Goal: Information Seeking & Learning: Learn about a topic

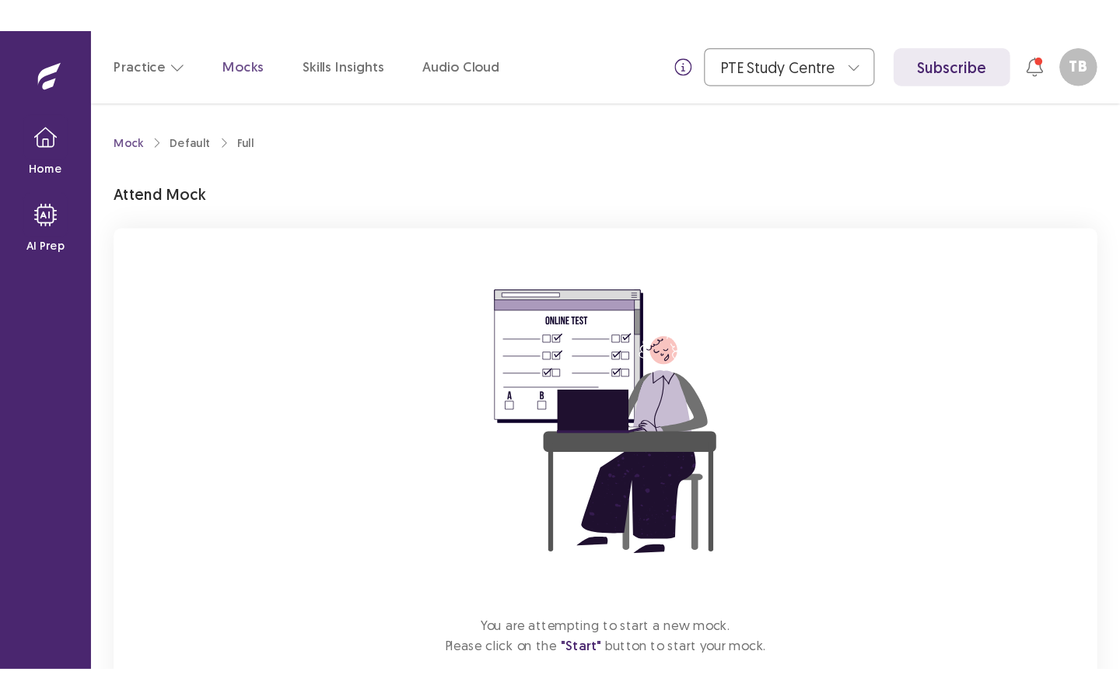
scroll to position [92, 0]
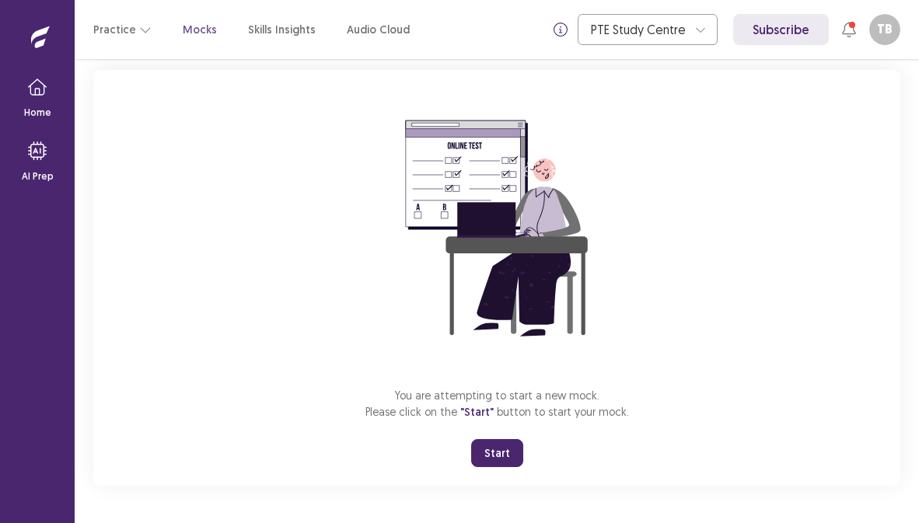
click at [503, 465] on button "Start" at bounding box center [497, 453] width 52 height 28
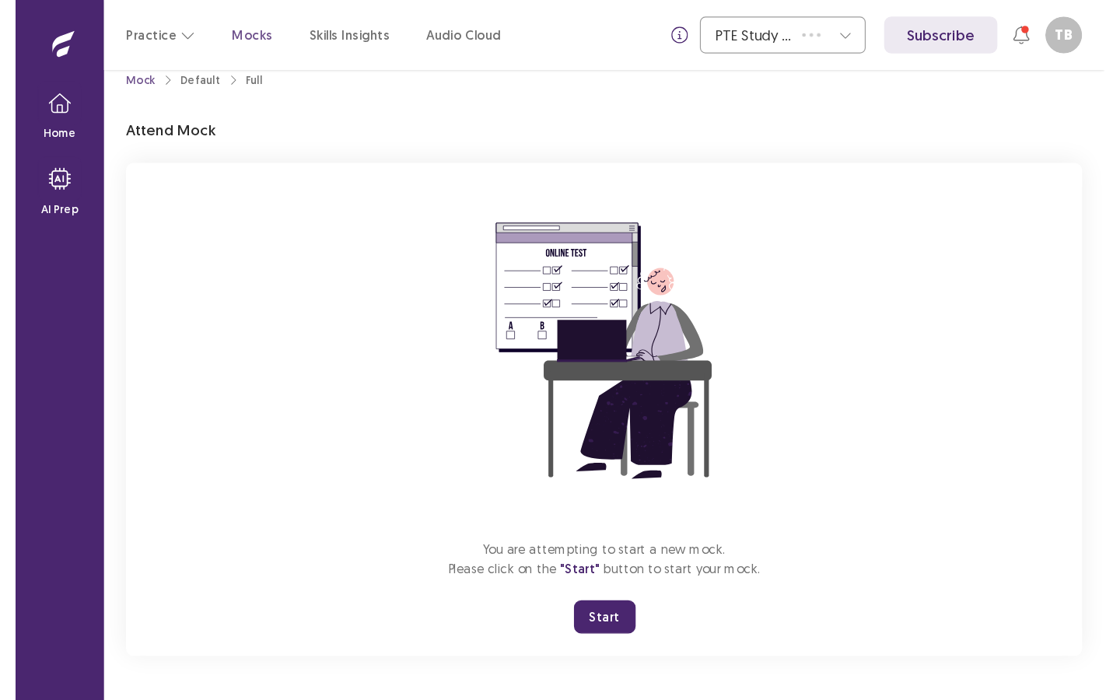
scroll to position [0, 0]
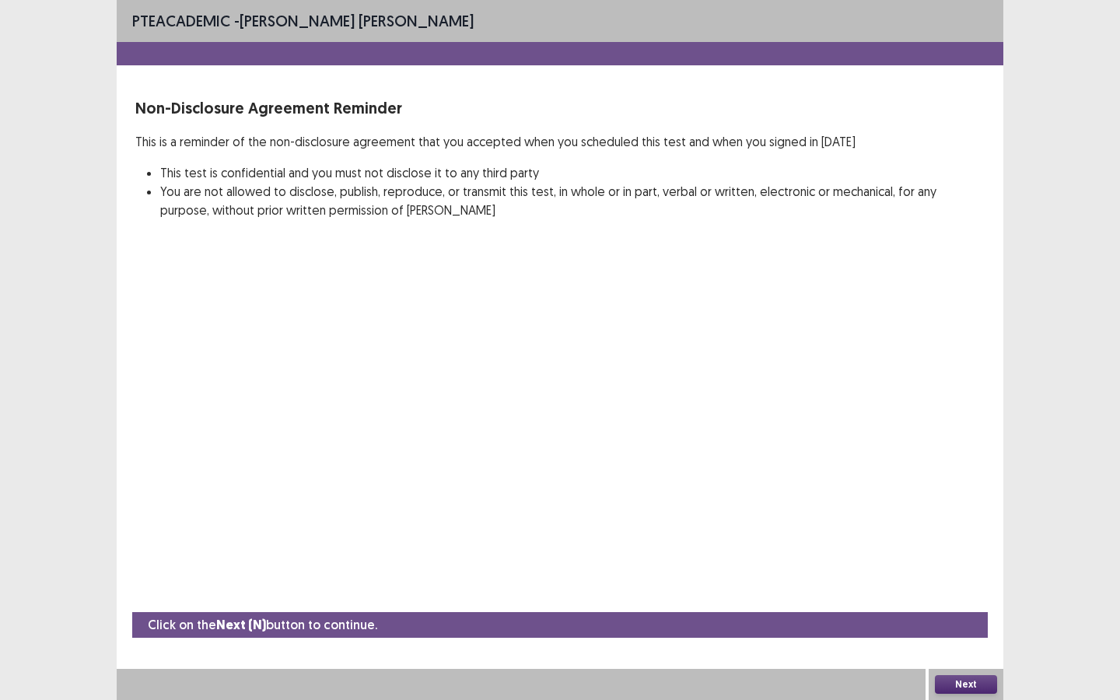
click at [918, 523] on button "Next" at bounding box center [966, 684] width 62 height 19
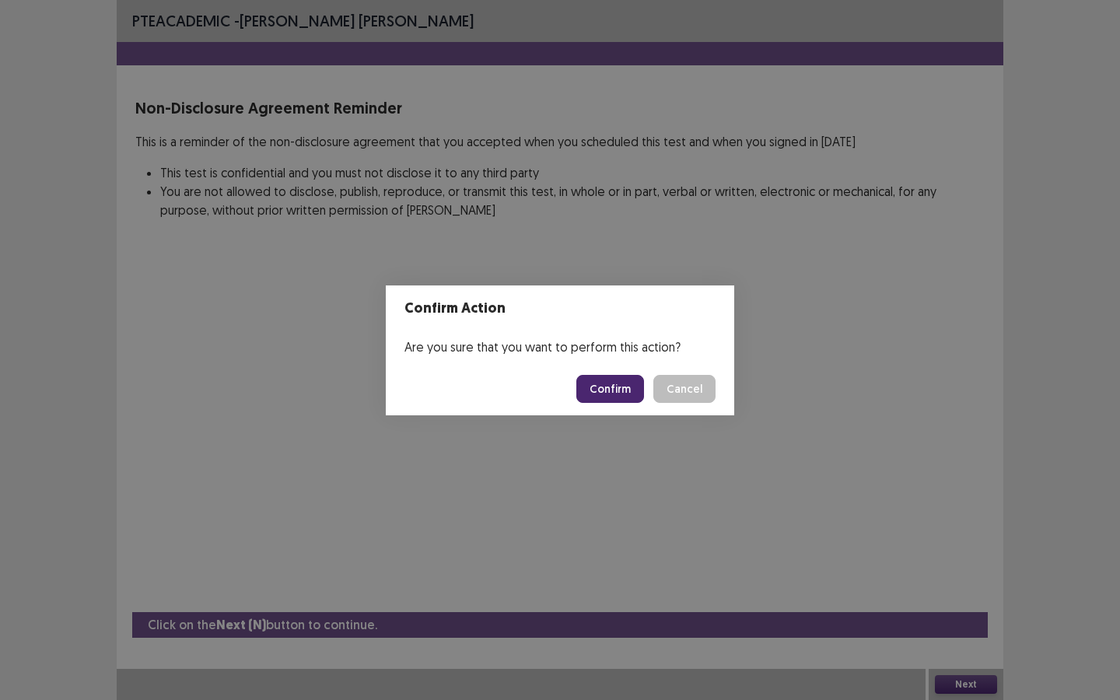
click at [628, 382] on button "Confirm" at bounding box center [610, 389] width 68 height 28
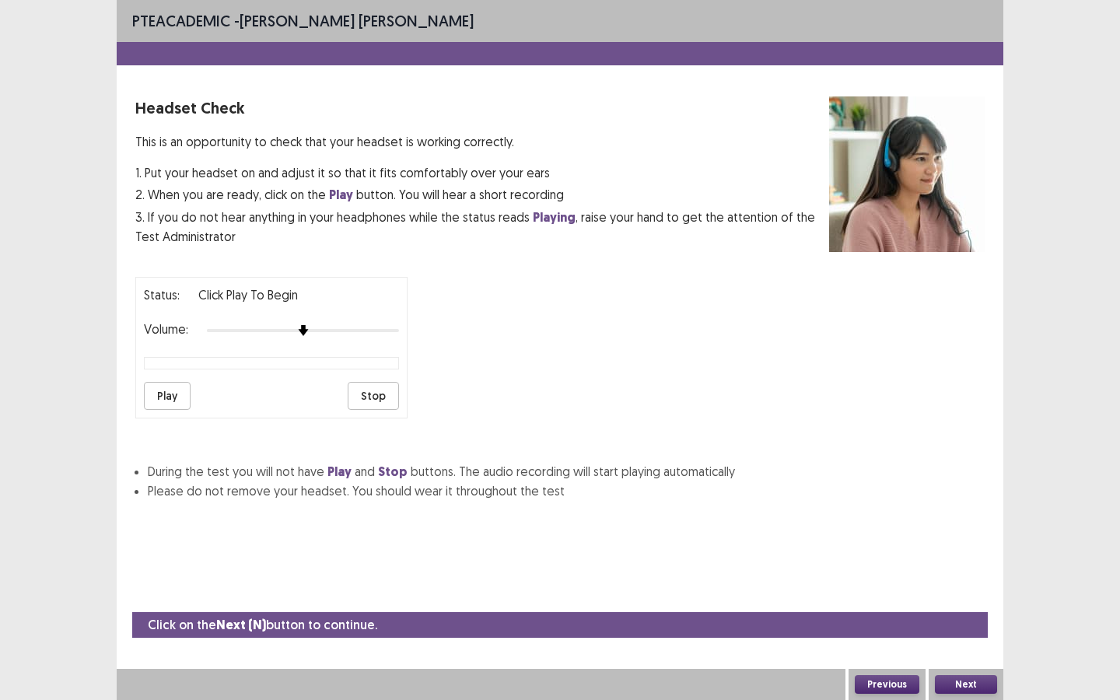
click at [156, 404] on button "Play" at bounding box center [167, 396] width 47 height 28
click at [382, 397] on button "Stop" at bounding box center [373, 396] width 51 height 28
click at [918, 523] on button "Next" at bounding box center [966, 684] width 62 height 19
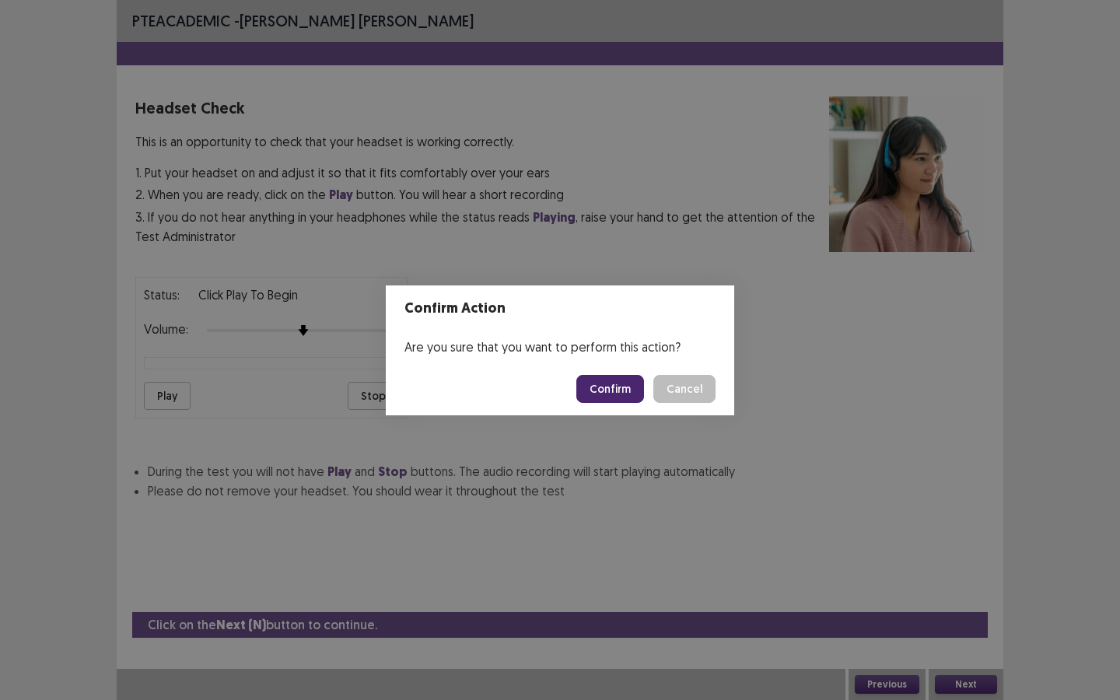
click at [618, 377] on button "Confirm" at bounding box center [610, 389] width 68 height 28
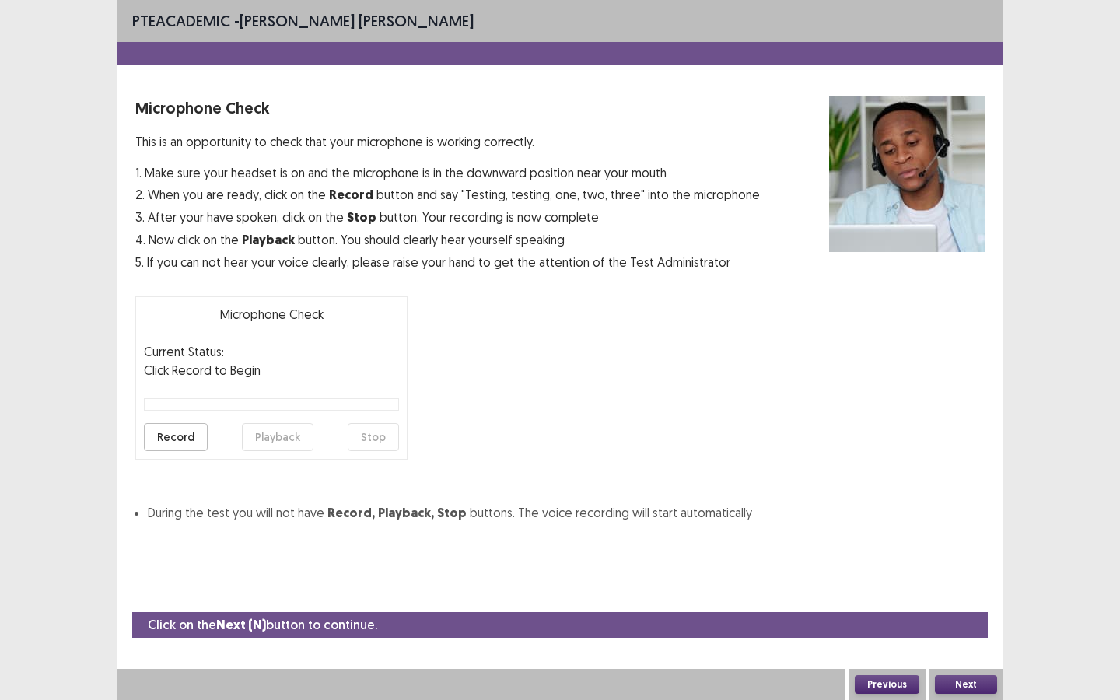
click at [180, 440] on button "Record" at bounding box center [176, 437] width 64 height 28
click at [388, 439] on button "Stop" at bounding box center [373, 437] width 51 height 28
click at [280, 437] on button "Playback" at bounding box center [278, 437] width 72 height 28
click at [918, 523] on button "Next" at bounding box center [966, 684] width 62 height 19
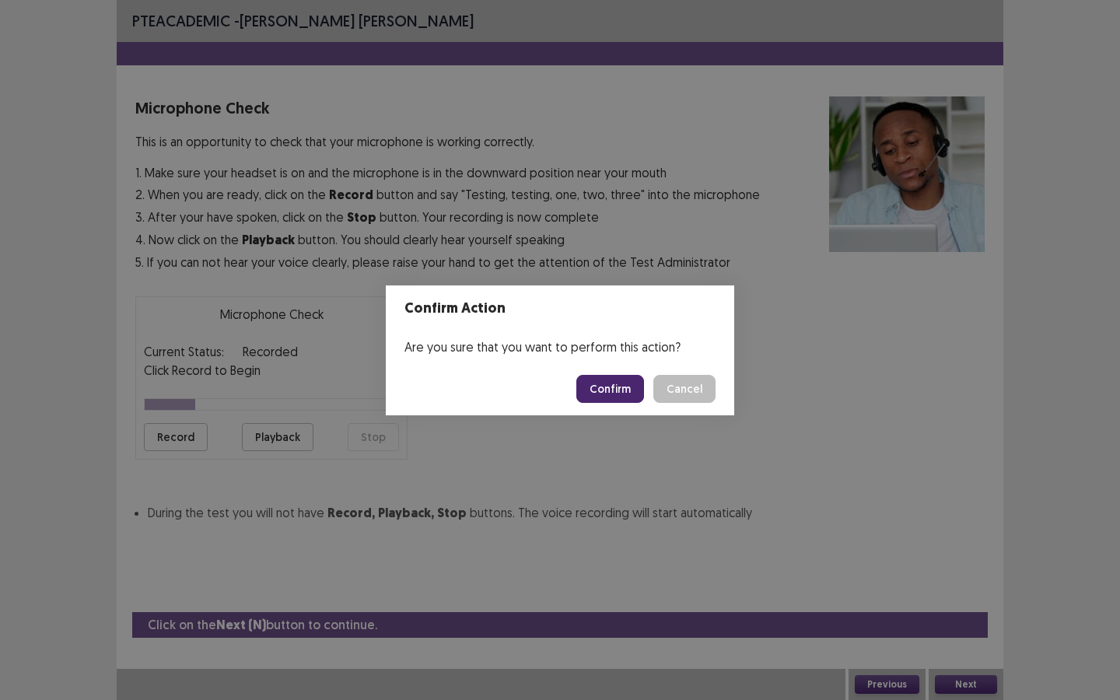
drag, startPoint x: 623, startPoint y: 358, endPoint x: 622, endPoint y: 376, distance: 17.1
click at [624, 368] on section "Confirm Action Are you sure that you want to perform this action? Confirm Cancel" at bounding box center [560, 350] width 348 height 130
click at [621, 391] on button "Confirm" at bounding box center [610, 389] width 68 height 28
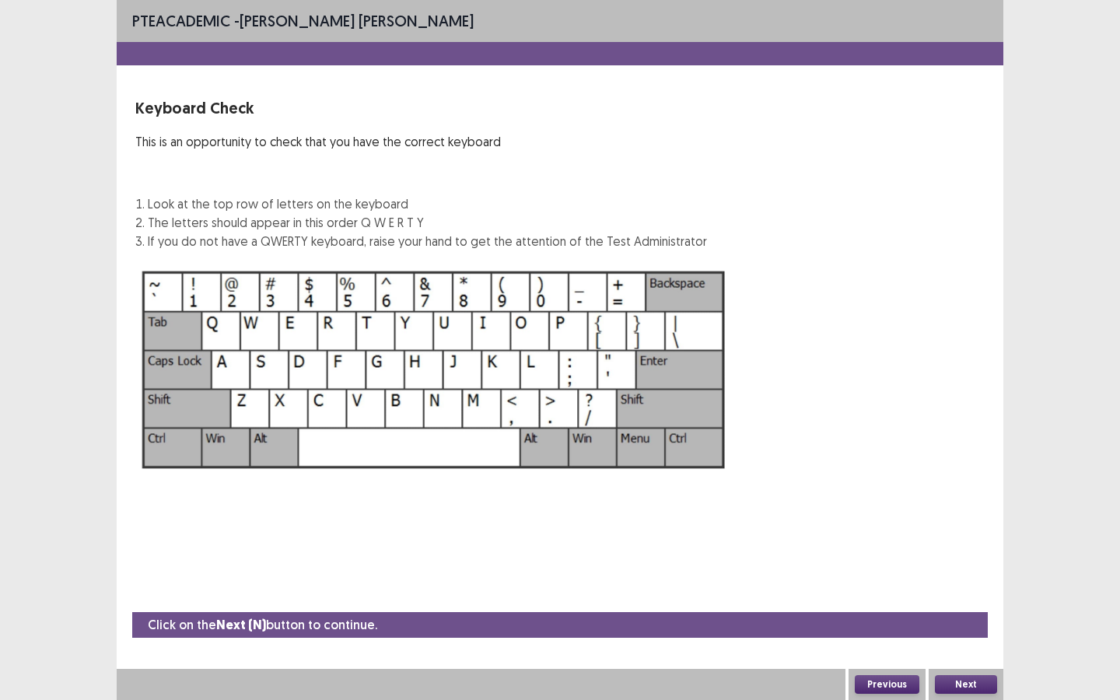
click at [918, 523] on button "Next" at bounding box center [966, 684] width 62 height 19
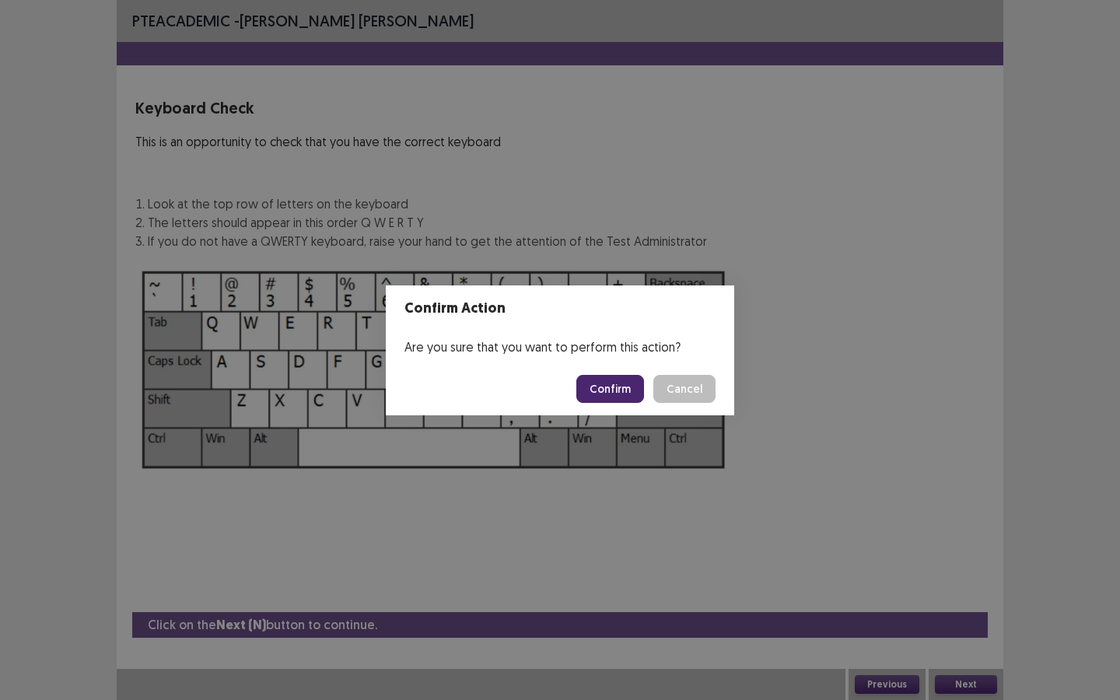
click at [612, 395] on button "Confirm" at bounding box center [610, 389] width 68 height 28
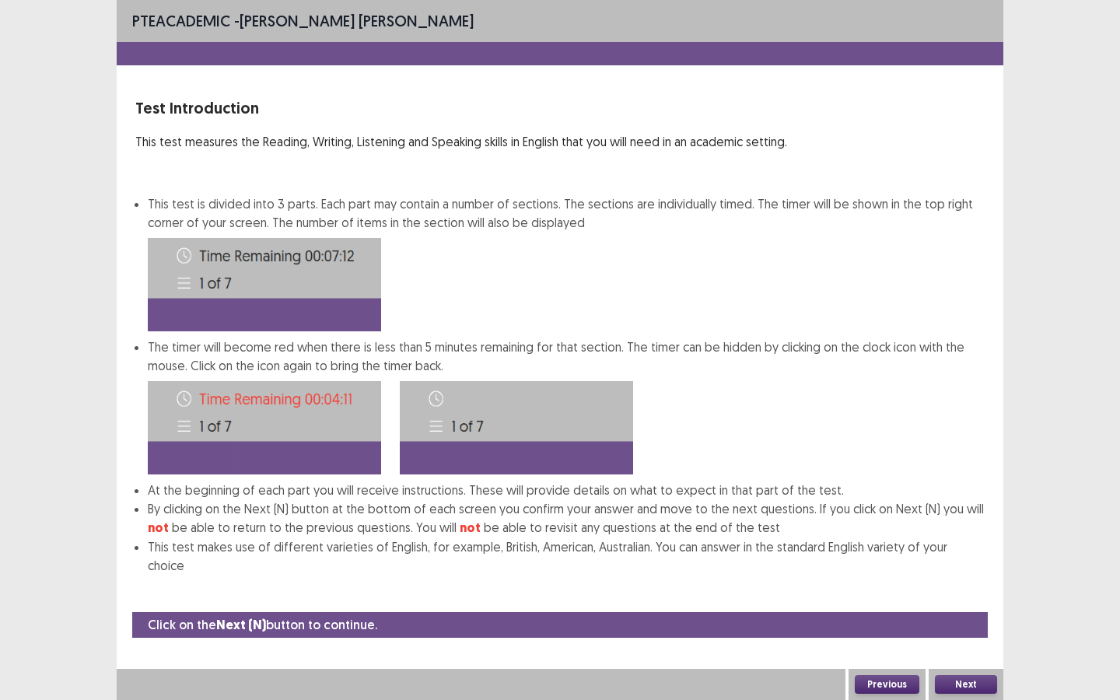
click at [918, 523] on div "Next" at bounding box center [965, 684] width 75 height 31
click at [918, 523] on button "Next" at bounding box center [966, 684] width 62 height 19
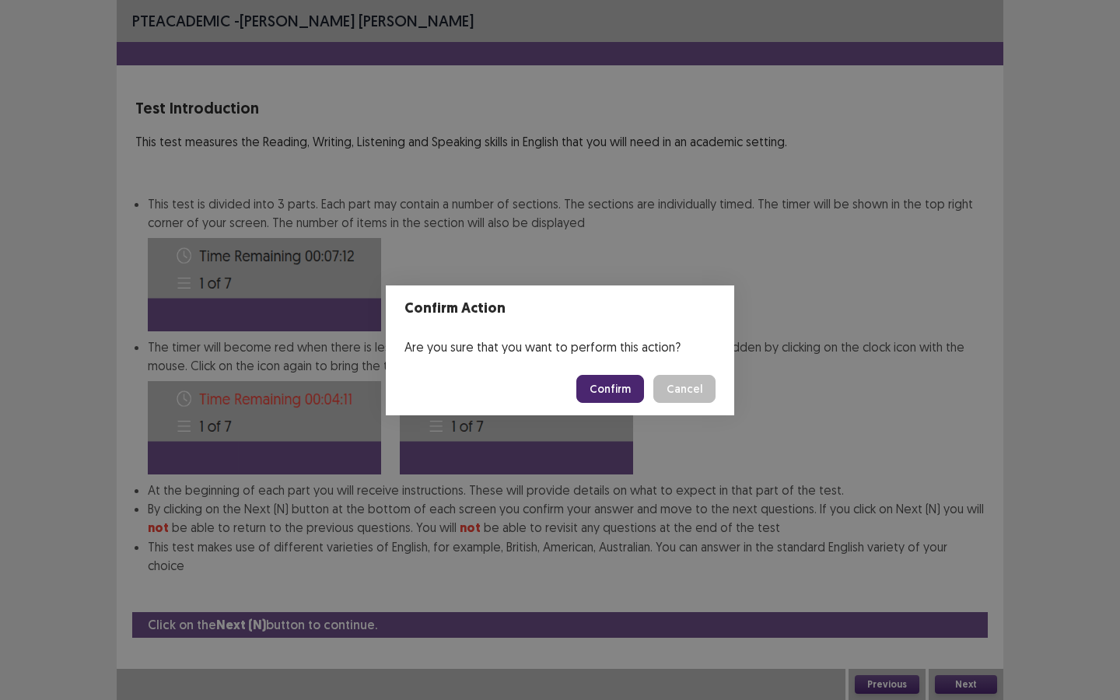
click at [610, 383] on button "Confirm" at bounding box center [610, 389] width 68 height 28
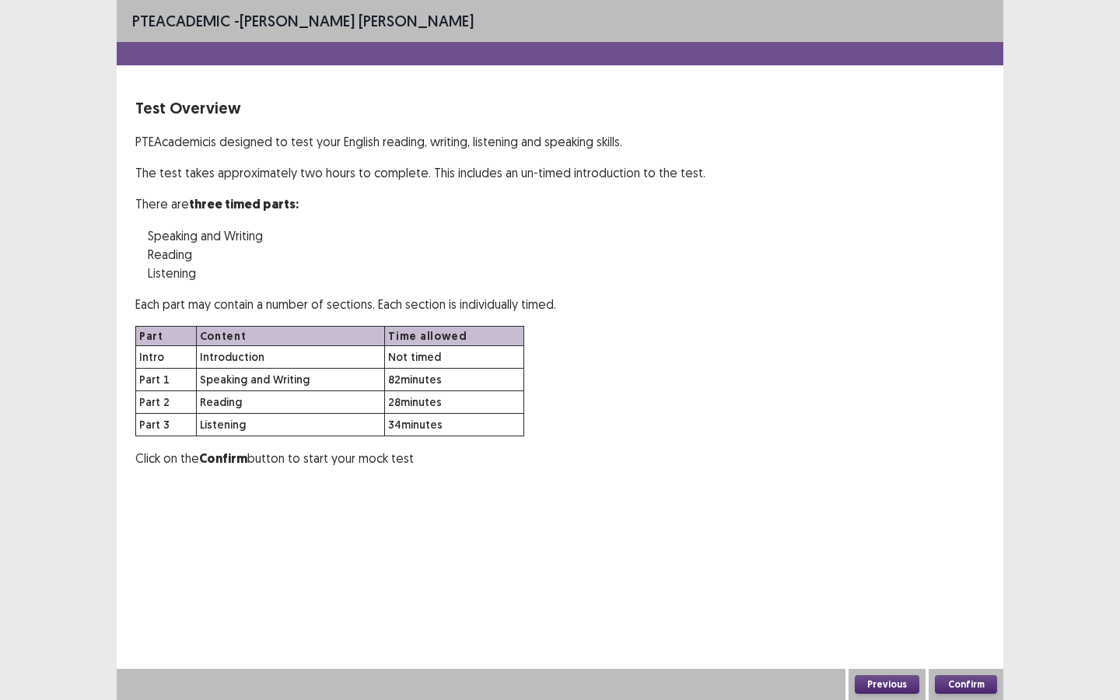
click at [918, 523] on button "Confirm" at bounding box center [966, 684] width 62 height 19
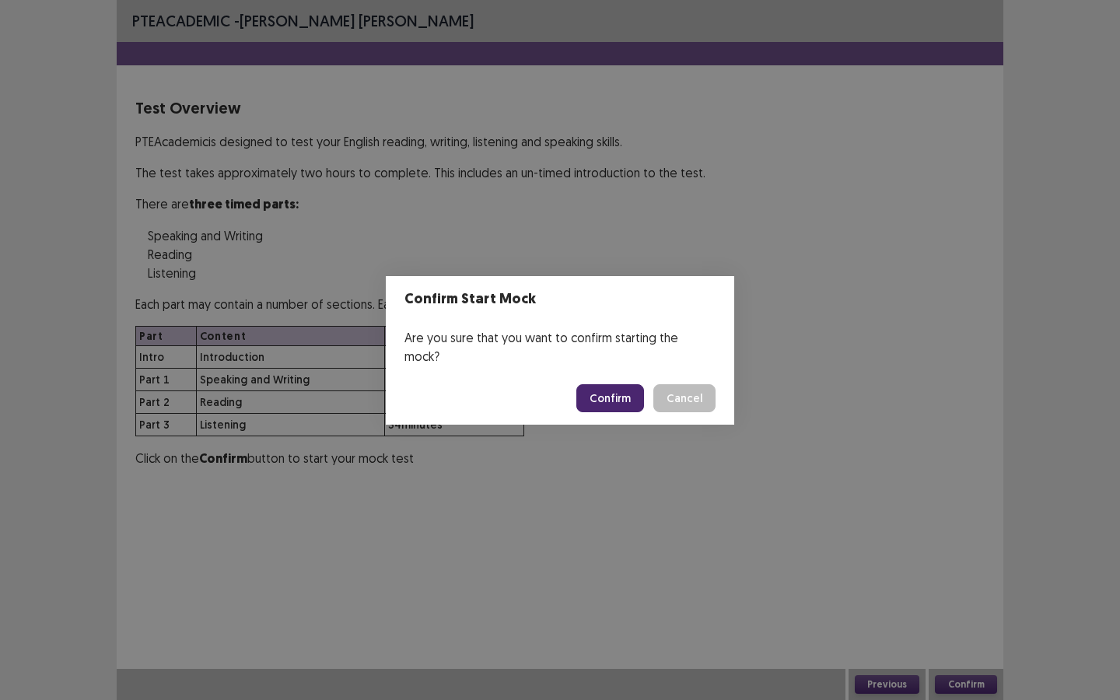
click at [607, 384] on button "Confirm" at bounding box center [610, 398] width 68 height 28
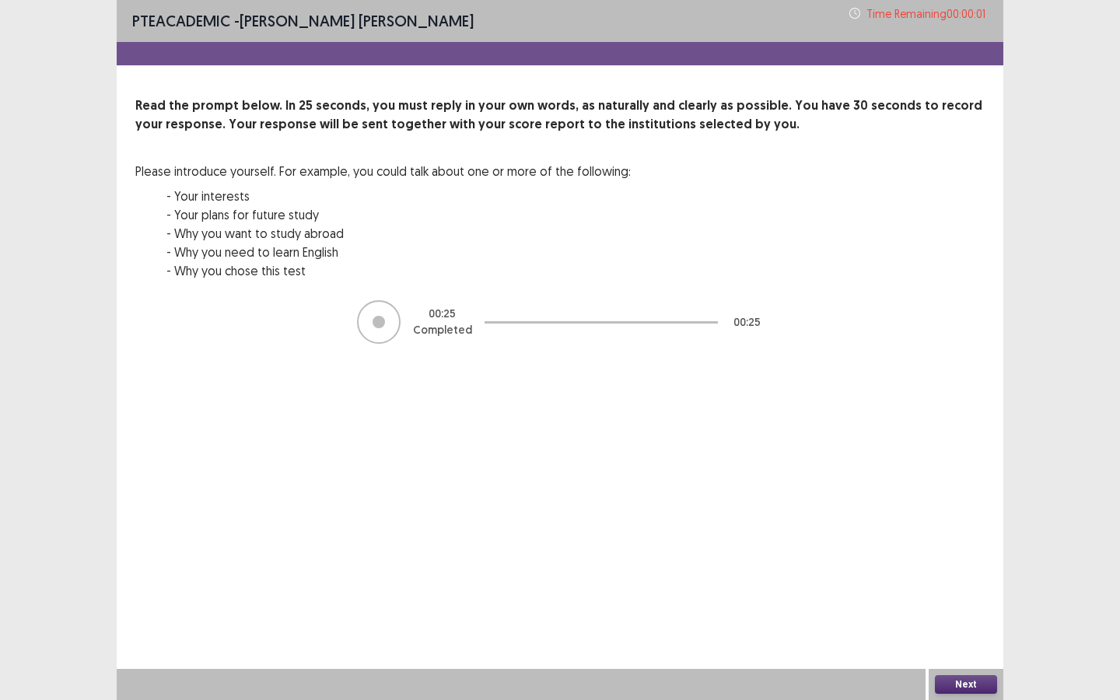
click at [918, 523] on button "Next" at bounding box center [966, 684] width 62 height 19
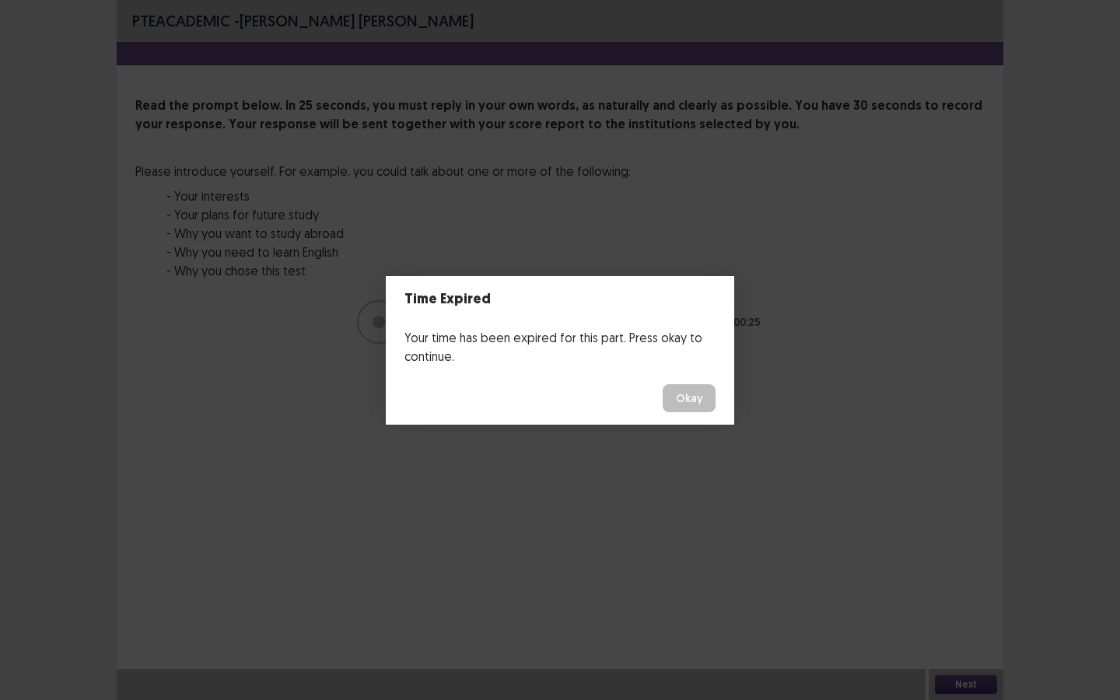
click at [684, 411] on button "Okay" at bounding box center [688, 398] width 53 height 28
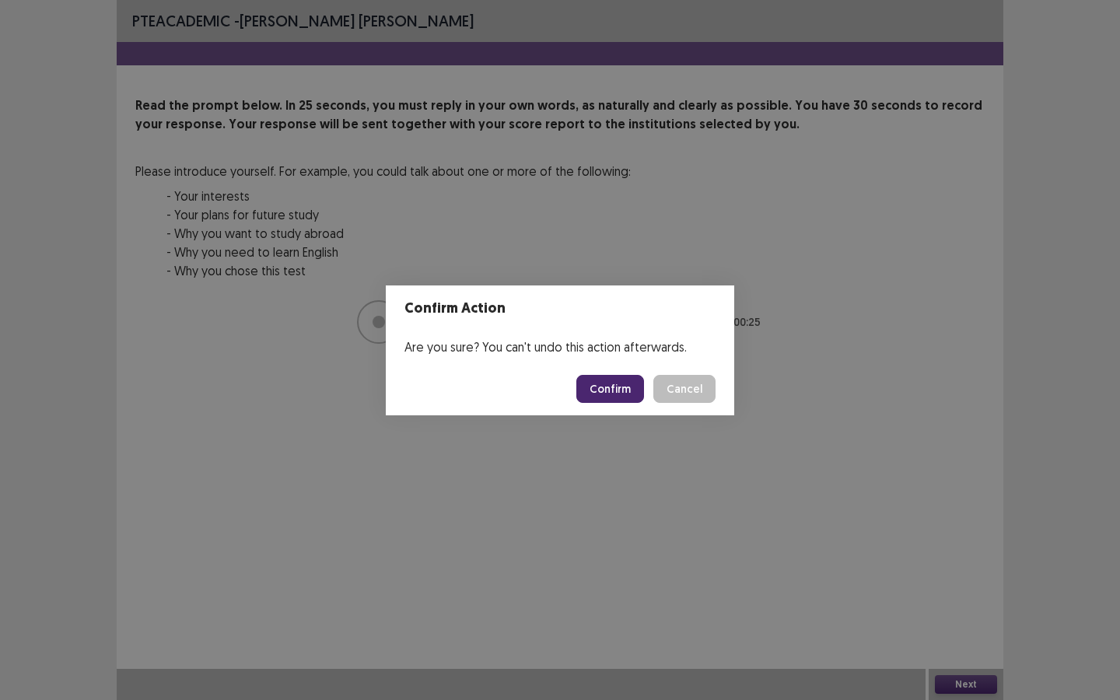
click at [608, 386] on button "Confirm" at bounding box center [610, 389] width 68 height 28
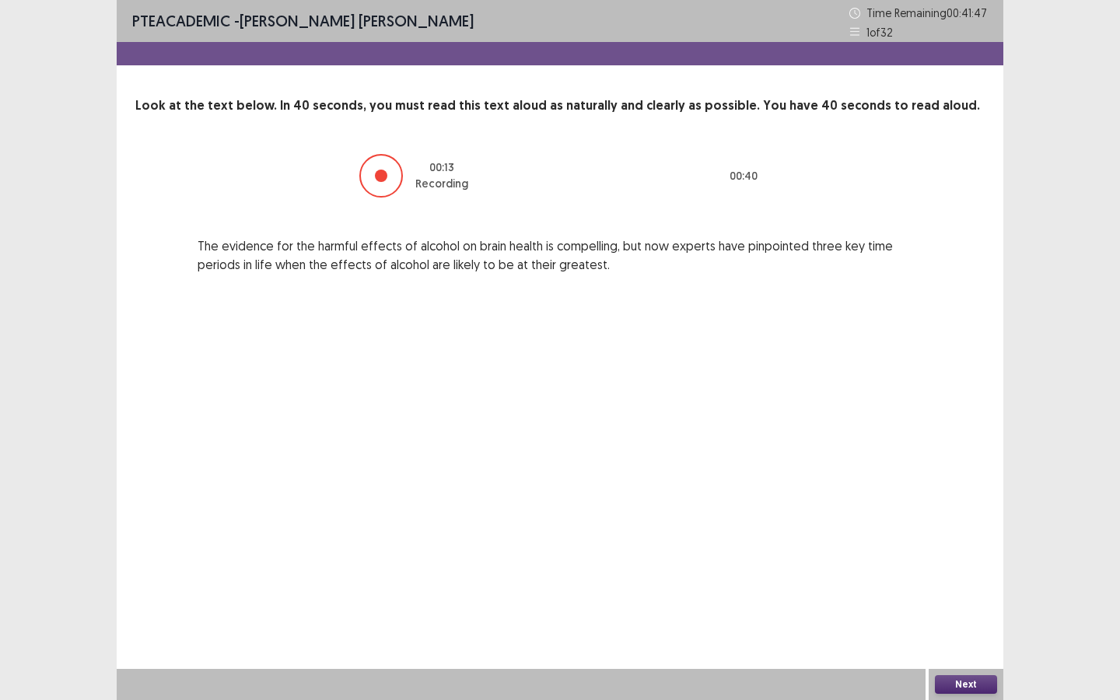
click at [918, 523] on button "Next" at bounding box center [966, 684] width 62 height 19
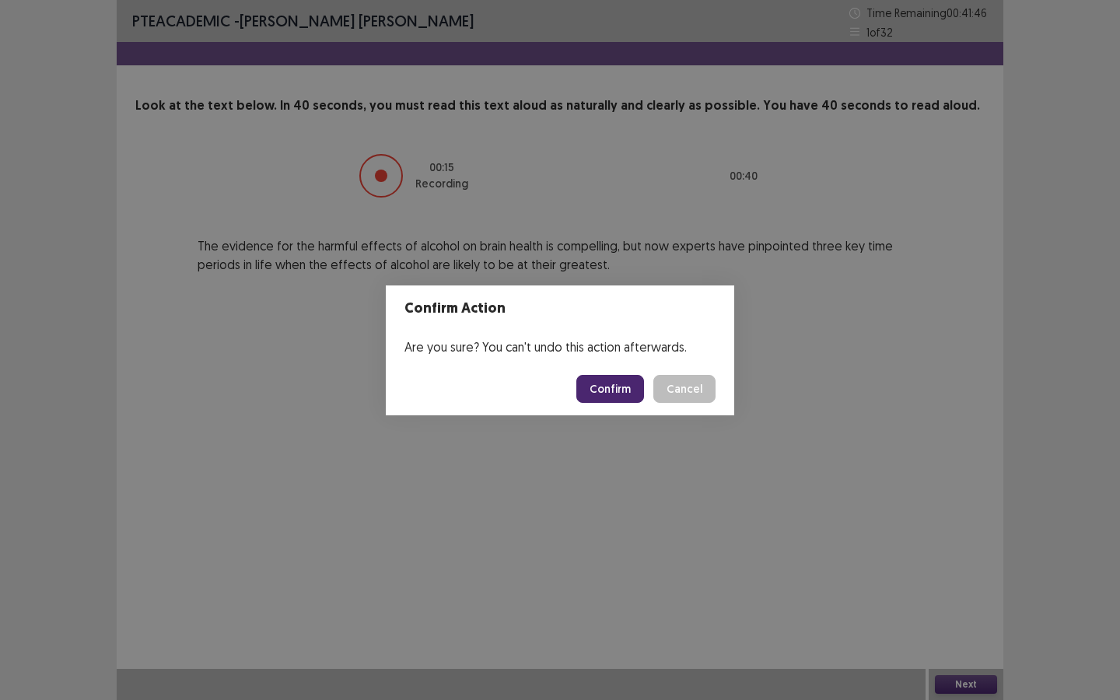
click at [613, 389] on button "Confirm" at bounding box center [610, 389] width 68 height 28
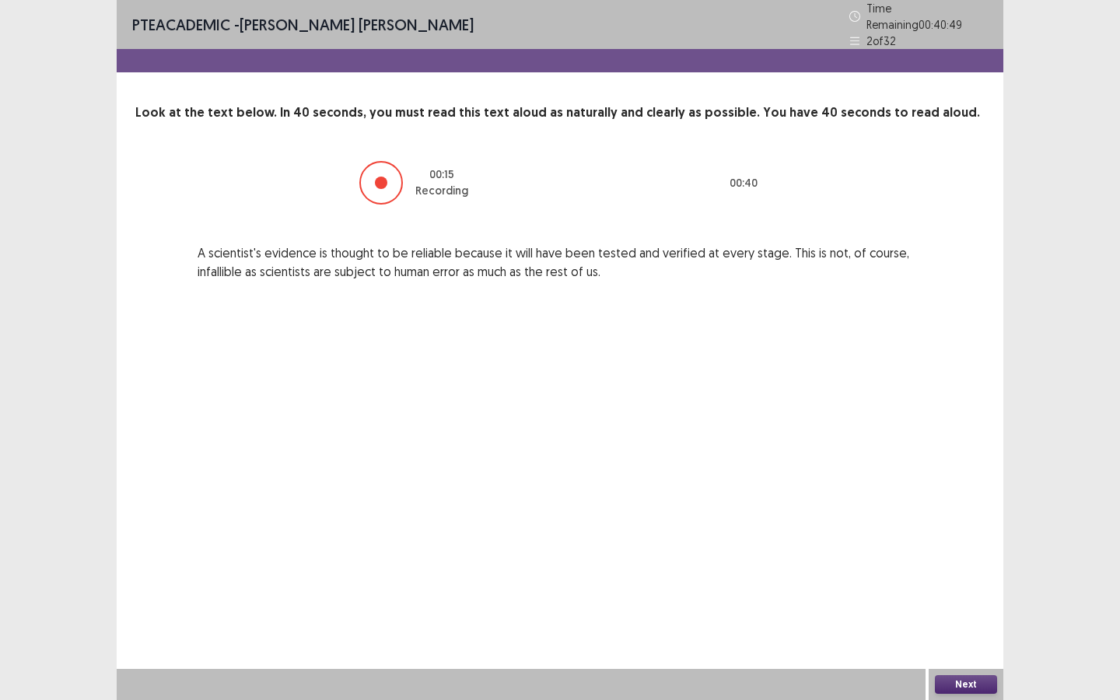
click at [918, 523] on button "Next" at bounding box center [966, 684] width 62 height 19
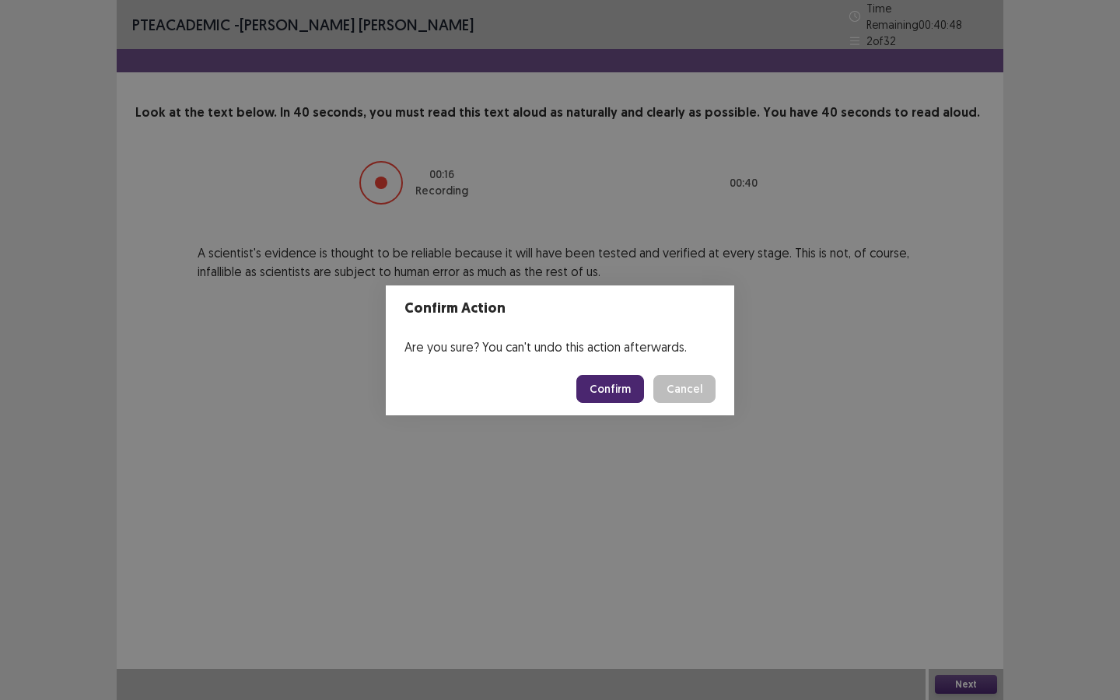
click at [621, 383] on button "Confirm" at bounding box center [610, 389] width 68 height 28
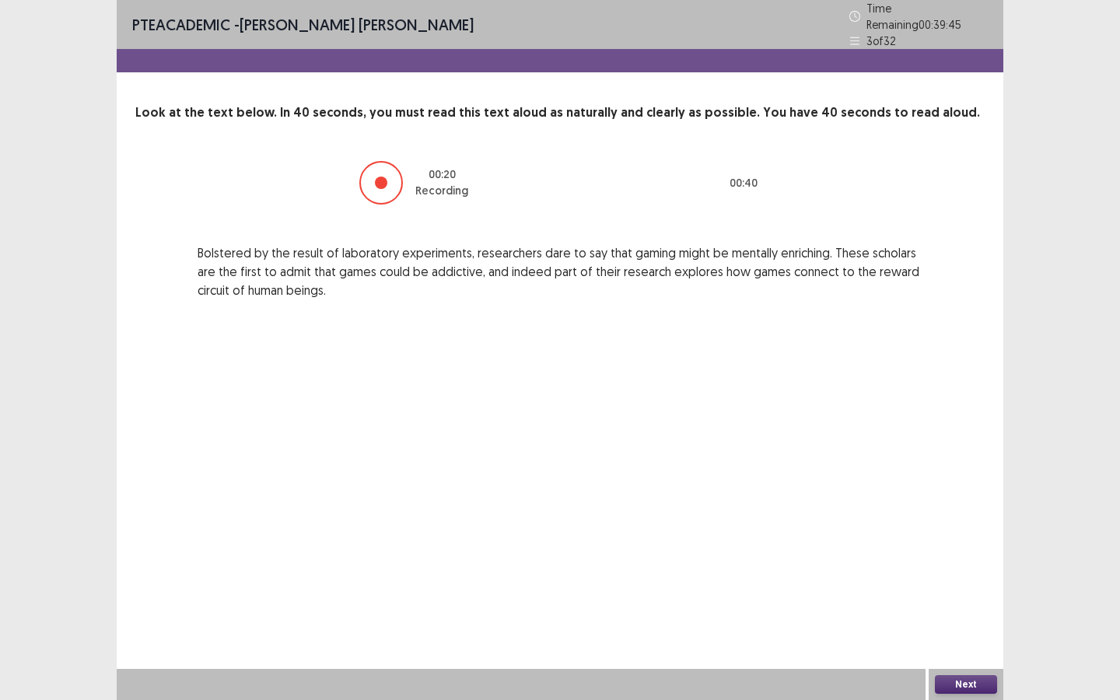
click at [918, 523] on button "Next" at bounding box center [966, 684] width 62 height 19
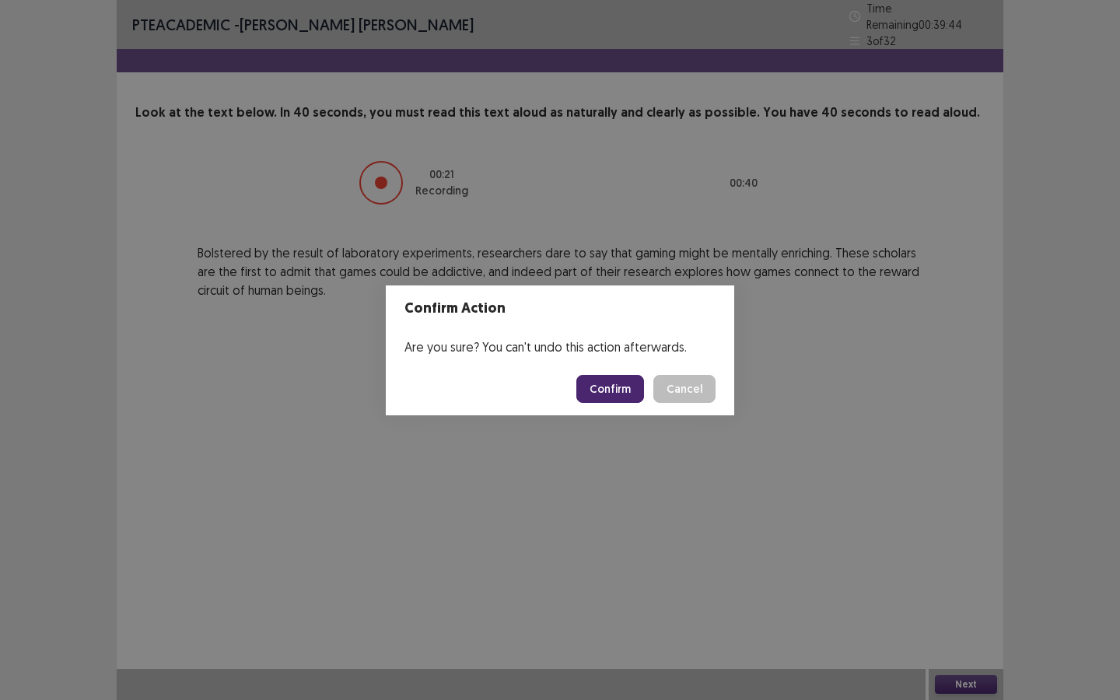
click at [596, 390] on button "Confirm" at bounding box center [610, 389] width 68 height 28
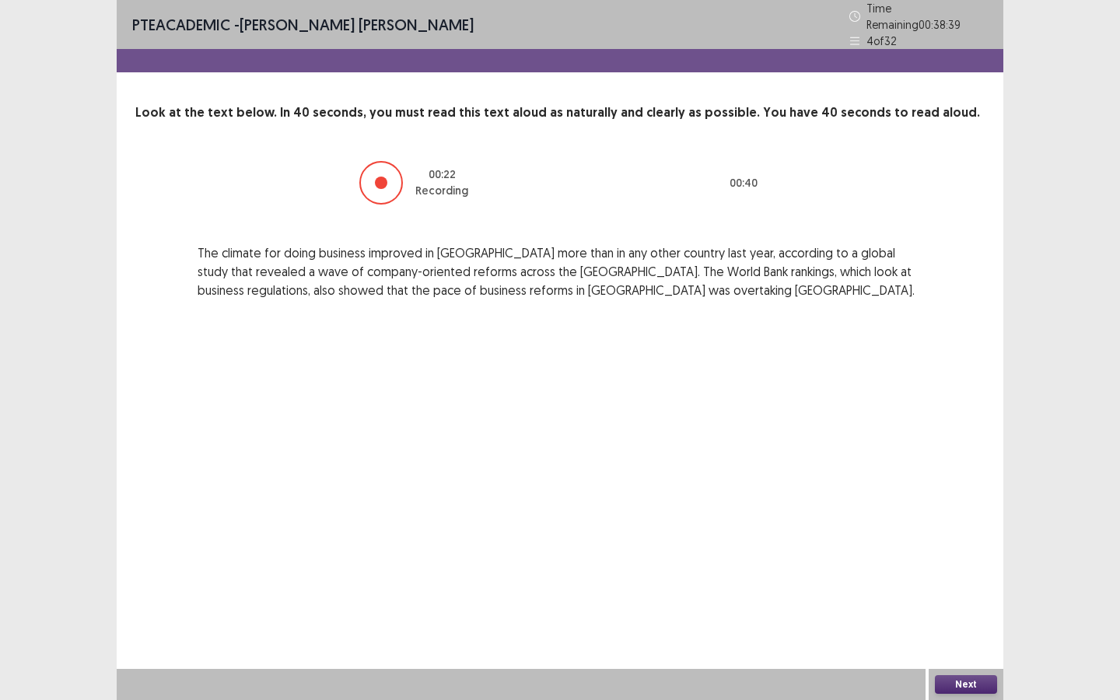
click at [918, 523] on button "Next" at bounding box center [966, 684] width 62 height 19
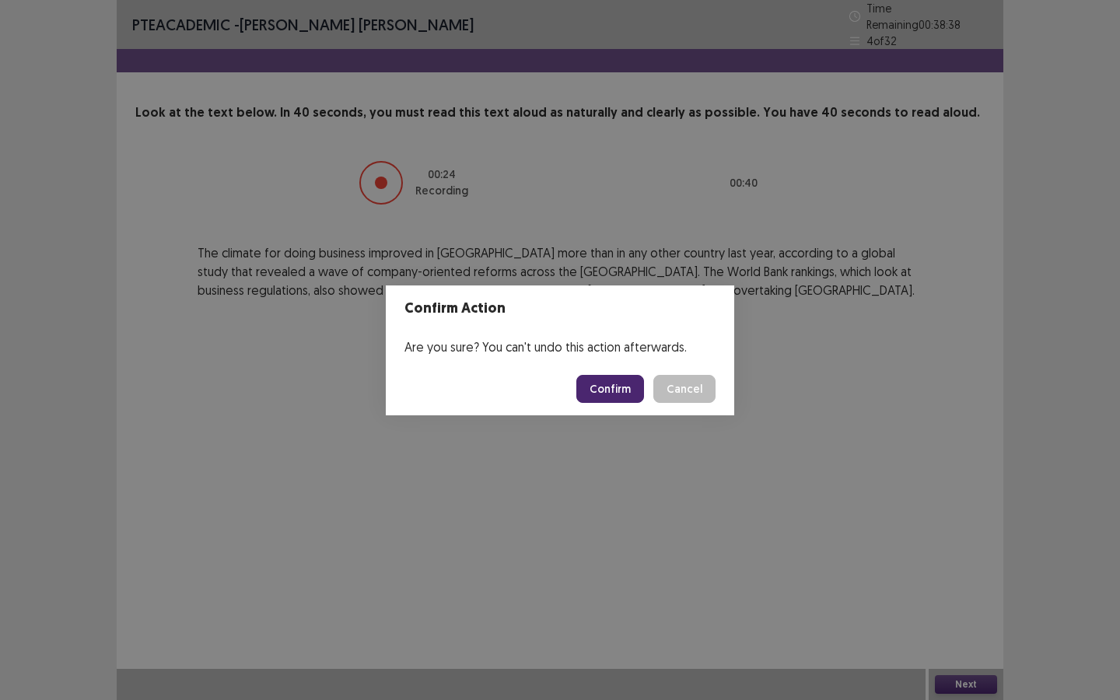
click at [624, 390] on button "Confirm" at bounding box center [610, 389] width 68 height 28
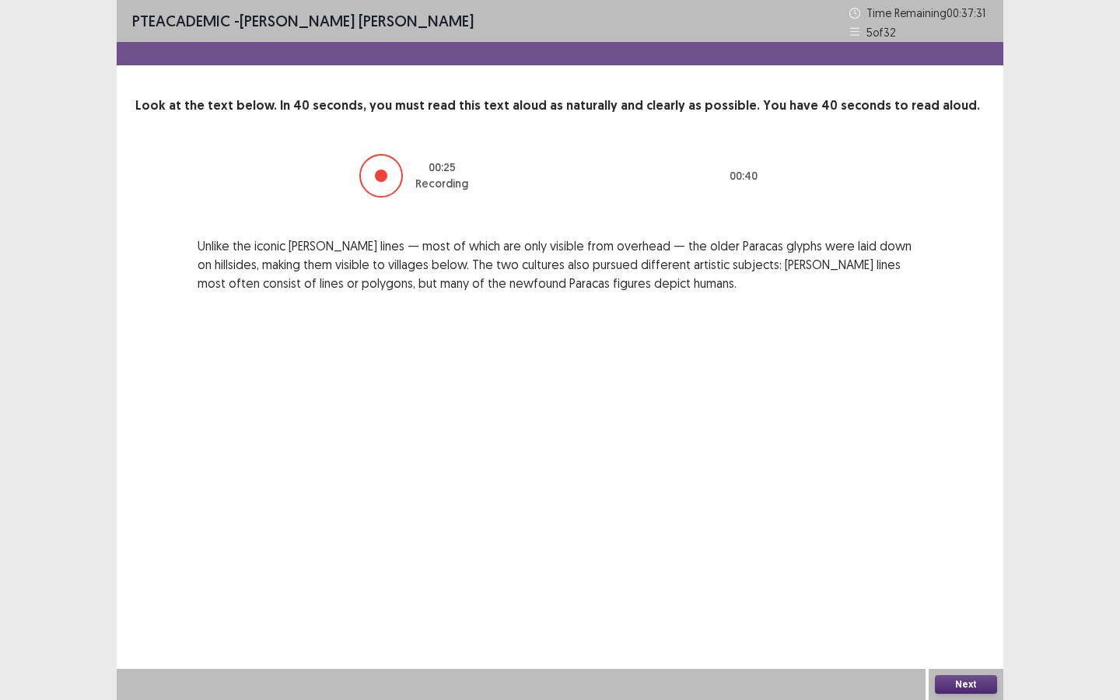
click at [918, 523] on button "Next" at bounding box center [966, 684] width 62 height 19
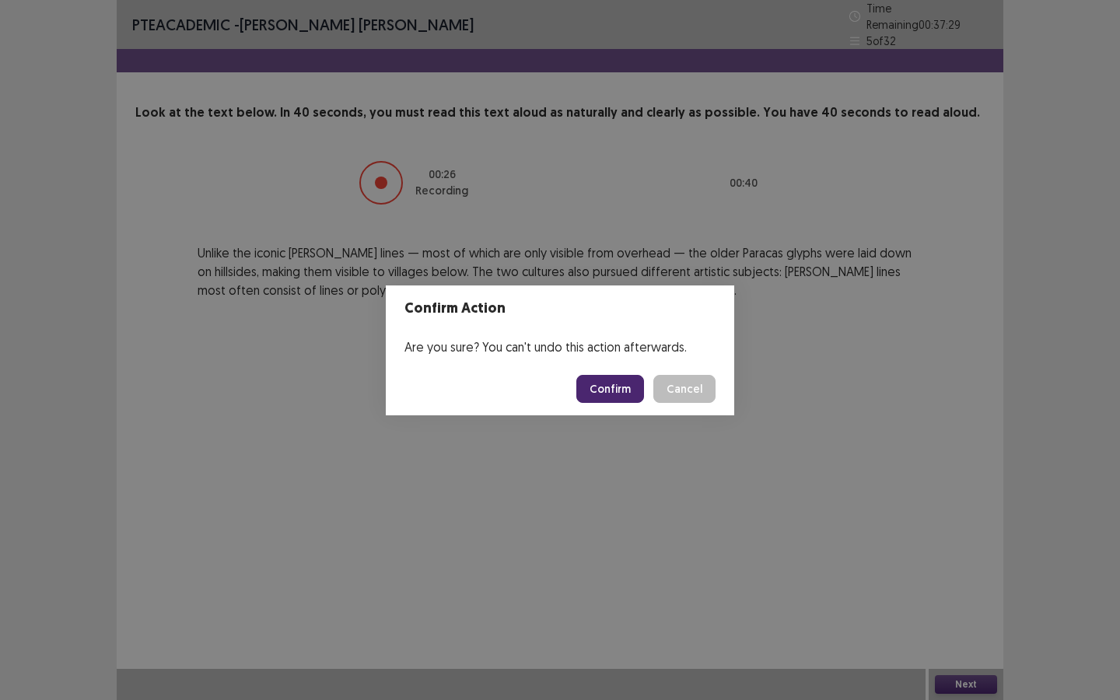
click at [624, 384] on button "Confirm" at bounding box center [610, 389] width 68 height 28
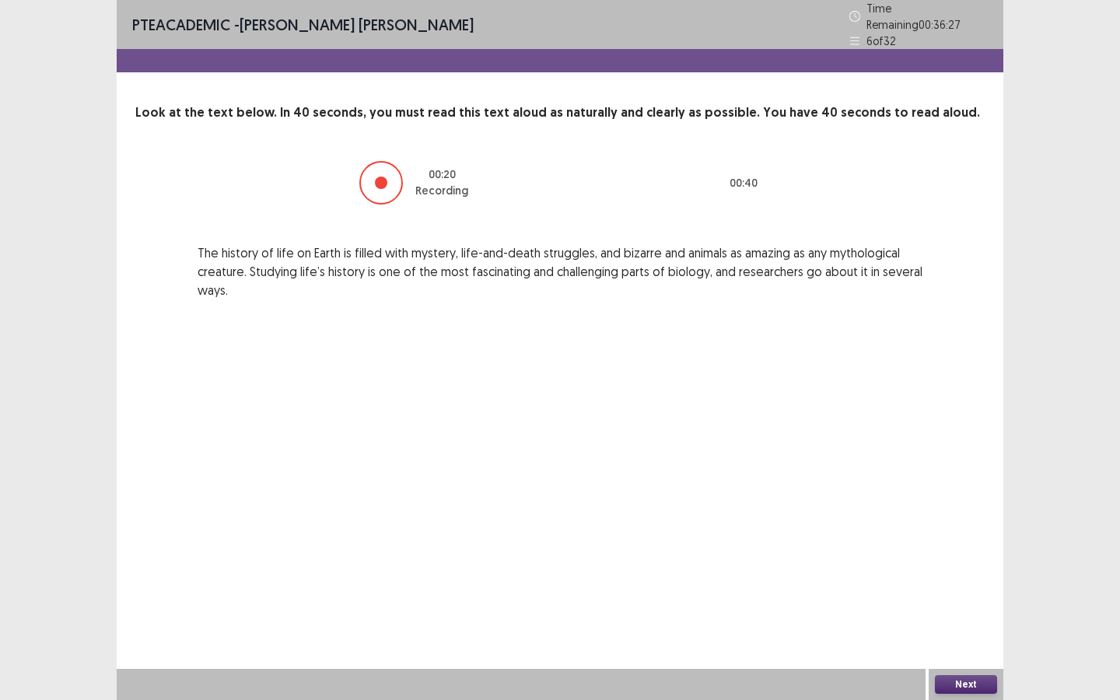
click at [918, 523] on button "Next" at bounding box center [966, 684] width 62 height 19
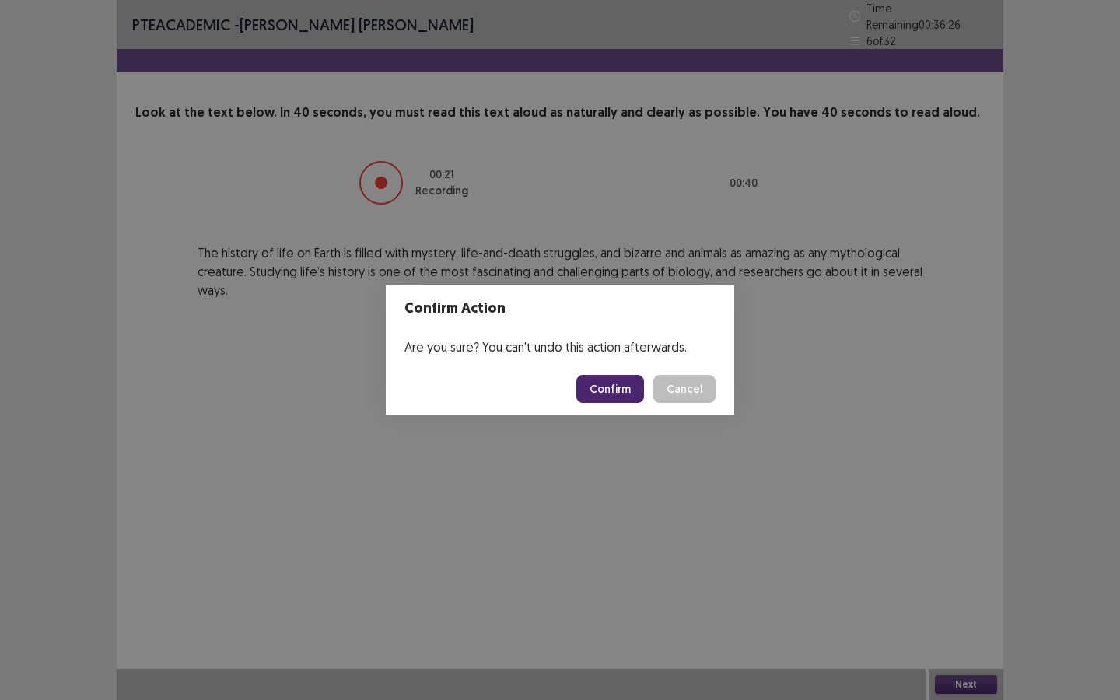
click at [624, 383] on button "Confirm" at bounding box center [610, 389] width 68 height 28
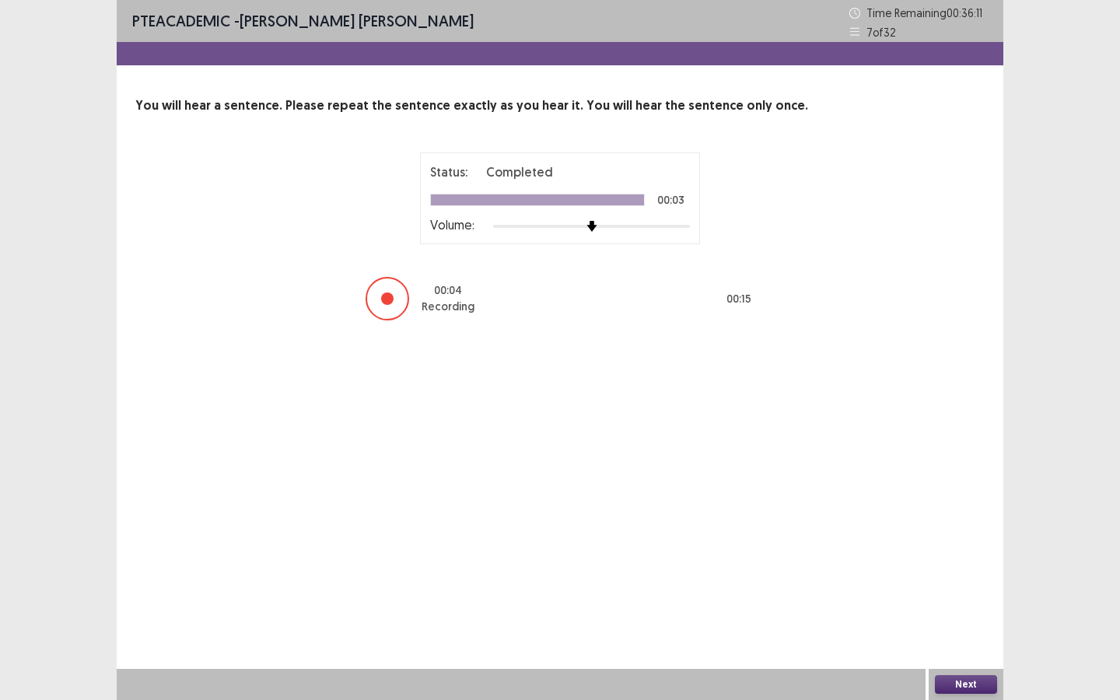
click at [918, 523] on button "Next" at bounding box center [966, 684] width 62 height 19
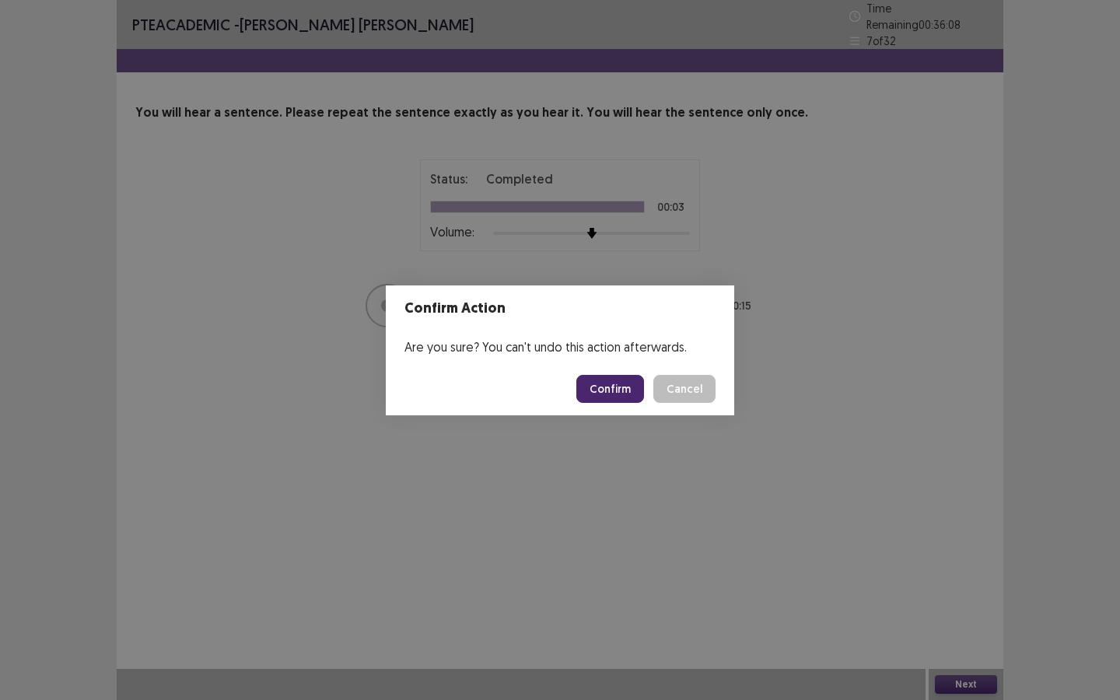
click at [631, 386] on button "Confirm" at bounding box center [610, 389] width 68 height 28
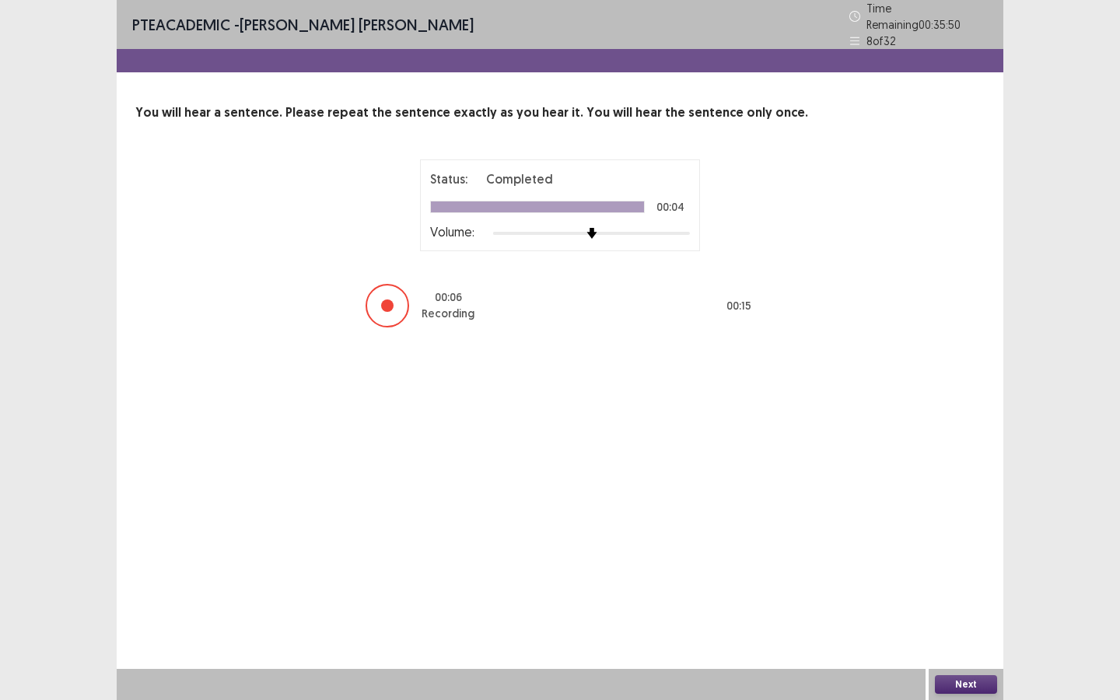
click at [918, 523] on button "Next" at bounding box center [966, 684] width 62 height 19
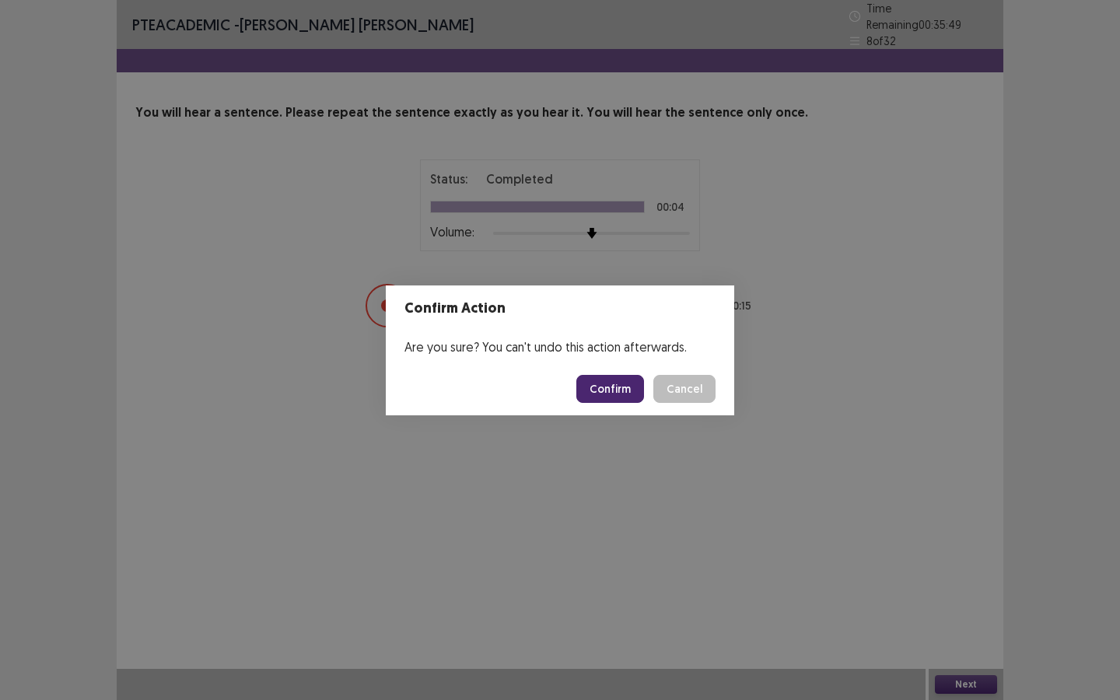
click at [607, 392] on button "Confirm" at bounding box center [610, 389] width 68 height 28
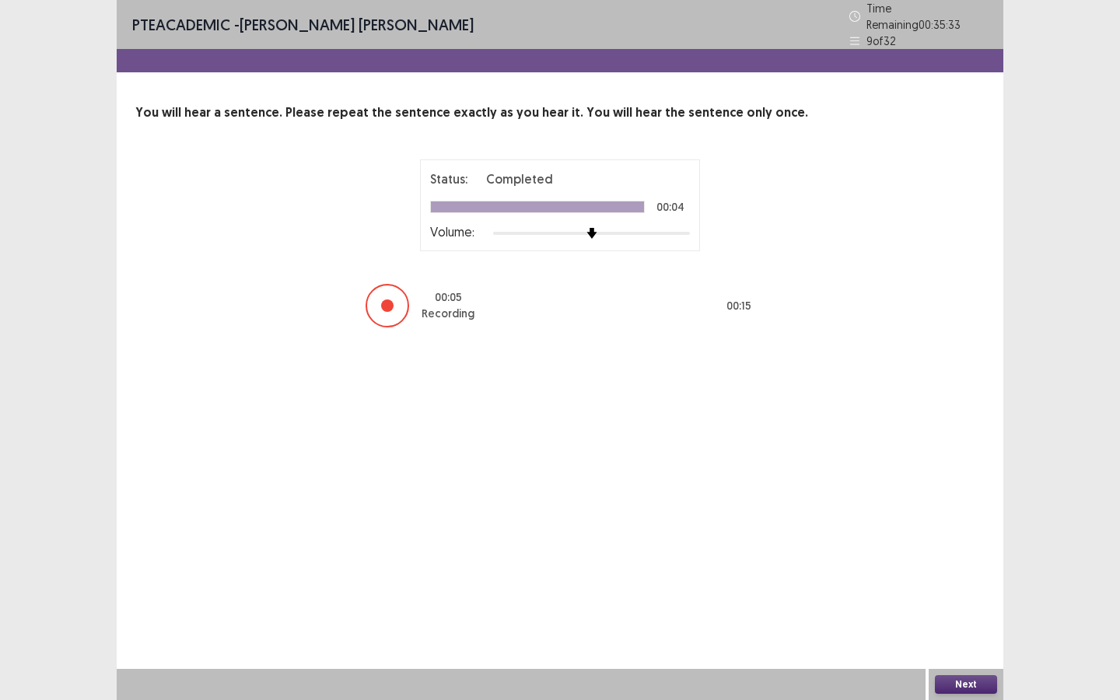
click at [918, 523] on button "Next" at bounding box center [966, 684] width 62 height 19
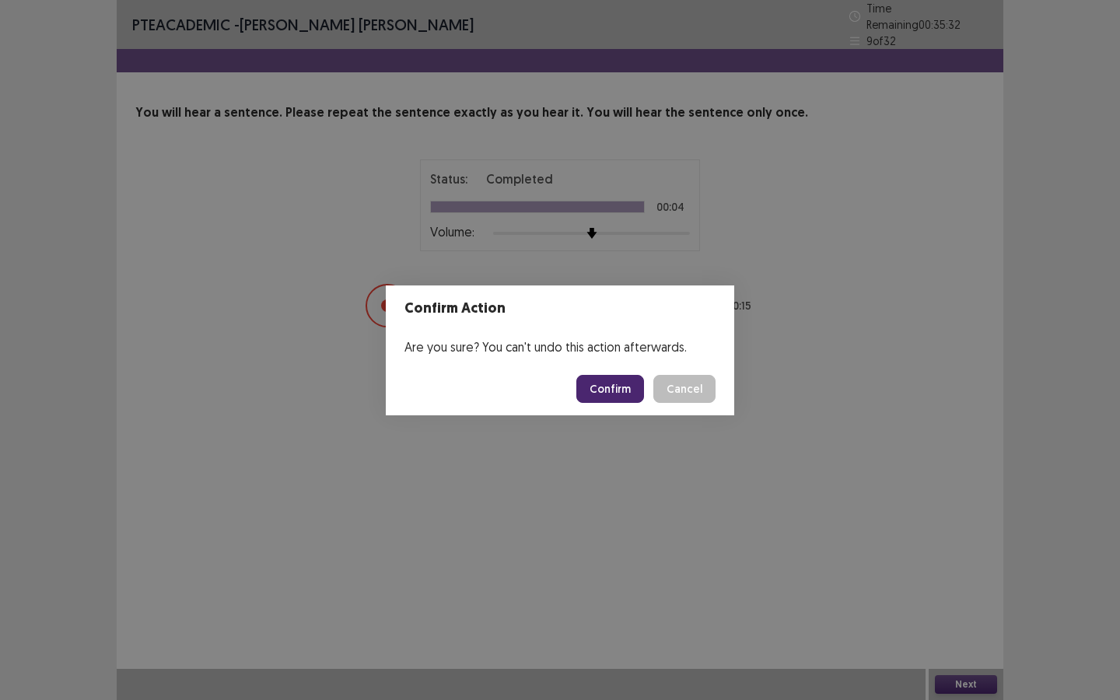
click at [606, 386] on button "Confirm" at bounding box center [610, 389] width 68 height 28
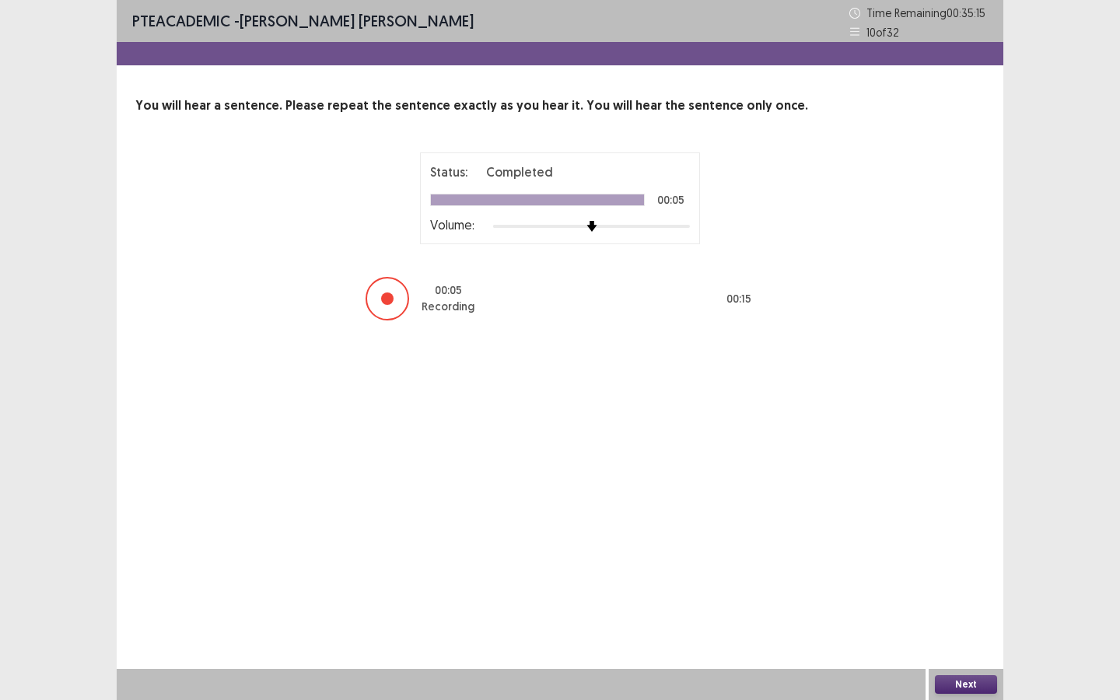
click at [918, 523] on button "Next" at bounding box center [966, 684] width 62 height 19
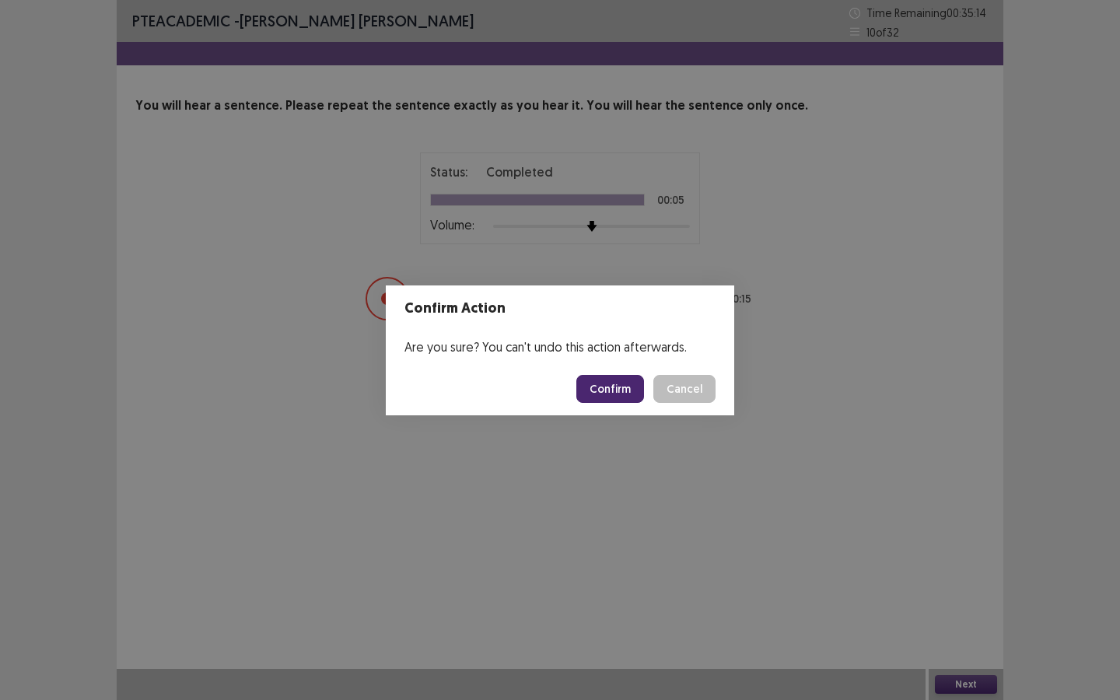
click at [625, 399] on button "Confirm" at bounding box center [610, 389] width 68 height 28
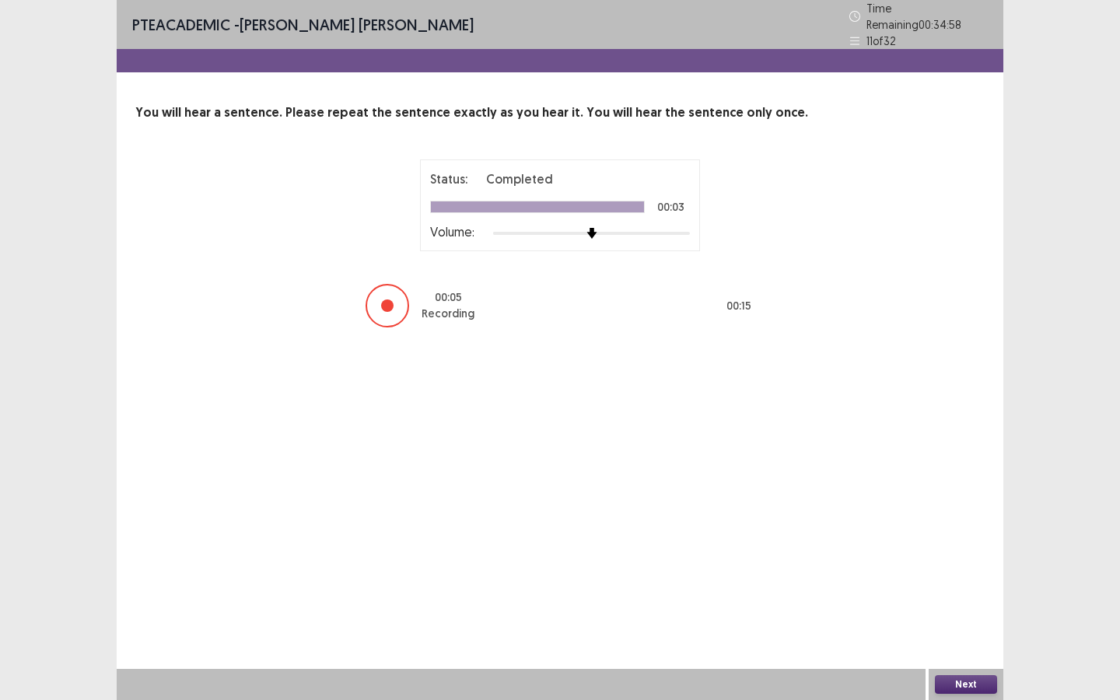
click at [918, 523] on button "Next" at bounding box center [966, 684] width 62 height 19
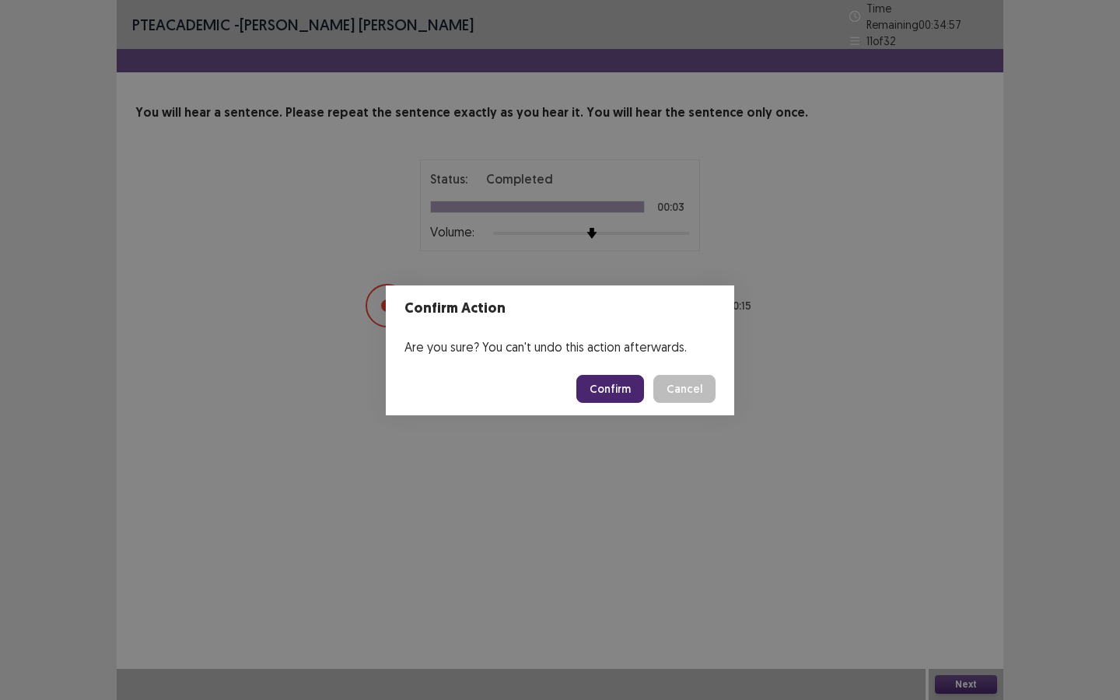
click at [620, 390] on button "Confirm" at bounding box center [610, 389] width 68 height 28
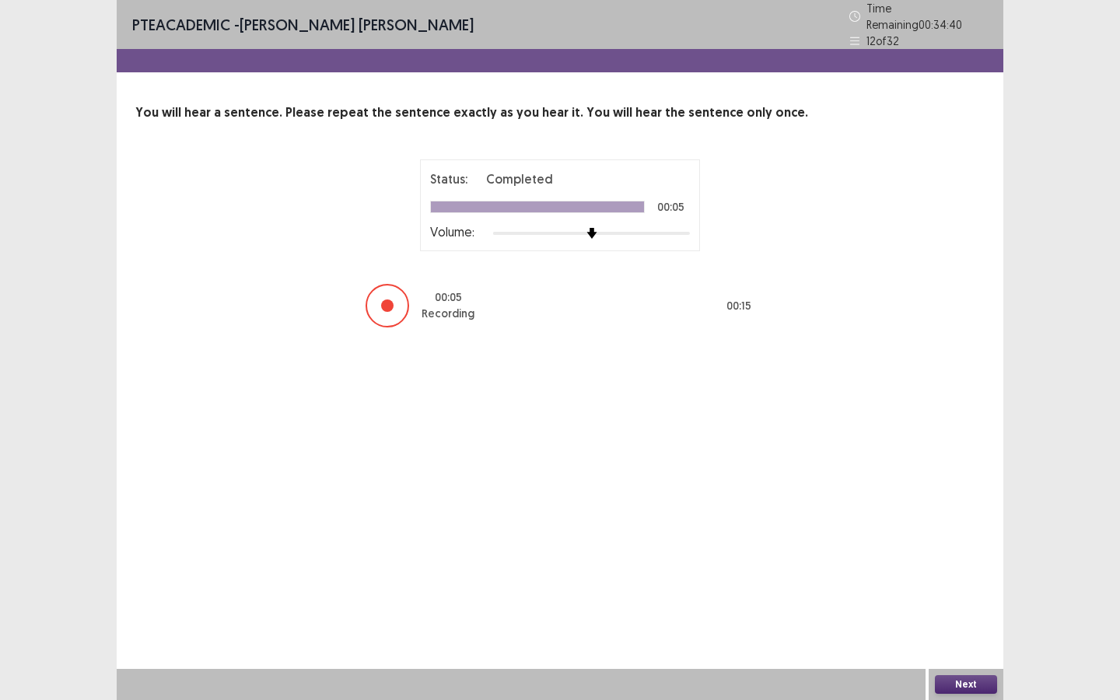
click at [918, 523] on button "Next" at bounding box center [966, 684] width 62 height 19
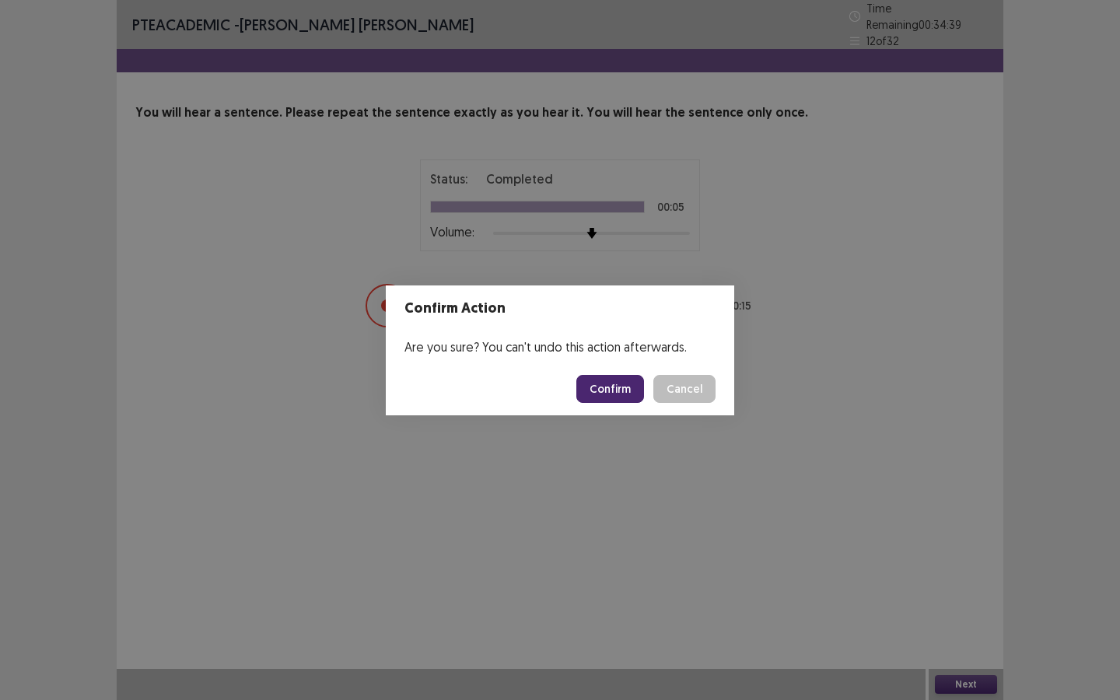
click at [603, 386] on button "Confirm" at bounding box center [610, 389] width 68 height 28
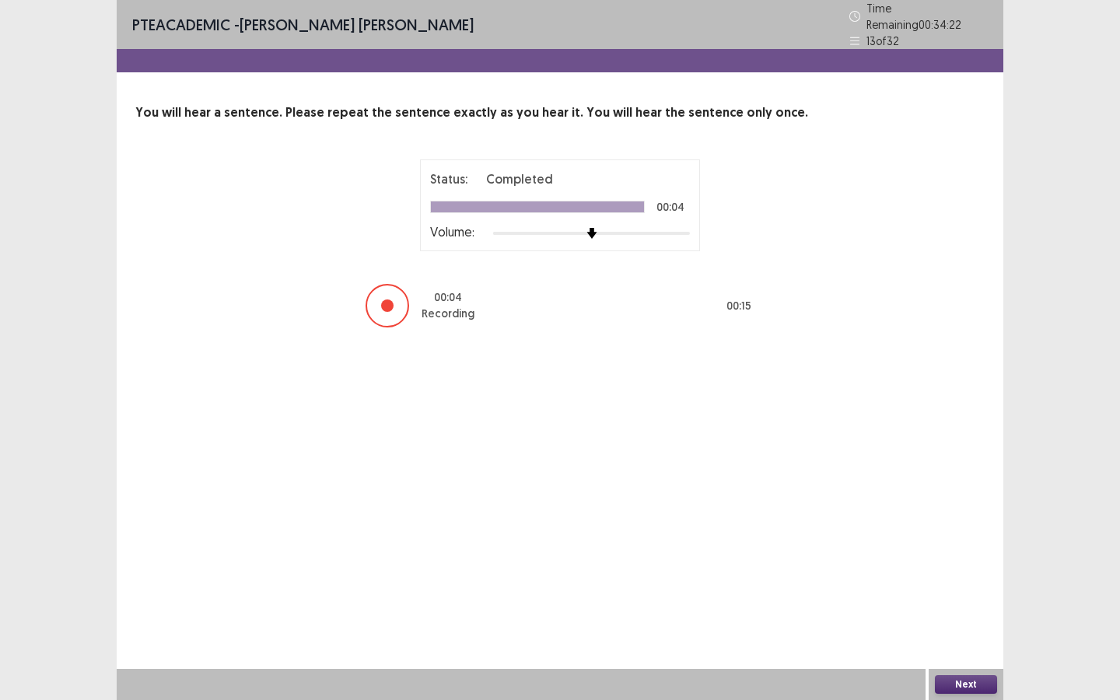
click at [918, 523] on button "Next" at bounding box center [966, 684] width 62 height 19
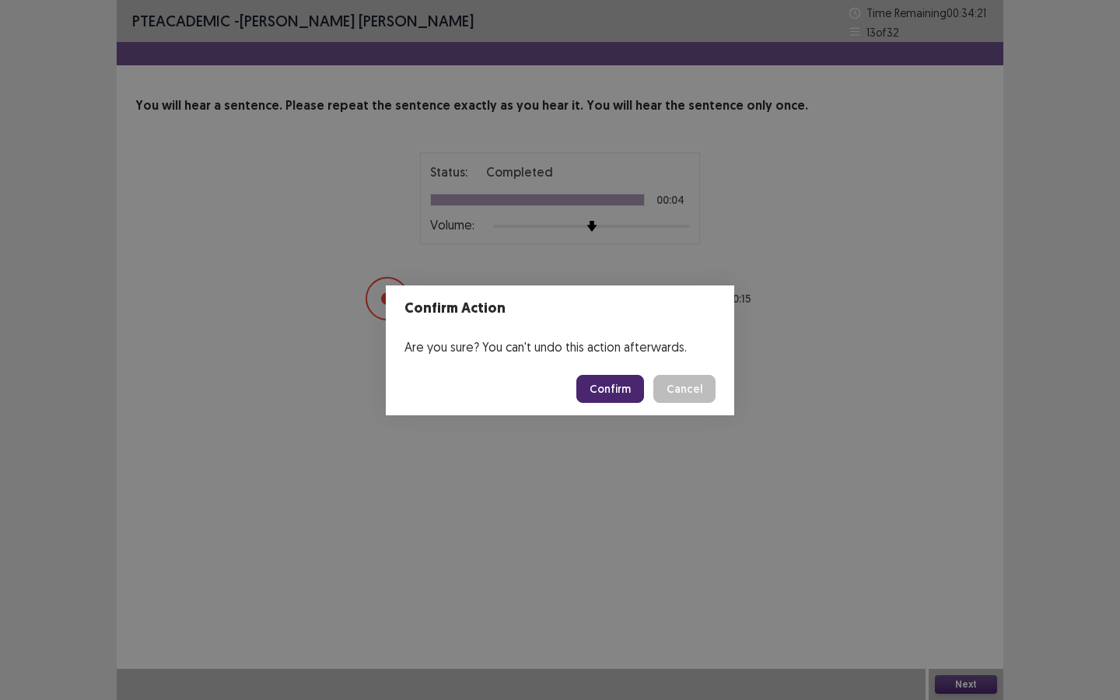
click at [600, 386] on button "Confirm" at bounding box center [610, 389] width 68 height 28
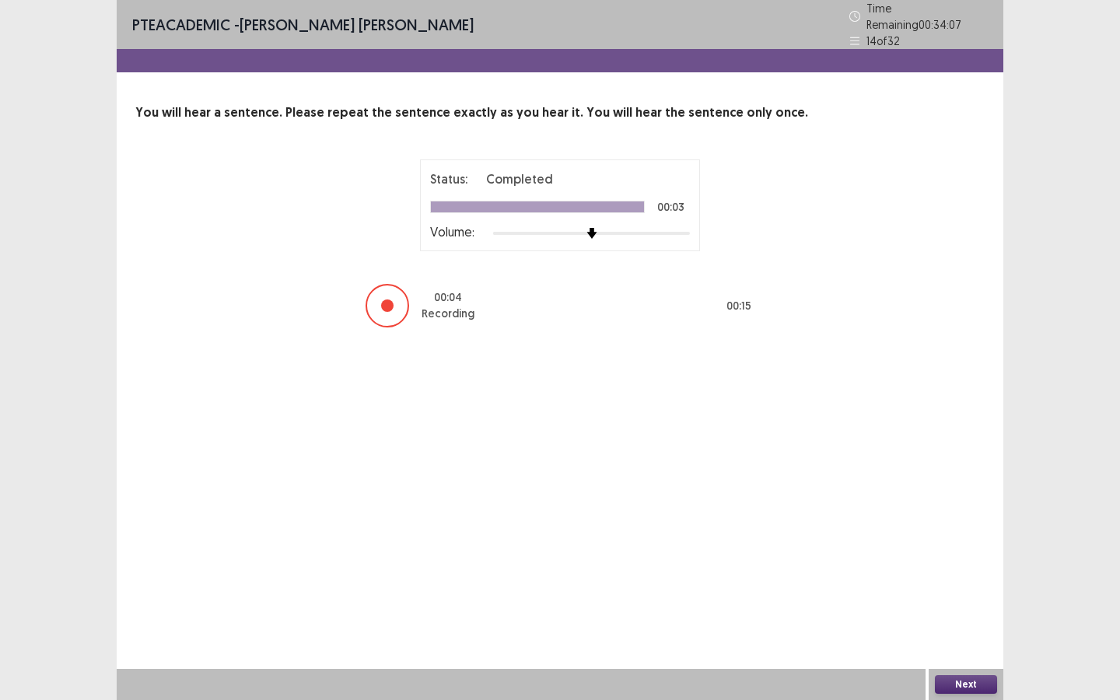
click at [918, 523] on button "Next" at bounding box center [966, 684] width 62 height 19
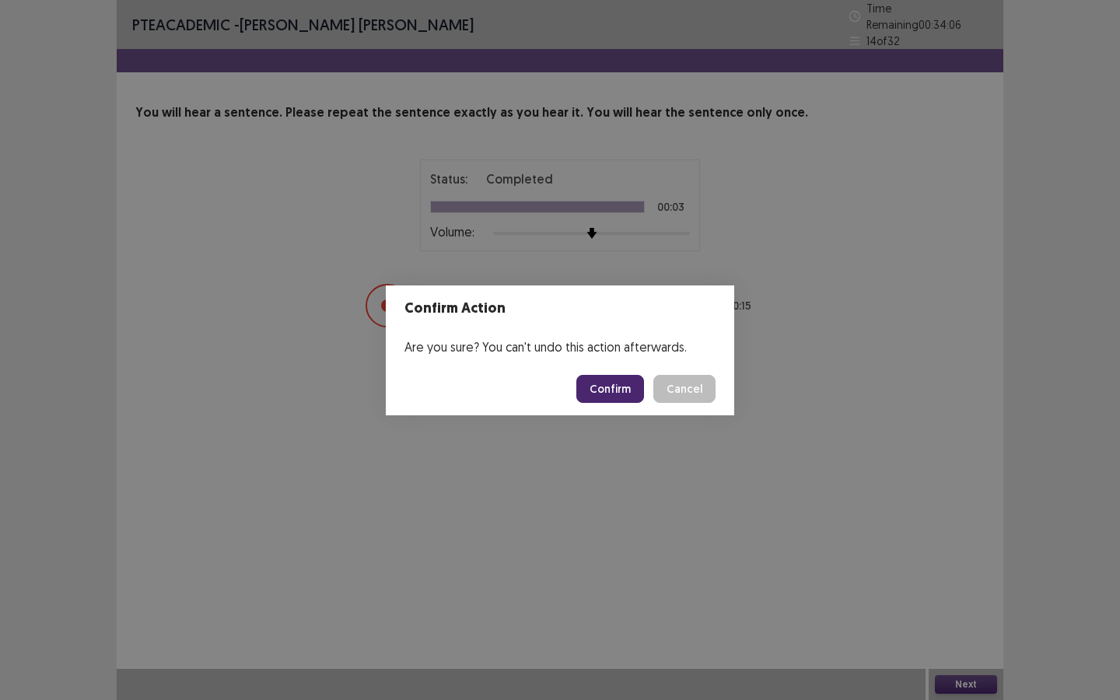
click at [622, 393] on button "Confirm" at bounding box center [610, 389] width 68 height 28
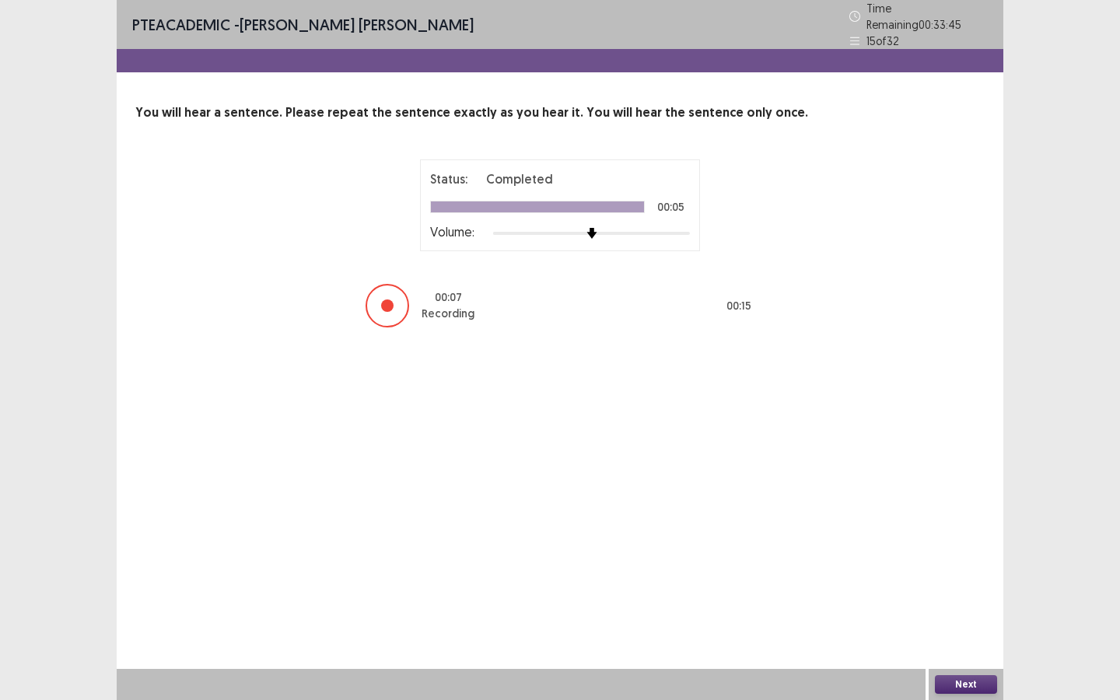
click at [918, 523] on button "Next" at bounding box center [966, 684] width 62 height 19
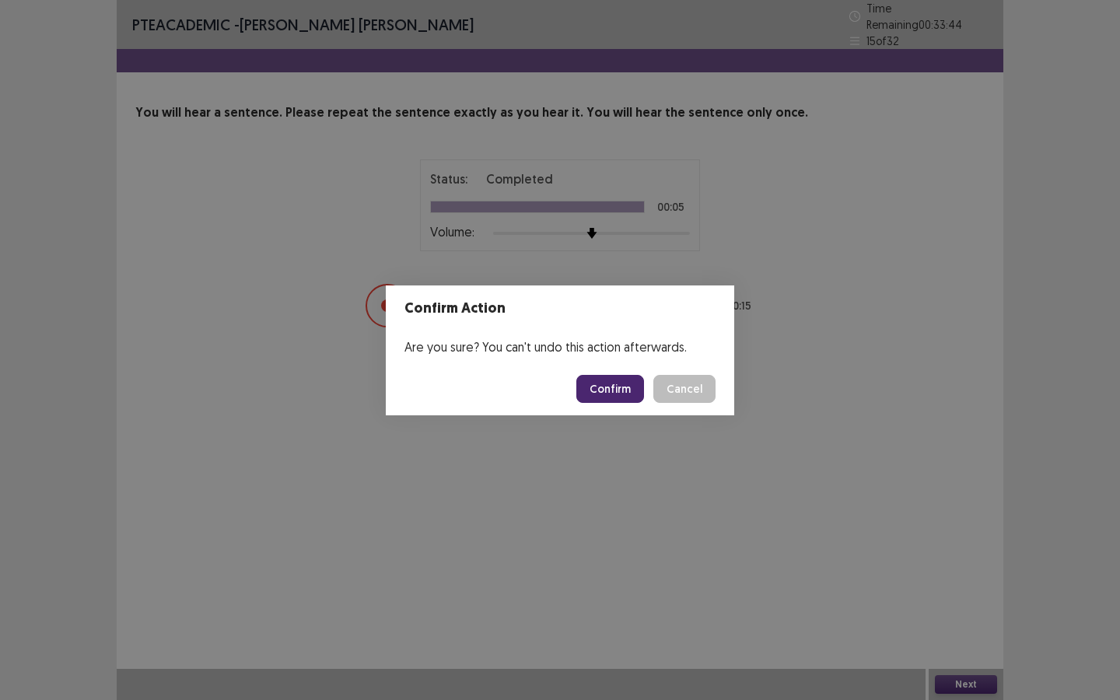
click at [612, 392] on button "Confirm" at bounding box center [610, 389] width 68 height 28
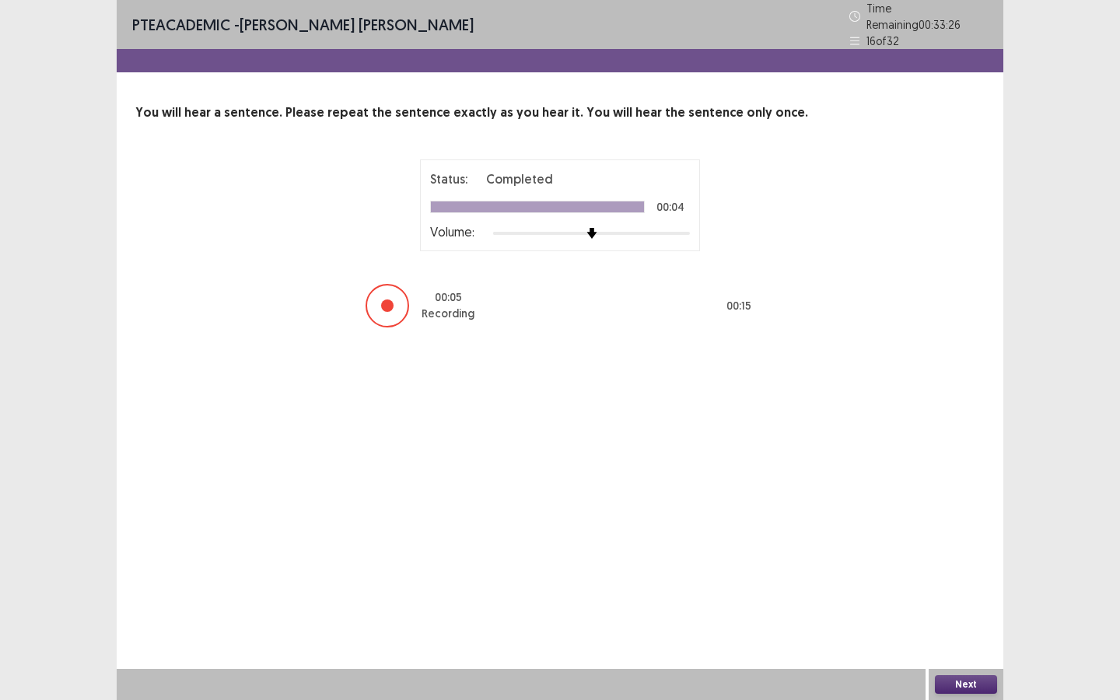
click at [918, 523] on button "Next" at bounding box center [966, 684] width 62 height 19
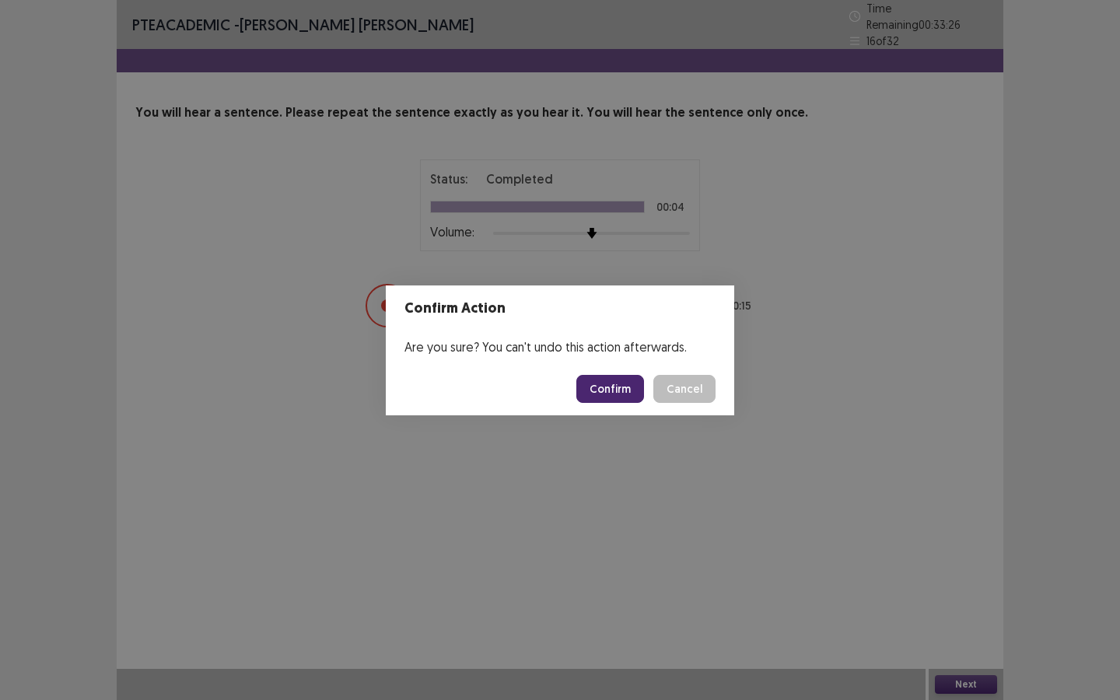
click at [597, 382] on button "Confirm" at bounding box center [610, 389] width 68 height 28
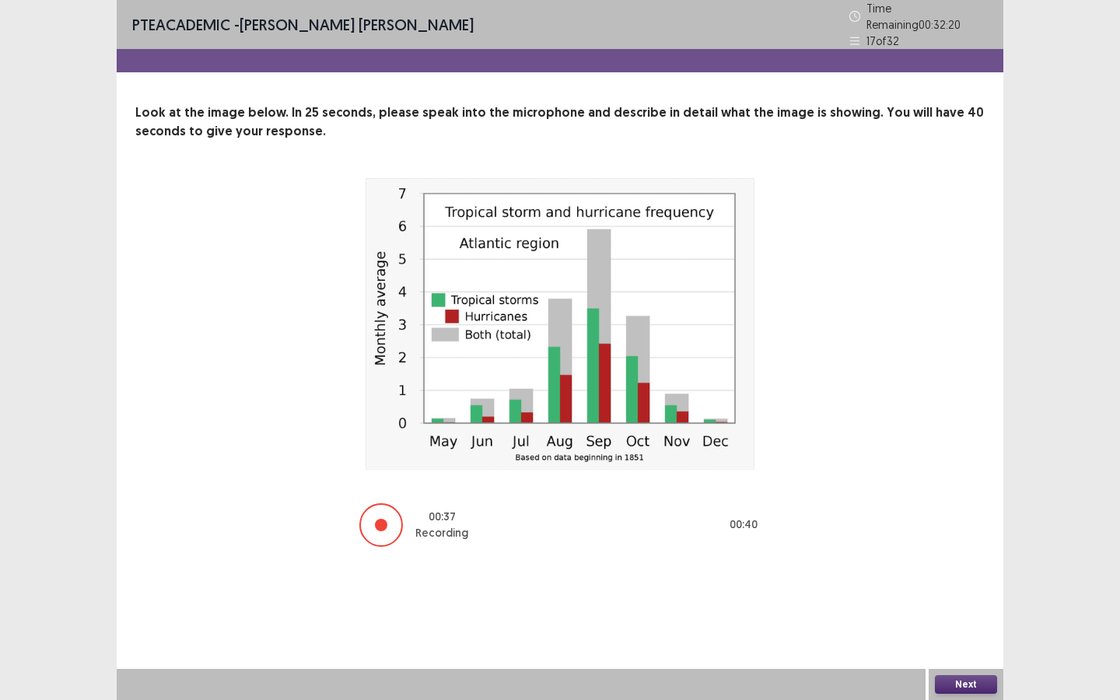
click at [918, 523] on button "Next" at bounding box center [966, 684] width 62 height 19
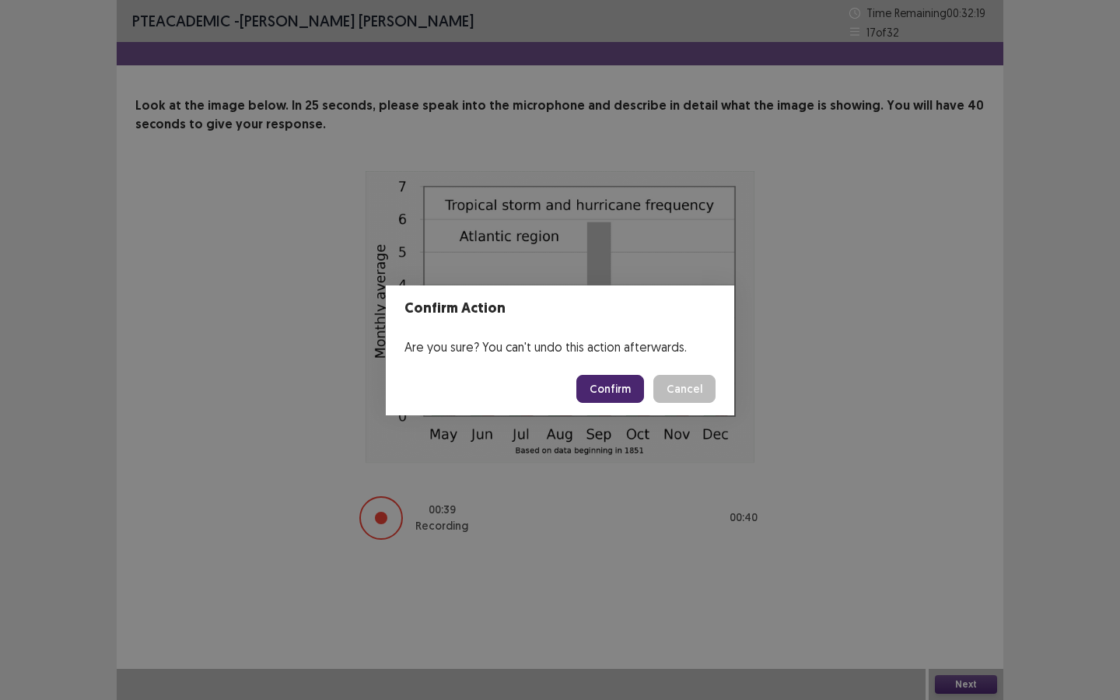
click at [606, 385] on button "Confirm" at bounding box center [610, 389] width 68 height 28
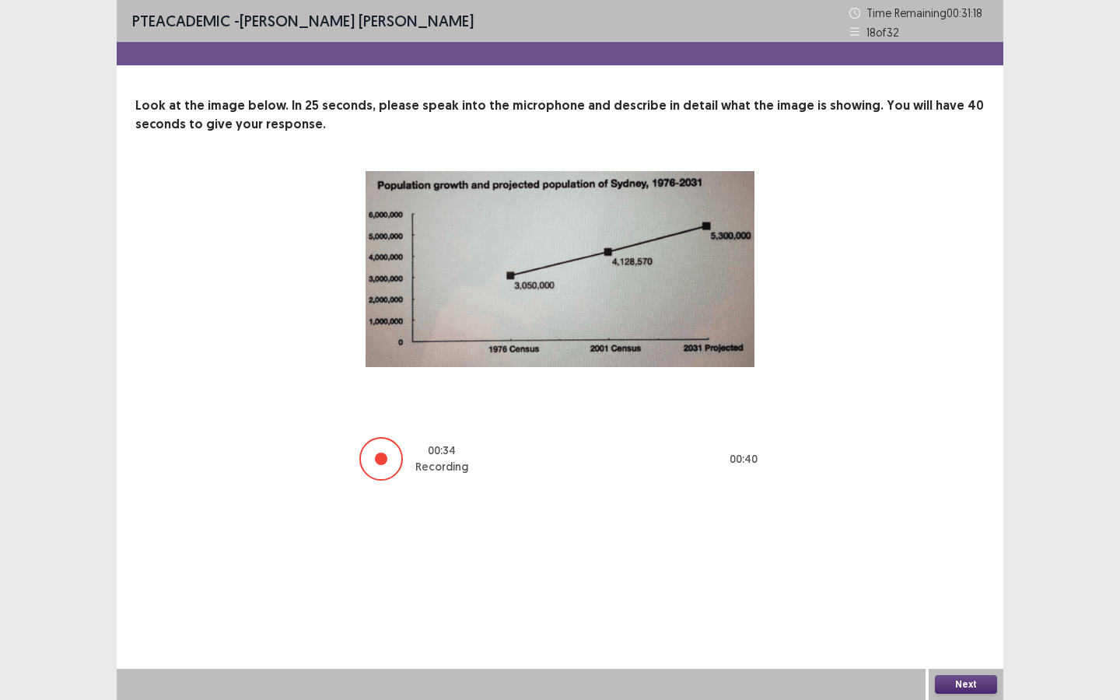
click at [918, 523] on button "Next" at bounding box center [966, 684] width 62 height 19
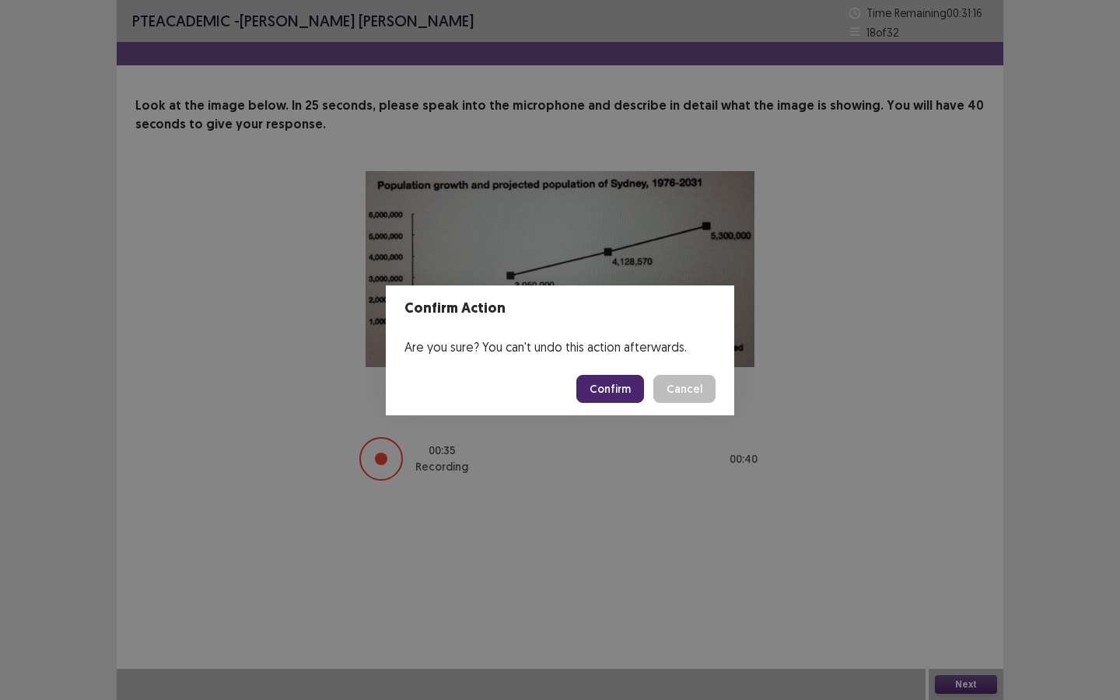
click at [628, 393] on button "Confirm" at bounding box center [610, 389] width 68 height 28
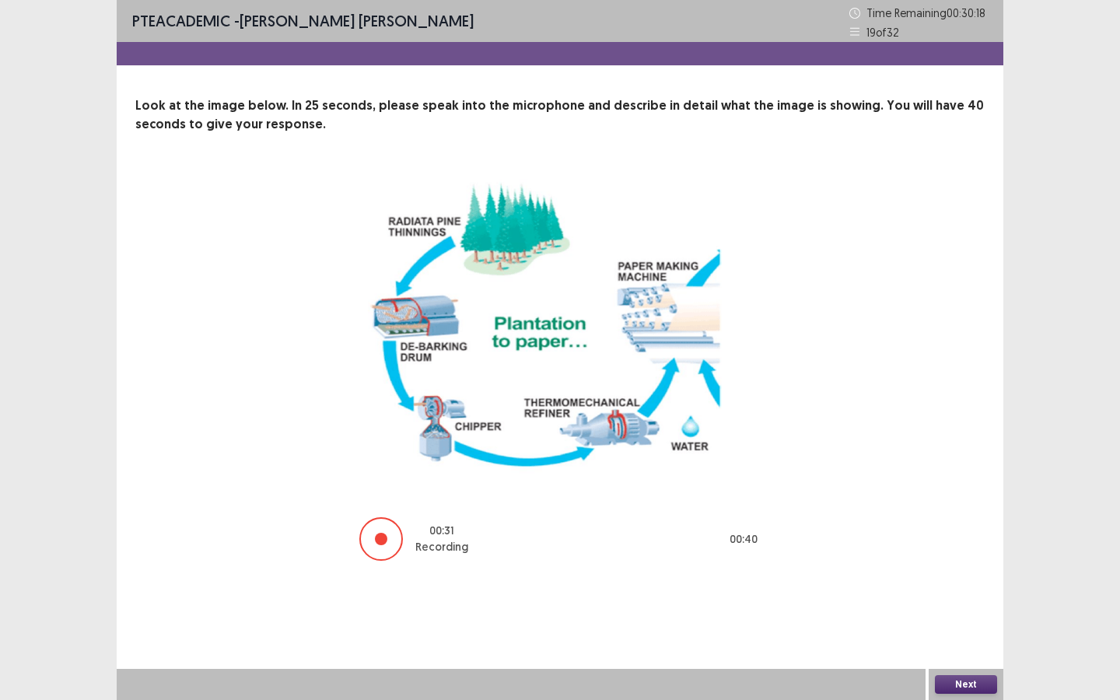
click at [918, 523] on button "Next" at bounding box center [966, 684] width 62 height 19
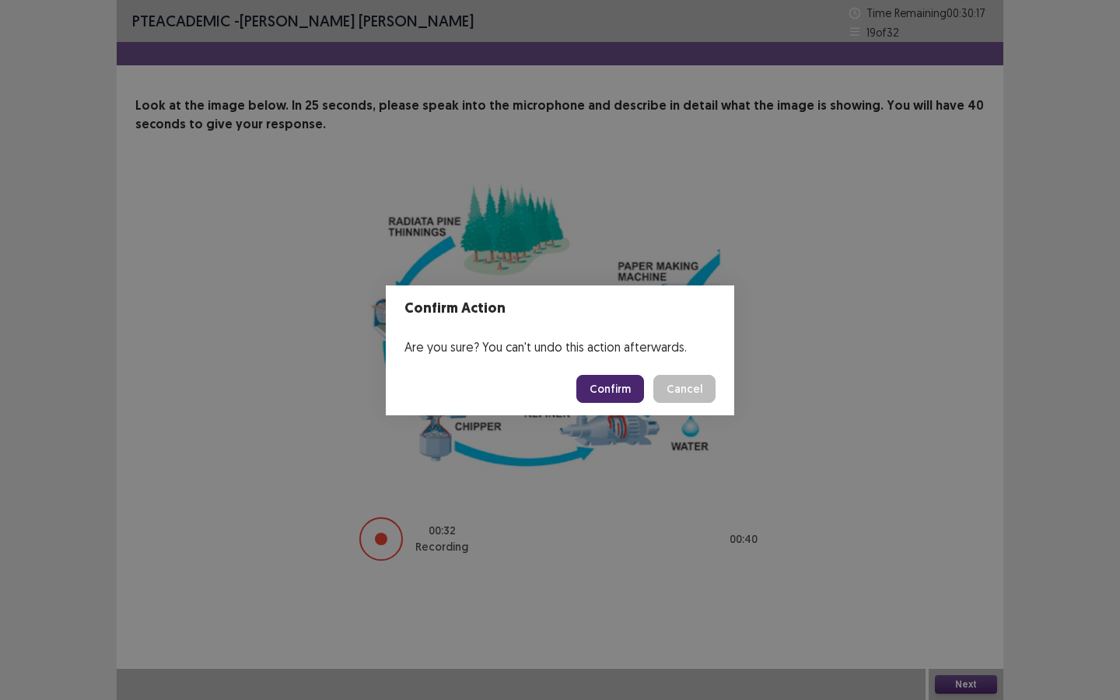
click at [633, 390] on button "Confirm" at bounding box center [610, 389] width 68 height 28
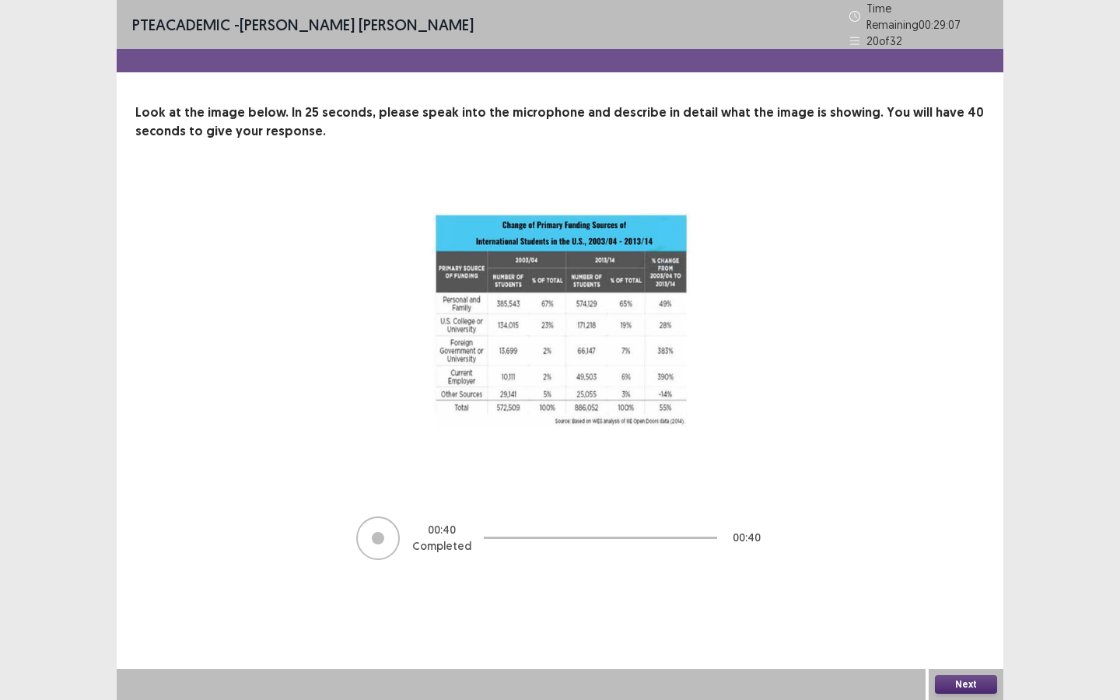
click at [918, 523] on button "Next" at bounding box center [966, 684] width 62 height 19
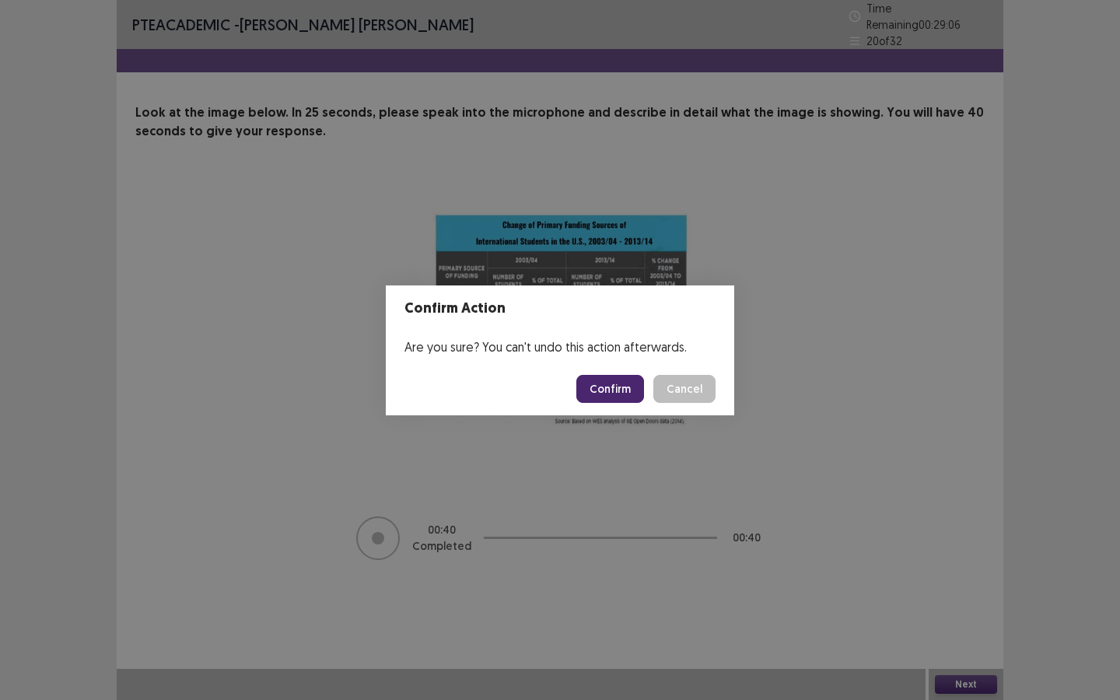
click at [612, 393] on button "Confirm" at bounding box center [610, 389] width 68 height 28
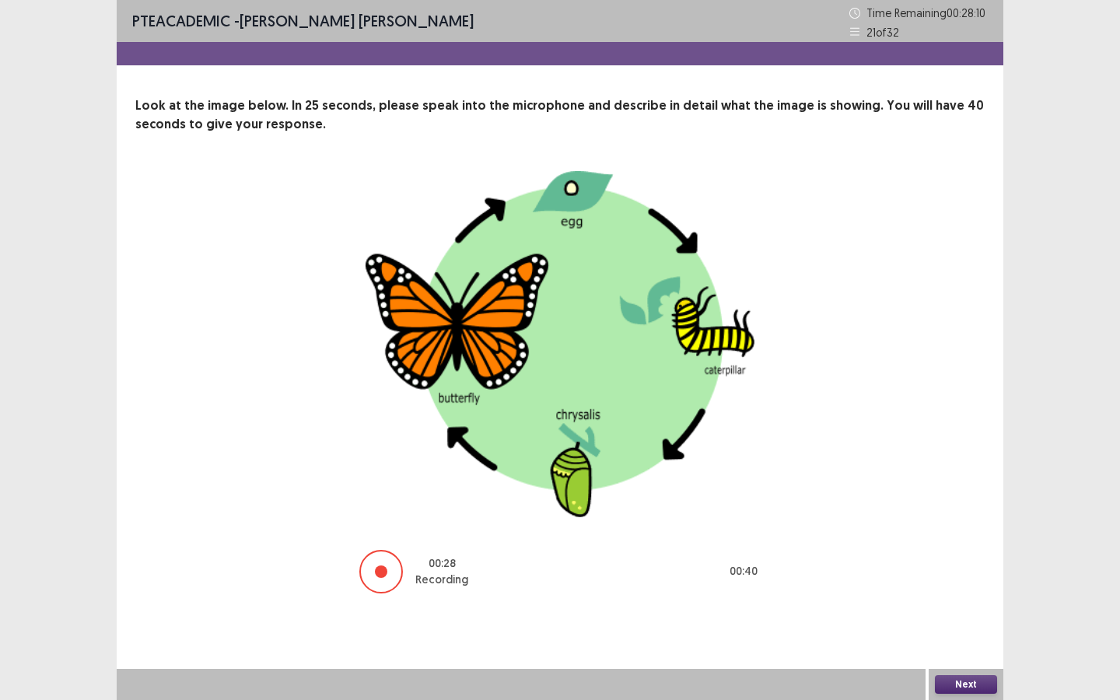
click at [918, 523] on button "Next" at bounding box center [966, 684] width 62 height 19
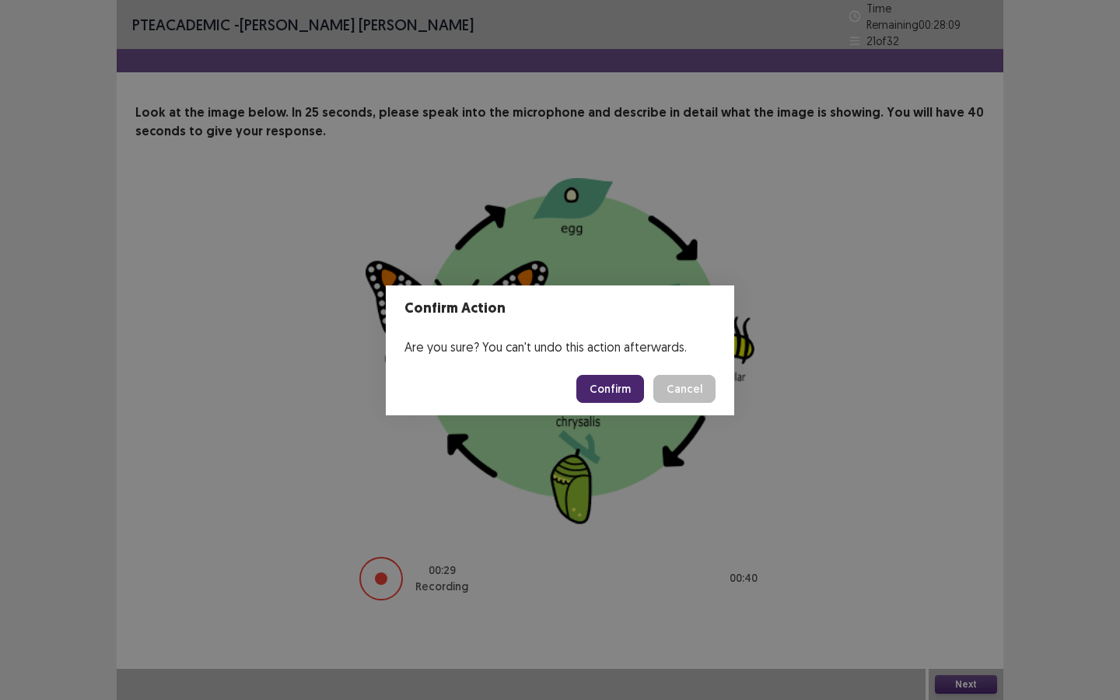
click at [592, 401] on button "Confirm" at bounding box center [610, 389] width 68 height 28
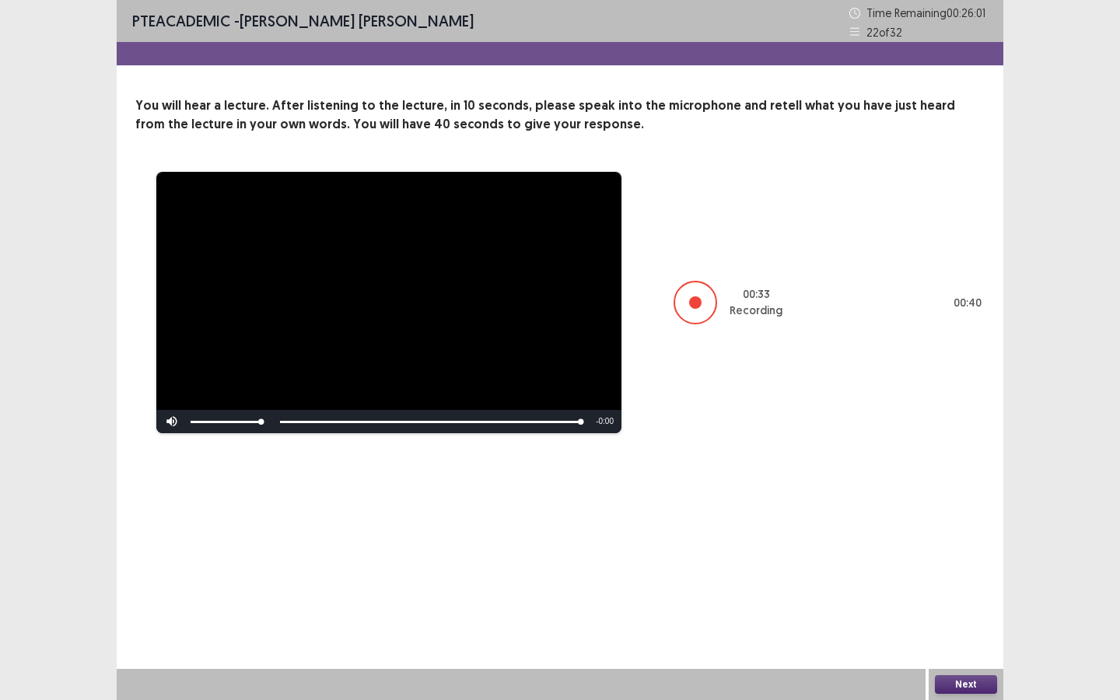
click at [918, 523] on button "Next" at bounding box center [966, 684] width 62 height 19
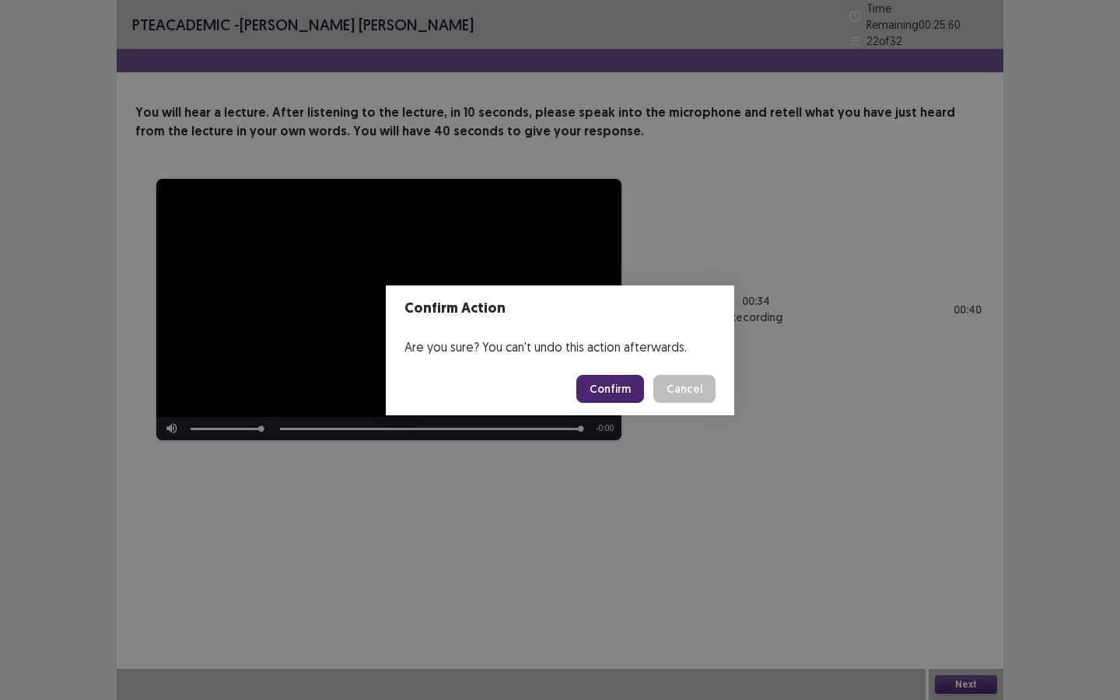
click at [601, 388] on button "Confirm" at bounding box center [610, 389] width 68 height 28
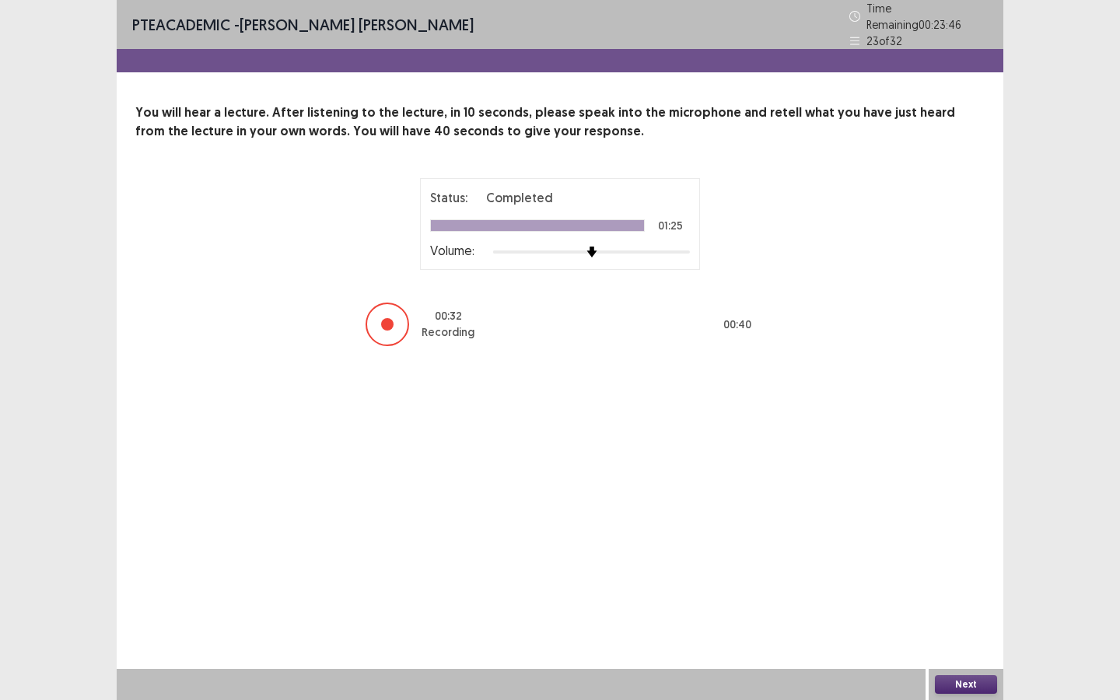
click at [918, 523] on button "Next" at bounding box center [966, 684] width 62 height 19
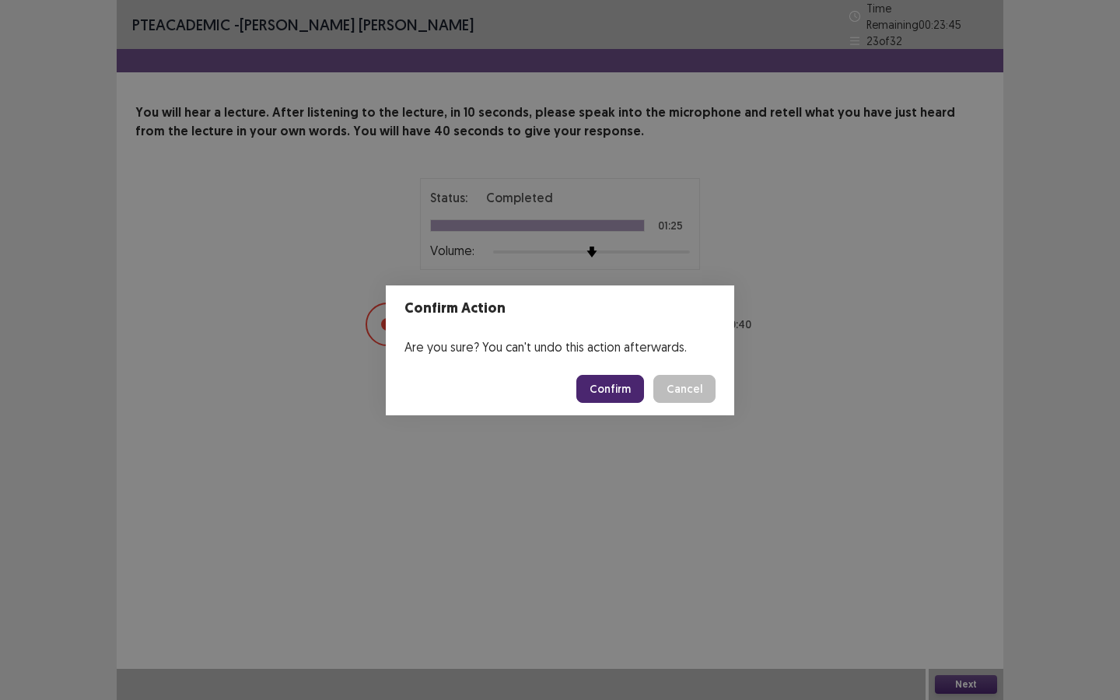
click at [609, 390] on button "Confirm" at bounding box center [610, 389] width 68 height 28
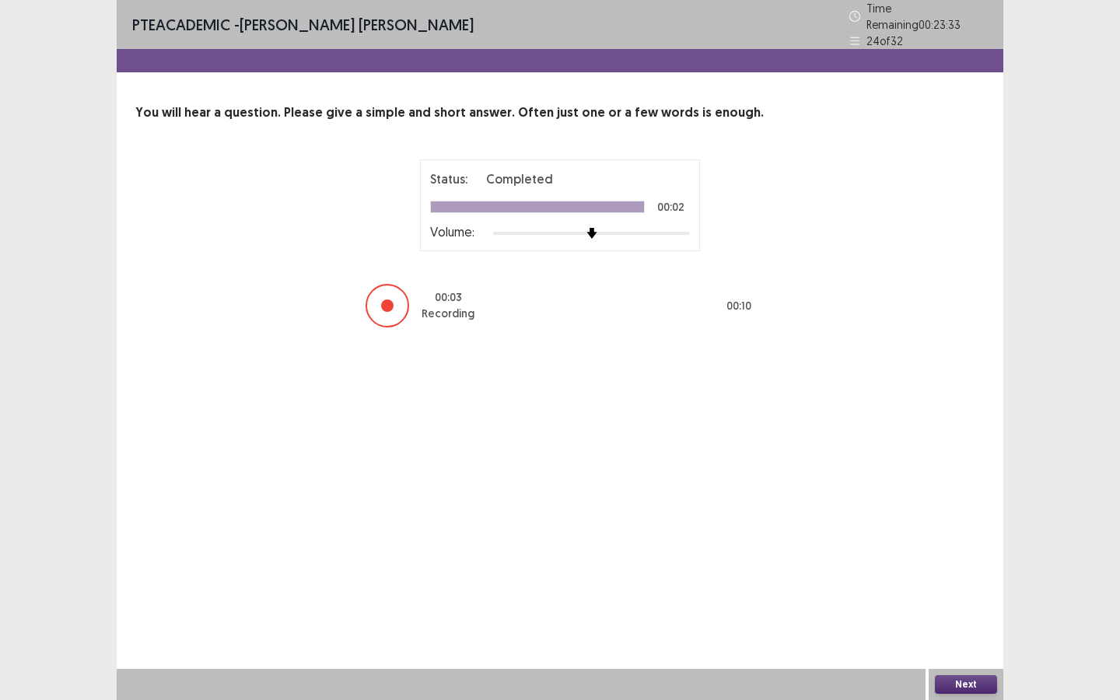
click at [918, 523] on button "Next" at bounding box center [966, 684] width 62 height 19
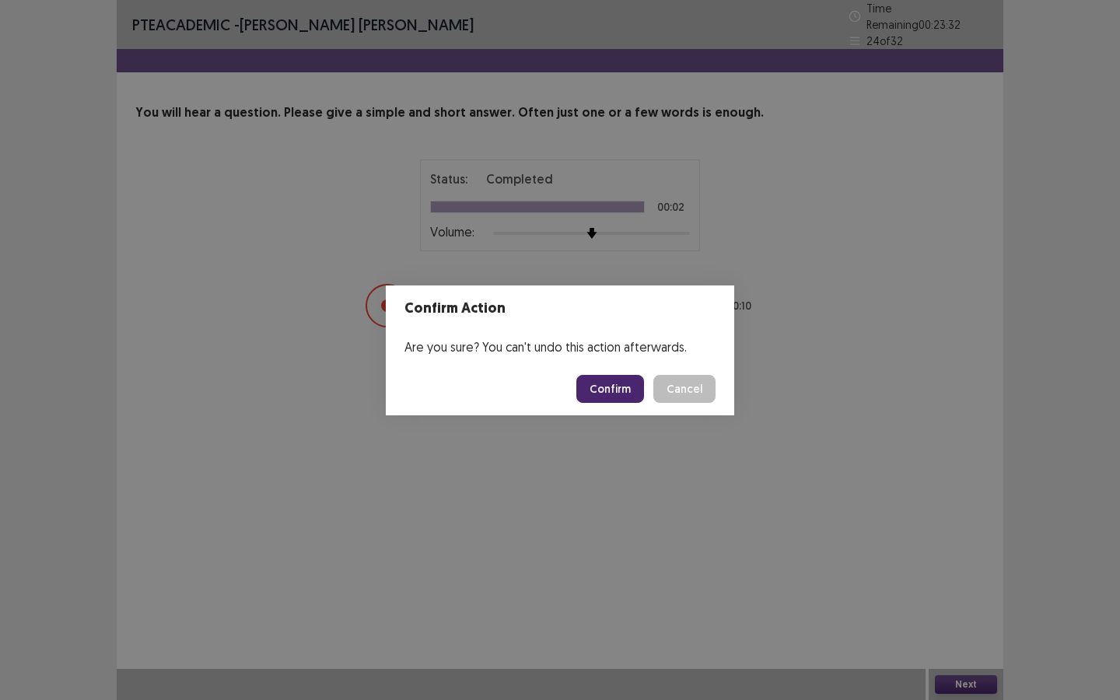
click at [622, 390] on button "Confirm" at bounding box center [610, 389] width 68 height 28
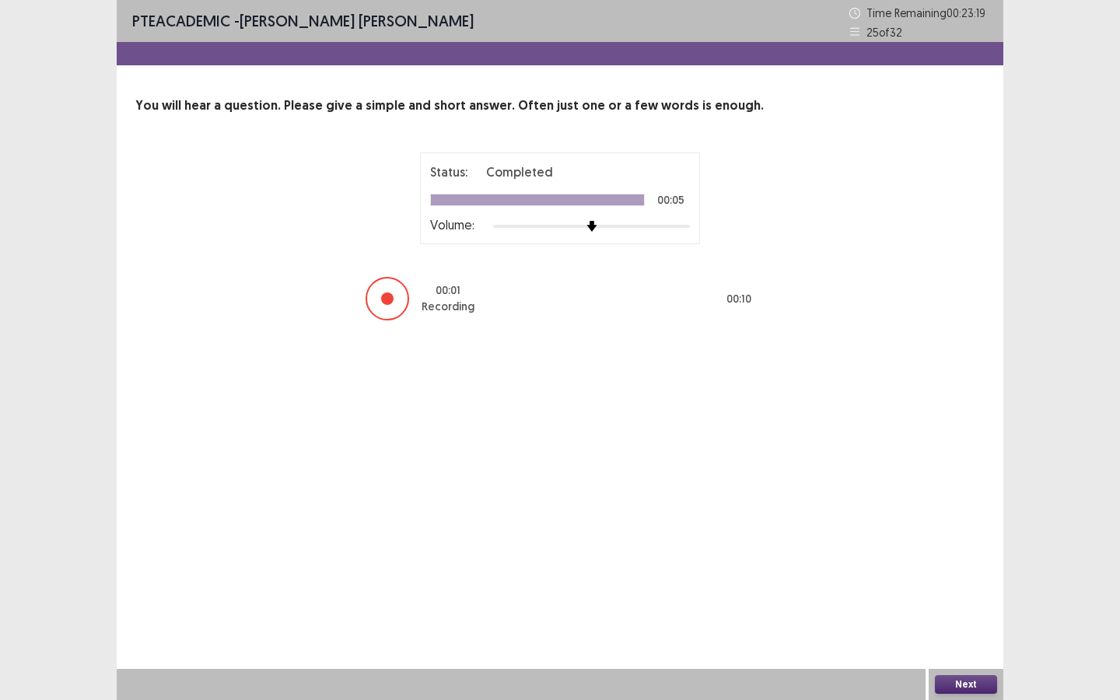
click at [918, 523] on button "Next" at bounding box center [966, 684] width 62 height 19
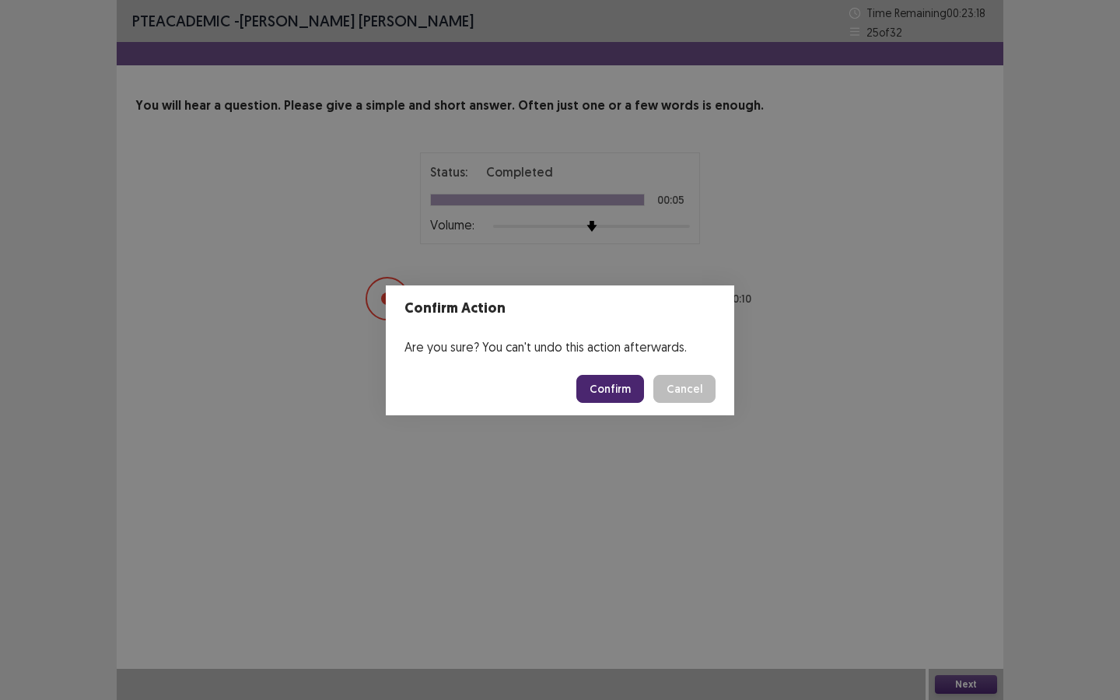
click at [616, 387] on button "Confirm" at bounding box center [610, 389] width 68 height 28
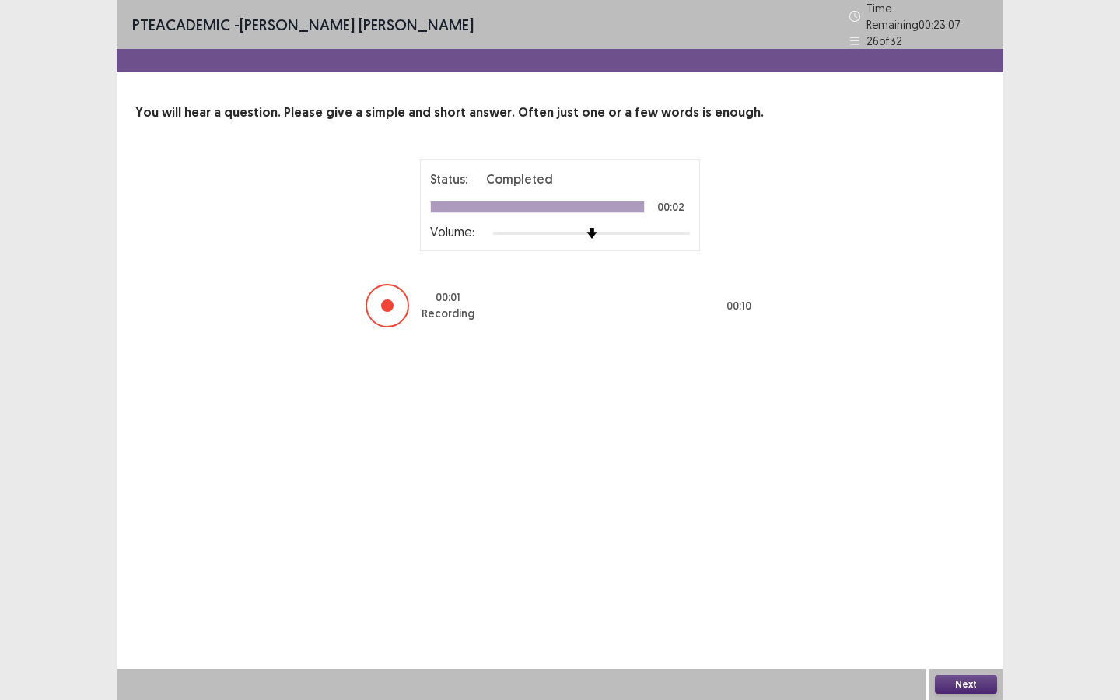
click at [918, 523] on button "Next" at bounding box center [966, 684] width 62 height 19
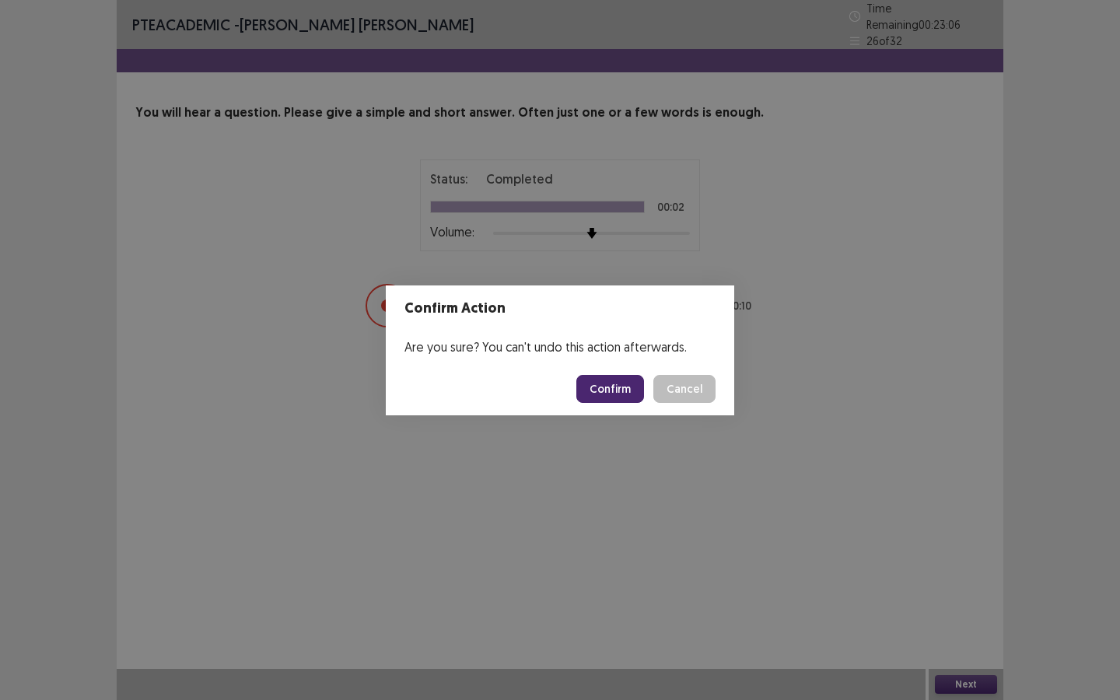
click at [616, 385] on button "Confirm" at bounding box center [610, 389] width 68 height 28
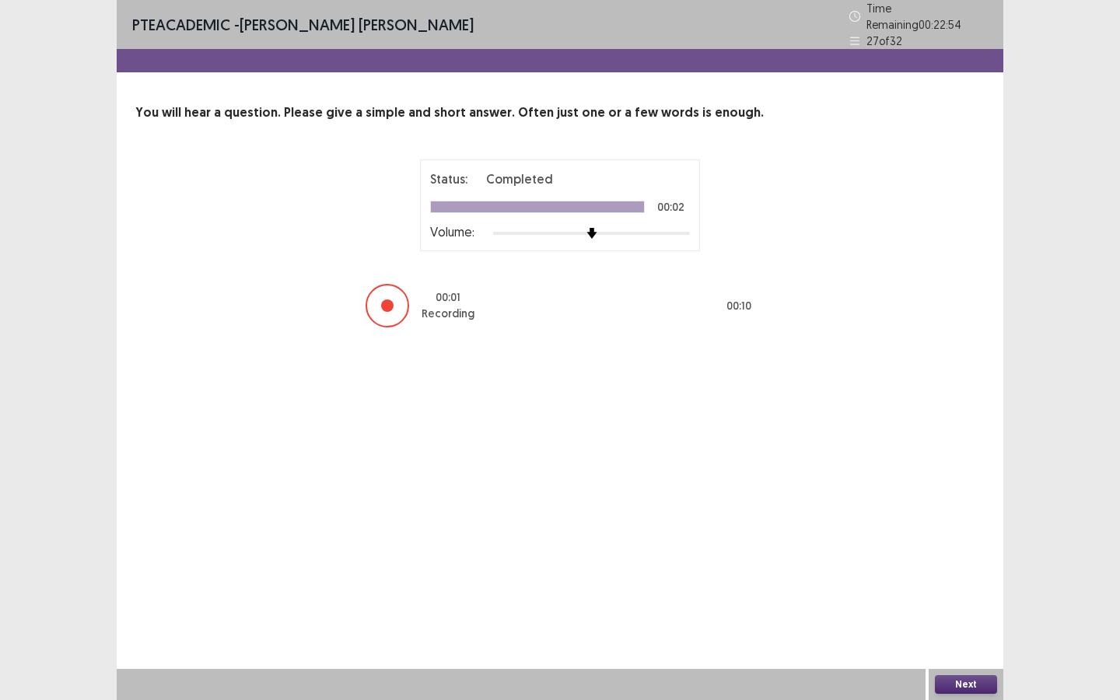
click at [918, 523] on button "Next" at bounding box center [966, 684] width 62 height 19
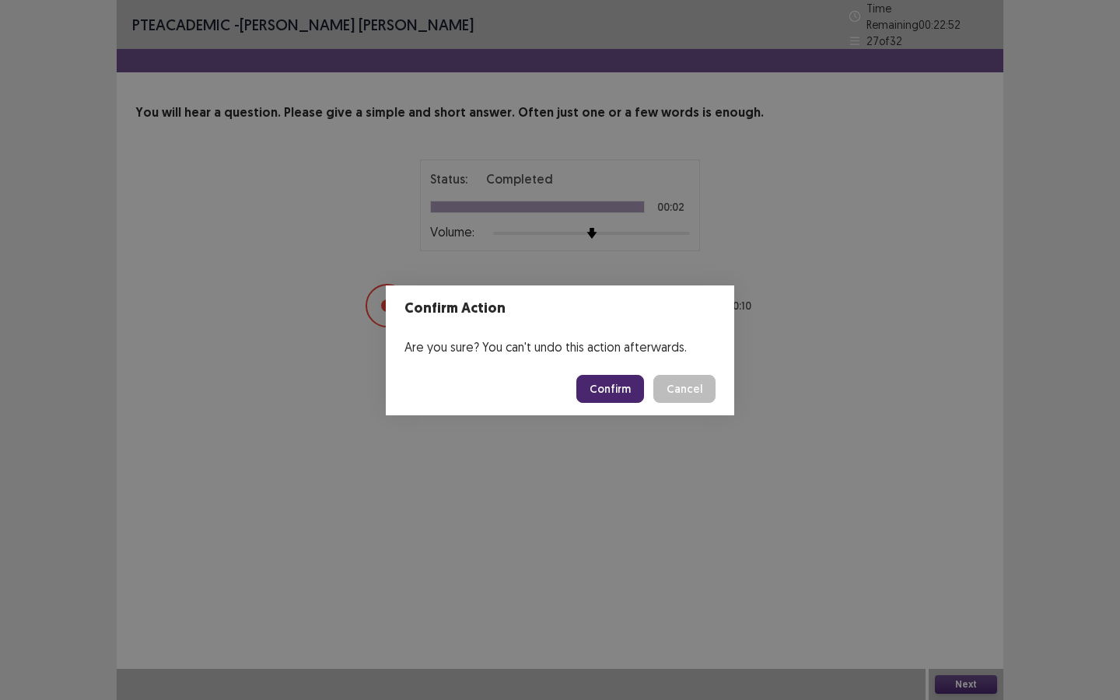
click at [631, 384] on button "Confirm" at bounding box center [610, 389] width 68 height 28
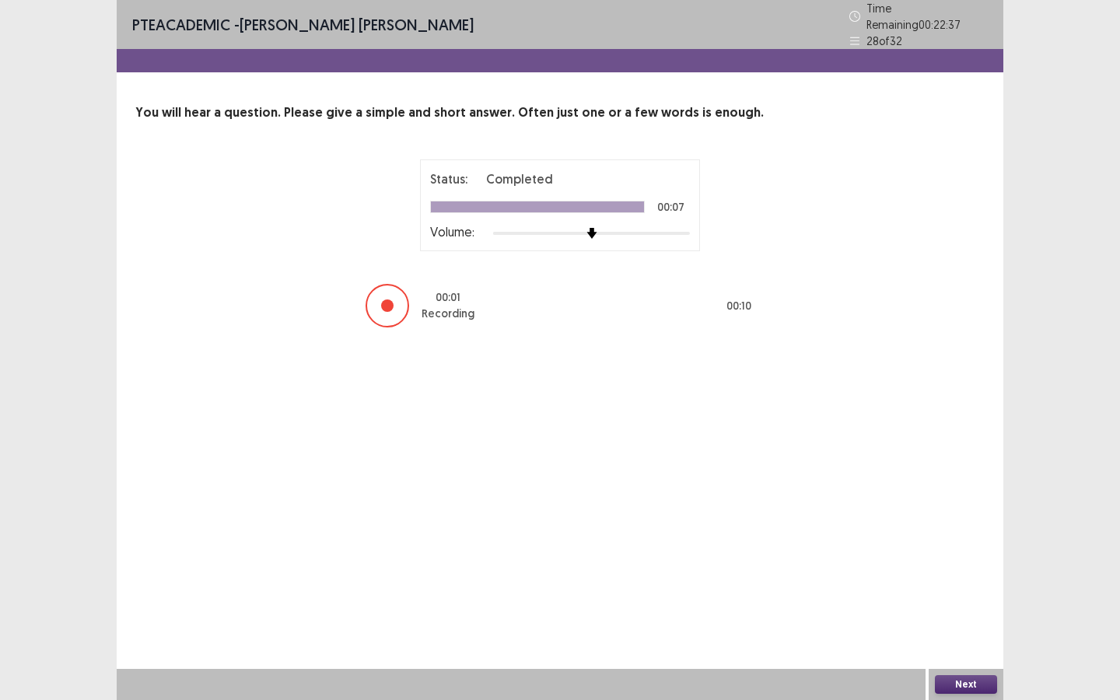
click at [918, 523] on button "Next" at bounding box center [966, 684] width 62 height 19
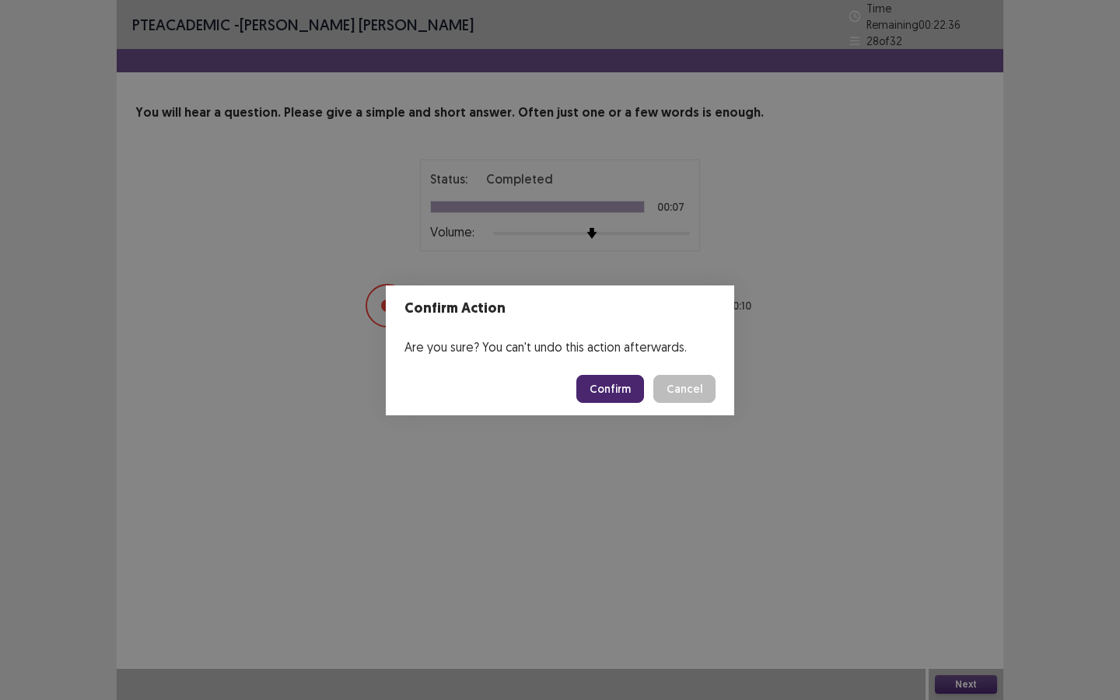
click at [617, 383] on button "Confirm" at bounding box center [610, 389] width 68 height 28
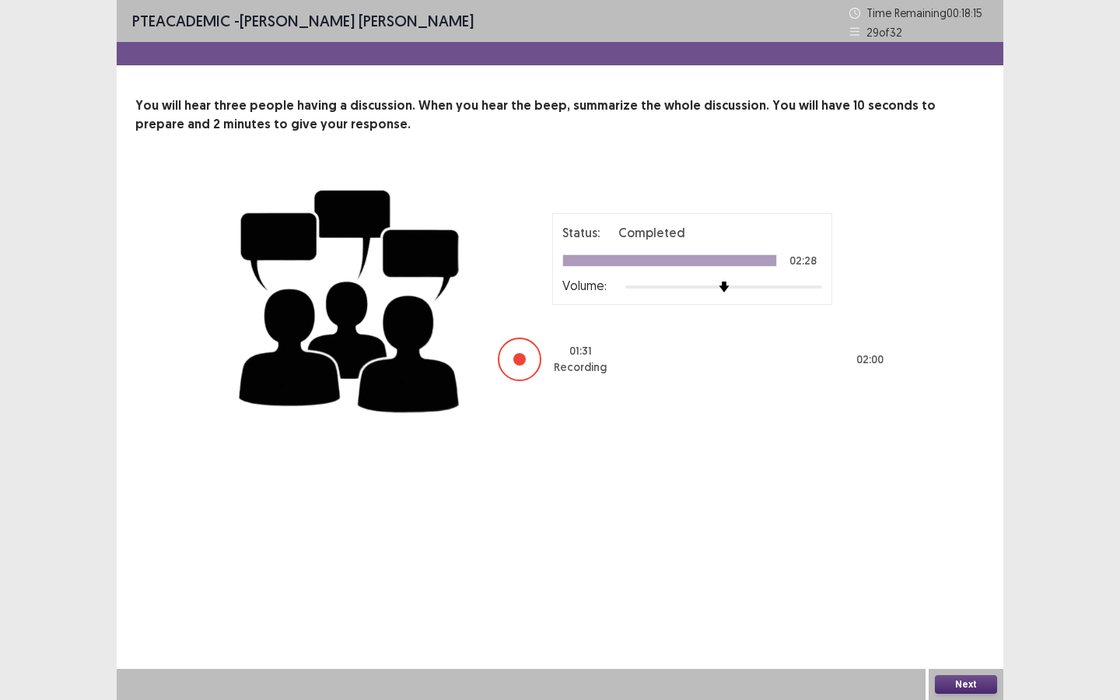
click at [918, 523] on button "Next" at bounding box center [966, 684] width 62 height 19
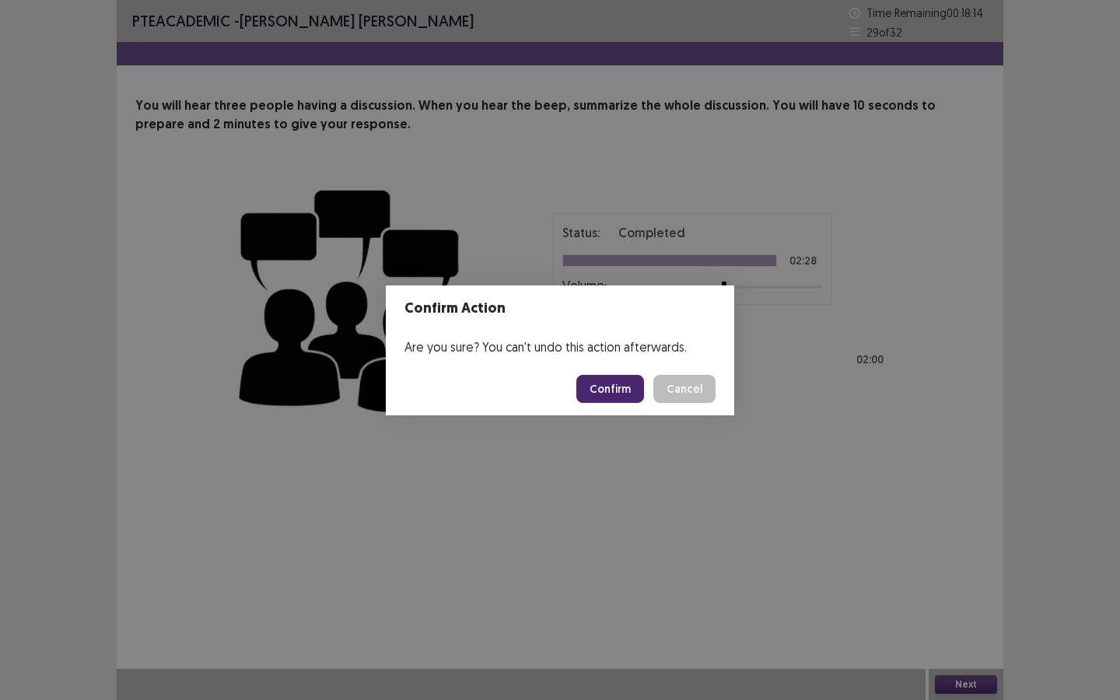
click at [620, 383] on button "Confirm" at bounding box center [610, 389] width 68 height 28
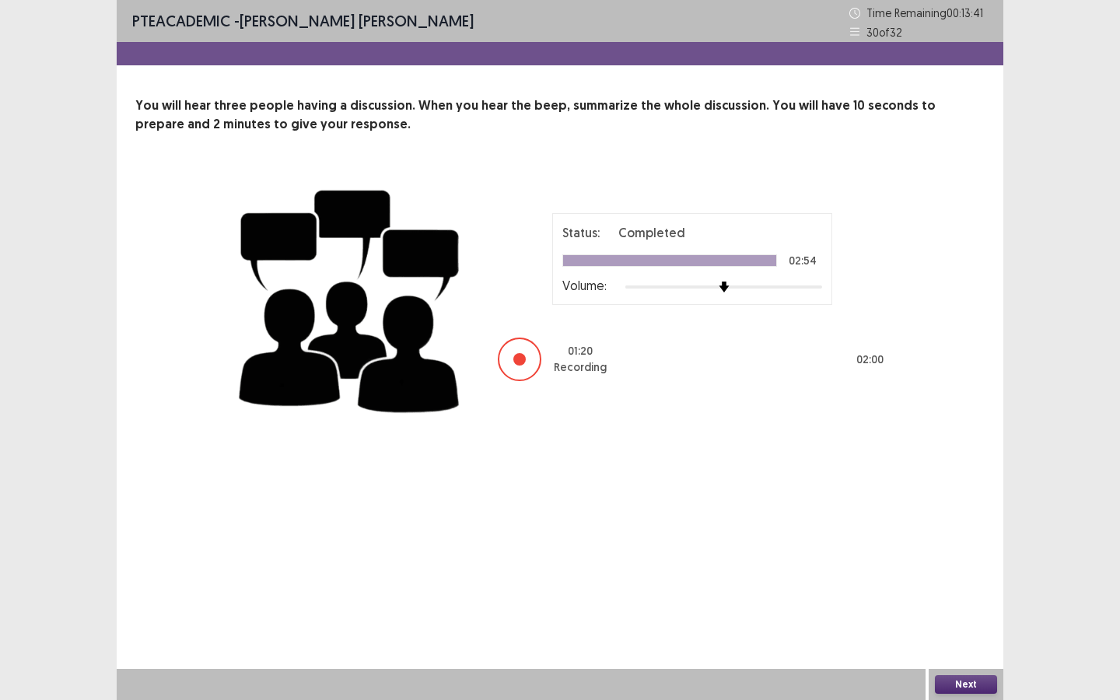
click at [918, 523] on button "Next" at bounding box center [966, 684] width 62 height 19
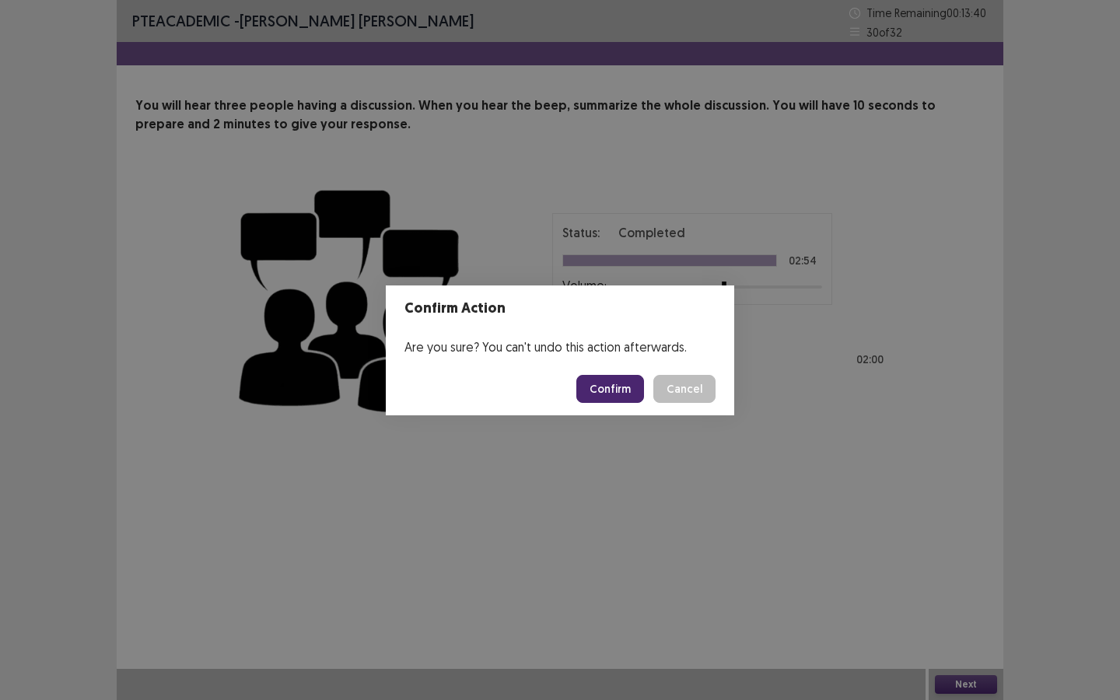
click at [607, 392] on button "Confirm" at bounding box center [610, 389] width 68 height 28
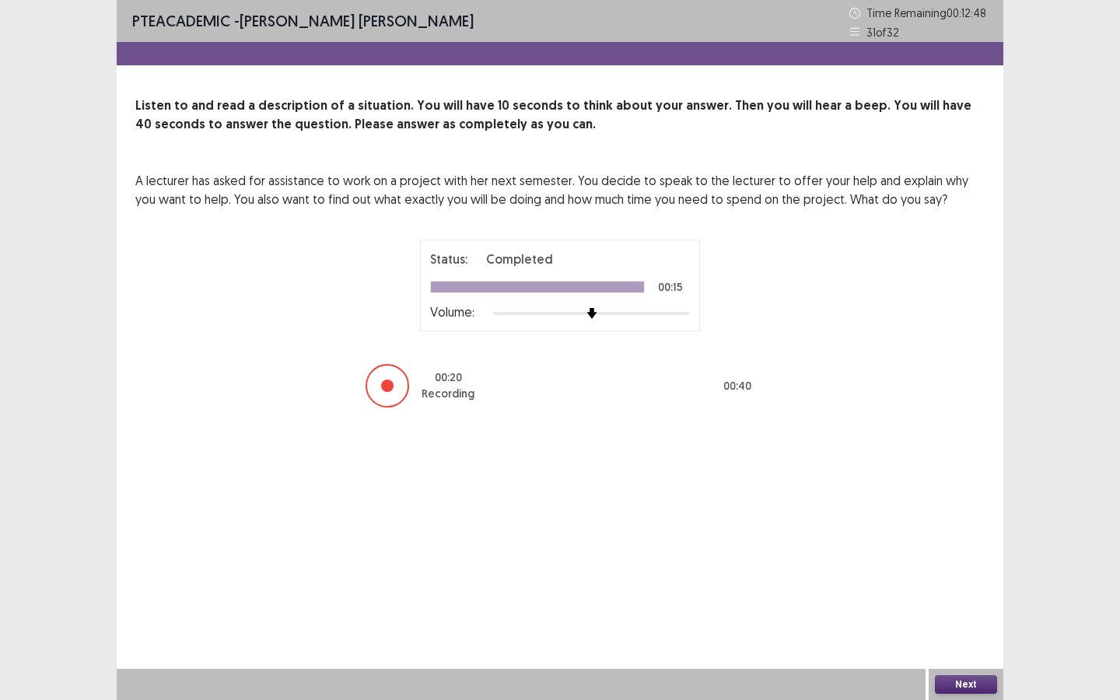
click at [918, 523] on button "Next" at bounding box center [966, 684] width 62 height 19
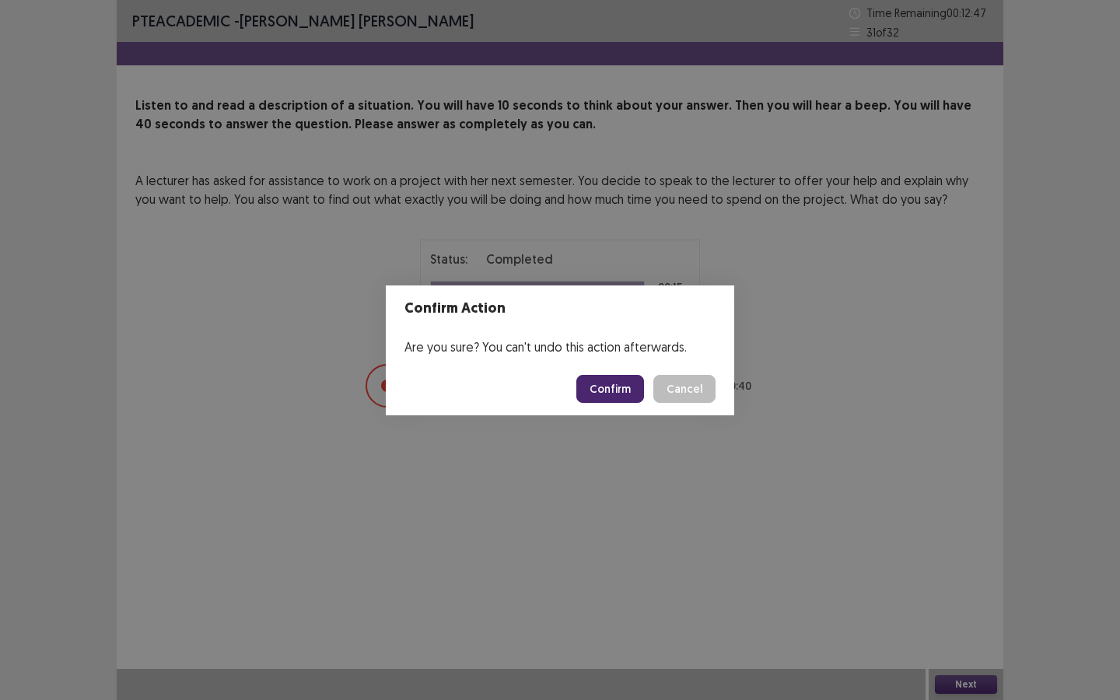
click at [602, 392] on button "Confirm" at bounding box center [610, 389] width 68 height 28
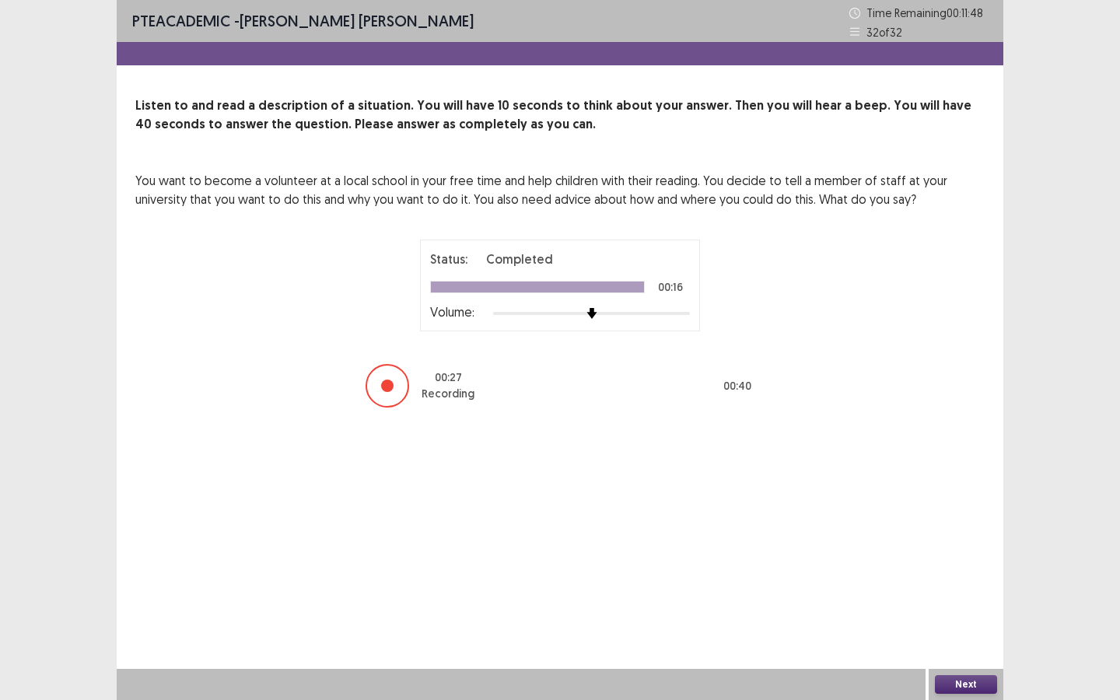
click at [918, 523] on button "Next" at bounding box center [966, 684] width 62 height 19
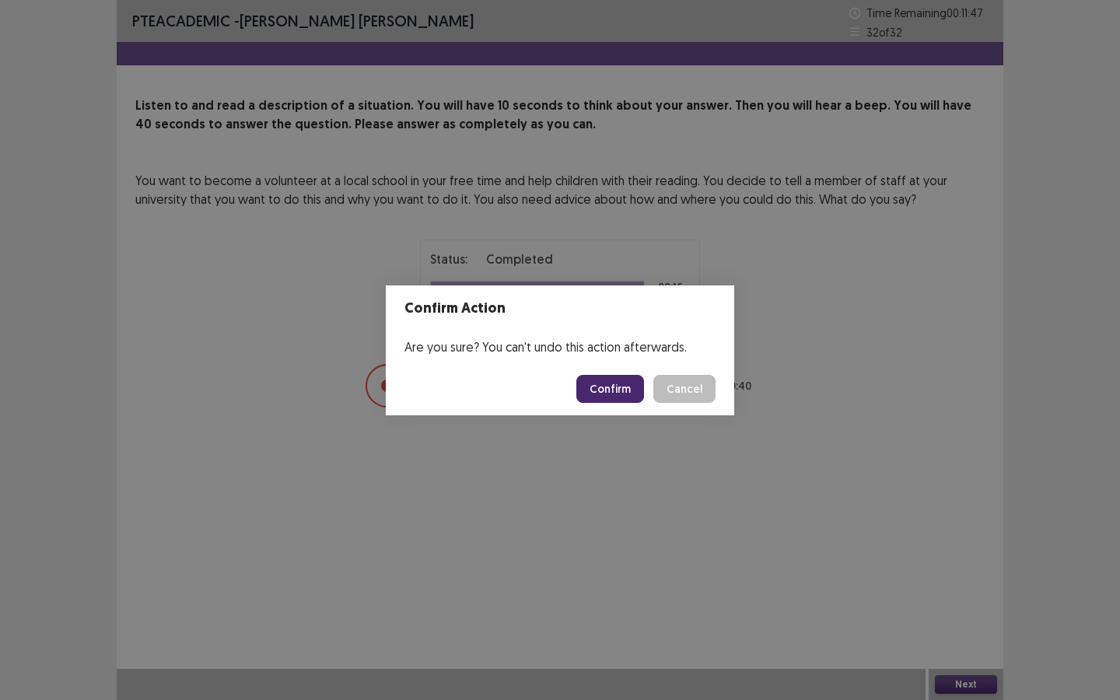
click at [617, 372] on footer "Confirm Cancel" at bounding box center [560, 388] width 348 height 53
click at [617, 389] on button "Confirm" at bounding box center [610, 389] width 68 height 28
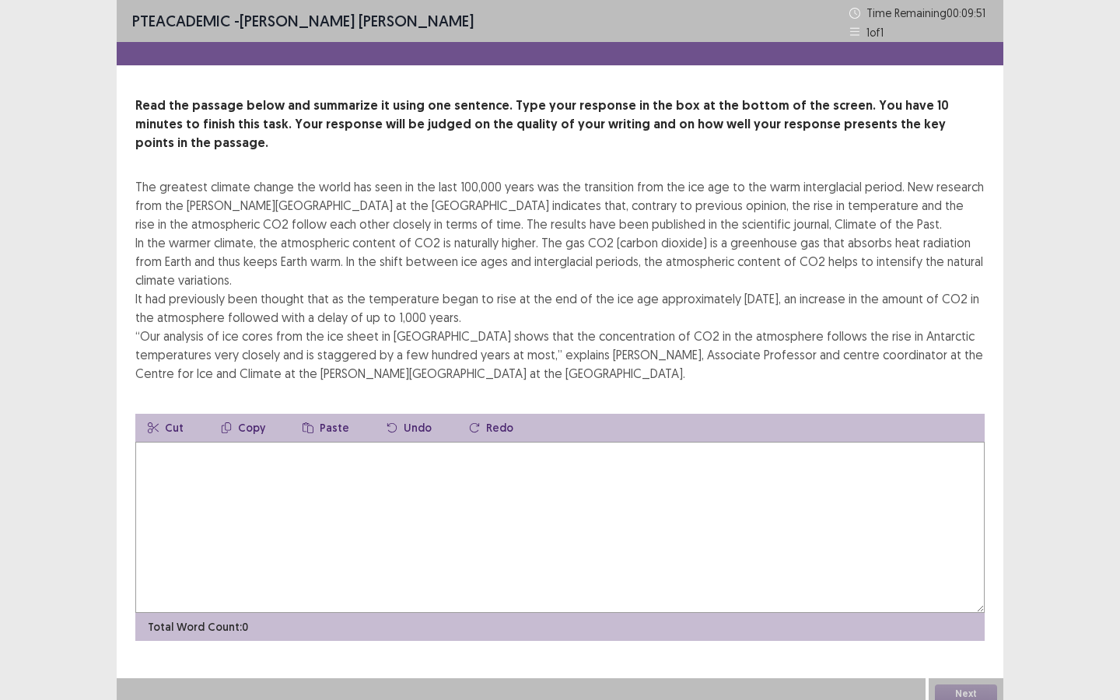
click at [486, 467] on textarea at bounding box center [559, 527] width 849 height 171
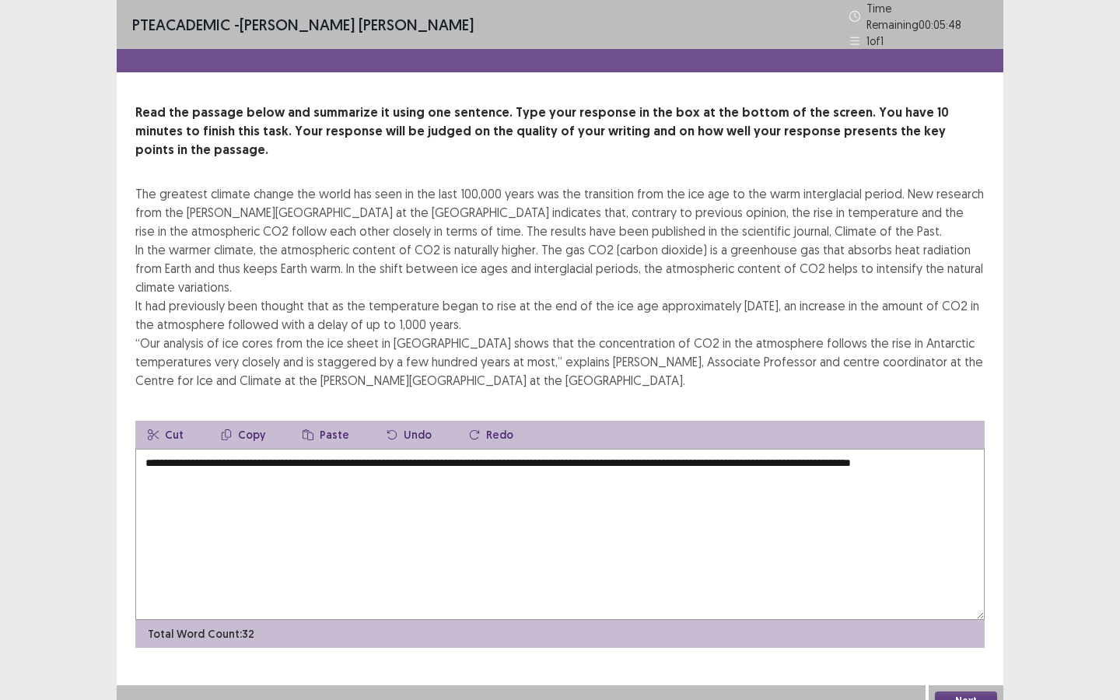
click at [257, 449] on textarea "**********" at bounding box center [559, 534] width 849 height 171
click at [629, 449] on textarea "**********" at bounding box center [559, 534] width 849 height 171
click at [688, 449] on textarea "**********" at bounding box center [559, 534] width 849 height 171
click at [557, 456] on textarea "**********" at bounding box center [559, 534] width 849 height 171
click at [195, 449] on textarea "**********" at bounding box center [559, 534] width 849 height 171
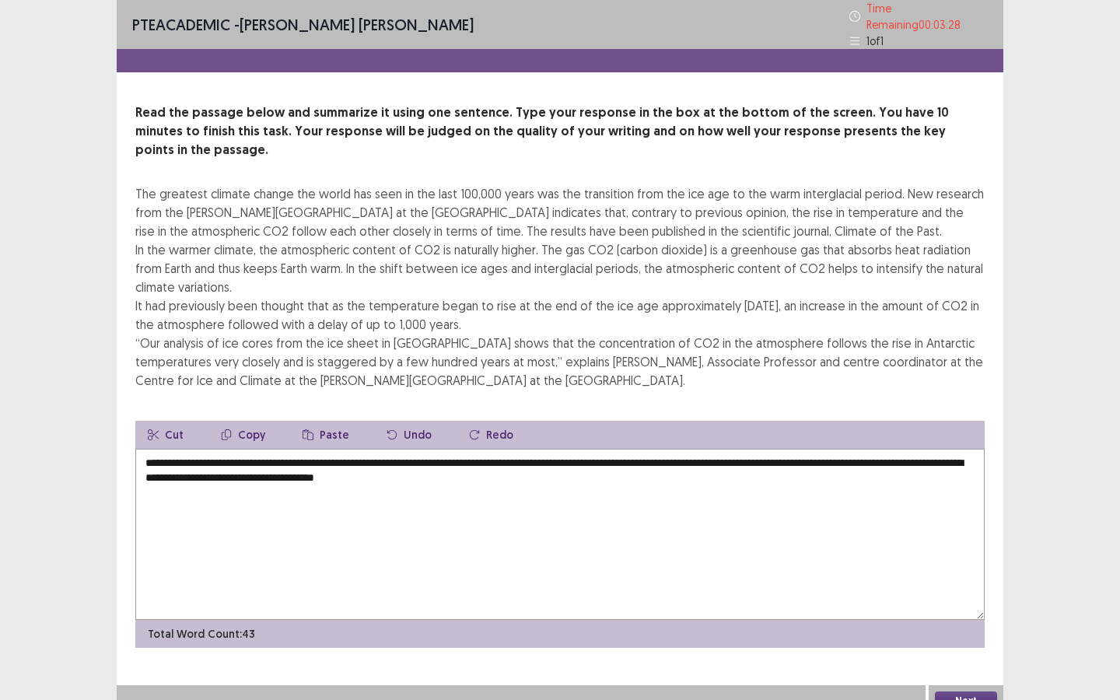
type textarea "**********"
click at [918, 523] on button "Next" at bounding box center [966, 700] width 62 height 19
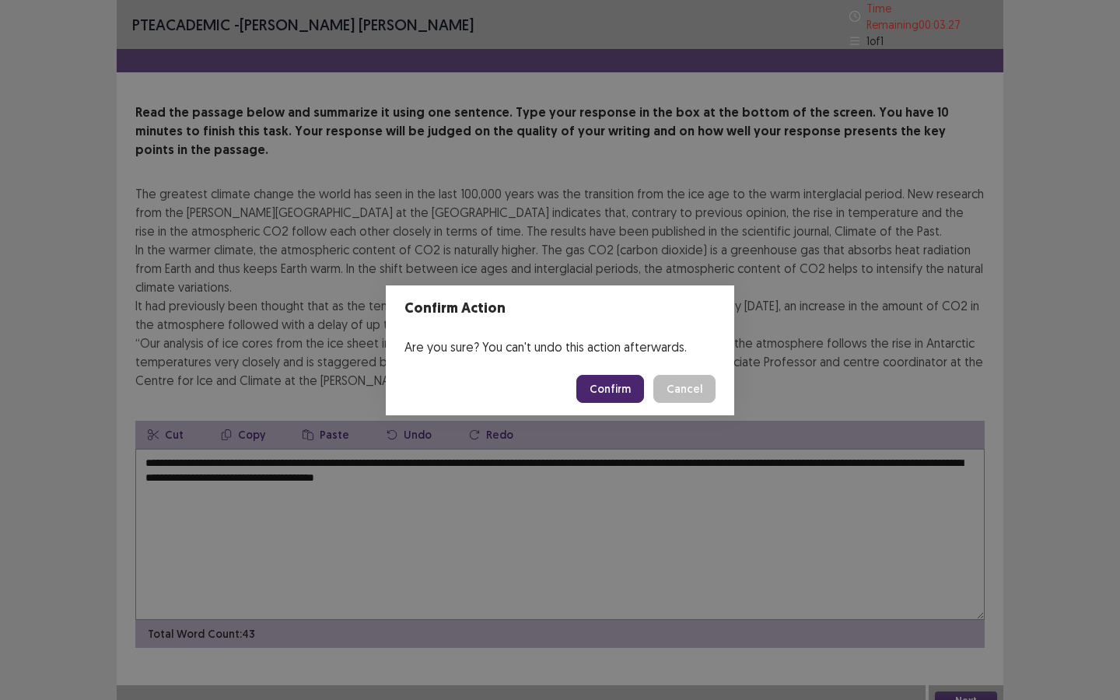
click at [633, 390] on button "Confirm" at bounding box center [610, 389] width 68 height 28
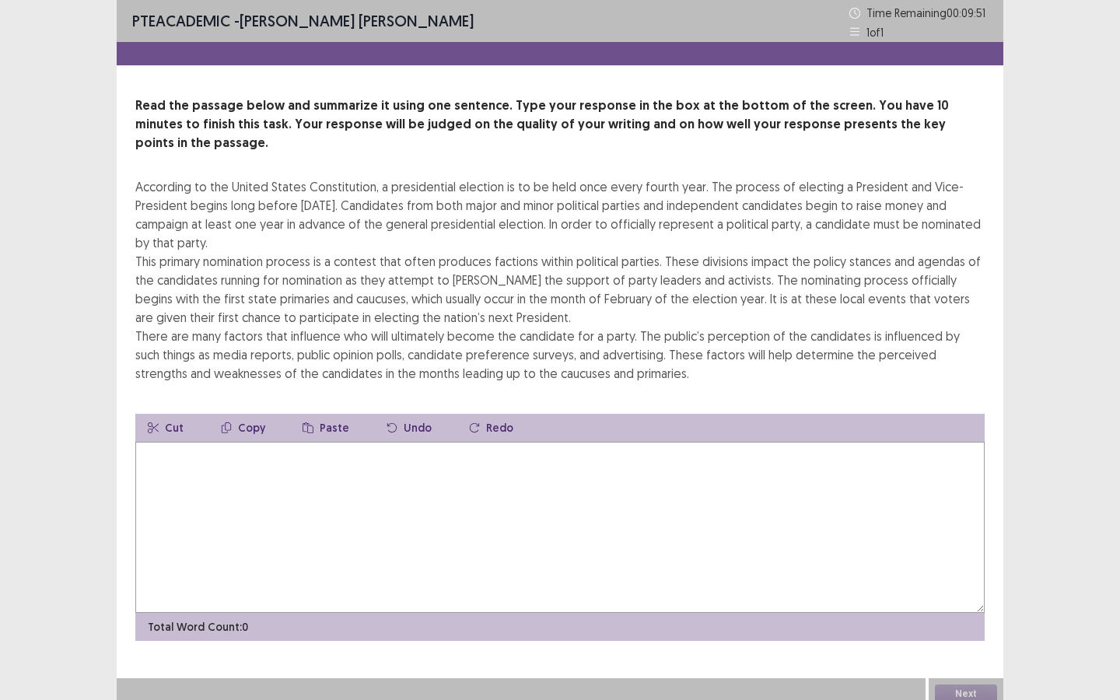
click at [652, 523] on textarea at bounding box center [559, 527] width 849 height 171
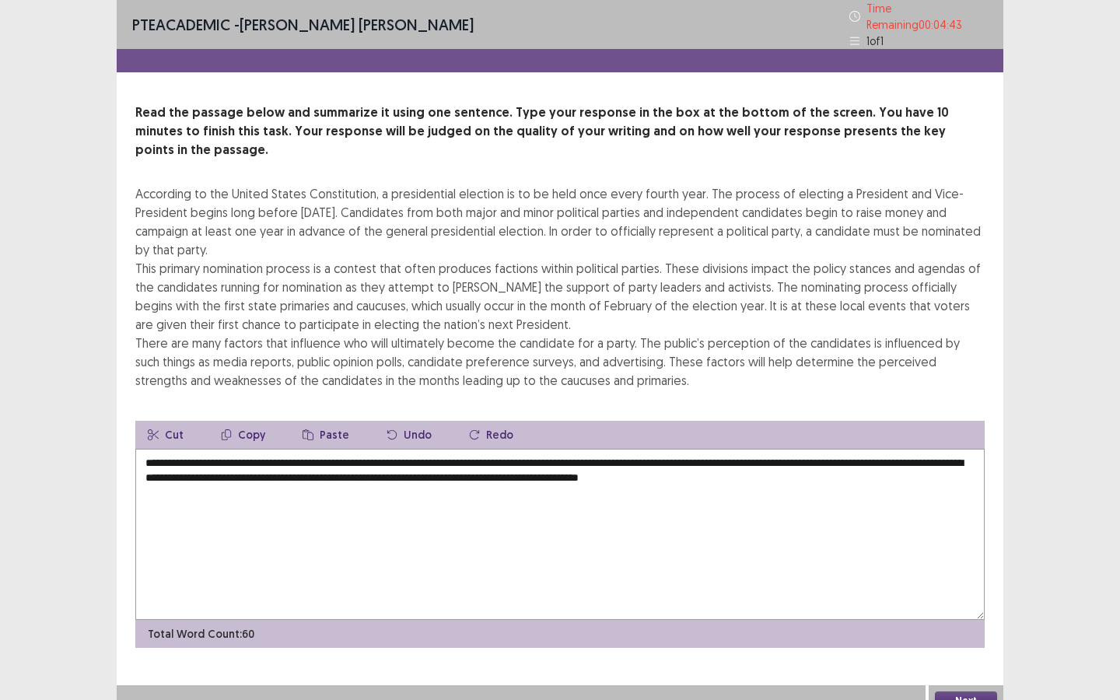
click at [596, 452] on textarea "**********" at bounding box center [559, 534] width 849 height 171
type textarea "**********"
click at [918, 523] on button "Next" at bounding box center [966, 700] width 62 height 19
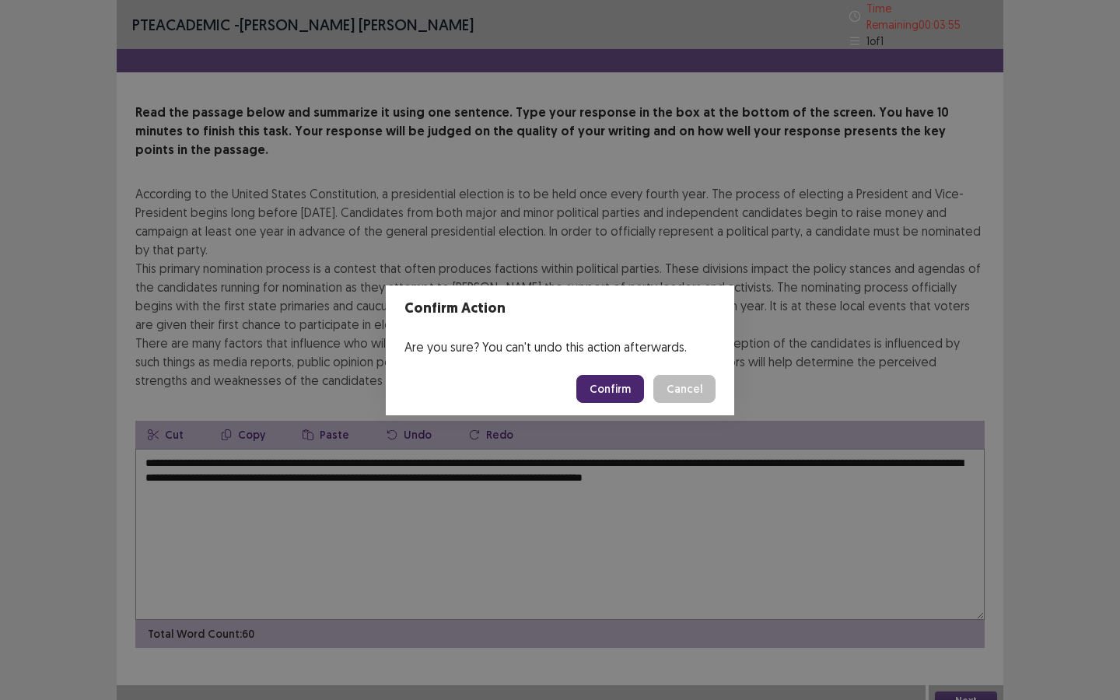
click at [602, 390] on button "Confirm" at bounding box center [610, 389] width 68 height 28
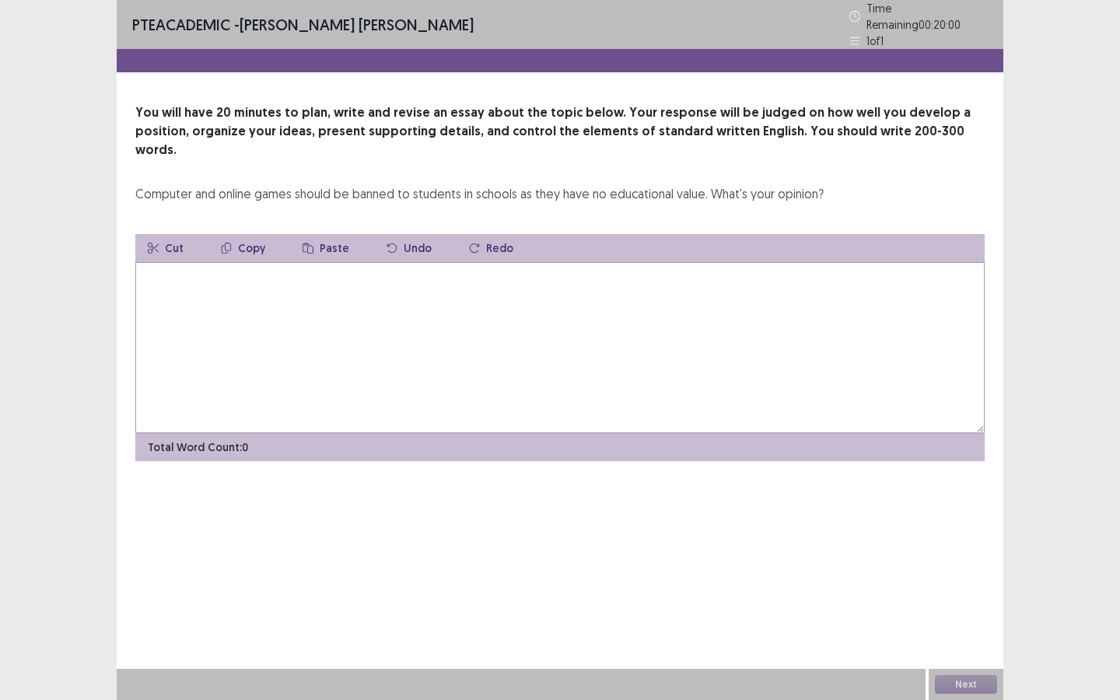
click at [464, 358] on textarea at bounding box center [559, 347] width 849 height 171
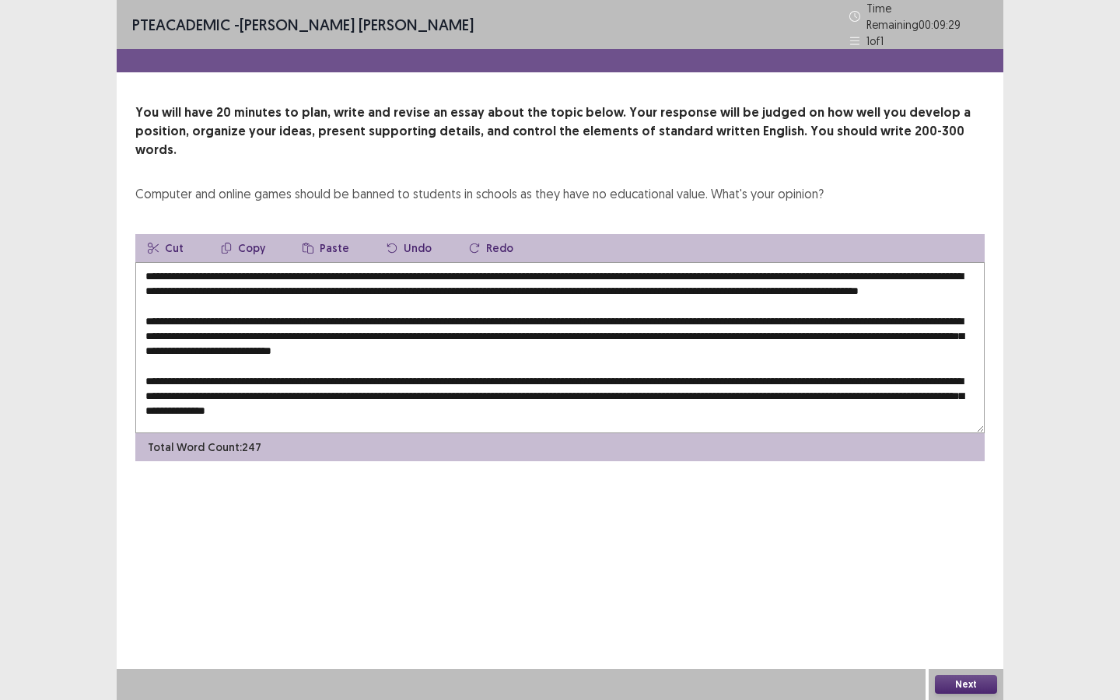
click at [281, 262] on textarea at bounding box center [559, 347] width 849 height 171
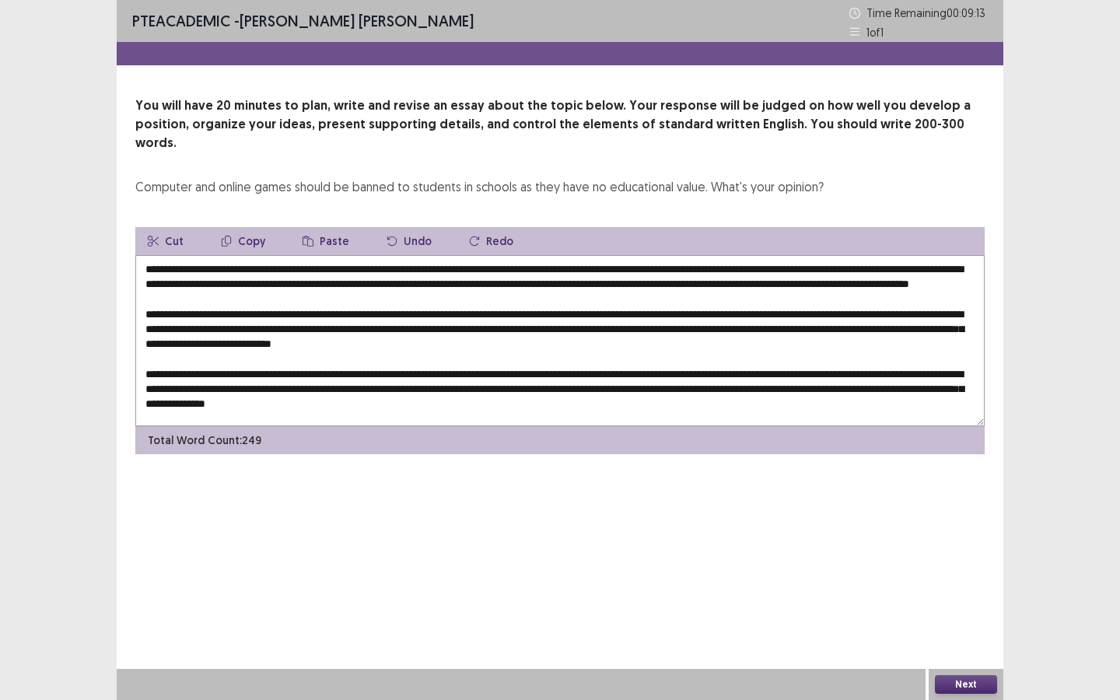
drag, startPoint x: 419, startPoint y: 250, endPoint x: 469, endPoint y: 257, distance: 50.3
click at [469, 257] on textarea at bounding box center [559, 340] width 849 height 171
click at [332, 263] on textarea at bounding box center [559, 340] width 849 height 171
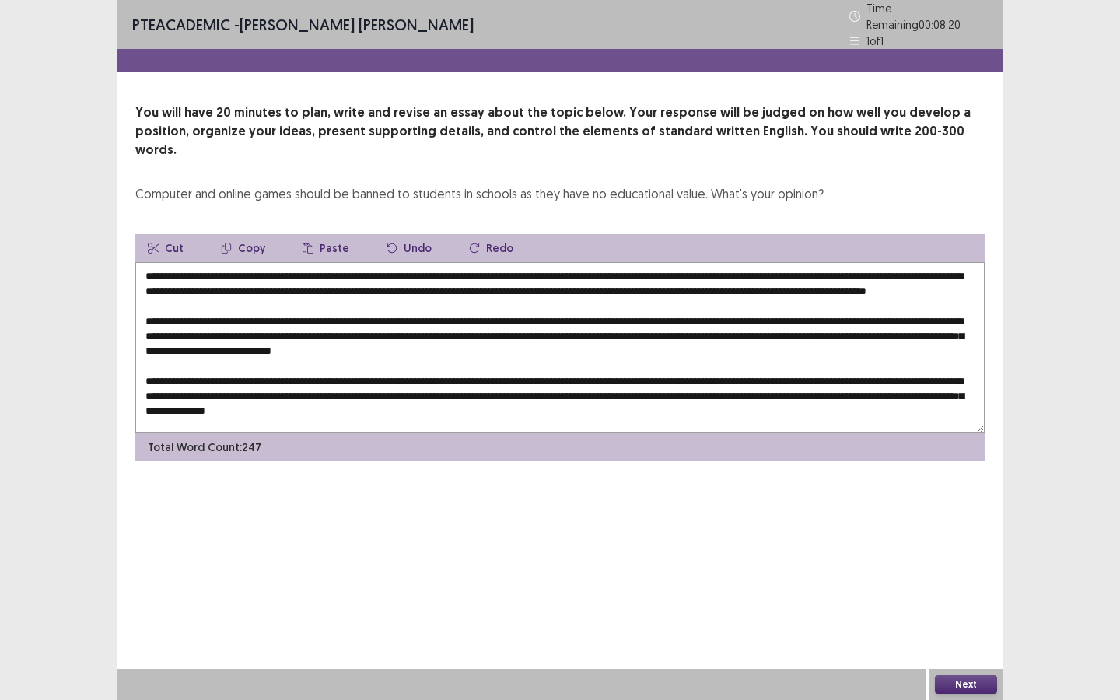
click at [231, 283] on textarea at bounding box center [559, 347] width 849 height 171
click at [205, 310] on textarea at bounding box center [559, 347] width 849 height 171
click at [413, 313] on textarea at bounding box center [559, 347] width 849 height 171
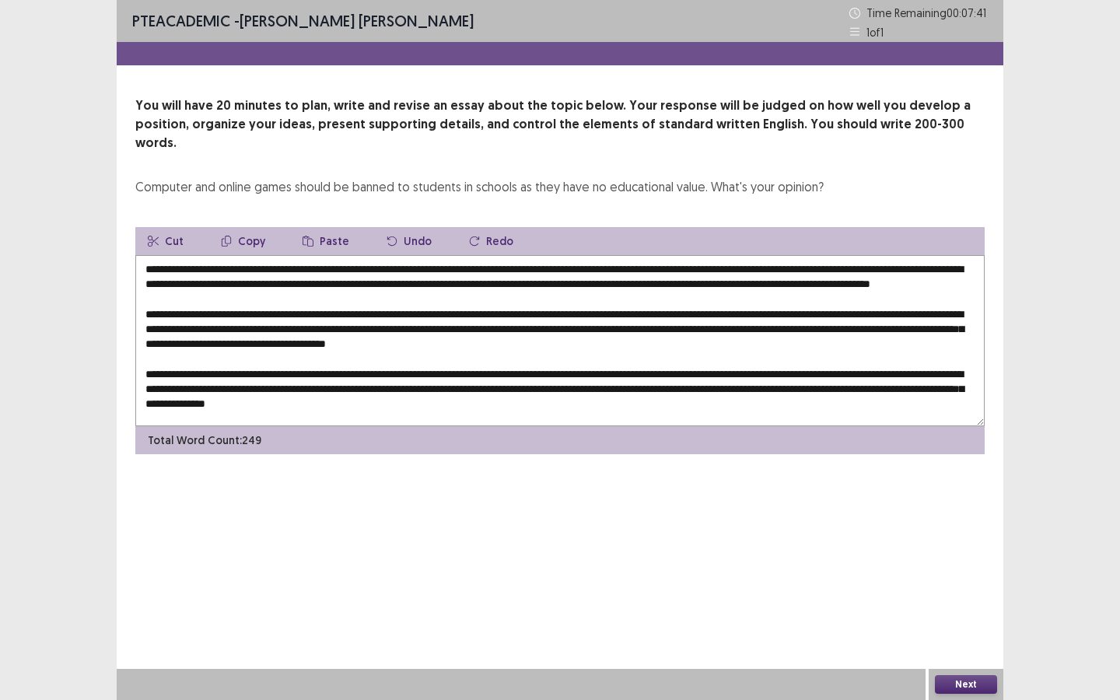
click at [563, 315] on textarea at bounding box center [559, 340] width 849 height 171
click at [902, 316] on textarea at bounding box center [559, 340] width 849 height 171
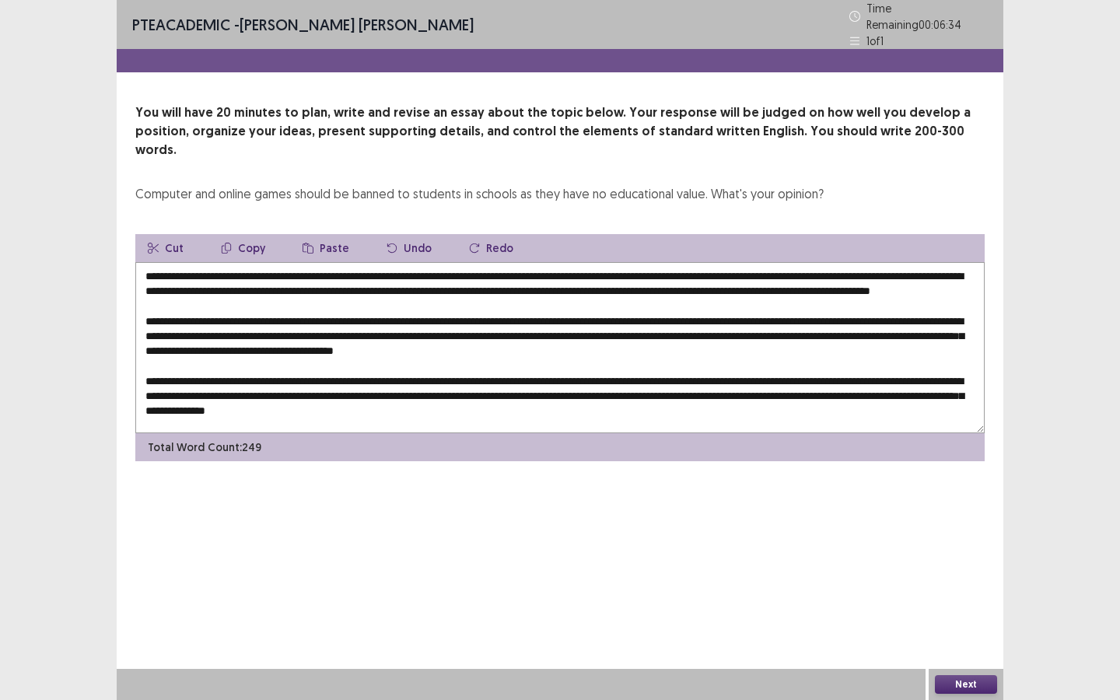
click at [865, 331] on textarea at bounding box center [559, 347] width 849 height 171
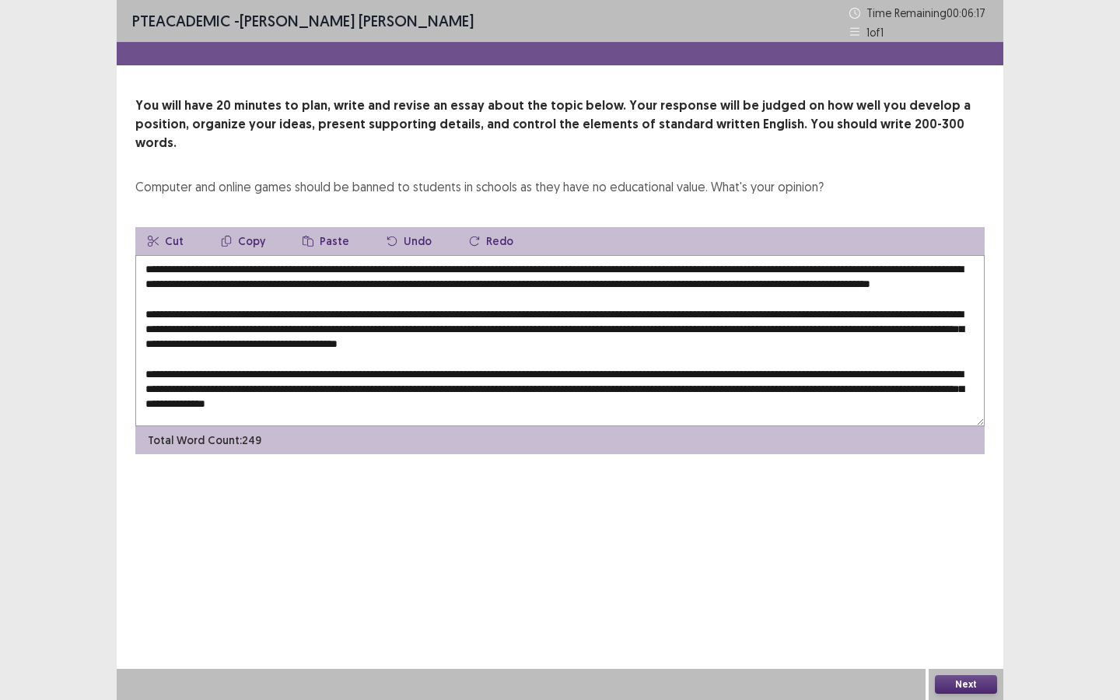
click at [411, 343] on textarea at bounding box center [559, 340] width 849 height 171
click at [502, 343] on textarea at bounding box center [559, 340] width 849 height 171
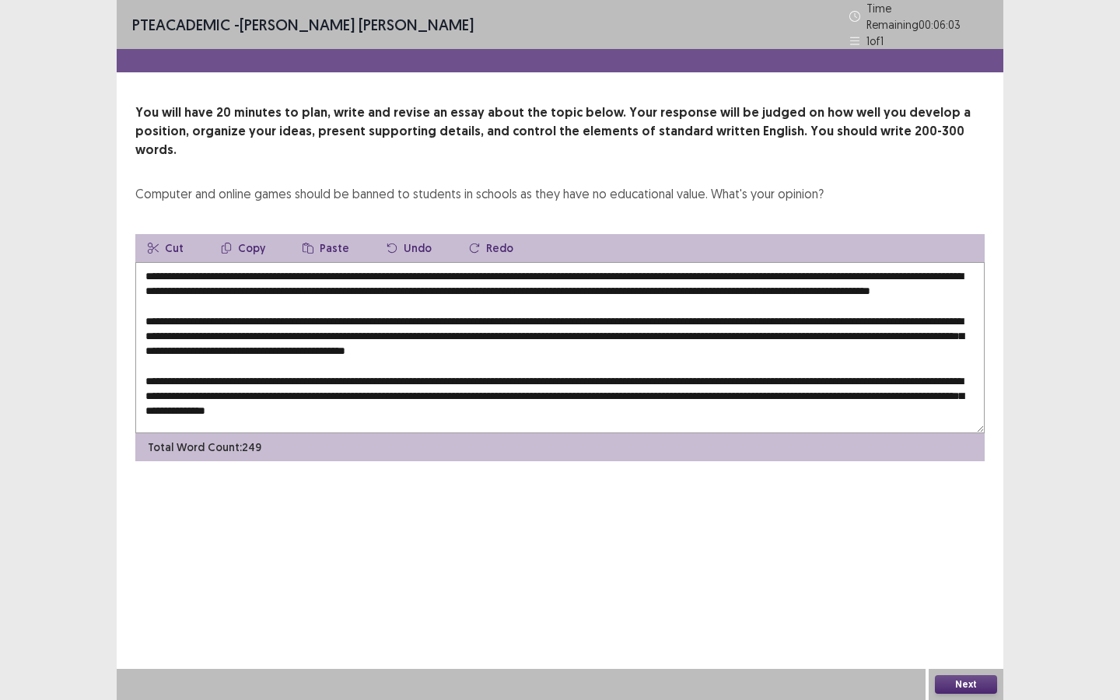
scroll to position [53, 0]
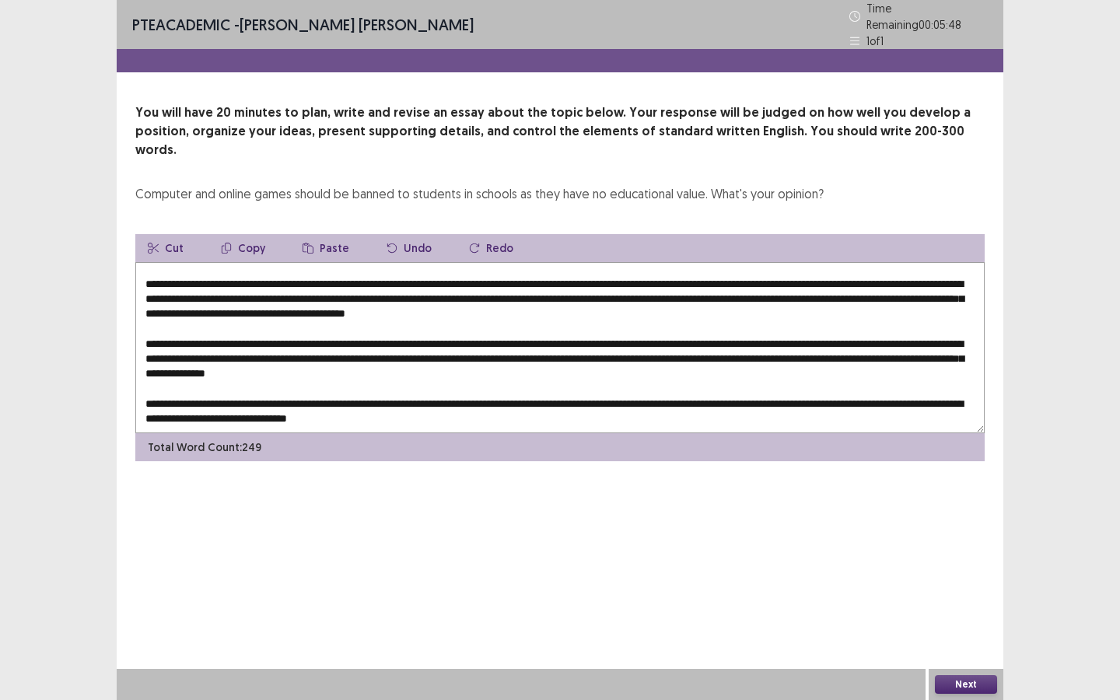
click at [451, 316] on textarea at bounding box center [559, 347] width 849 height 171
click at [165, 334] on textarea at bounding box center [559, 347] width 849 height 171
click at [484, 379] on textarea at bounding box center [559, 347] width 849 height 171
click at [551, 379] on textarea at bounding box center [559, 347] width 849 height 171
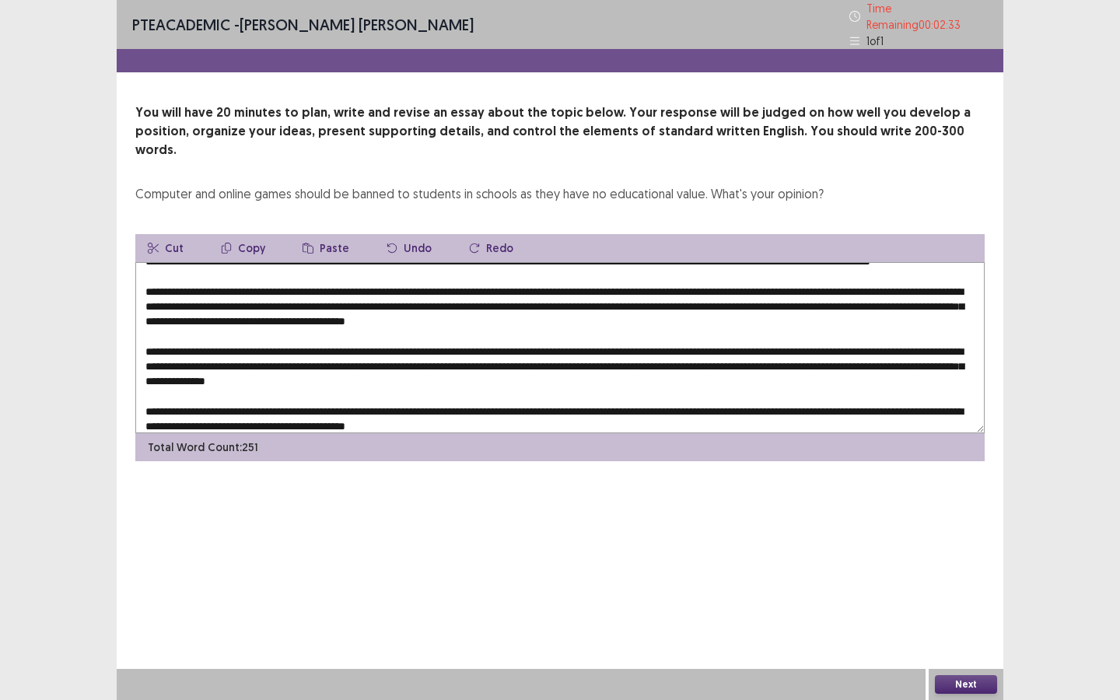
scroll to position [51, 0]
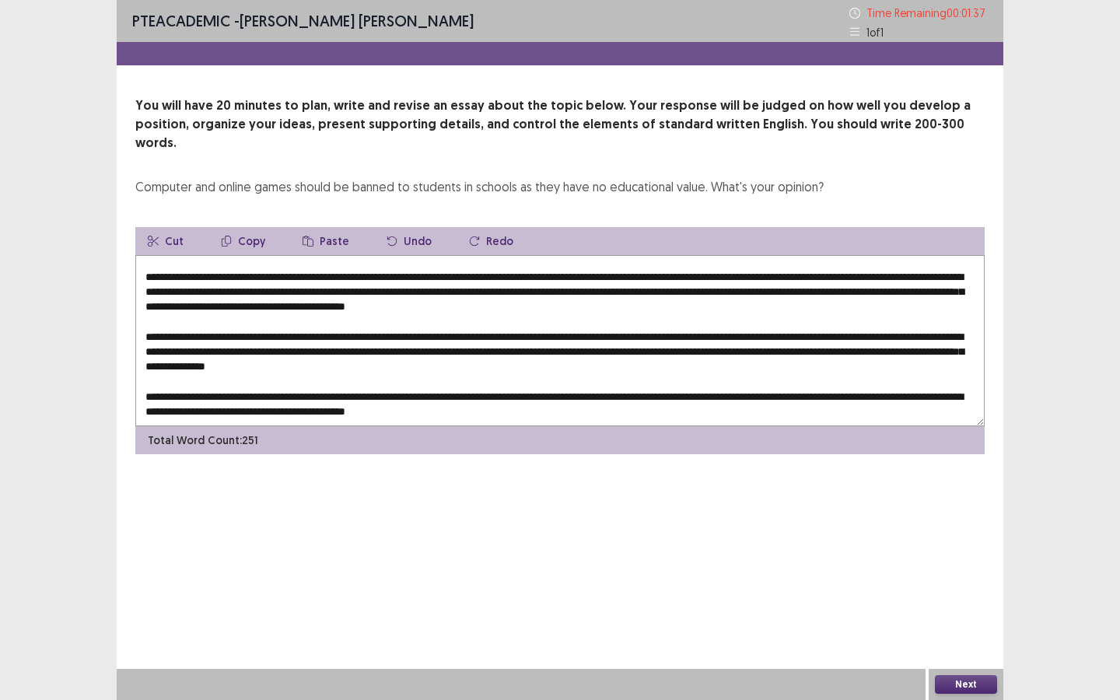
type textarea "**********"
click at [918, 523] on button "Next" at bounding box center [966, 684] width 62 height 19
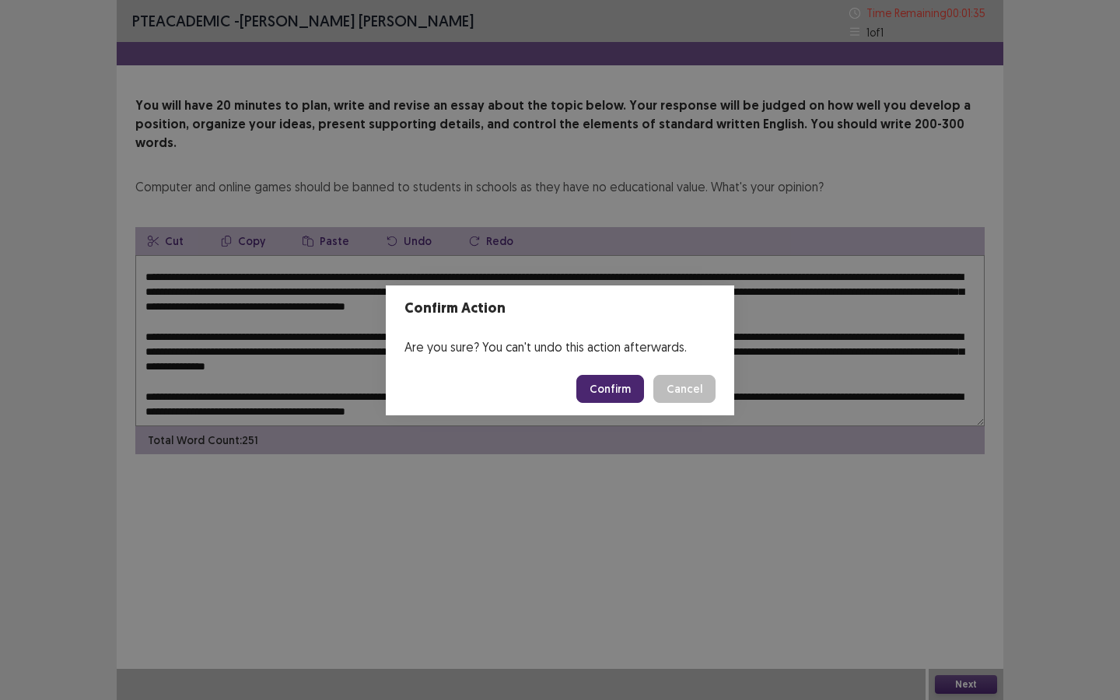
click at [629, 396] on button "Confirm" at bounding box center [610, 389] width 68 height 28
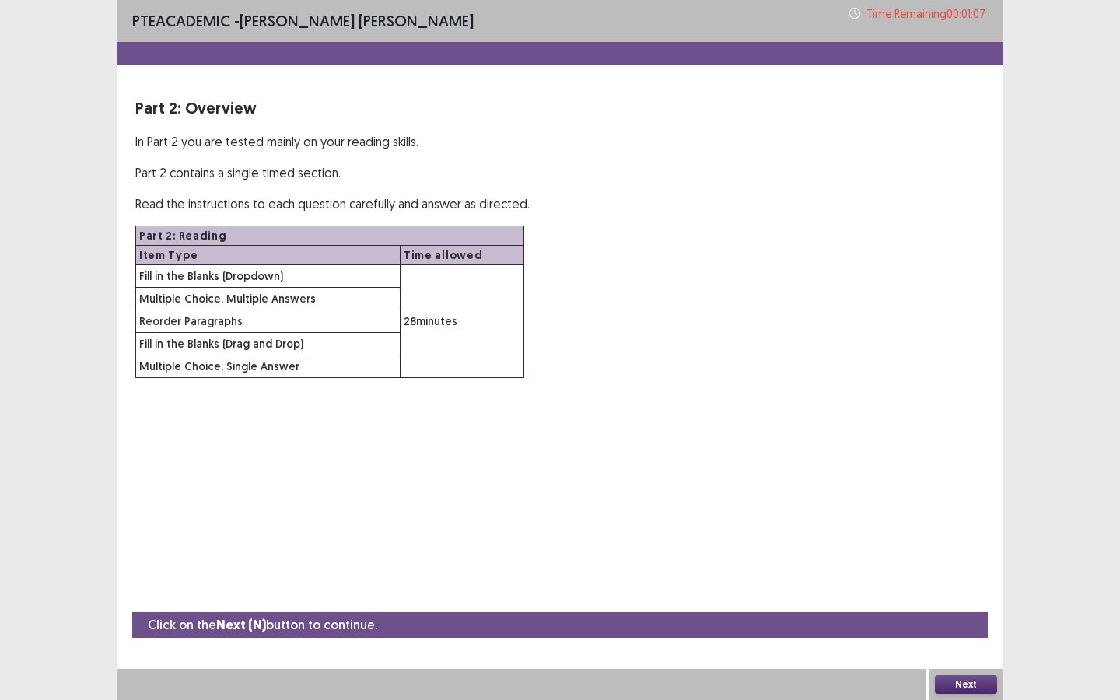
click at [918, 523] on button "Next" at bounding box center [966, 684] width 62 height 19
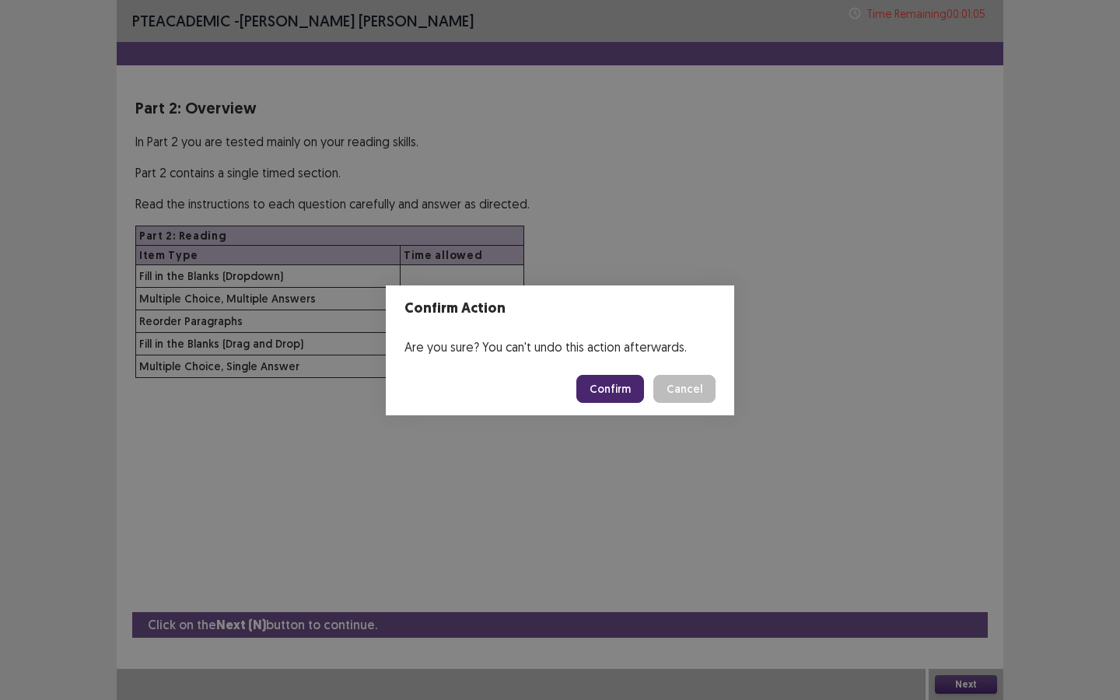
click at [624, 394] on button "Confirm" at bounding box center [610, 389] width 68 height 28
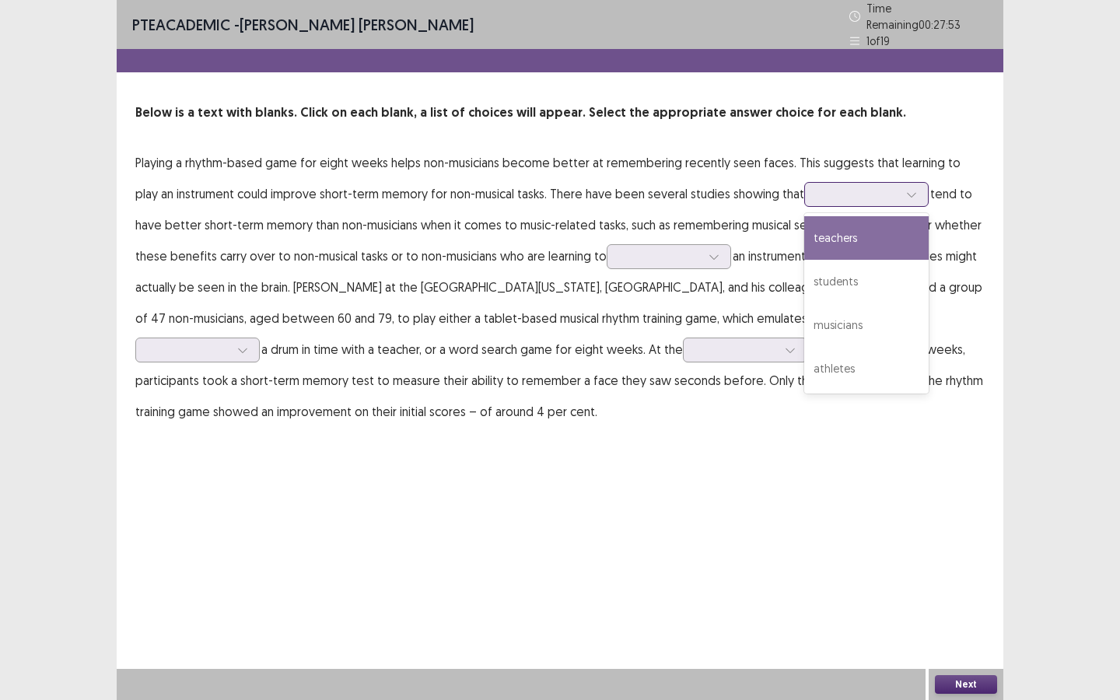
click at [816, 196] on div at bounding box center [858, 194] width 84 height 18
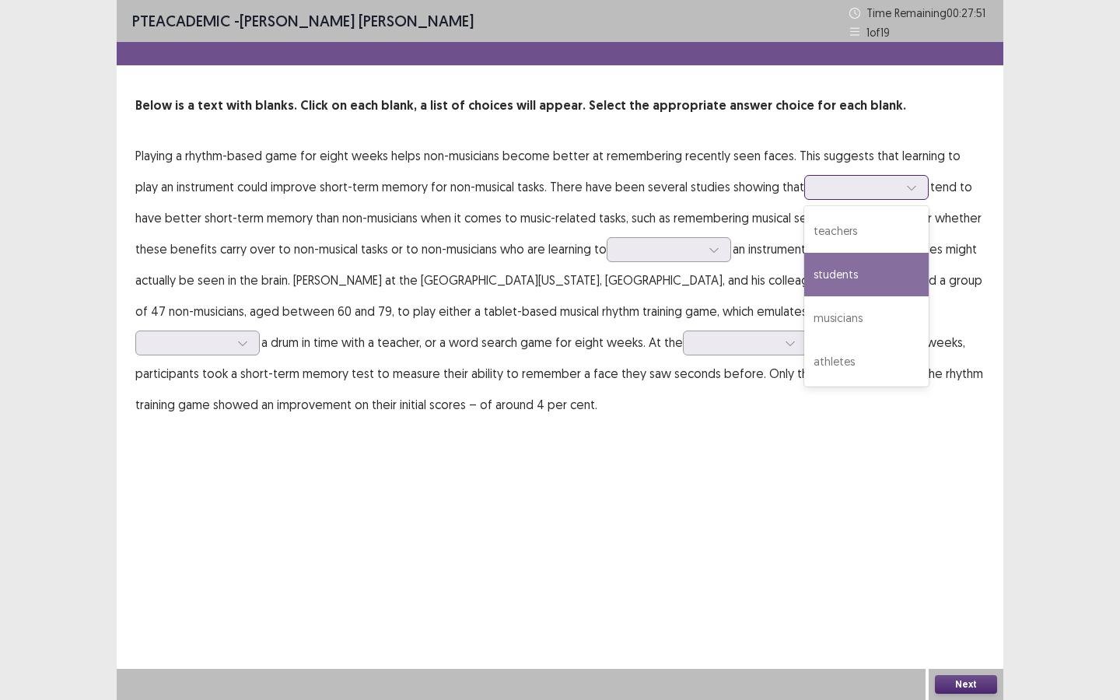
click at [820, 267] on div "students" at bounding box center [866, 275] width 124 height 44
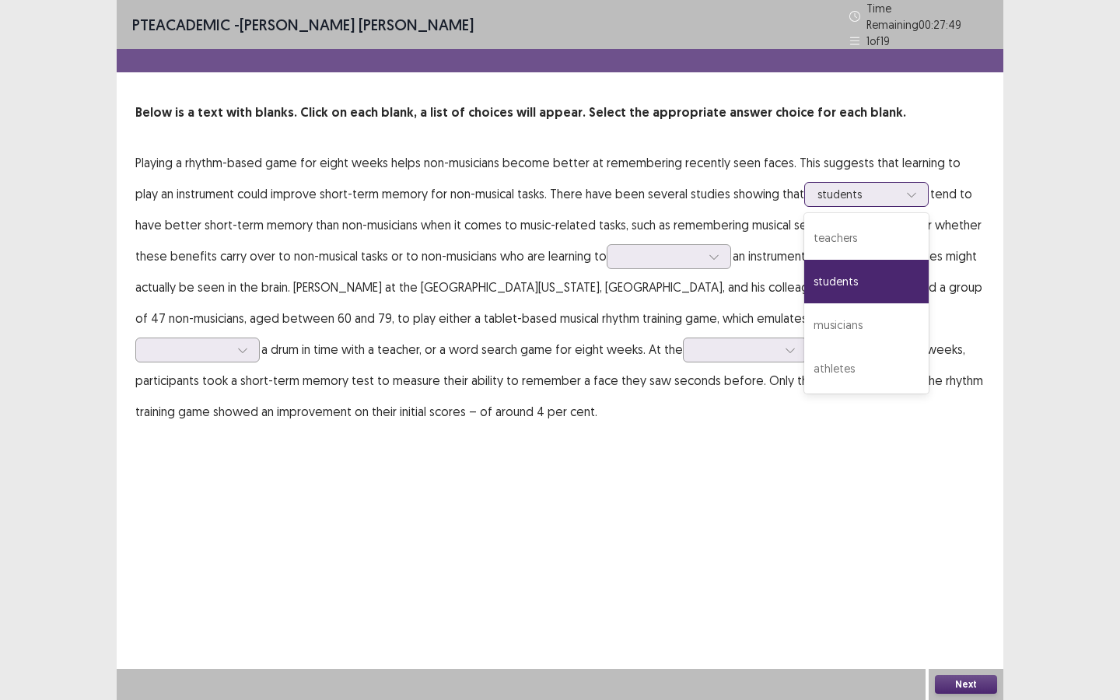
click at [847, 194] on div at bounding box center [857, 194] width 81 height 15
click at [826, 278] on div "students" at bounding box center [866, 282] width 124 height 44
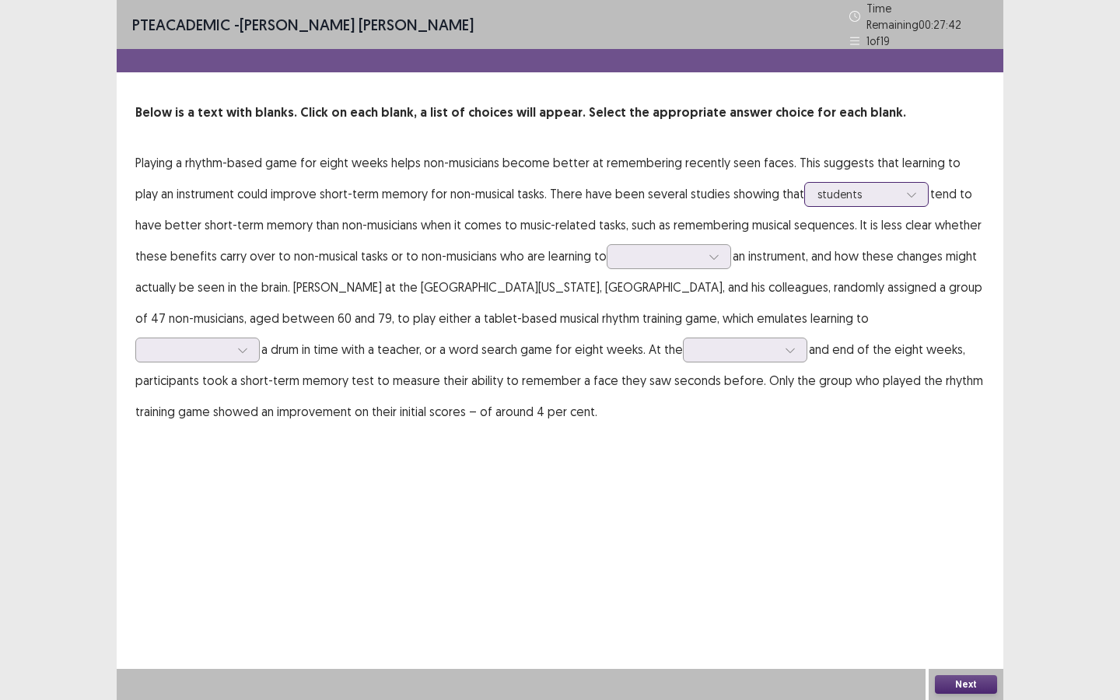
click at [839, 199] on div "students" at bounding box center [866, 194] width 124 height 25
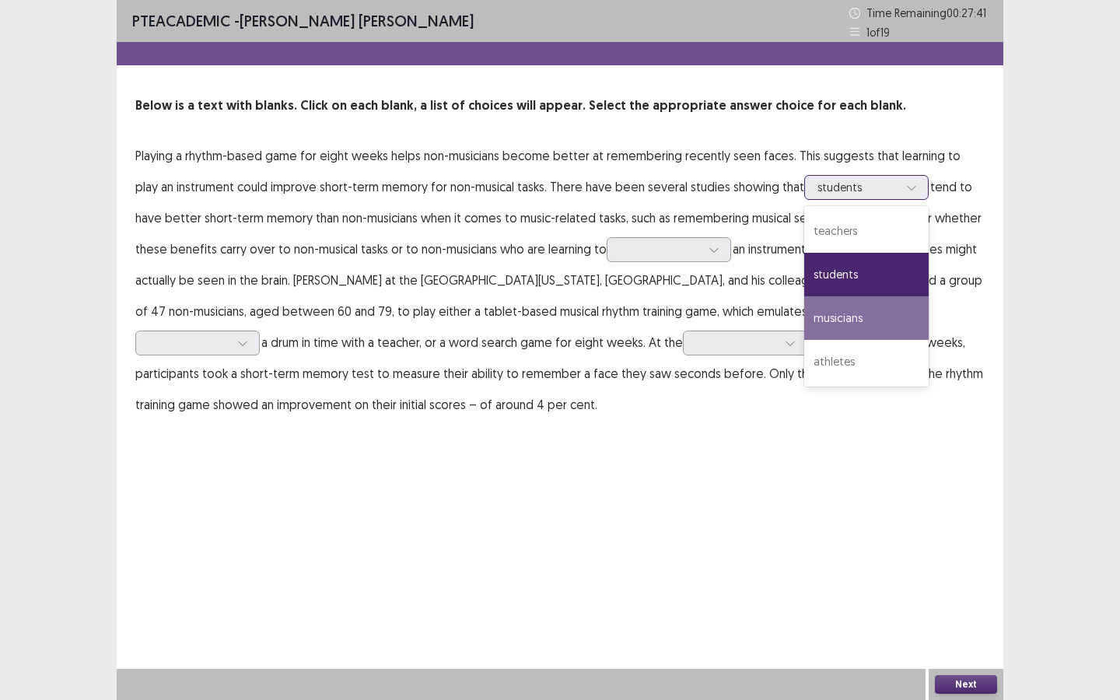
click at [833, 309] on div "musicians" at bounding box center [866, 318] width 124 height 44
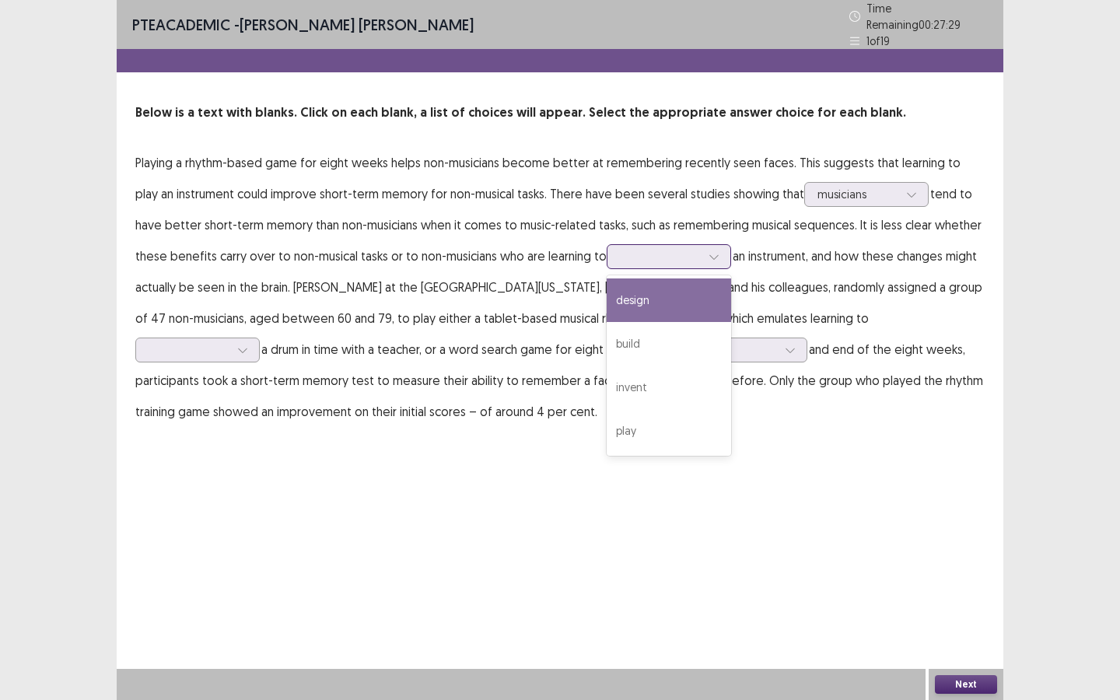
click at [620, 251] on div at bounding box center [660, 256] width 81 height 15
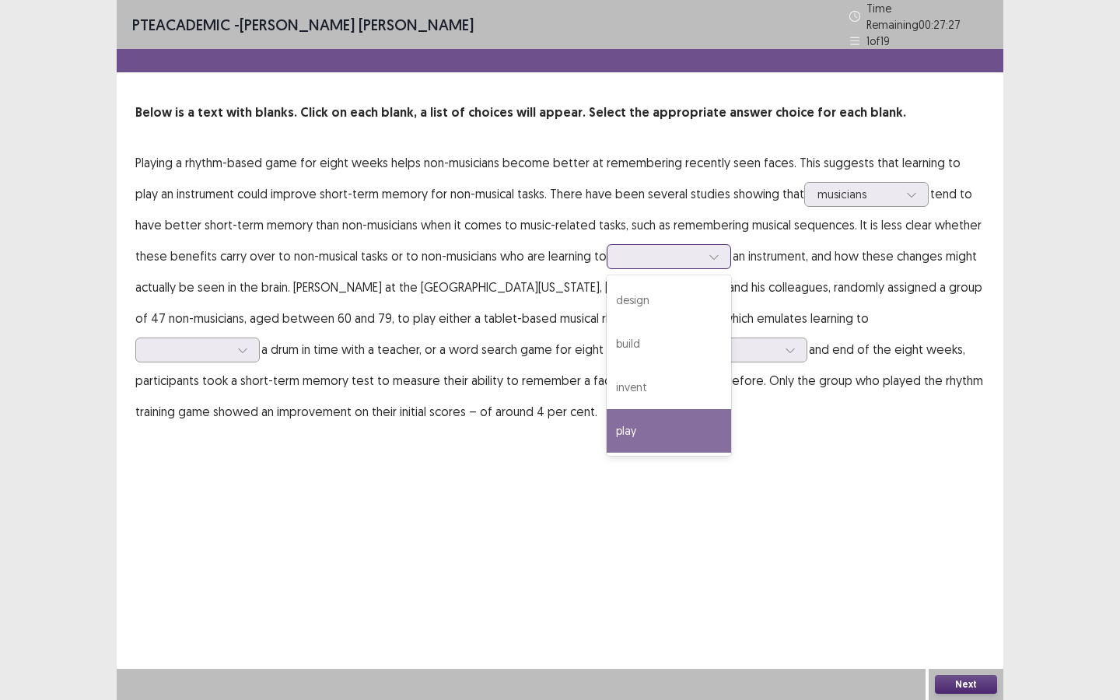
click at [607, 421] on div "play" at bounding box center [669, 431] width 124 height 44
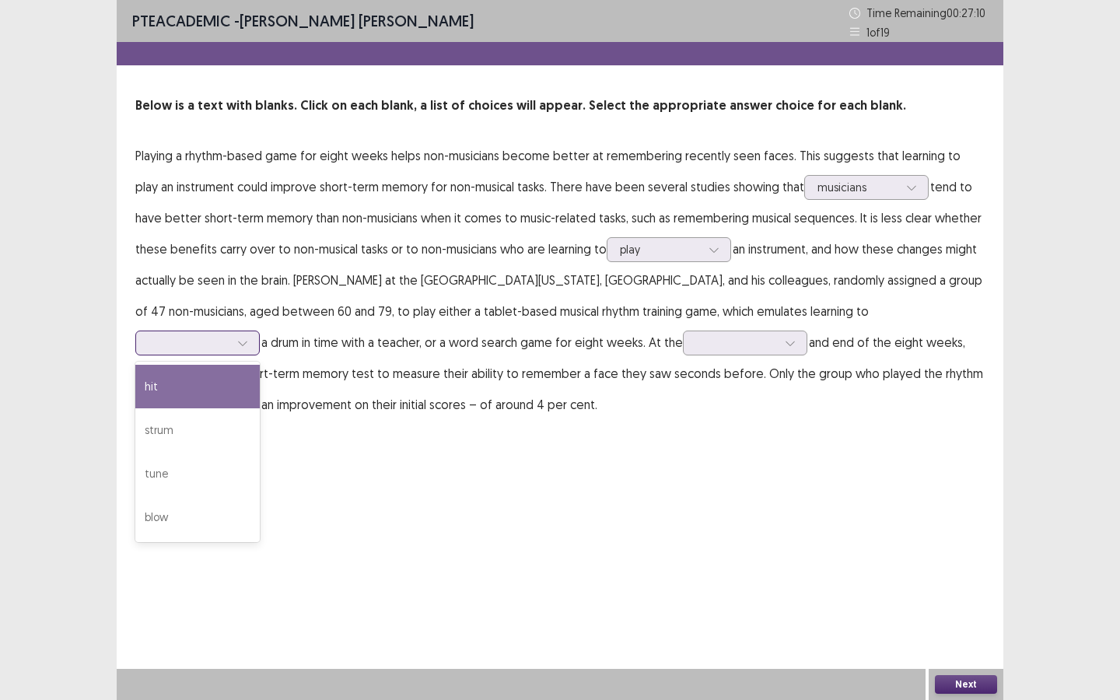
click at [229, 335] on div at bounding box center [189, 342] width 81 height 15
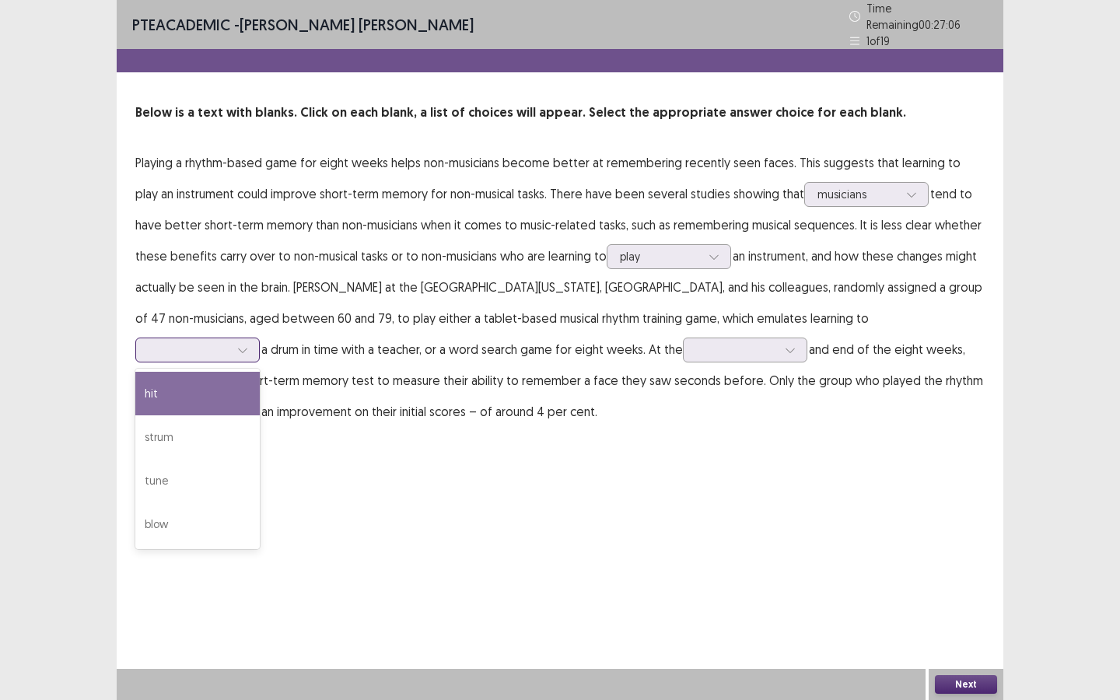
click at [260, 372] on div "hit" at bounding box center [197, 394] width 124 height 44
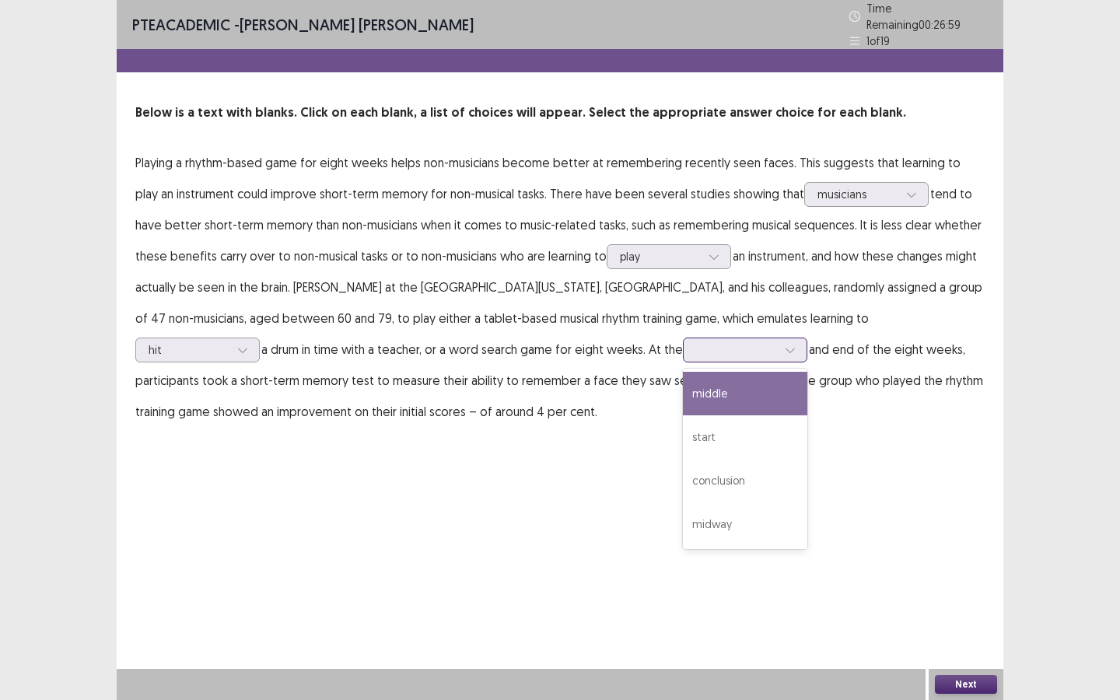
click at [696, 344] on div at bounding box center [736, 349] width 81 height 15
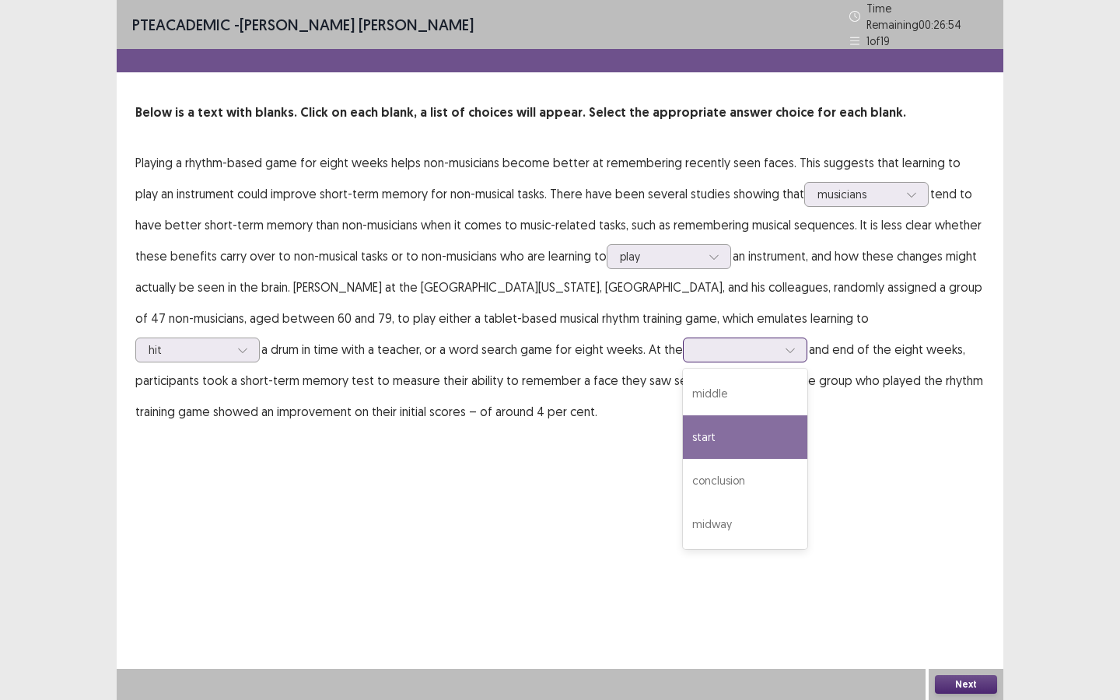
click at [683, 424] on div "start" at bounding box center [745, 437] width 124 height 44
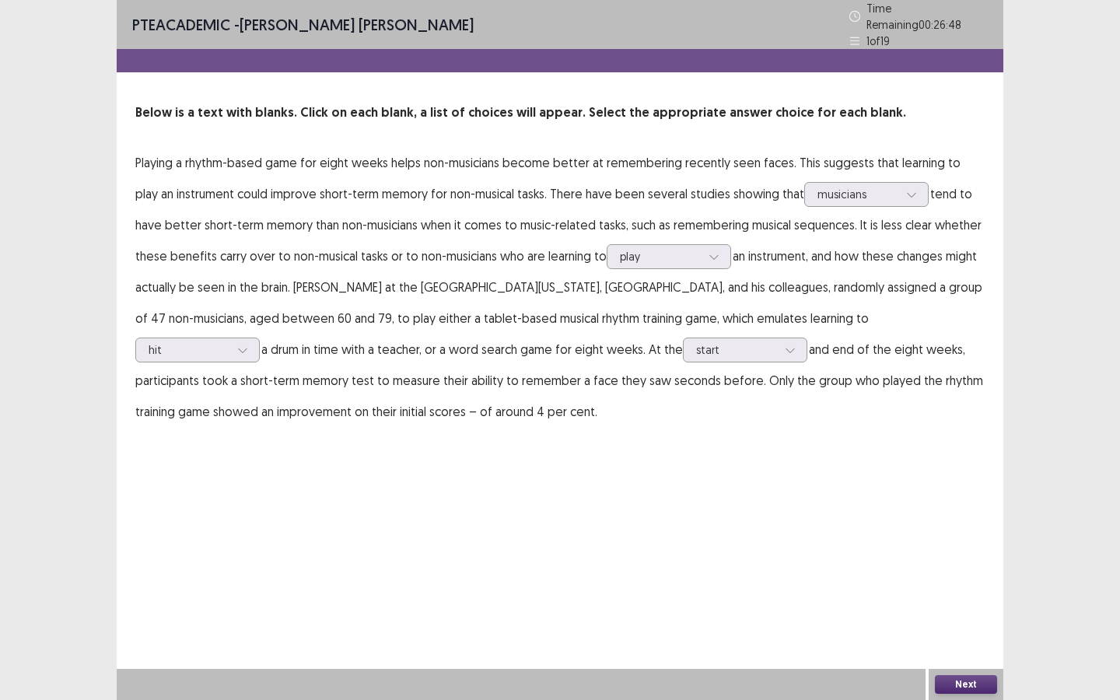
click at [918, 523] on button "Next" at bounding box center [966, 684] width 62 height 19
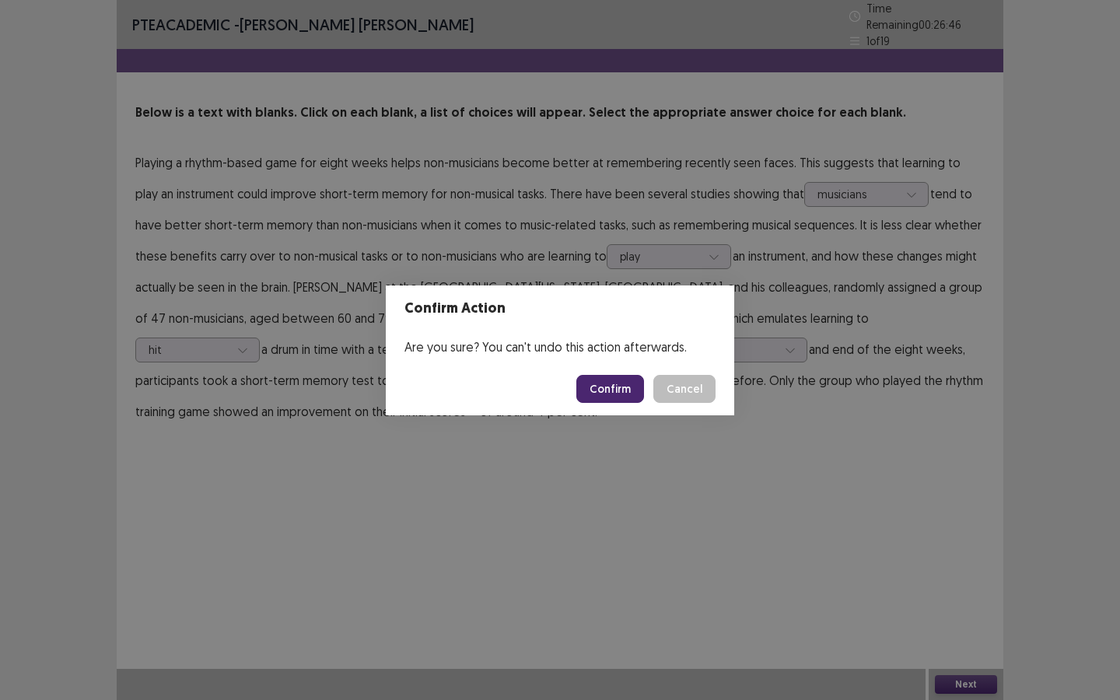
click at [613, 397] on button "Confirm" at bounding box center [610, 389] width 68 height 28
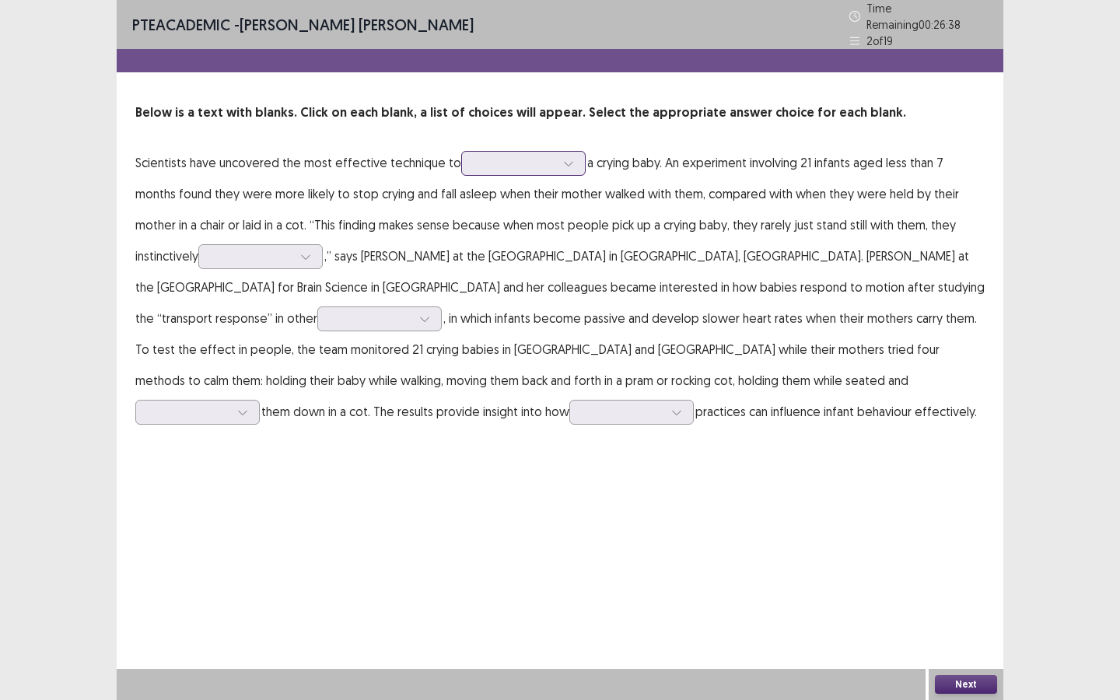
click at [488, 161] on div at bounding box center [514, 163] width 81 height 15
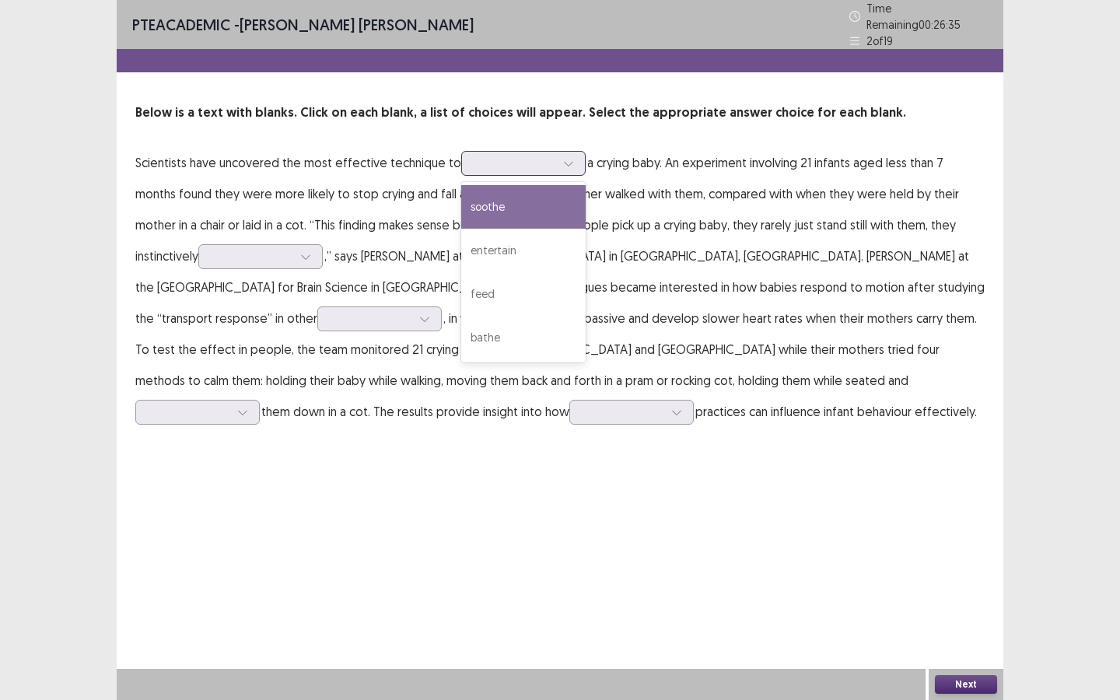
click at [503, 204] on div "soothe" at bounding box center [523, 207] width 124 height 44
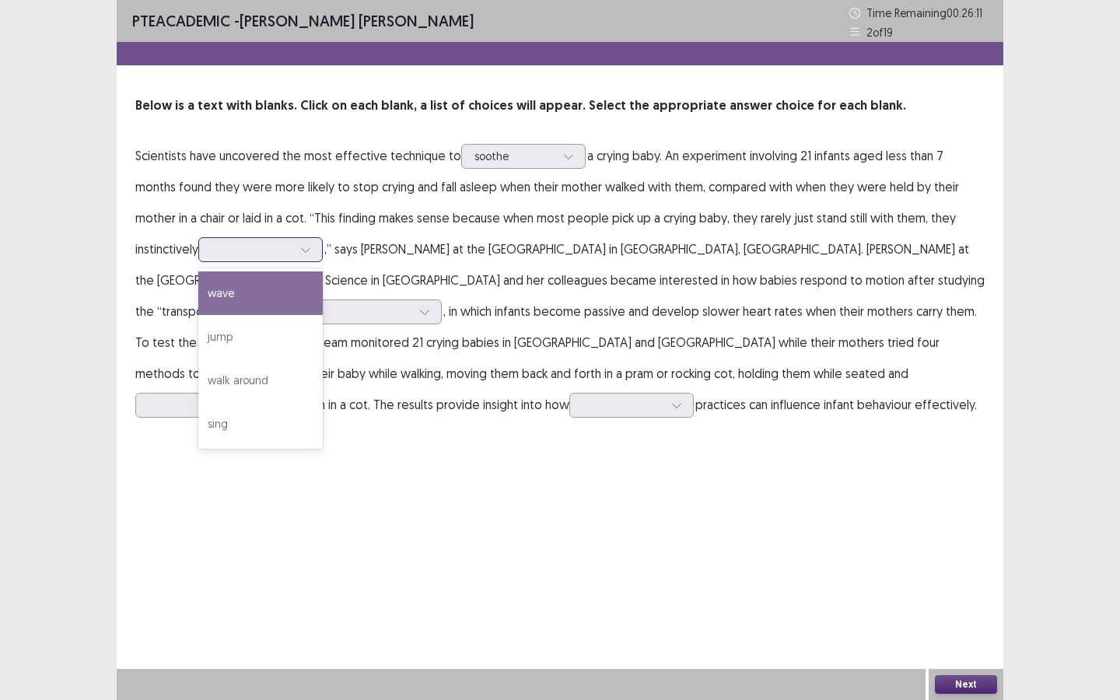
click at [211, 251] on div at bounding box center [251, 249] width 81 height 15
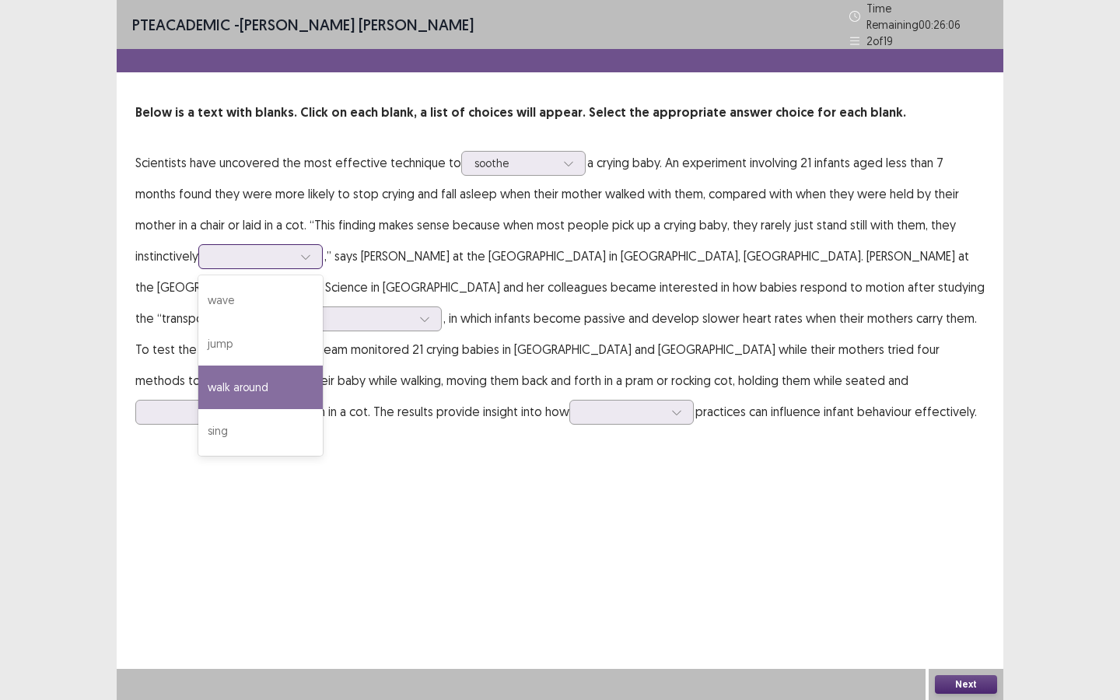
click at [198, 386] on div "walk around" at bounding box center [260, 387] width 124 height 44
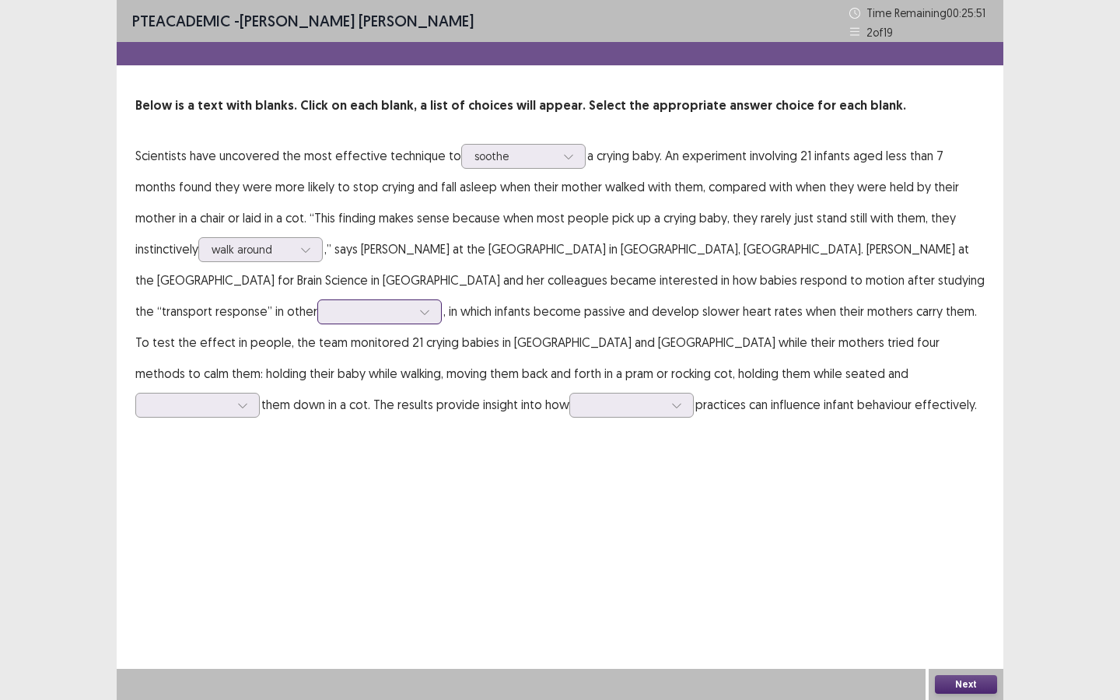
click at [411, 304] on div at bounding box center [370, 311] width 81 height 15
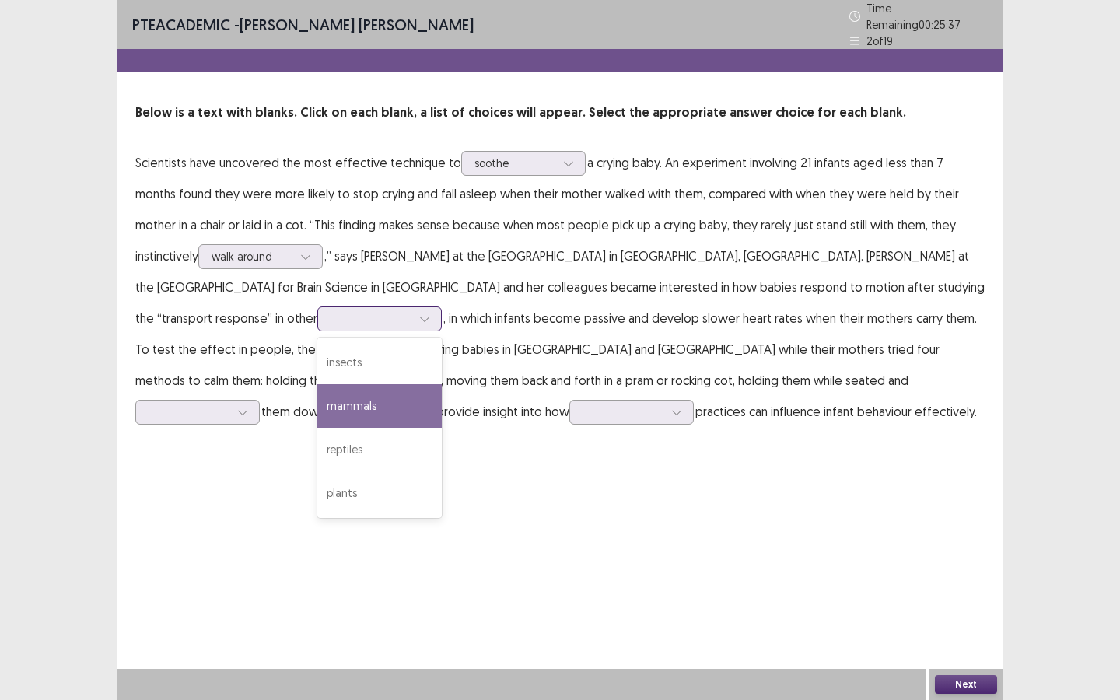
click at [442, 384] on div "mammals" at bounding box center [379, 406] width 124 height 44
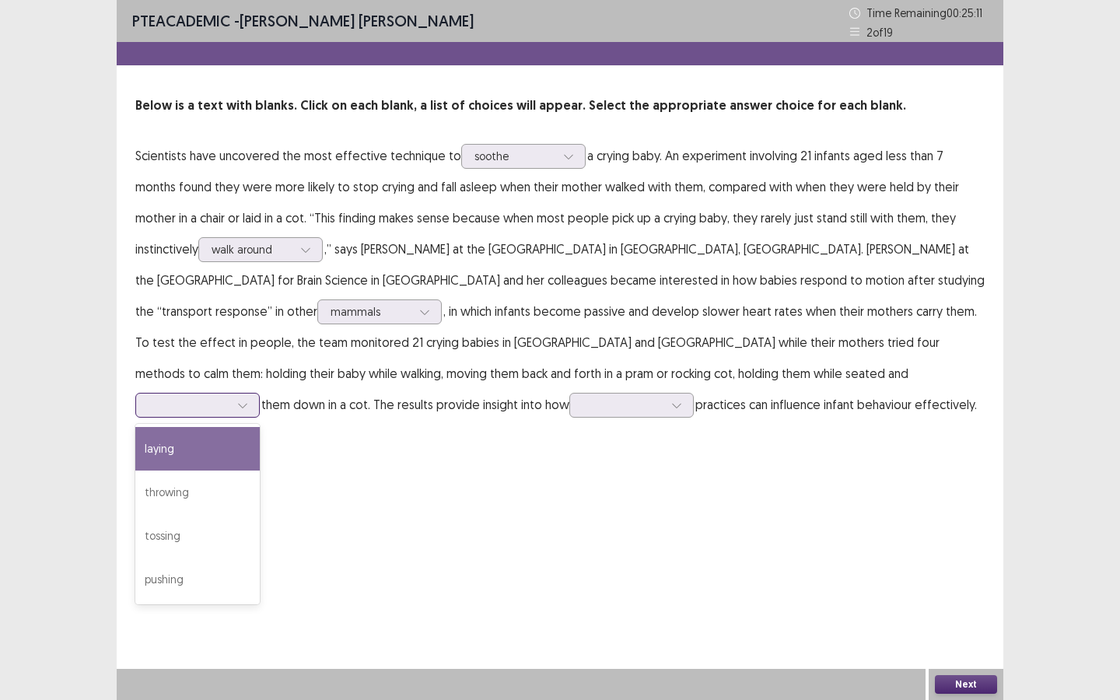
click at [229, 397] on div at bounding box center [189, 404] width 81 height 15
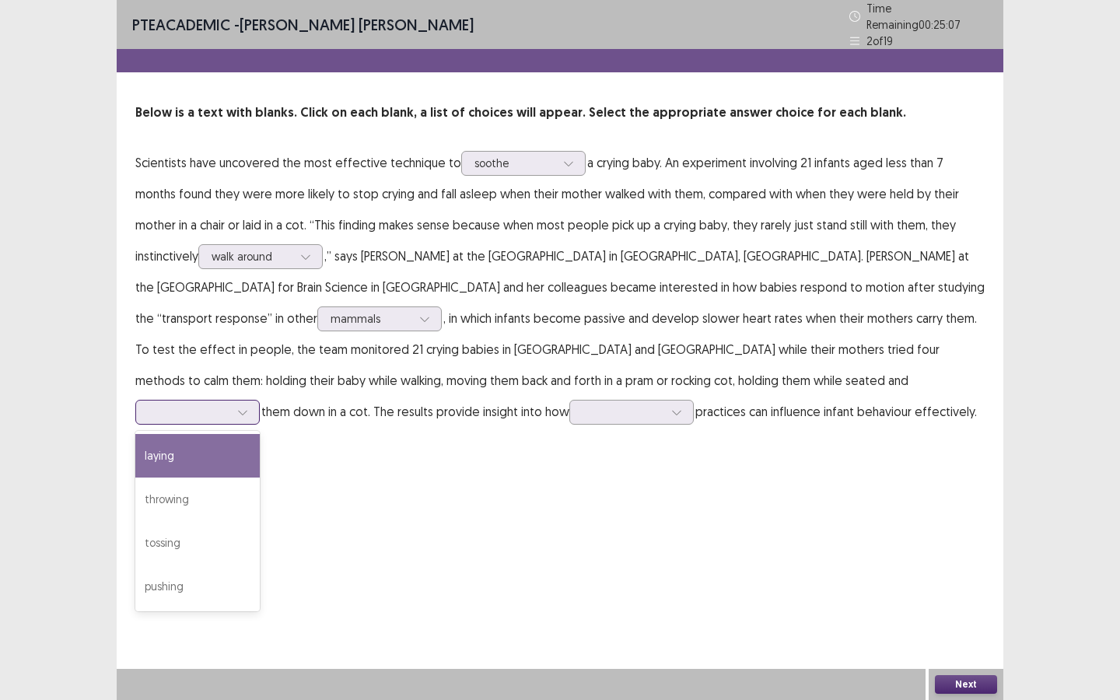
click at [260, 434] on div "laying" at bounding box center [197, 456] width 124 height 44
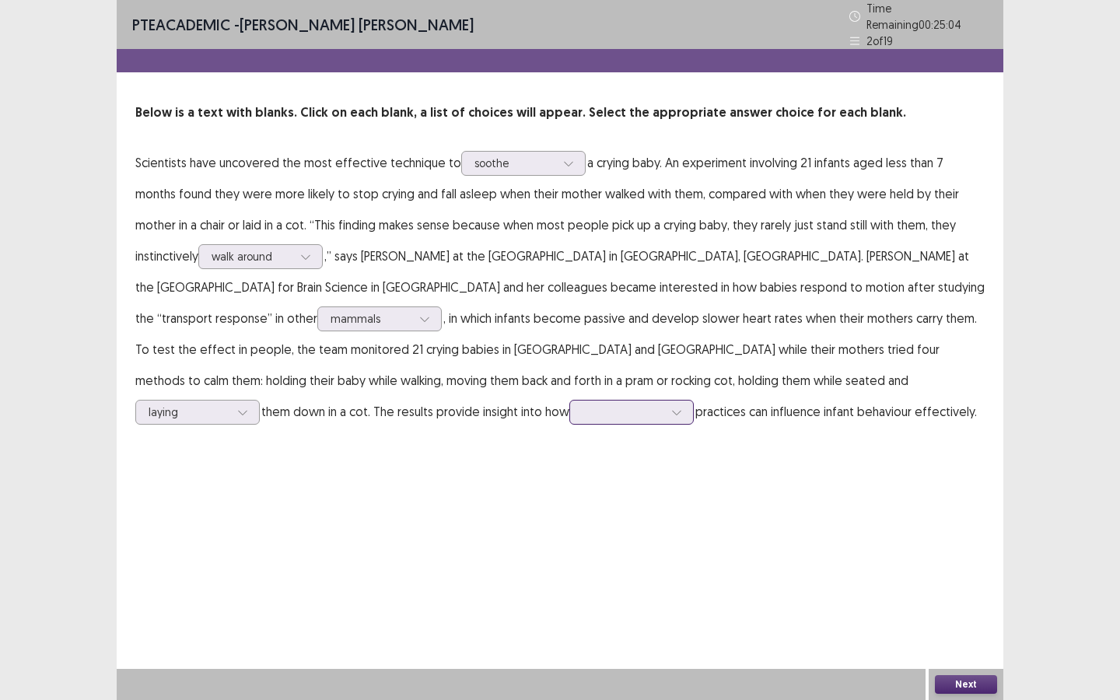
click at [665, 403] on div at bounding box center [623, 412] width 84 height 18
click at [694, 477] on div "walking" at bounding box center [631, 499] width 124 height 44
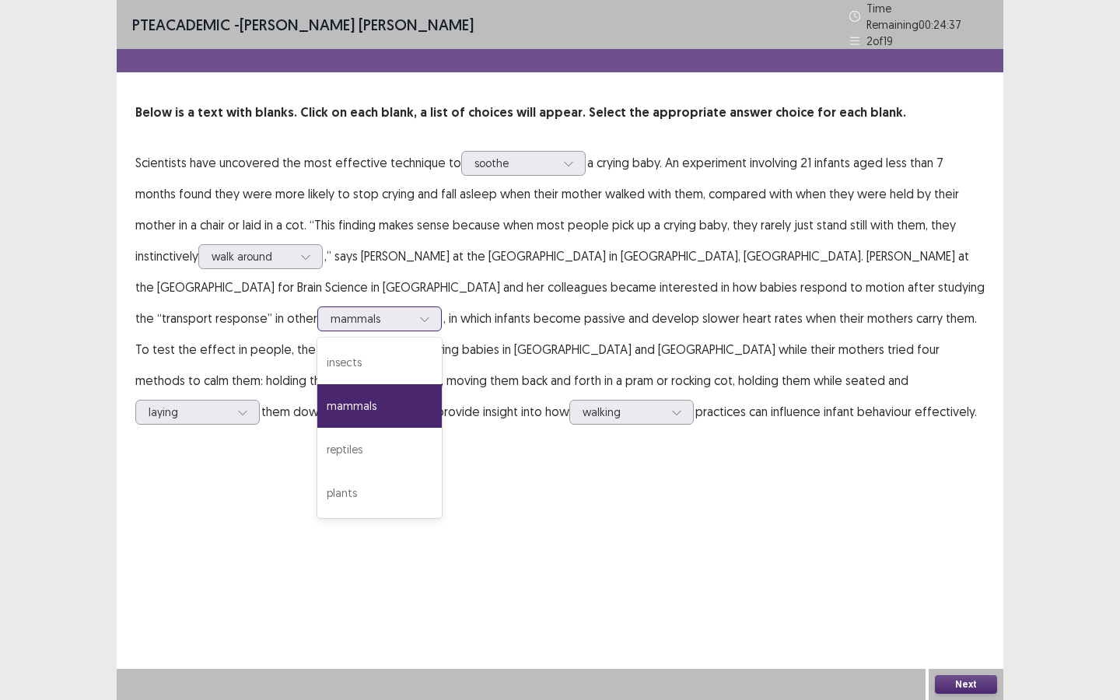
click at [411, 311] on div at bounding box center [370, 318] width 81 height 15
click at [442, 384] on div "mammals" at bounding box center [379, 406] width 124 height 44
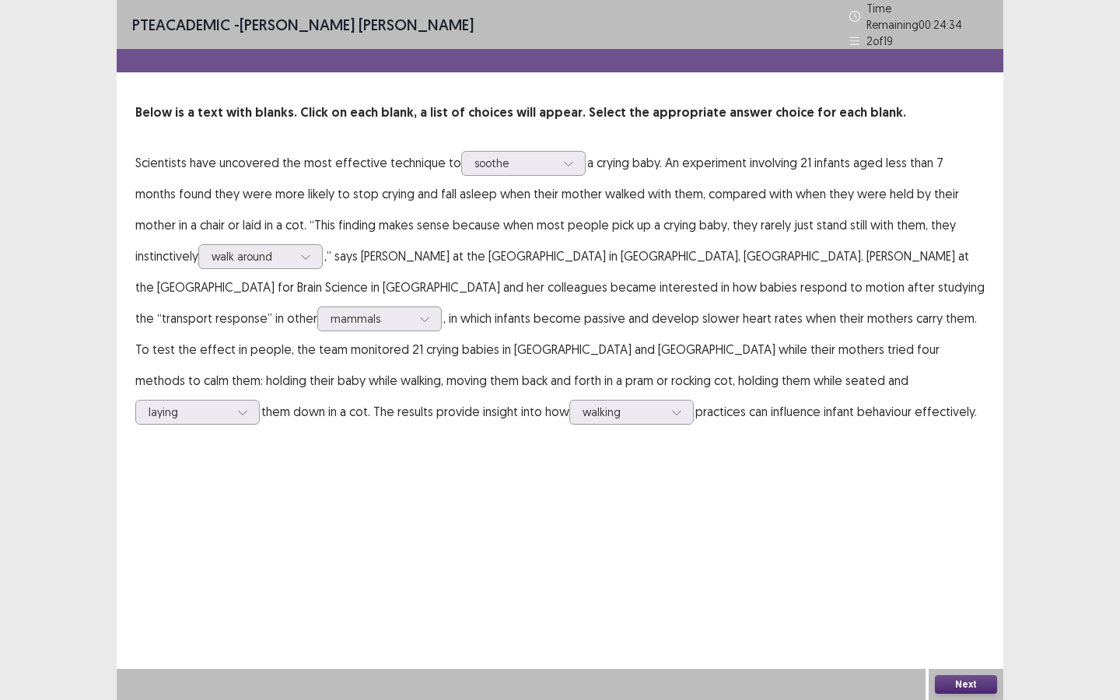
click at [918, 523] on button "Next" at bounding box center [966, 684] width 62 height 19
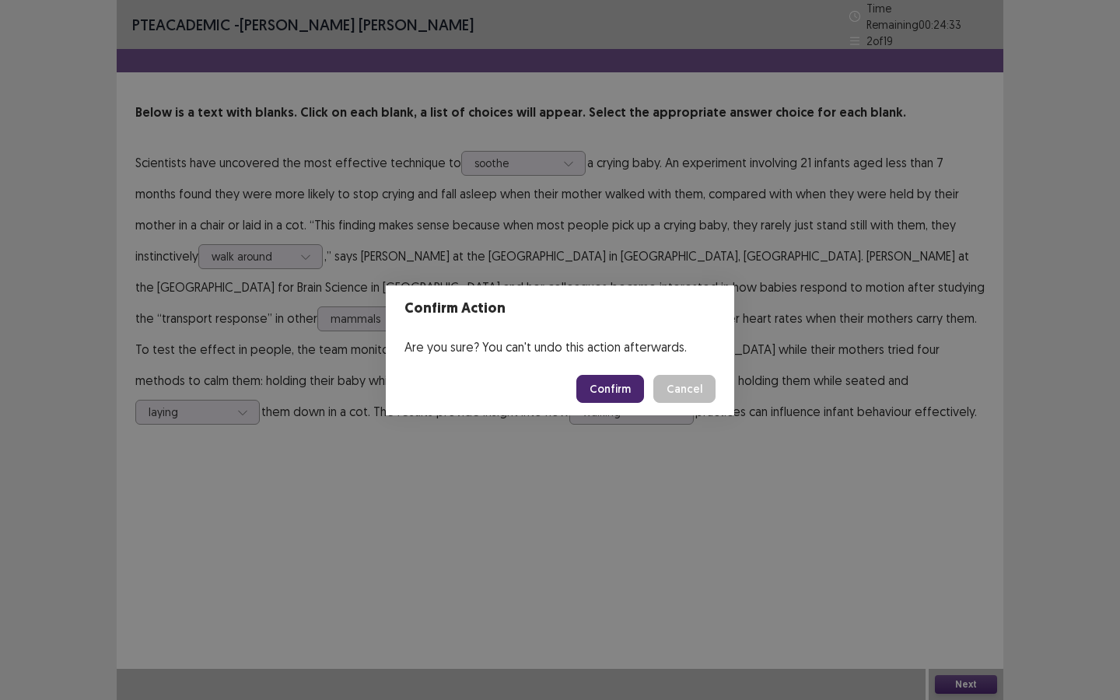
click at [616, 384] on button "Confirm" at bounding box center [610, 389] width 68 height 28
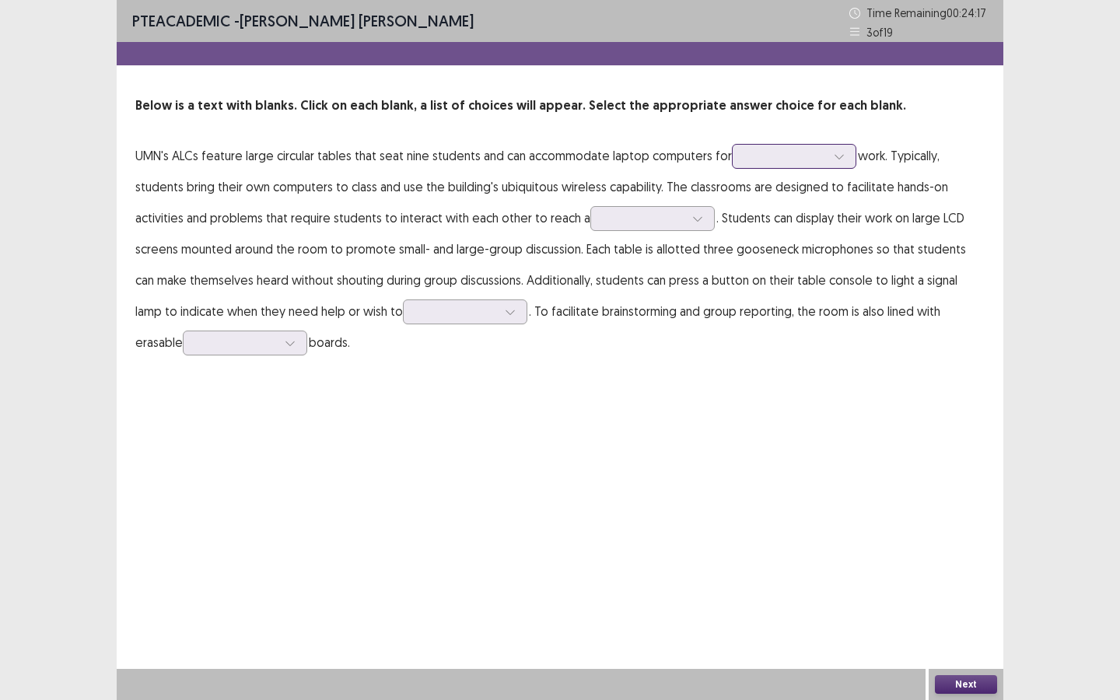
click at [767, 152] on div at bounding box center [785, 156] width 81 height 15
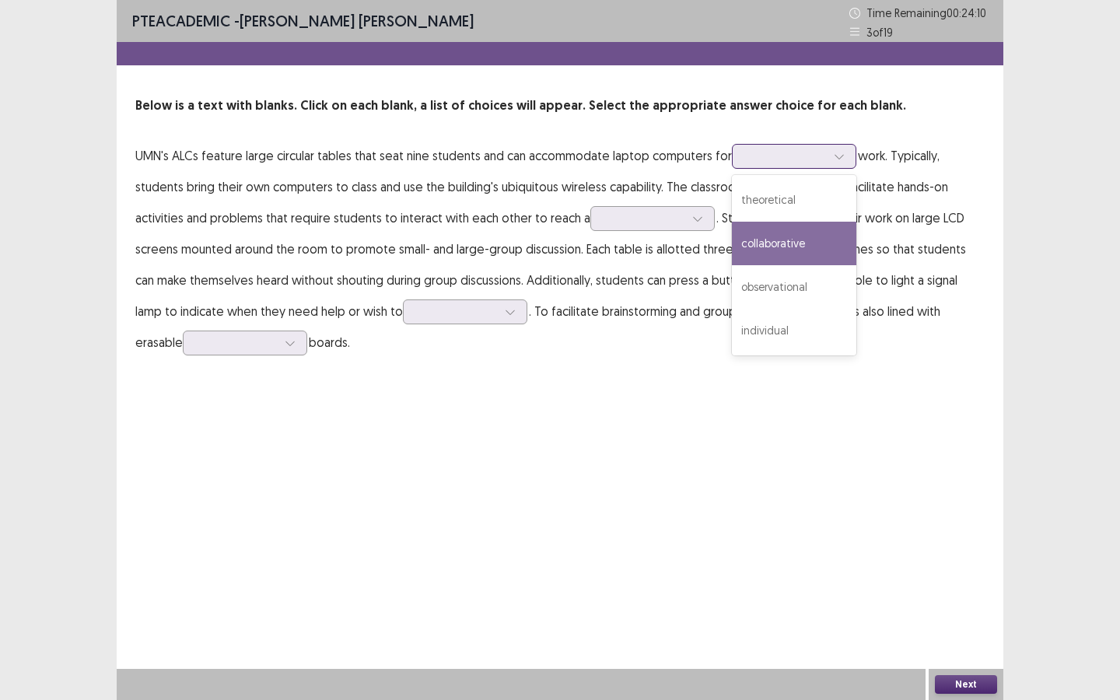
click at [783, 241] on div "collaborative" at bounding box center [794, 244] width 124 height 44
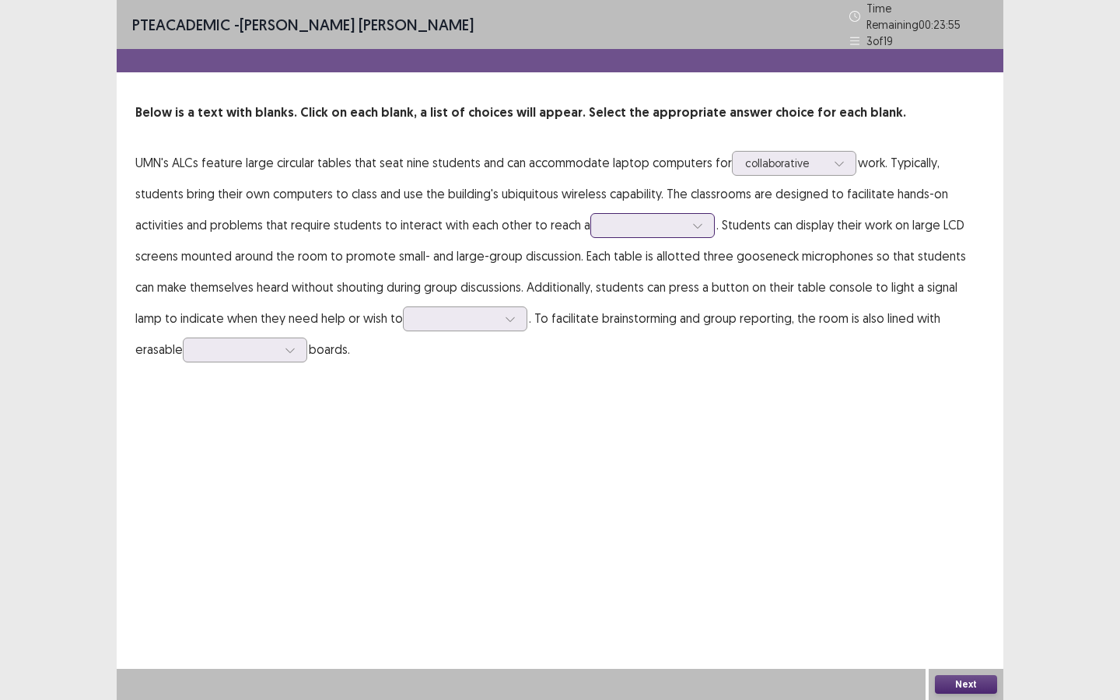
click at [623, 225] on div at bounding box center [643, 225] width 81 height 15
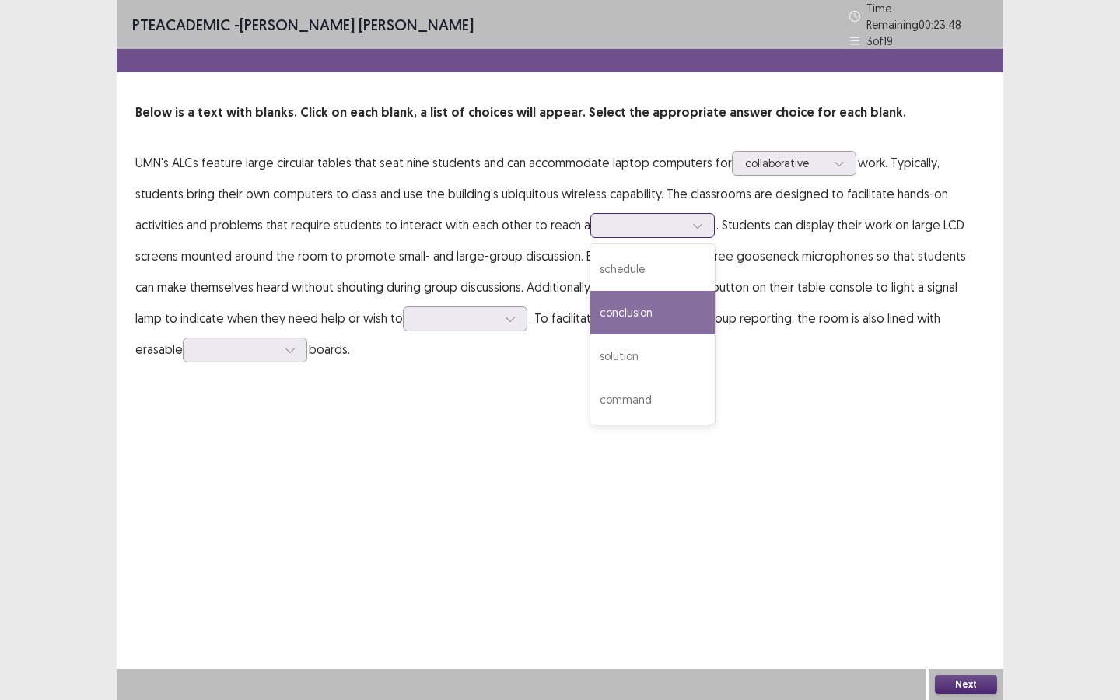
click at [660, 302] on div "conclusion" at bounding box center [652, 313] width 124 height 44
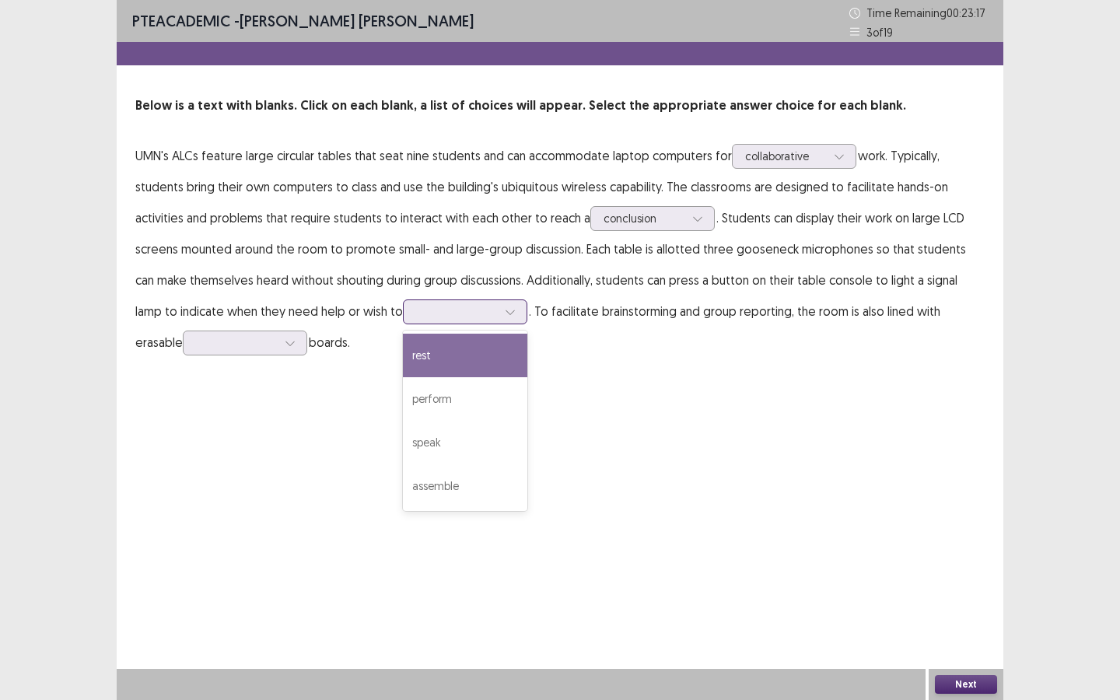
click at [423, 319] on div at bounding box center [456, 311] width 81 height 15
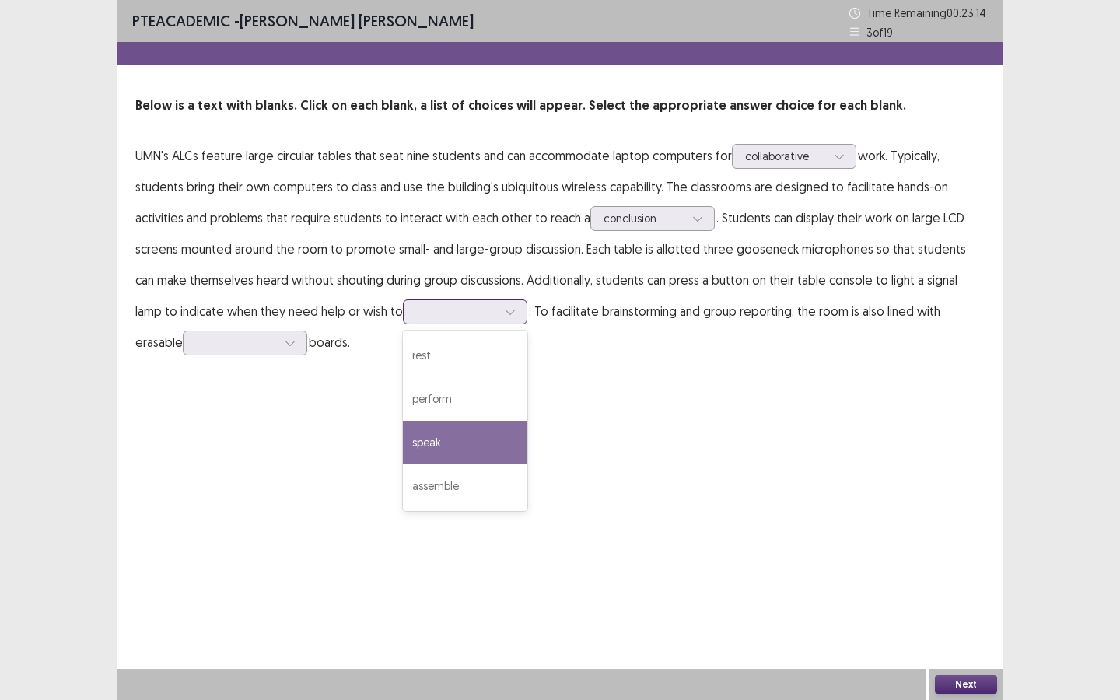
click at [421, 433] on div "speak" at bounding box center [465, 443] width 124 height 44
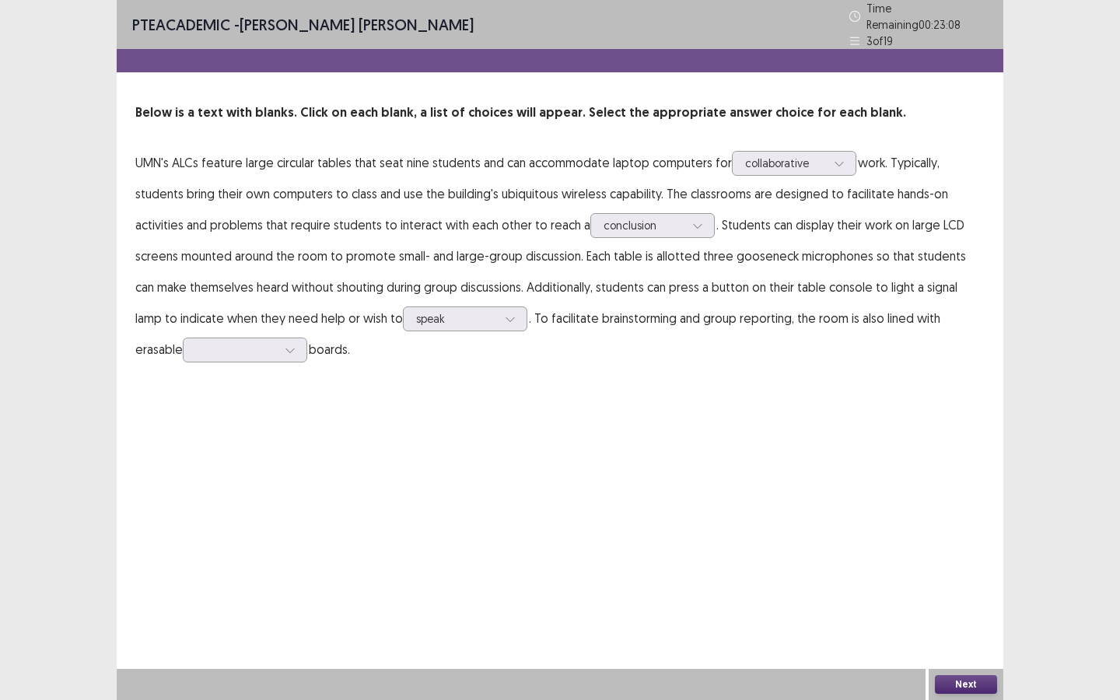
click at [190, 329] on p "UMN's ALCs feature large circular tables that seat nine students and can accomm…" at bounding box center [559, 256] width 849 height 218
click at [196, 342] on div at bounding box center [236, 349] width 81 height 15
click at [183, 389] on div "white" at bounding box center [245, 394] width 124 height 44
click at [918, 523] on button "Next" at bounding box center [966, 684] width 62 height 19
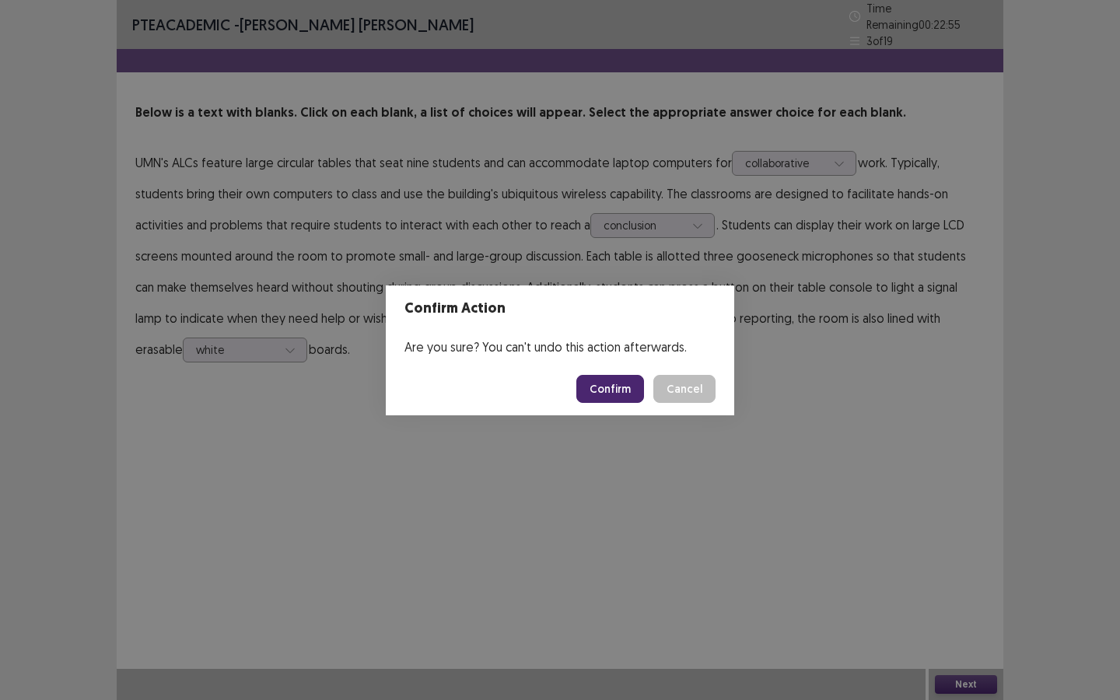
click at [621, 394] on button "Confirm" at bounding box center [610, 389] width 68 height 28
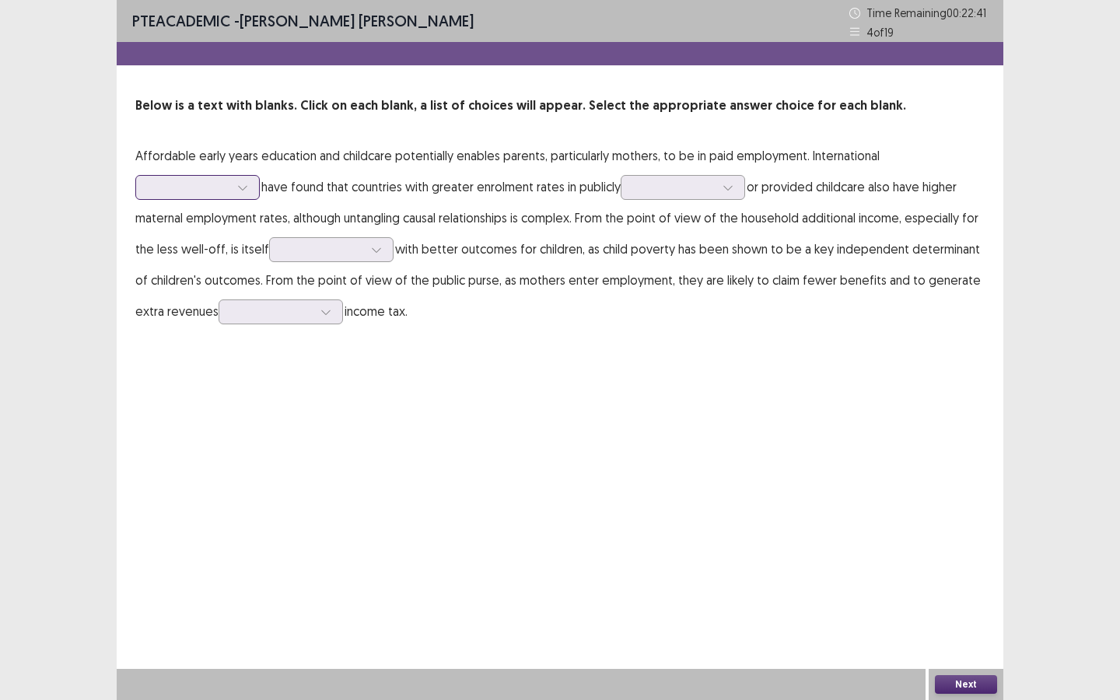
click at [200, 194] on div at bounding box center [189, 187] width 81 height 15
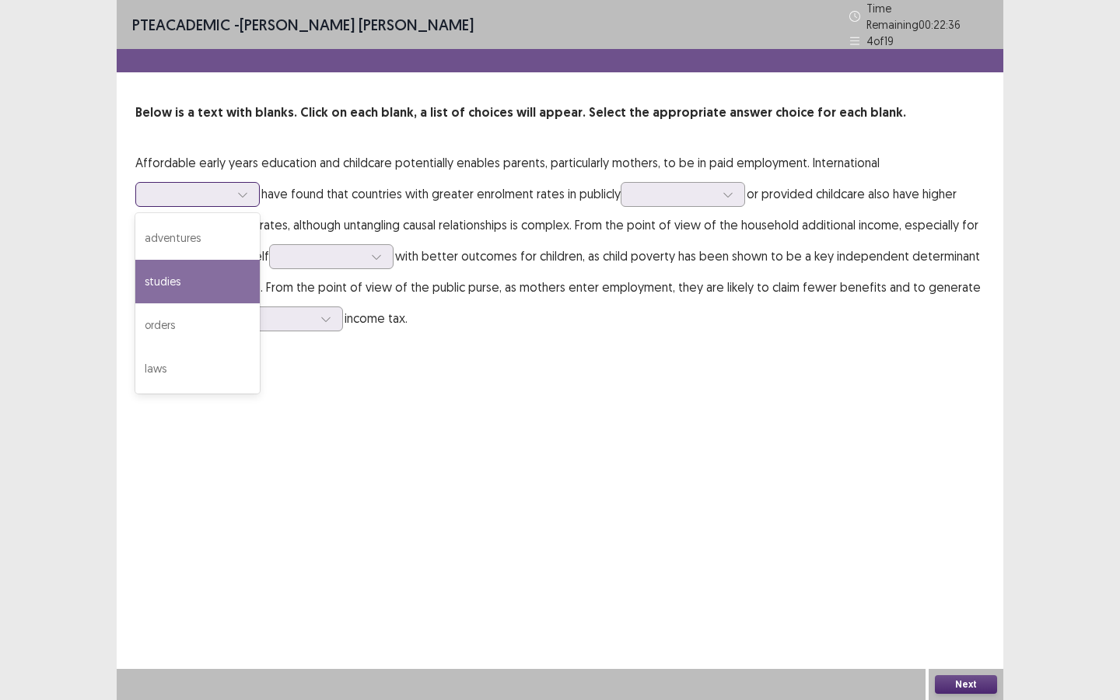
click at [208, 269] on div "studies" at bounding box center [197, 282] width 124 height 44
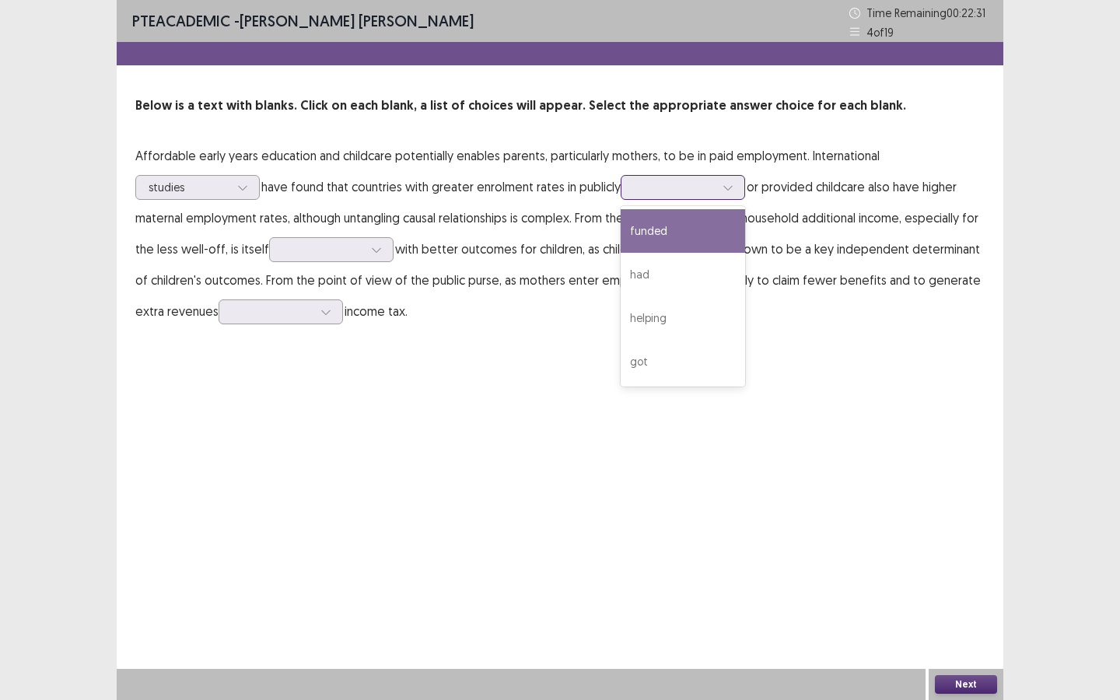
click at [655, 187] on div at bounding box center [674, 187] width 81 height 15
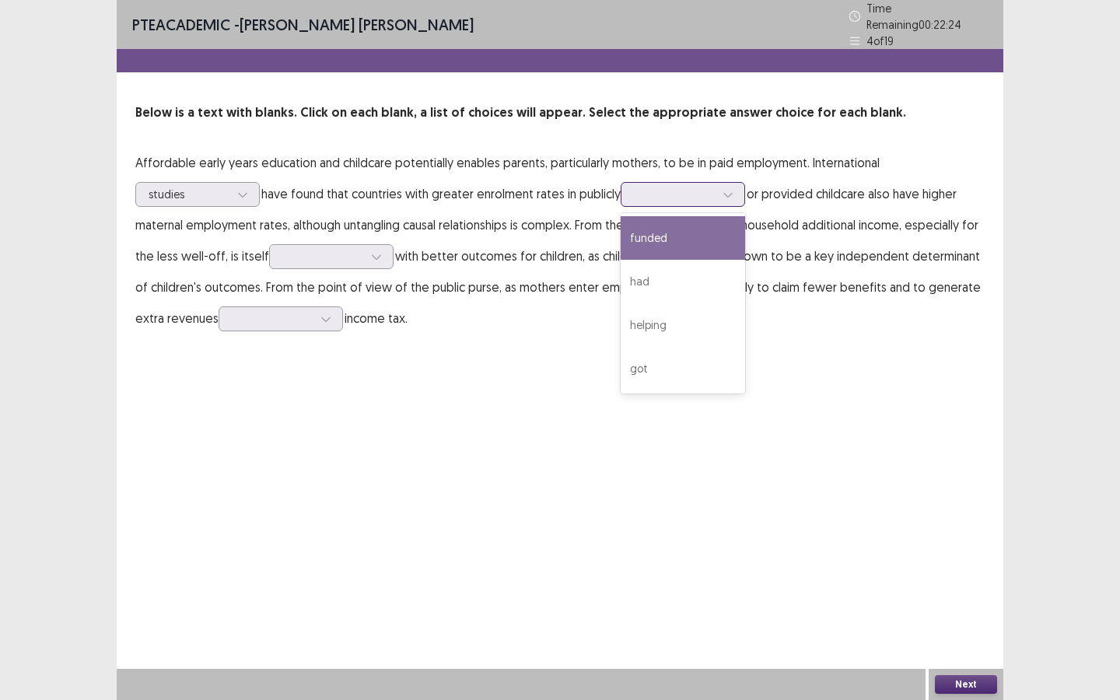
click at [683, 239] on div "funded" at bounding box center [683, 238] width 124 height 44
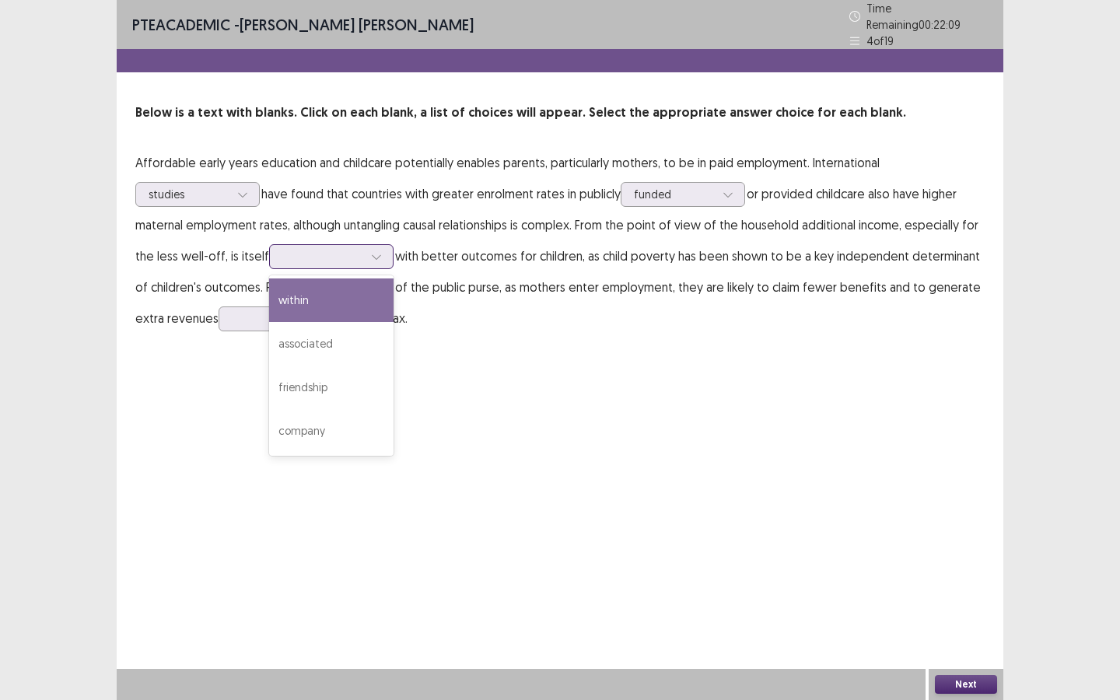
click at [296, 257] on div at bounding box center [322, 256] width 81 height 15
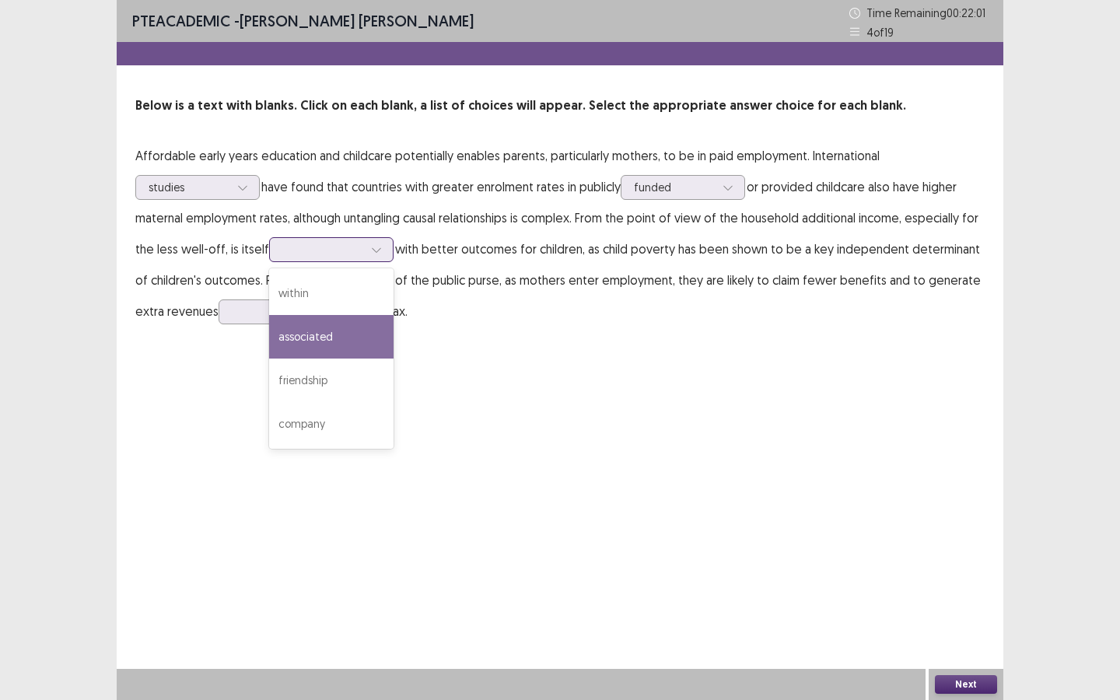
click at [328, 346] on div "associated" at bounding box center [331, 337] width 124 height 44
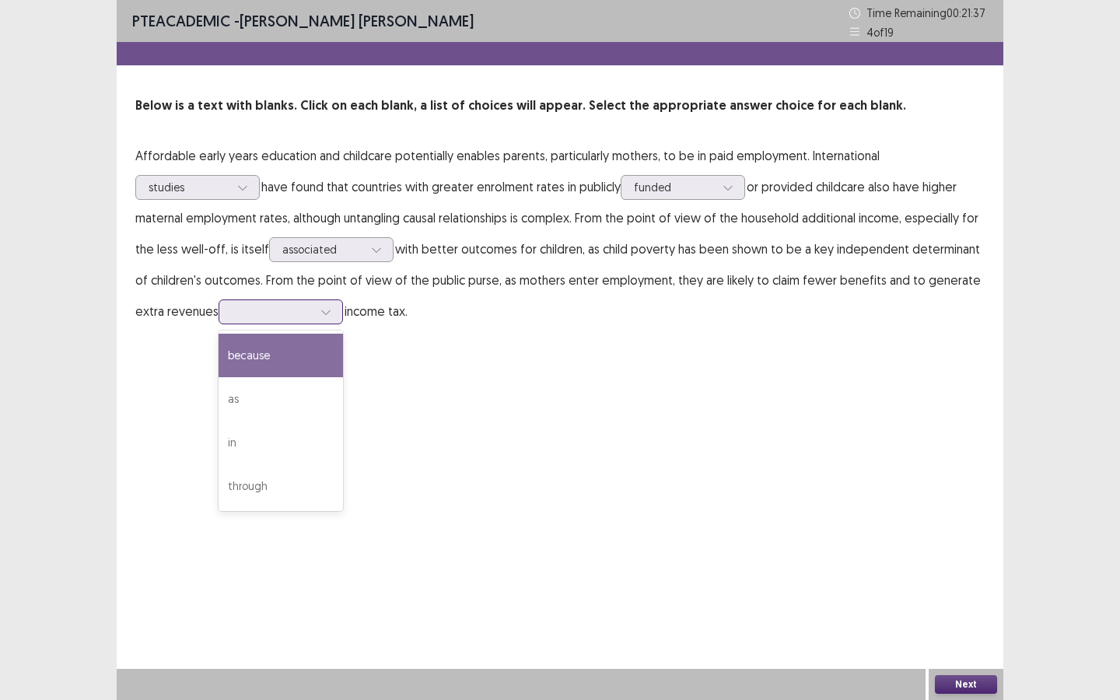
click at [232, 317] on div at bounding box center [272, 311] width 81 height 15
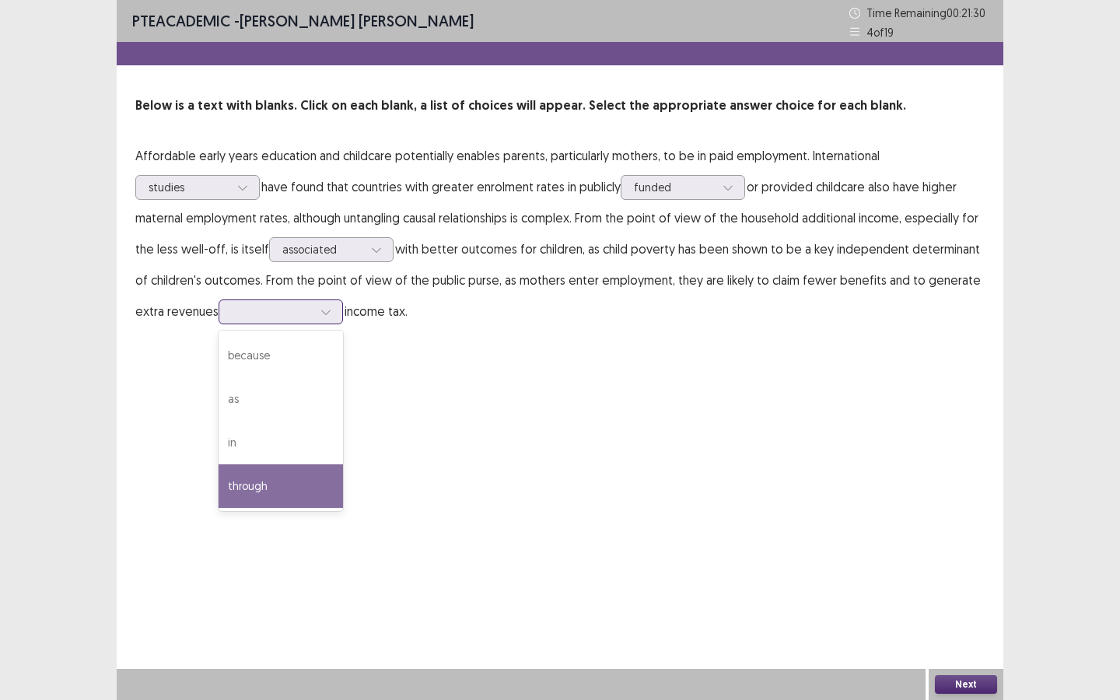
click at [238, 480] on div "through" at bounding box center [280, 486] width 124 height 44
click at [918, 523] on button "Next" at bounding box center [966, 684] width 62 height 19
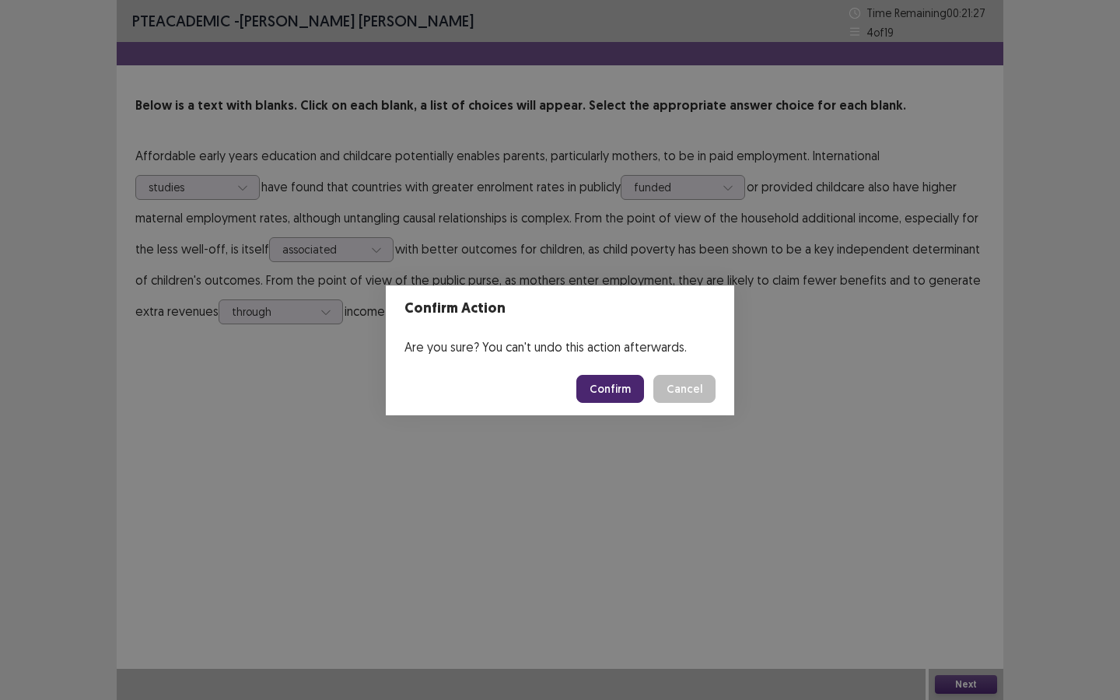
click at [616, 390] on button "Confirm" at bounding box center [610, 389] width 68 height 28
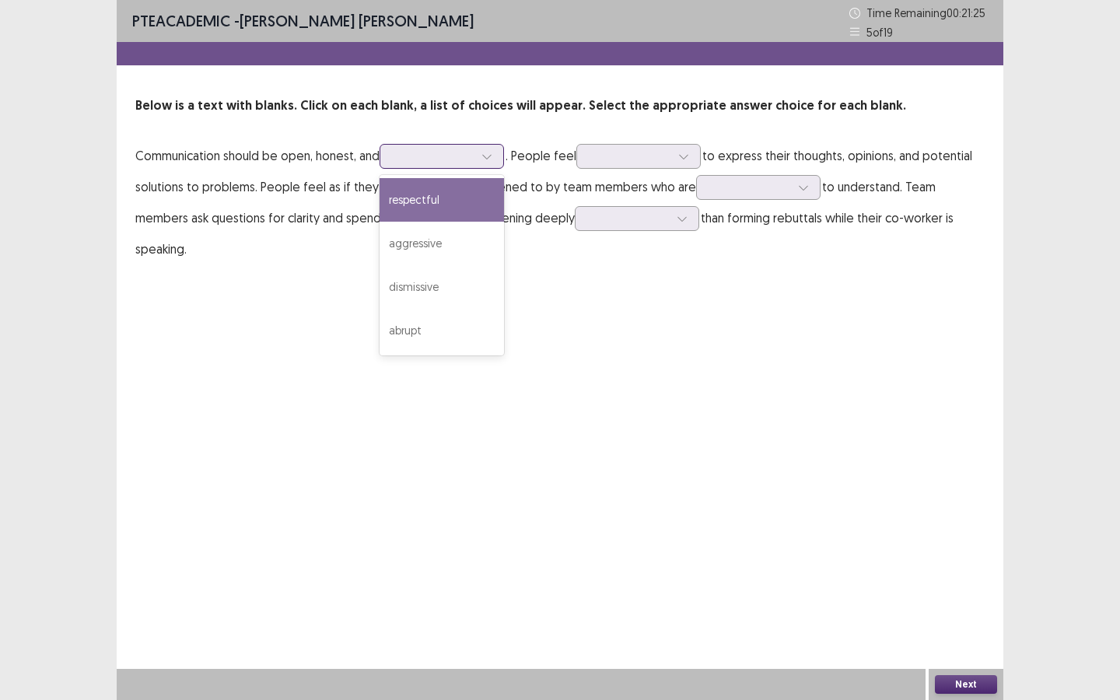
click at [413, 157] on div at bounding box center [433, 156] width 81 height 15
click at [421, 212] on div "respectful" at bounding box center [441, 200] width 124 height 44
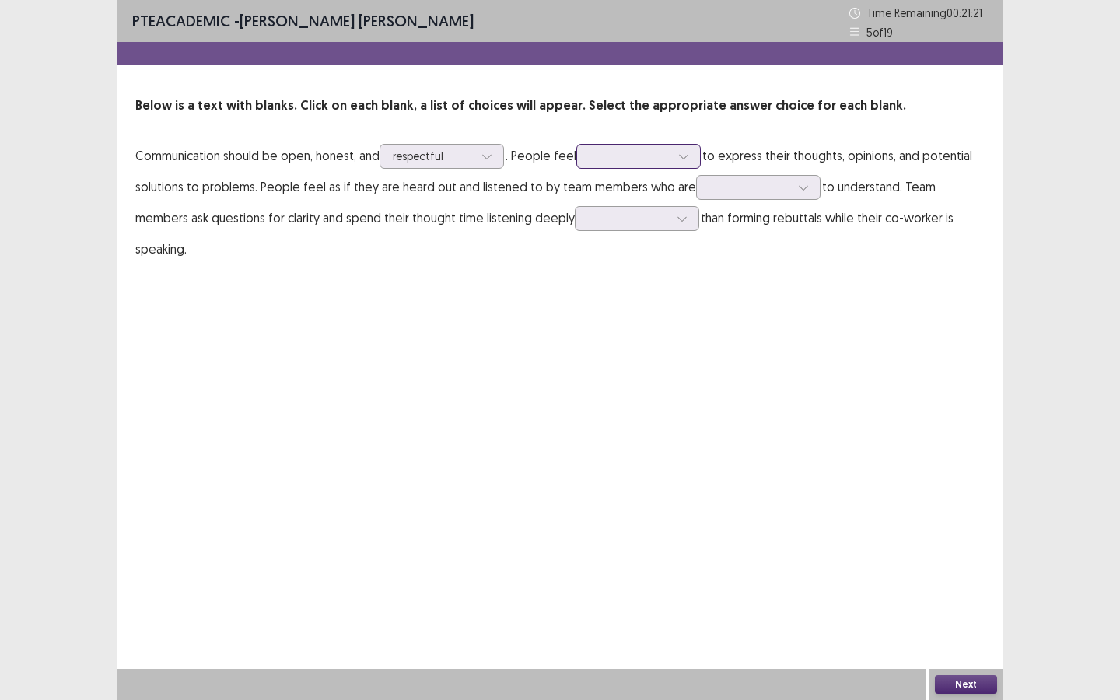
click at [607, 163] on div at bounding box center [629, 156] width 81 height 15
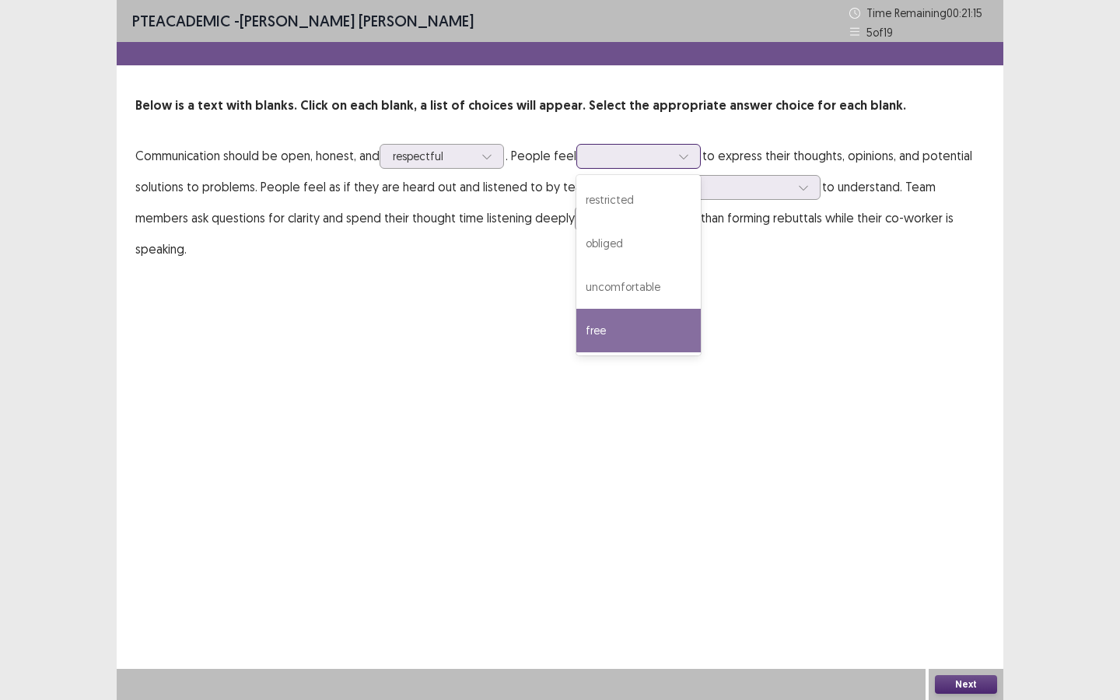
click at [635, 325] on div "free" at bounding box center [638, 331] width 124 height 44
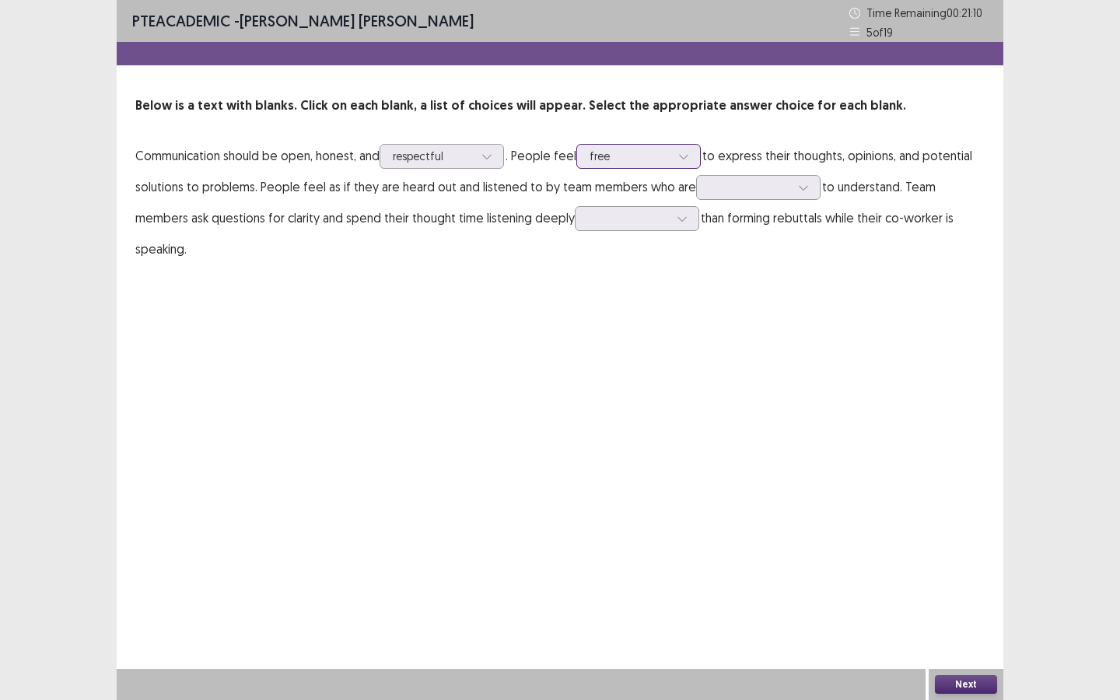
click at [631, 157] on div at bounding box center [629, 156] width 81 height 15
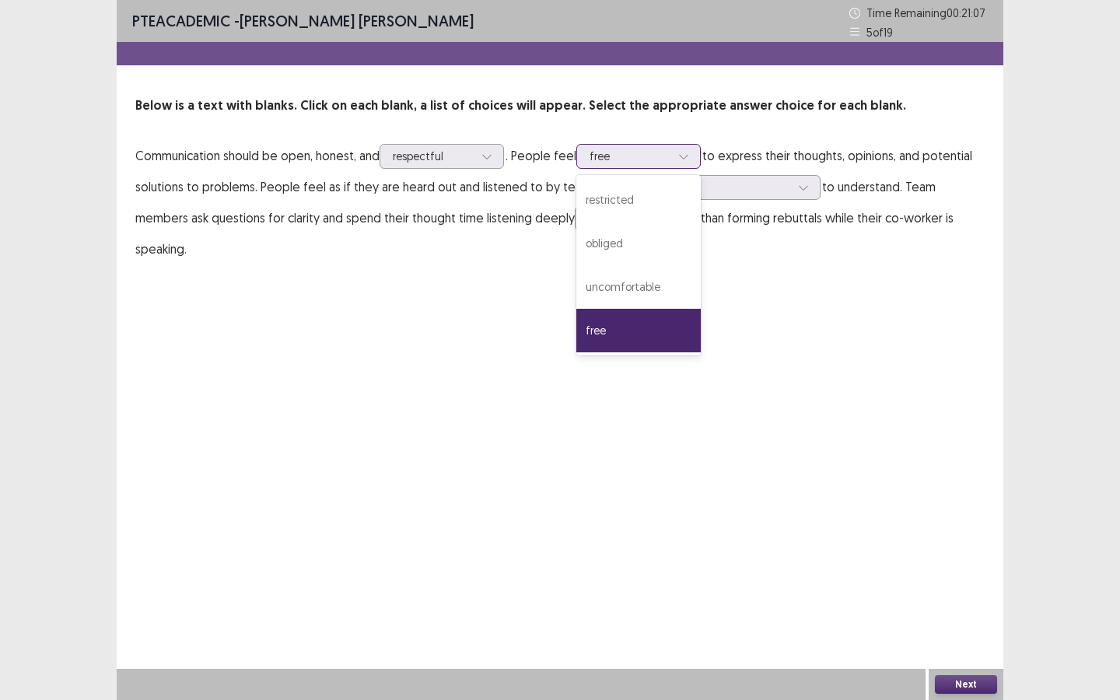
click at [631, 338] on div "free" at bounding box center [638, 331] width 124 height 44
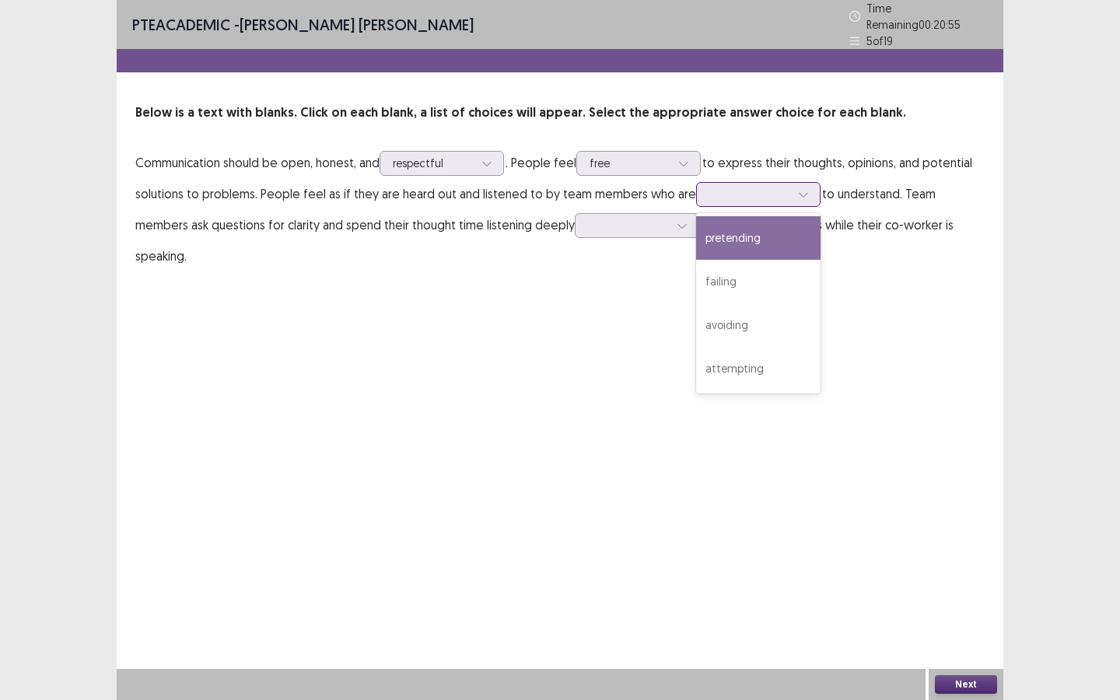
click at [742, 197] on div at bounding box center [758, 194] width 124 height 25
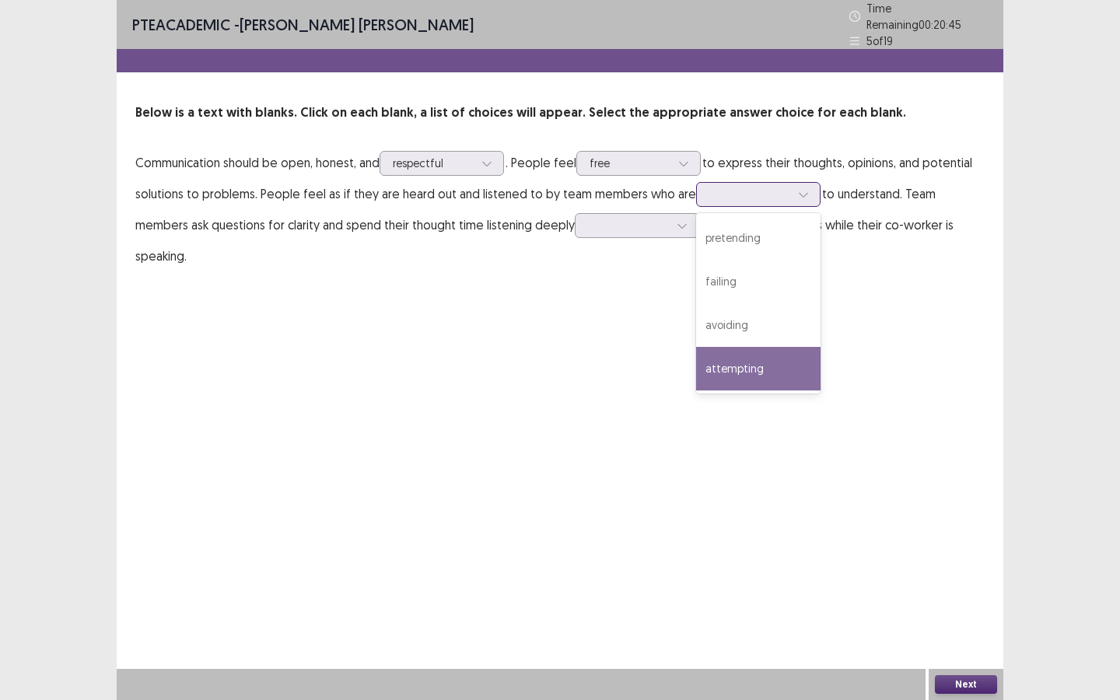
click at [757, 367] on div "attempting" at bounding box center [758, 369] width 124 height 44
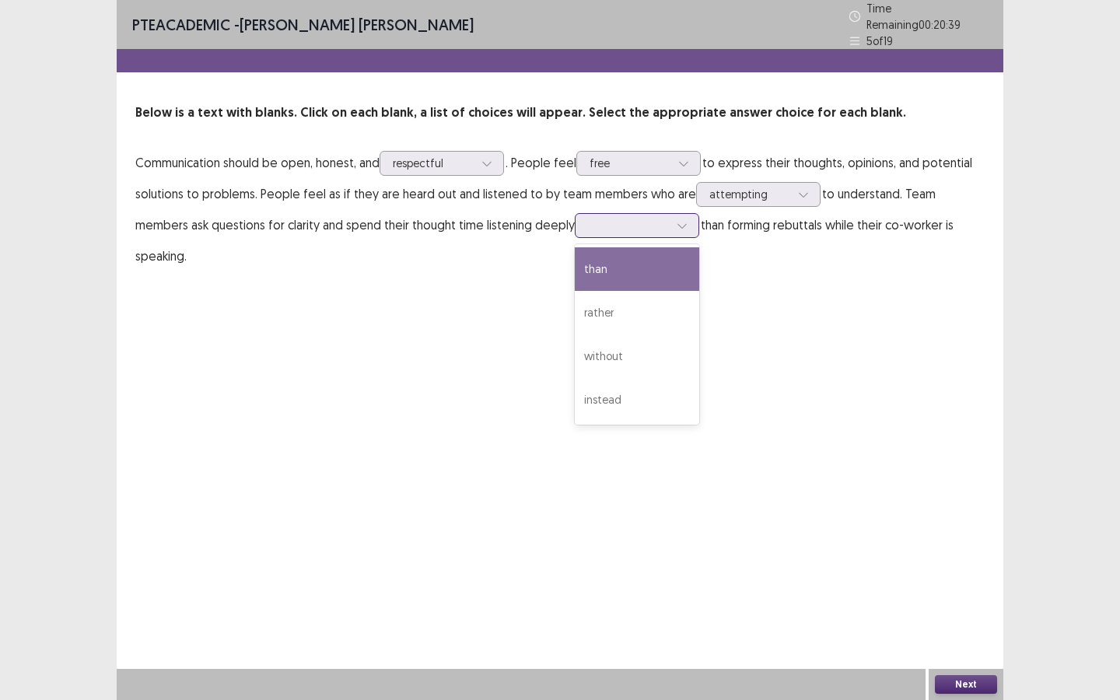
click at [588, 218] on div at bounding box center [628, 225] width 81 height 15
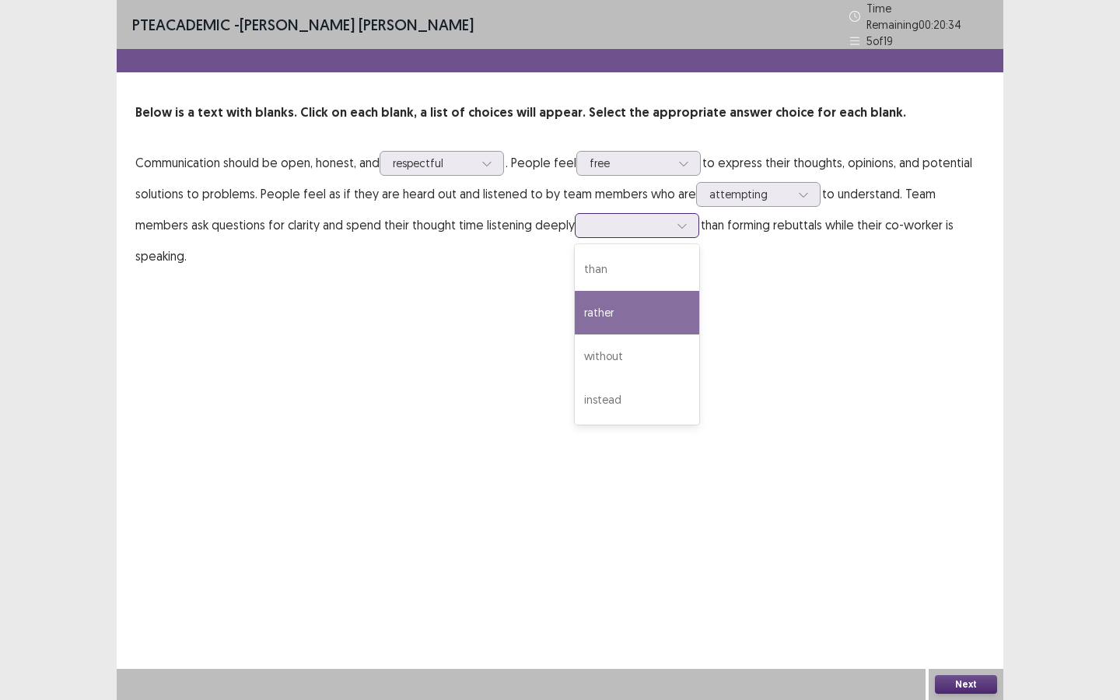
click at [575, 307] on div "rather" at bounding box center [637, 313] width 124 height 44
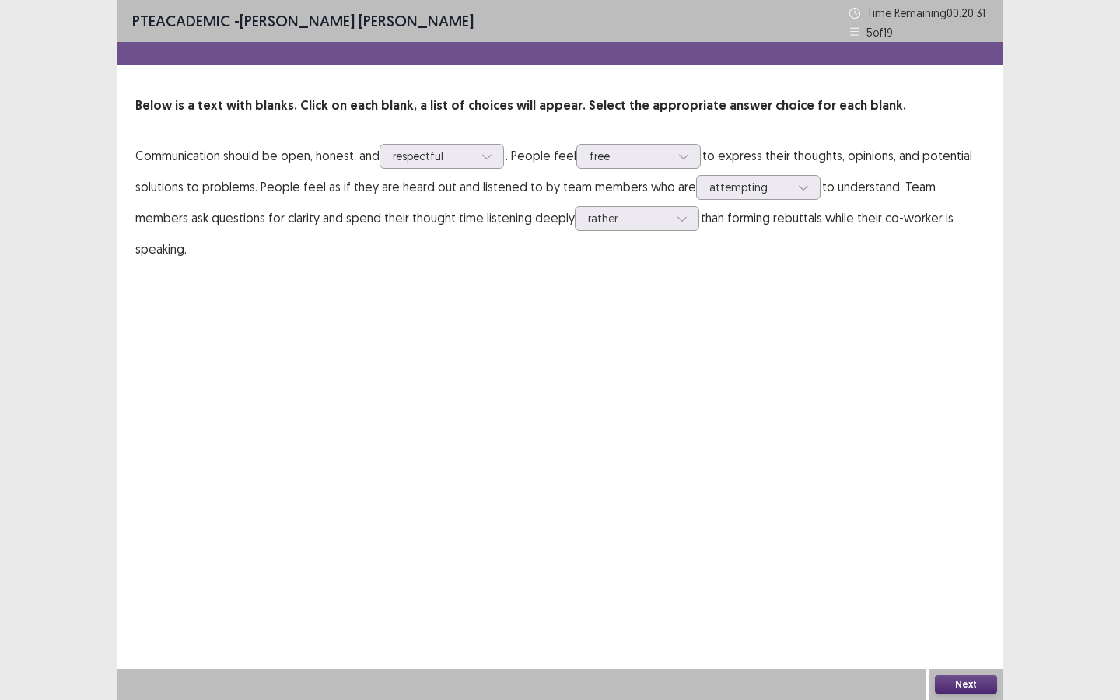
click at [918, 523] on button "Next" at bounding box center [966, 684] width 62 height 19
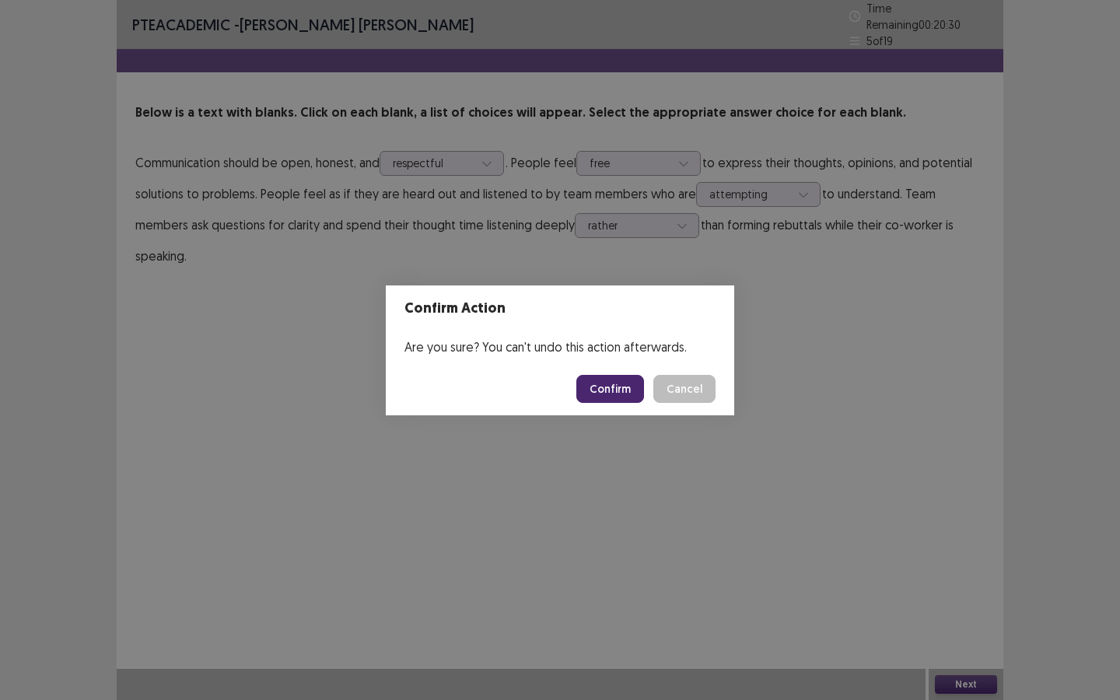
click at [617, 379] on button "Confirm" at bounding box center [610, 389] width 68 height 28
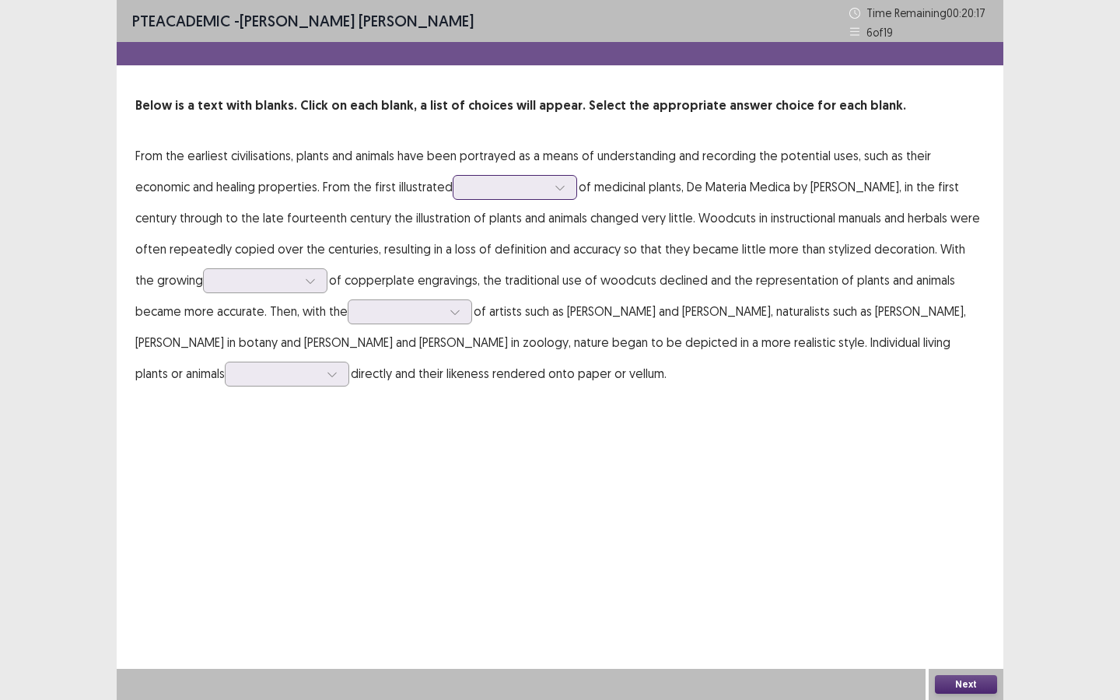
click at [488, 193] on div at bounding box center [506, 187] width 81 height 15
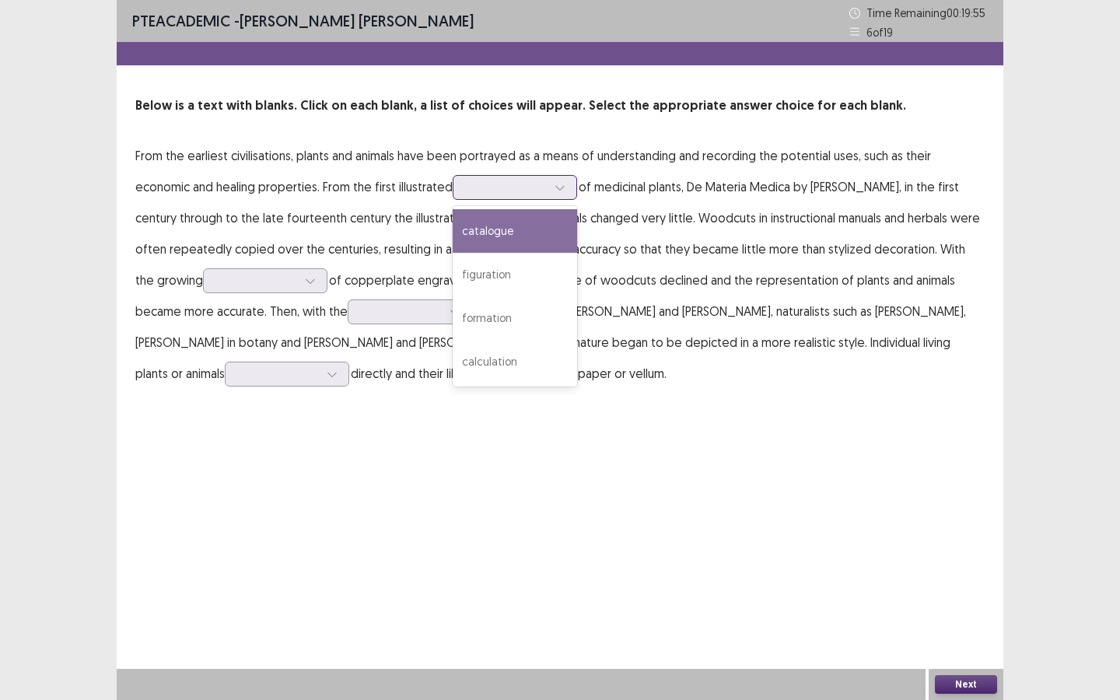
click at [498, 225] on div "catalogue" at bounding box center [515, 231] width 124 height 44
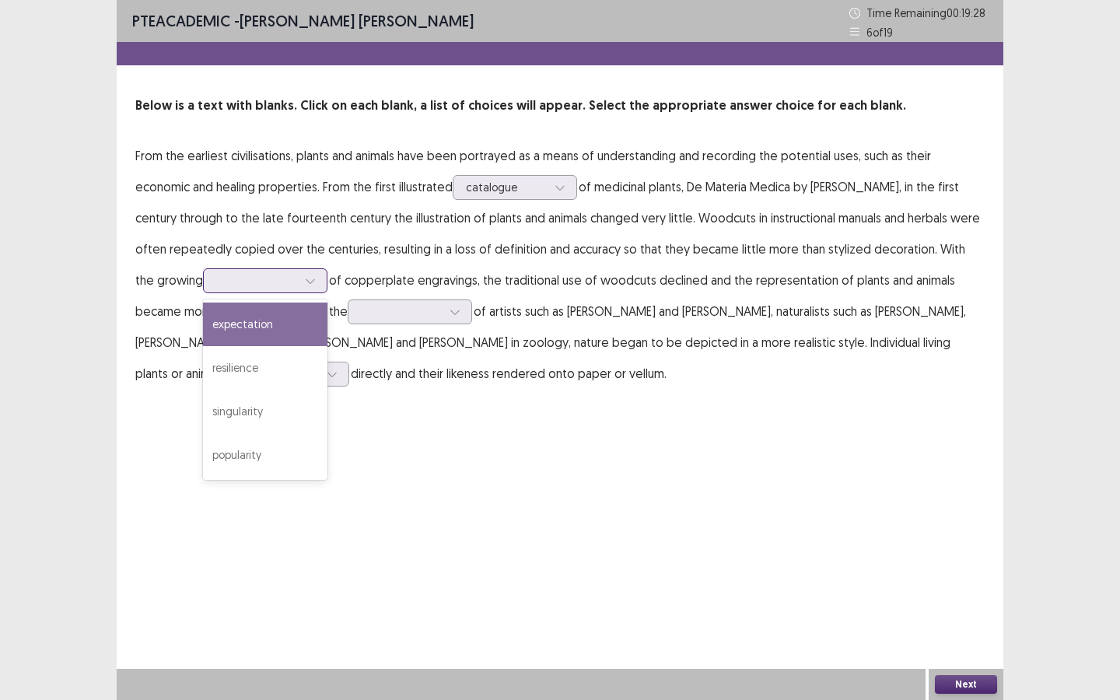
click at [236, 278] on div at bounding box center [256, 280] width 81 height 15
click at [228, 335] on div "expectation" at bounding box center [265, 324] width 124 height 44
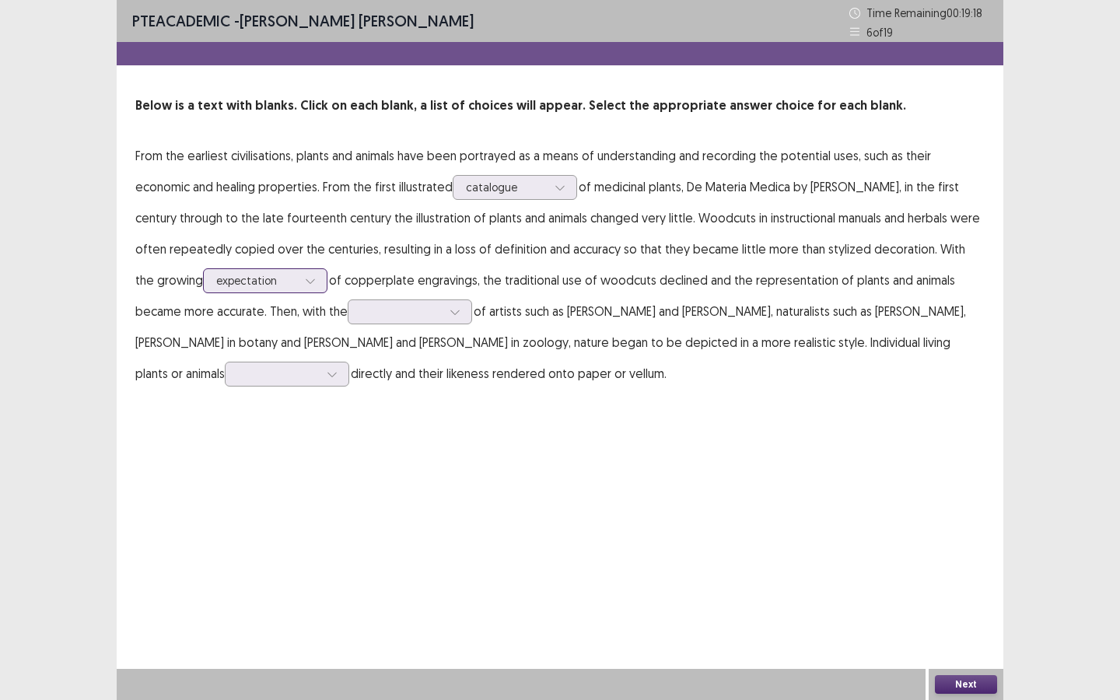
click at [225, 281] on div at bounding box center [256, 280] width 81 height 15
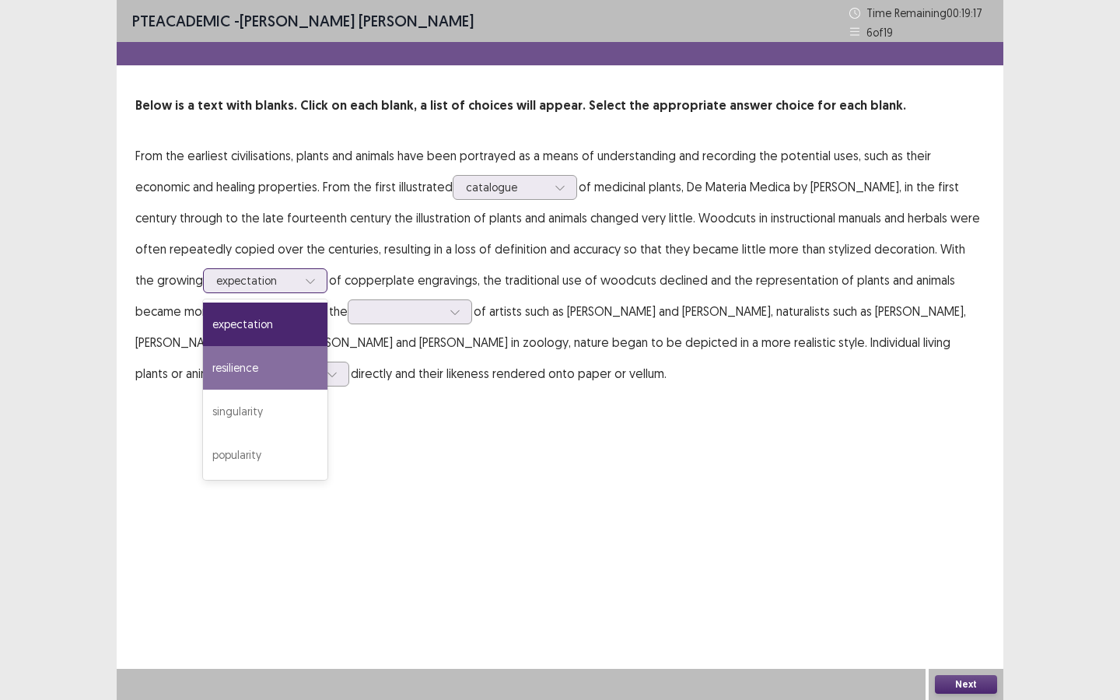
click at [236, 365] on div "resilience" at bounding box center [265, 368] width 124 height 44
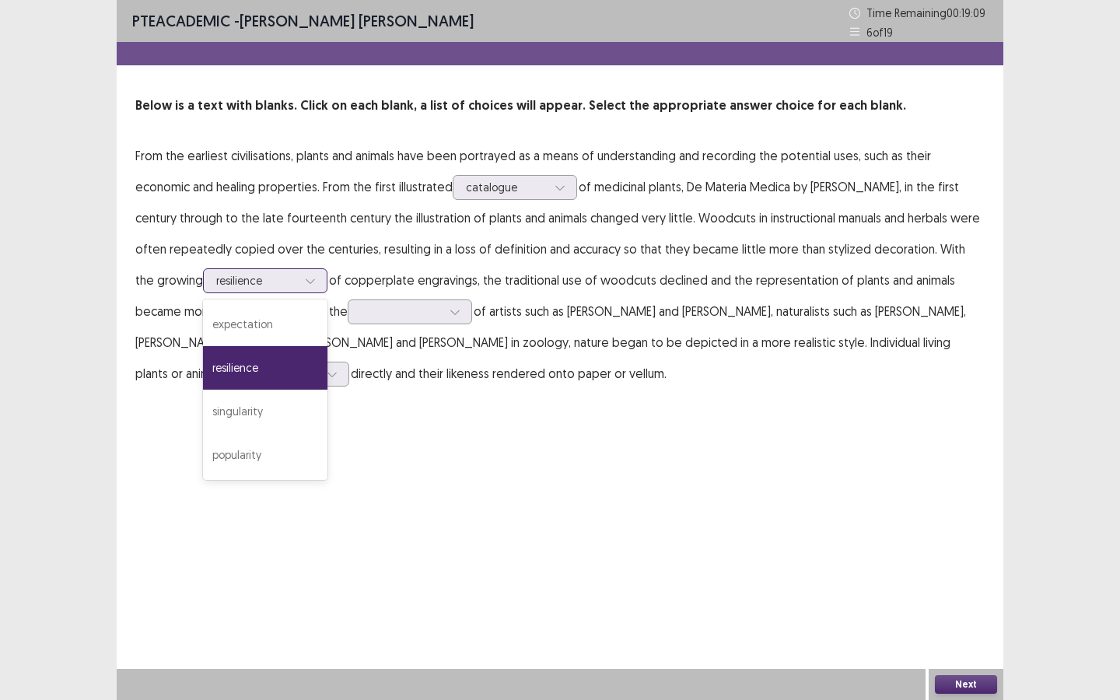
click at [244, 288] on div at bounding box center [256, 280] width 81 height 15
click at [225, 454] on div "popularity" at bounding box center [265, 455] width 124 height 44
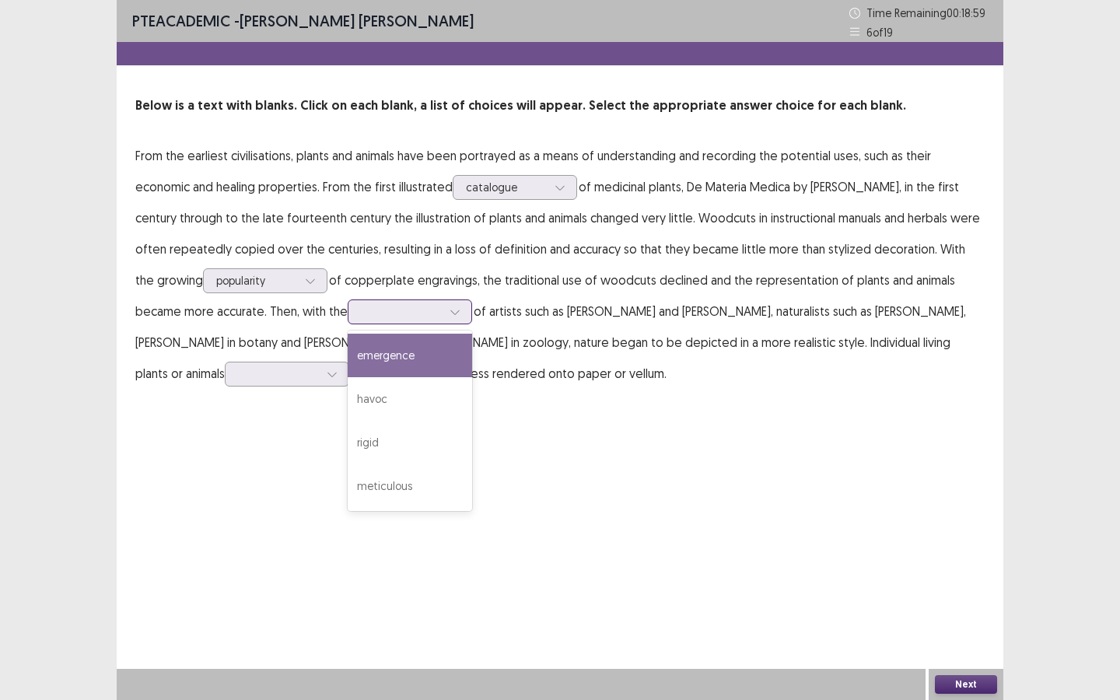
click at [361, 319] on div at bounding box center [401, 311] width 81 height 15
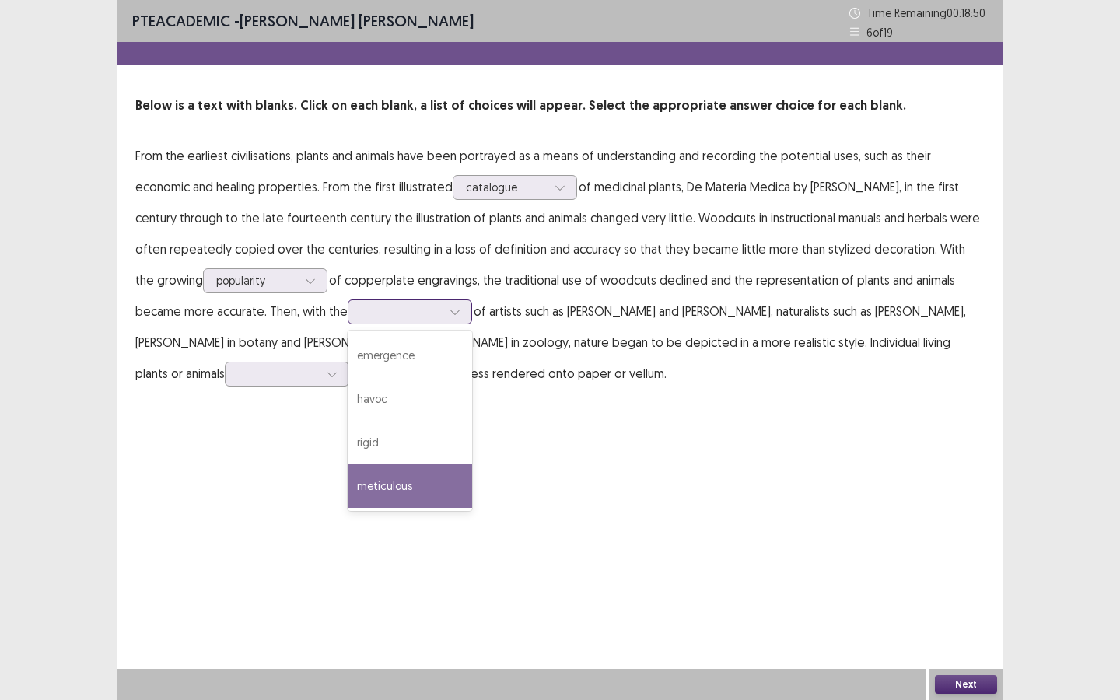
click at [350, 483] on div "meticulous" at bounding box center [410, 486] width 124 height 44
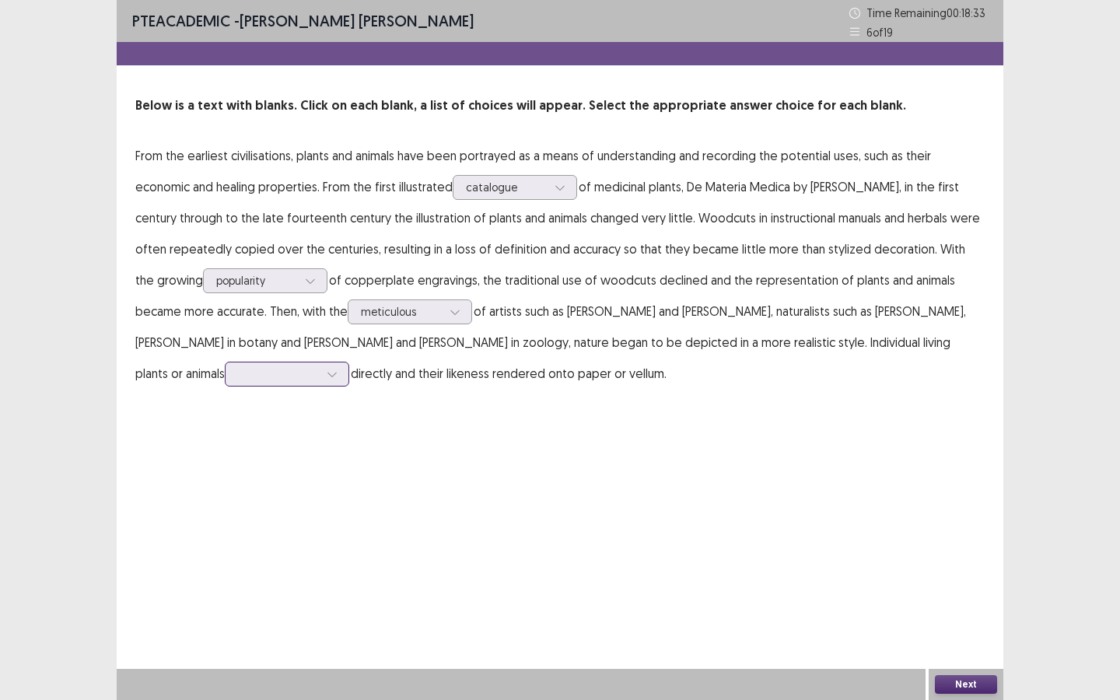
click at [238, 378] on div at bounding box center [278, 373] width 81 height 15
click at [267, 426] on div "were observed" at bounding box center [287, 418] width 124 height 44
click at [918, 523] on button "Next" at bounding box center [966, 684] width 62 height 19
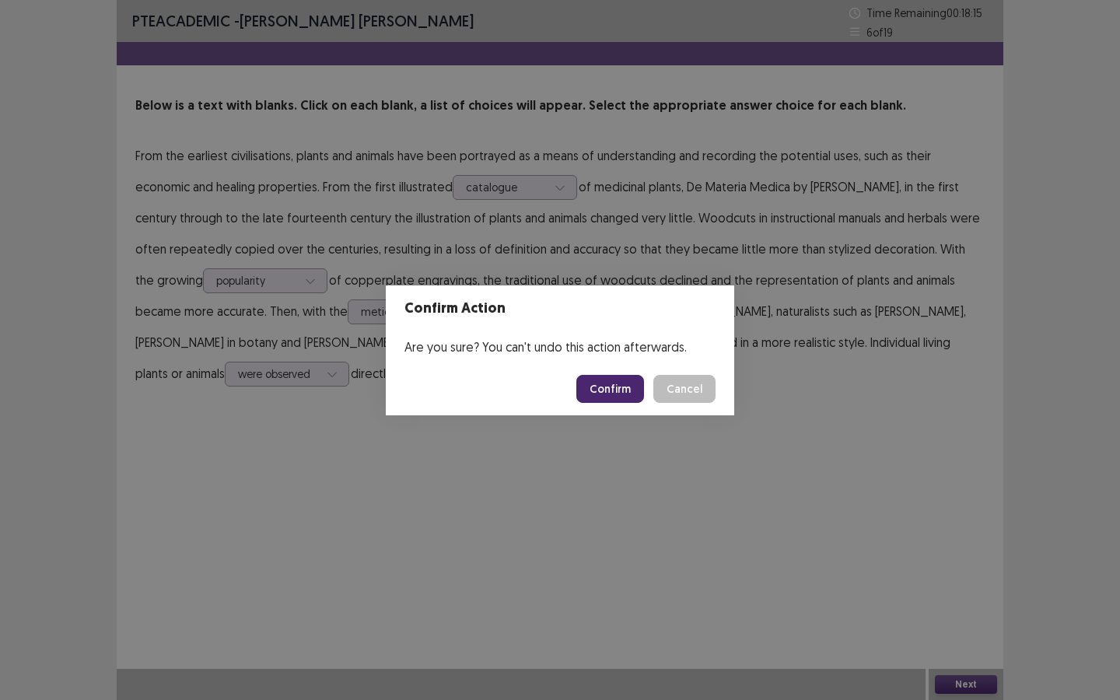
click at [626, 385] on button "Confirm" at bounding box center [610, 389] width 68 height 28
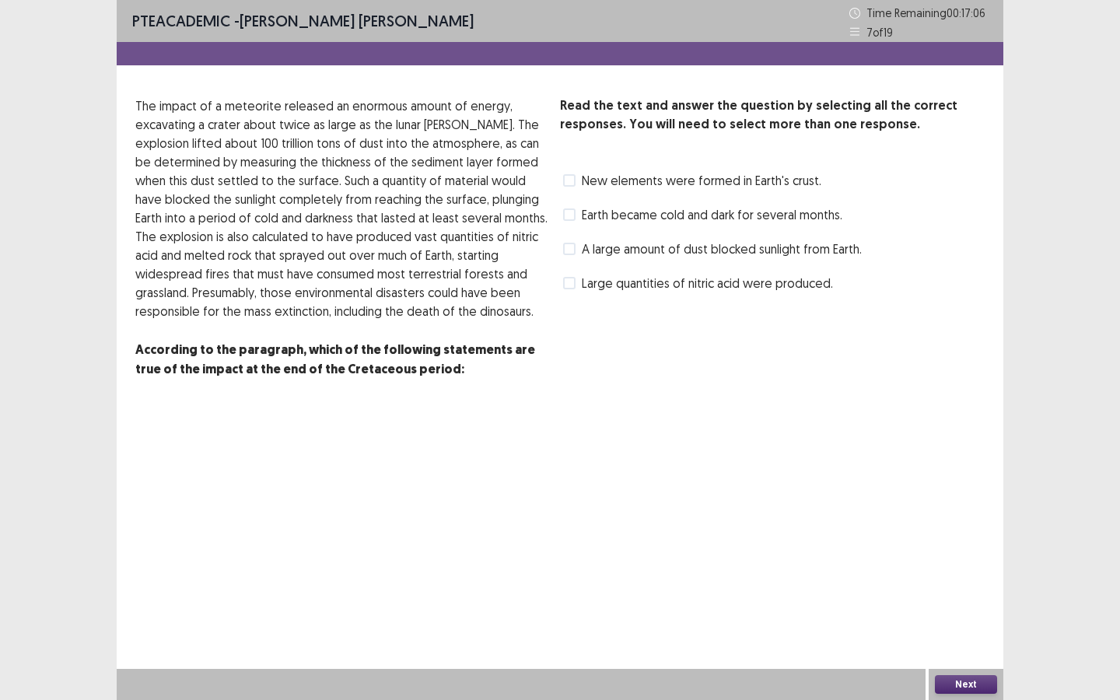
click at [578, 215] on label "Earth became cold and dark for several months." at bounding box center [702, 214] width 279 height 19
click at [570, 253] on span at bounding box center [569, 249] width 12 height 12
click at [572, 284] on span at bounding box center [569, 283] width 12 height 12
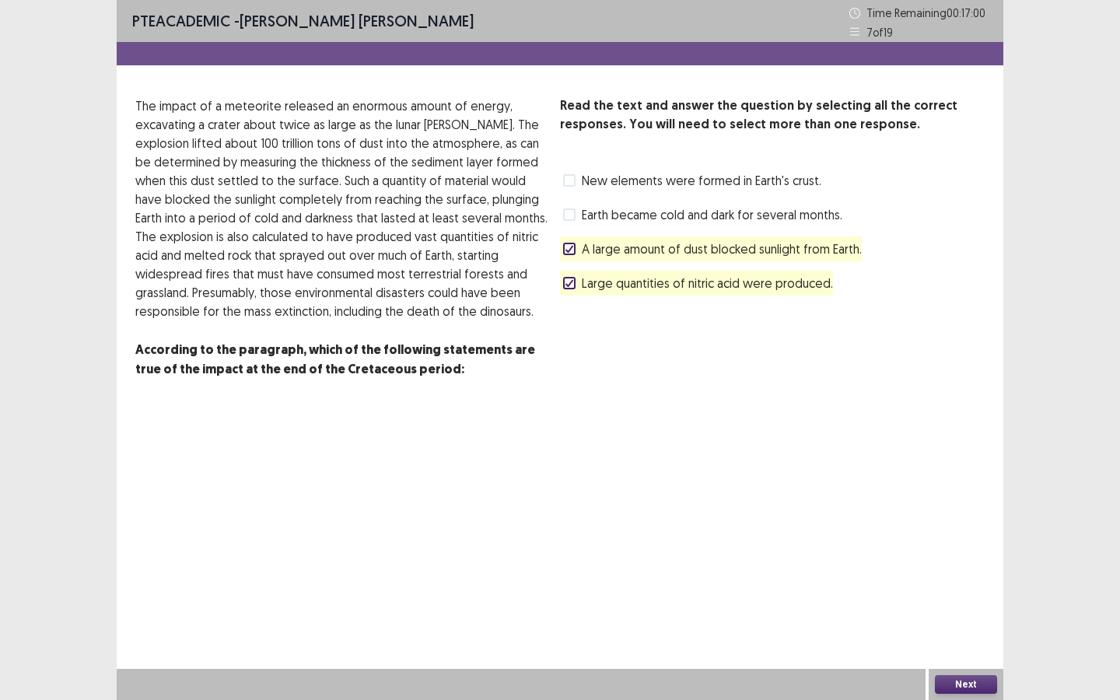
click at [918, 523] on button "Next" at bounding box center [966, 684] width 62 height 19
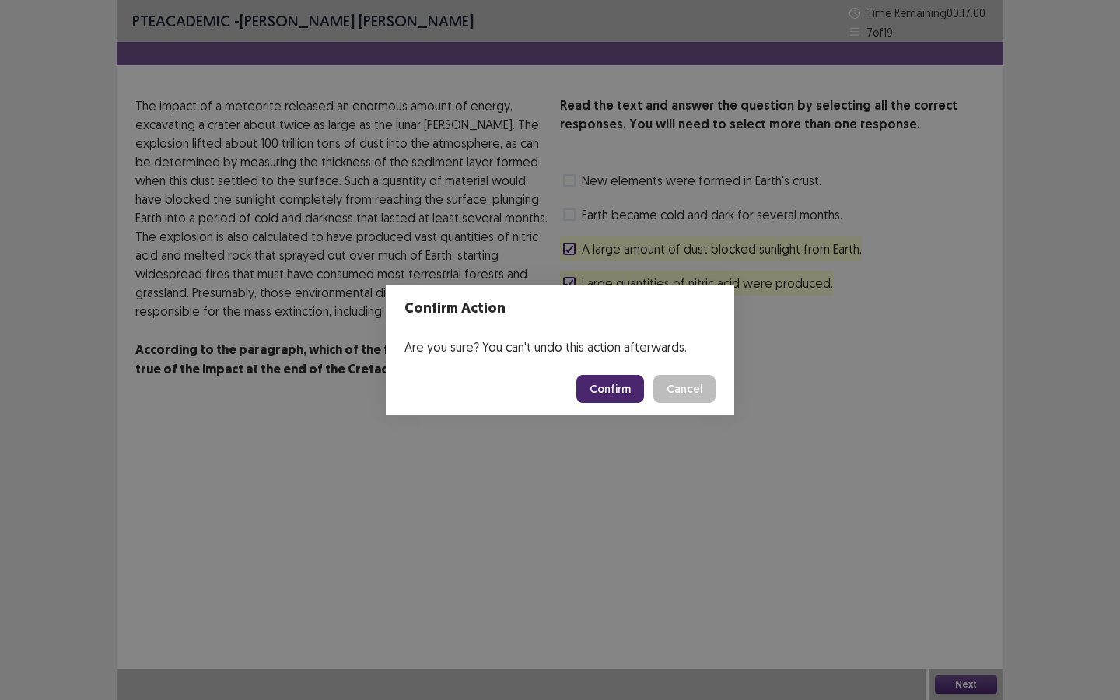
click at [630, 392] on button "Confirm" at bounding box center [610, 389] width 68 height 28
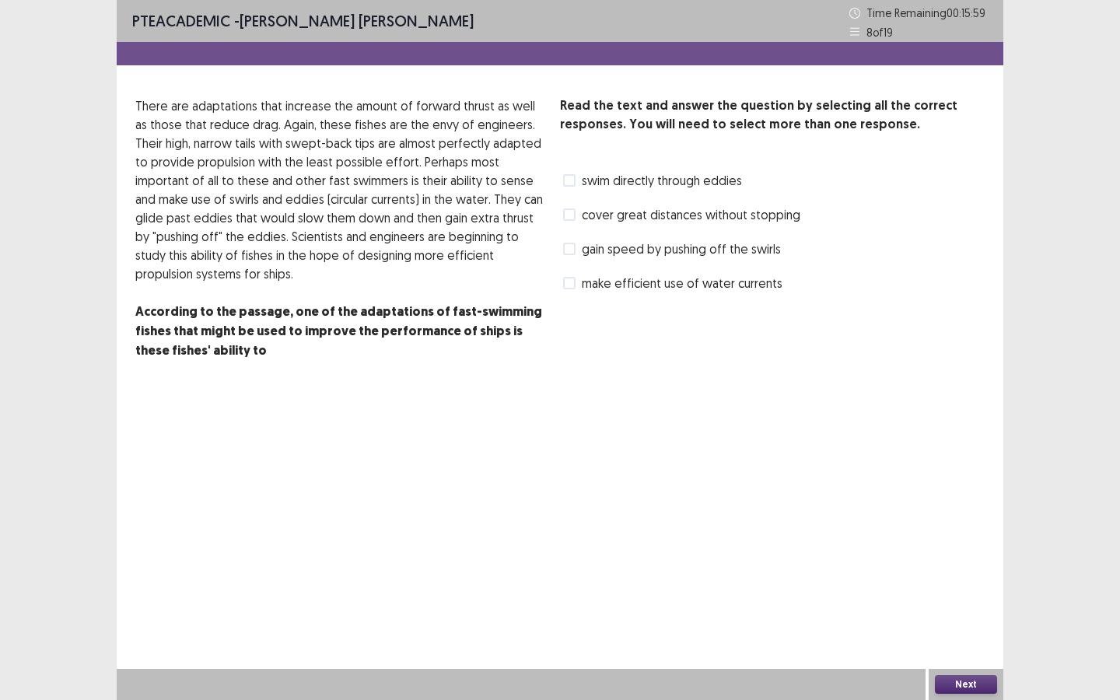
click at [601, 252] on span "gain speed by pushing off the swirls" at bounding box center [681, 248] width 199 height 19
click at [597, 187] on span "swim directly through eddies" at bounding box center [662, 180] width 160 height 19
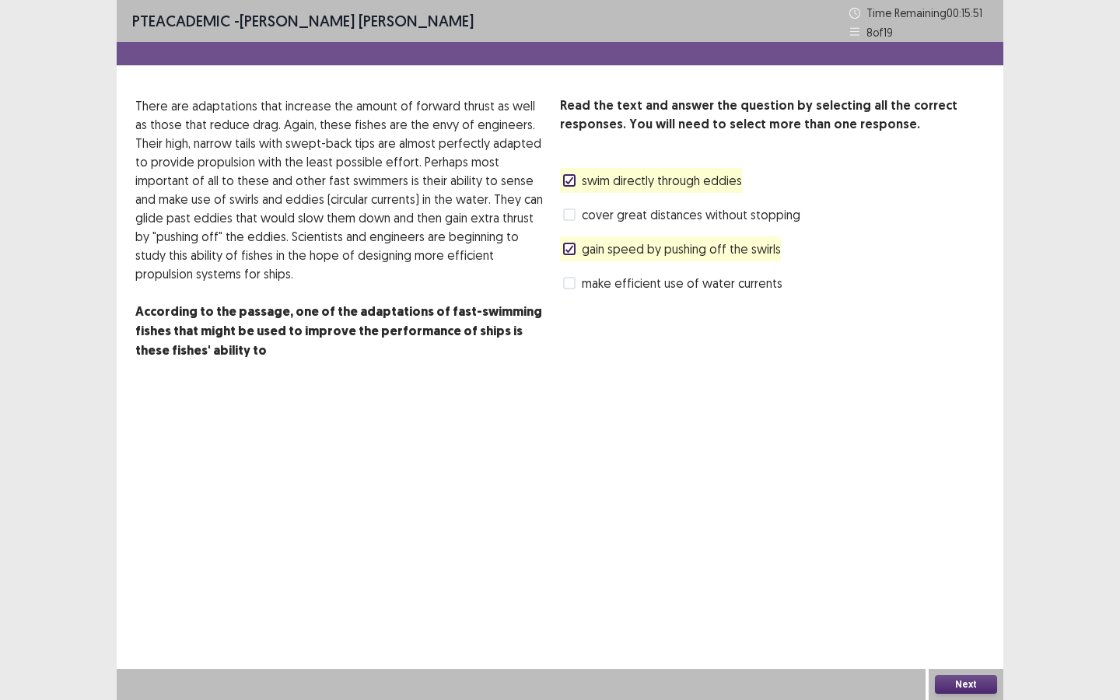
click at [918, 523] on button "Next" at bounding box center [966, 684] width 62 height 19
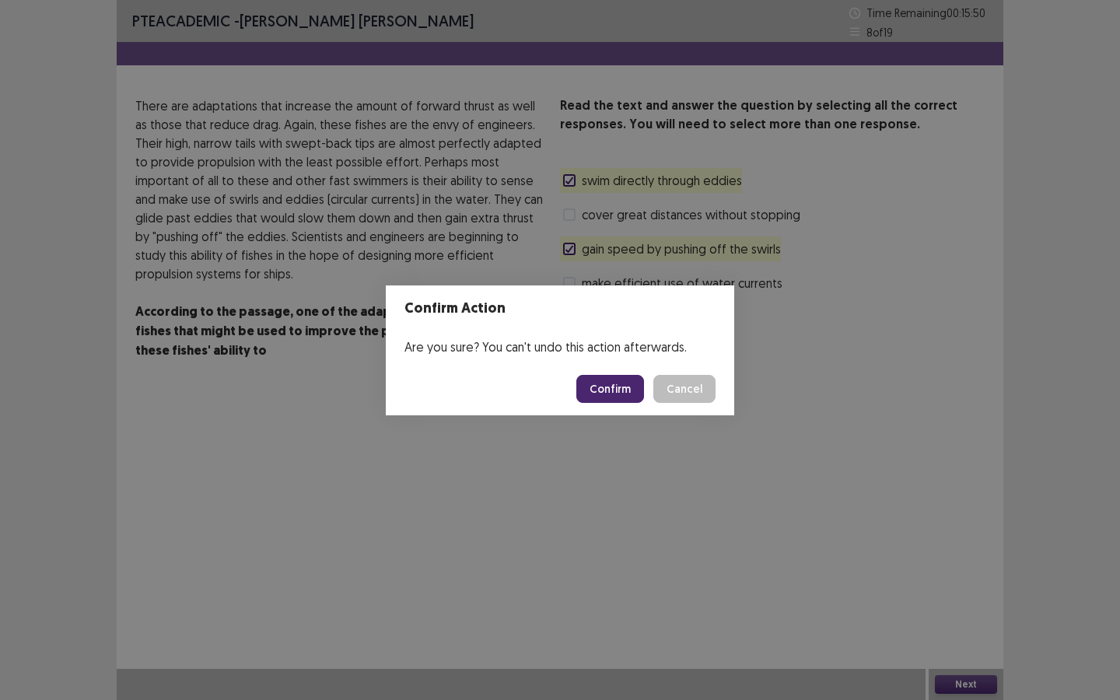
click at [648, 398] on div "Confirm Cancel" at bounding box center [645, 389] width 139 height 28
click at [644, 395] on button "Confirm" at bounding box center [610, 389] width 68 height 28
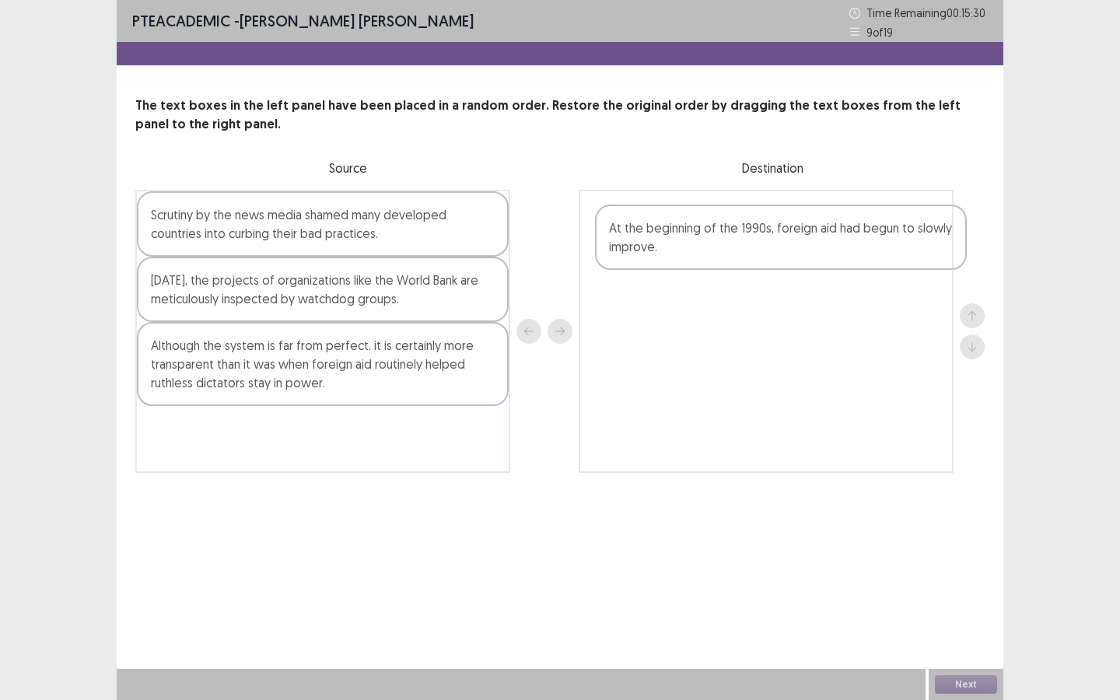
drag, startPoint x: 271, startPoint y: 226, endPoint x: 741, endPoint y: 240, distance: 469.9
click at [741, 240] on div "At the beginning of the 1990s, foreign aid had begun to slowly improve. Scrutin…" at bounding box center [559, 331] width 849 height 283
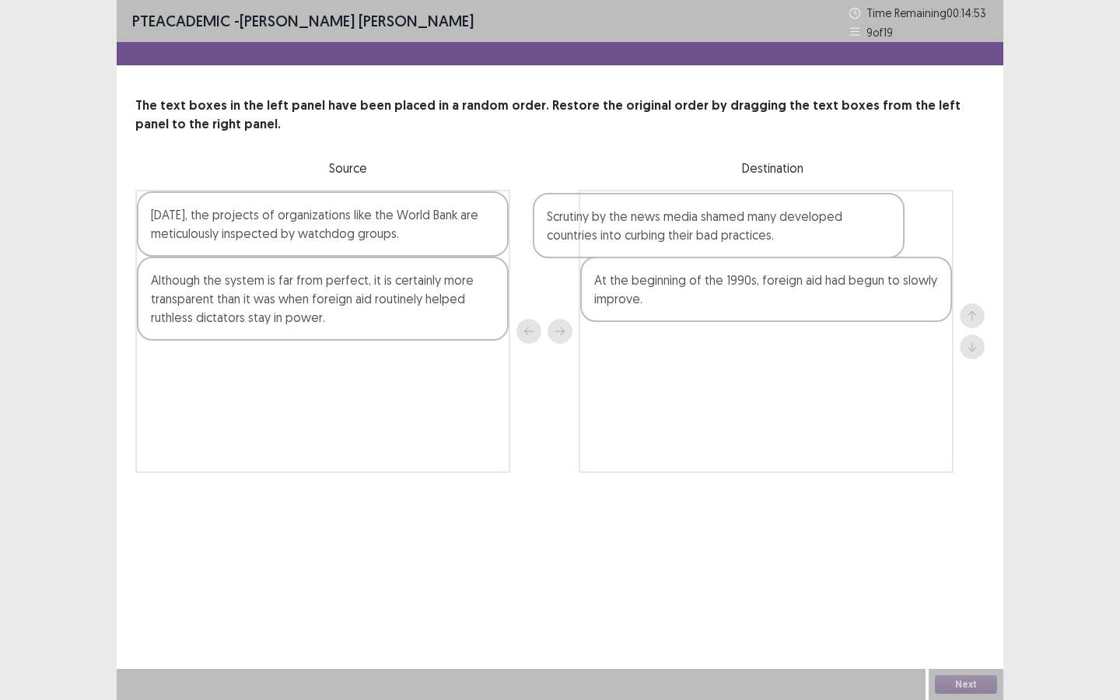
drag, startPoint x: 315, startPoint y: 226, endPoint x: 717, endPoint y: 227, distance: 402.0
click at [717, 227] on div "Scrutiny by the news media shamed many developed countries into curbing their b…" at bounding box center [559, 331] width 849 height 283
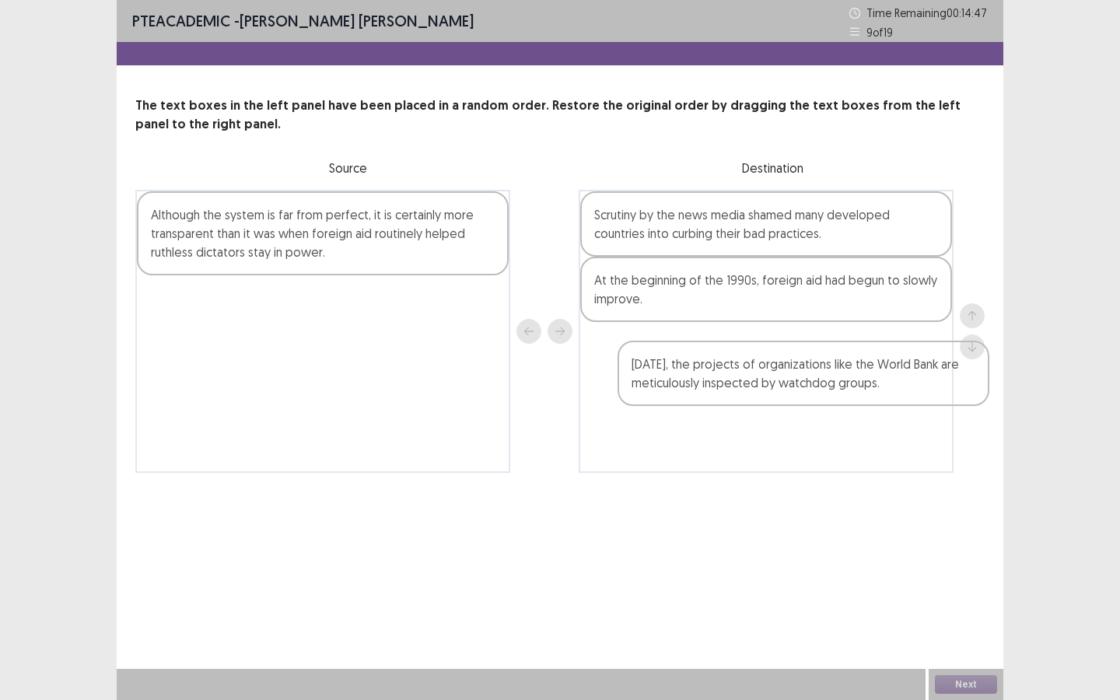
drag, startPoint x: 337, startPoint y: 240, endPoint x: 830, endPoint y: 385, distance: 513.8
click at [843, 390] on div "[DATE], the projects of organizations like the World Bank are meticulously insp…" at bounding box center [559, 331] width 849 height 283
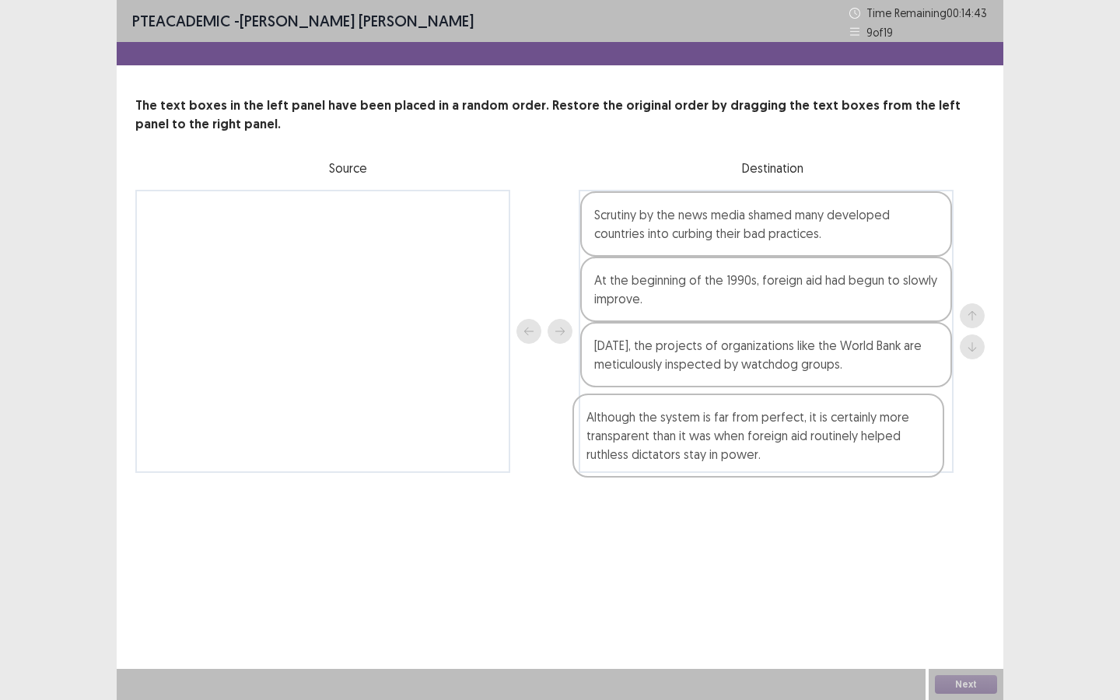
drag, startPoint x: 270, startPoint y: 250, endPoint x: 710, endPoint y: 449, distance: 483.4
click at [711, 452] on div "Although the system is far from perfect, it is certainly more transparent than …" at bounding box center [559, 331] width 849 height 283
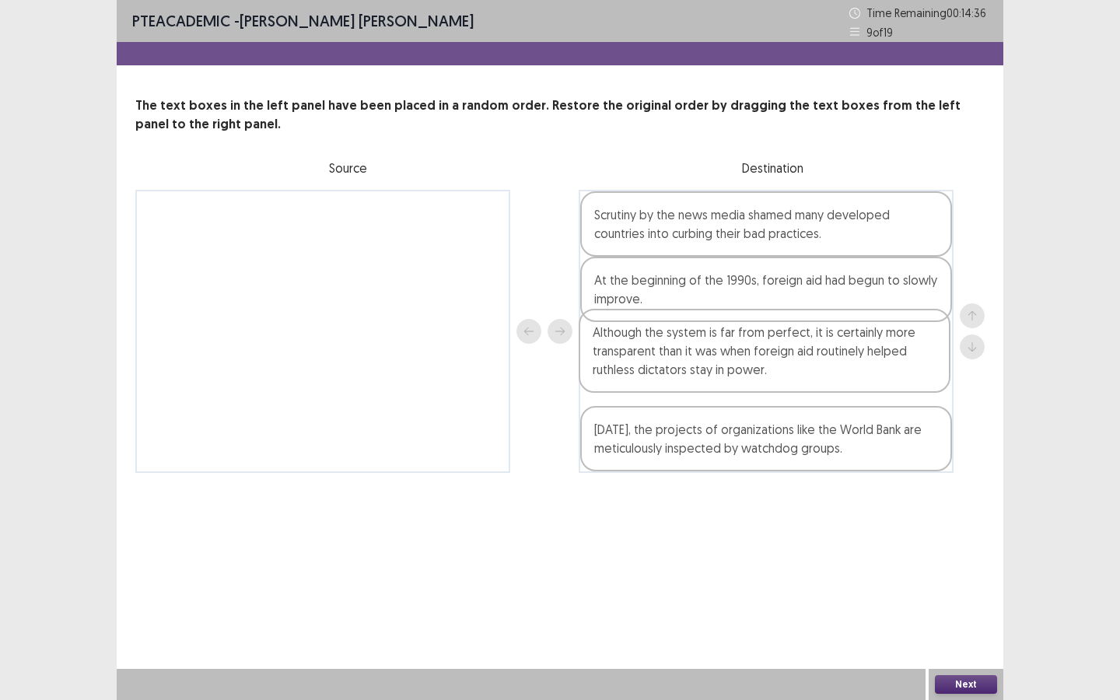
drag, startPoint x: 760, startPoint y: 442, endPoint x: 758, endPoint y: 360, distance: 82.4
click at [758, 360] on div "Scrutiny by the news media shamed many developed countries into curbing their b…" at bounding box center [766, 331] width 375 height 283
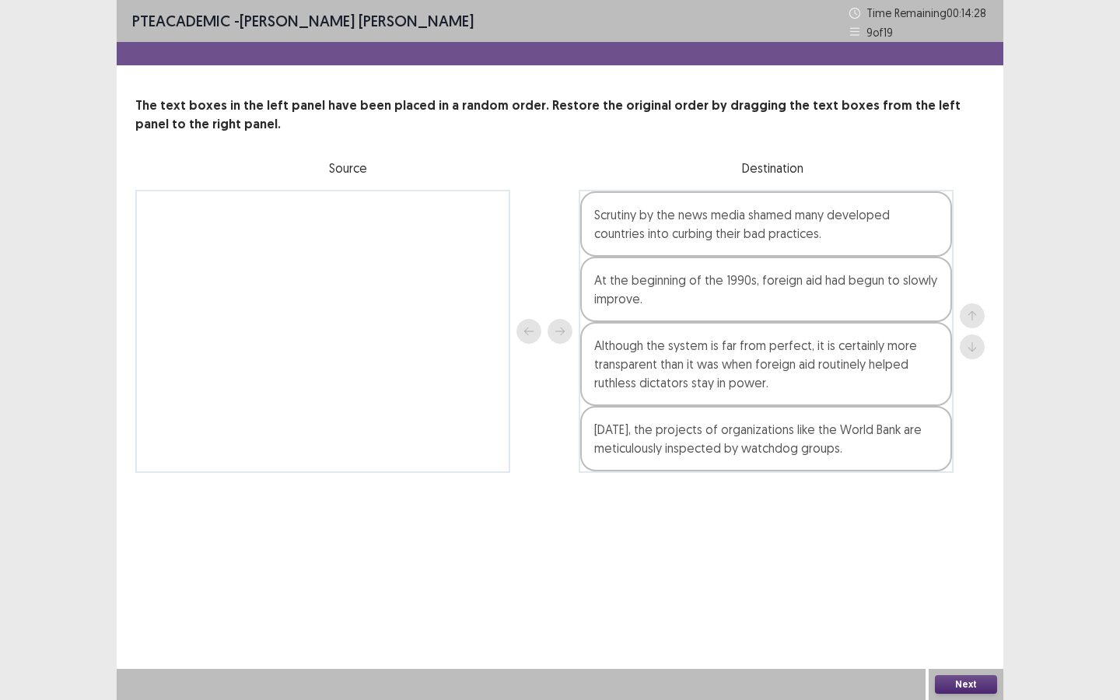
click at [918, 523] on button "Next" at bounding box center [966, 684] width 62 height 19
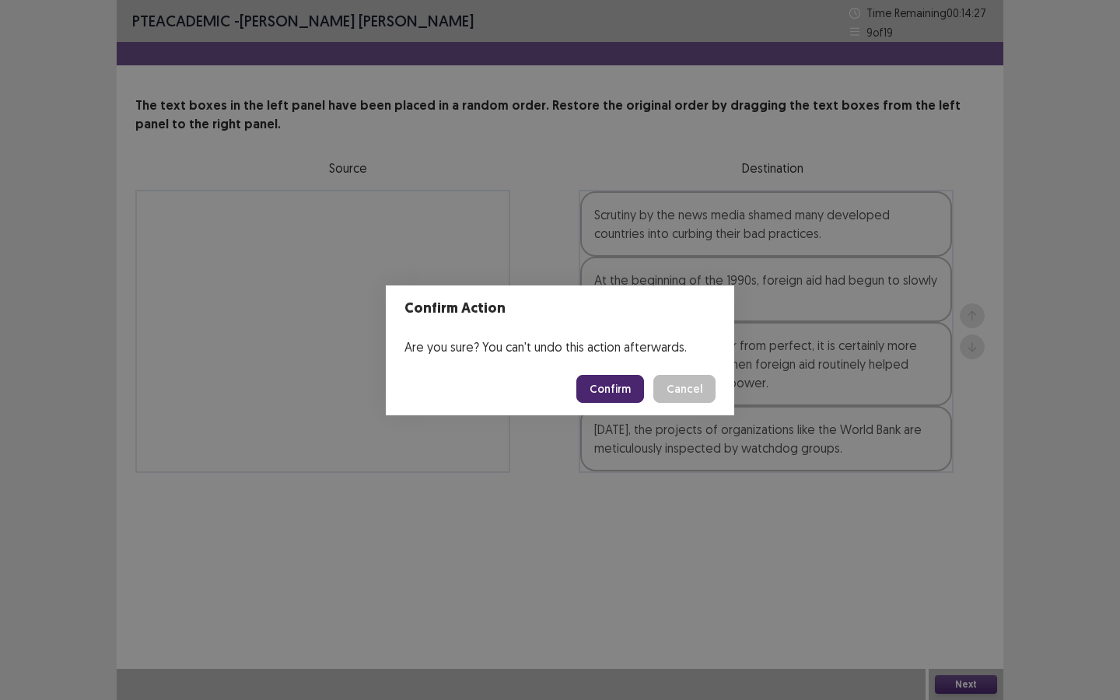
click at [608, 386] on button "Confirm" at bounding box center [610, 389] width 68 height 28
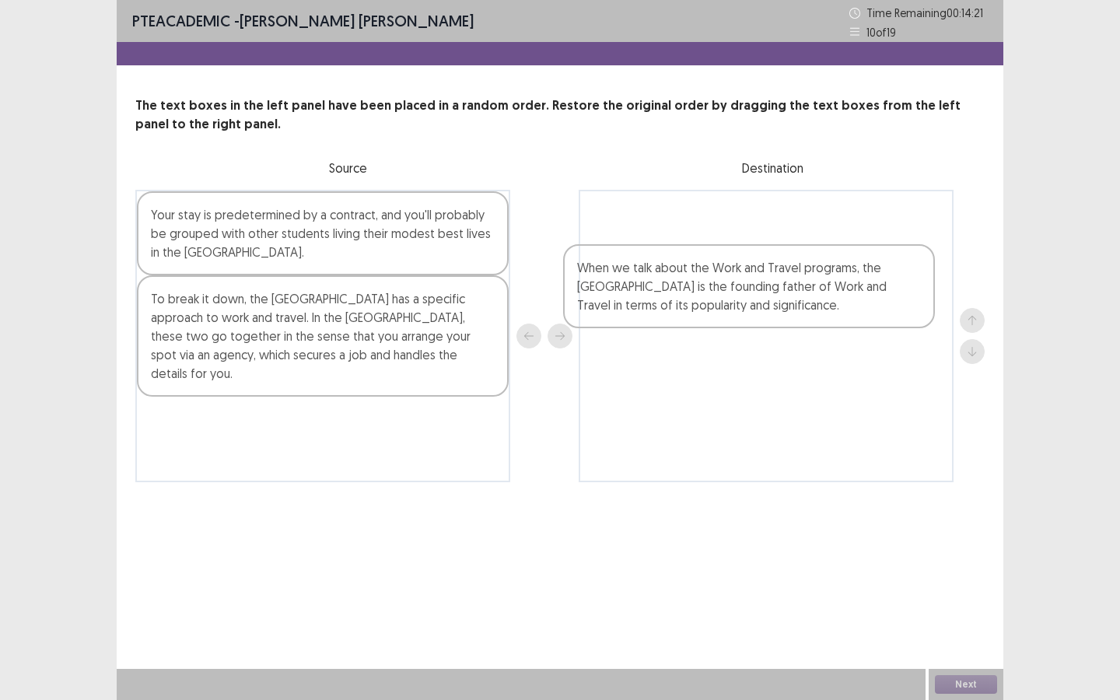
drag, startPoint x: 256, startPoint y: 433, endPoint x: 687, endPoint y: 305, distance: 450.2
click at [689, 297] on div "Your stay is predetermined by a contract, and you'll probably be grouped with o…" at bounding box center [559, 336] width 849 height 292
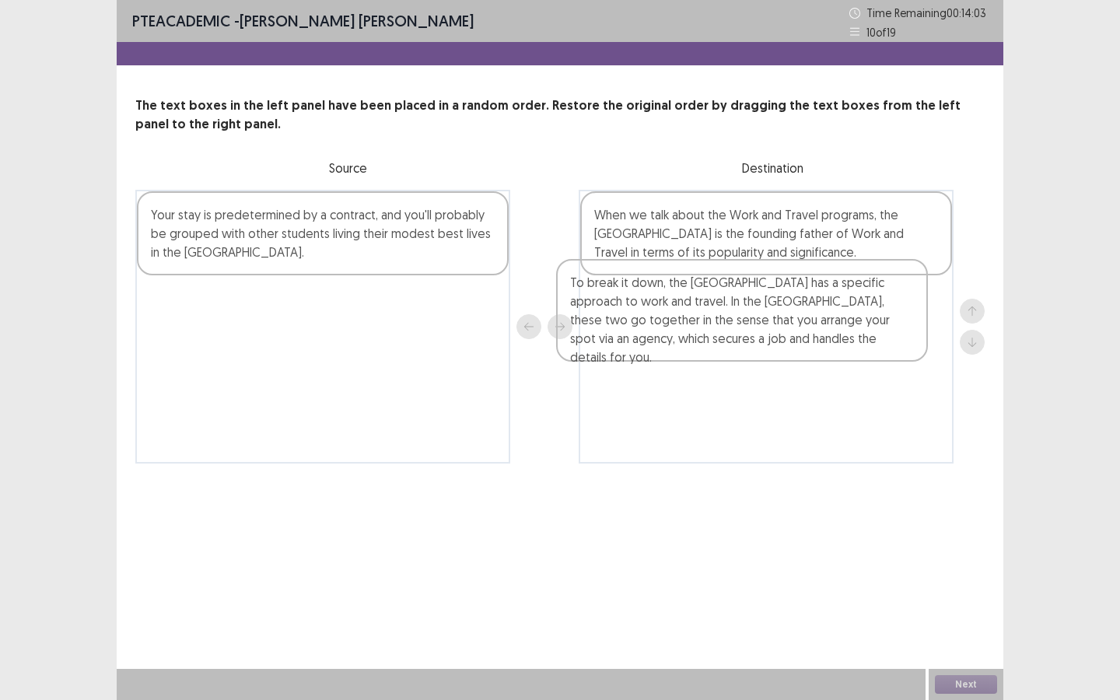
drag, startPoint x: 252, startPoint y: 348, endPoint x: 680, endPoint y: 330, distance: 428.0
click at [680, 330] on div "Your stay is predetermined by a contract, and you'll probably be grouped with o…" at bounding box center [559, 327] width 849 height 274
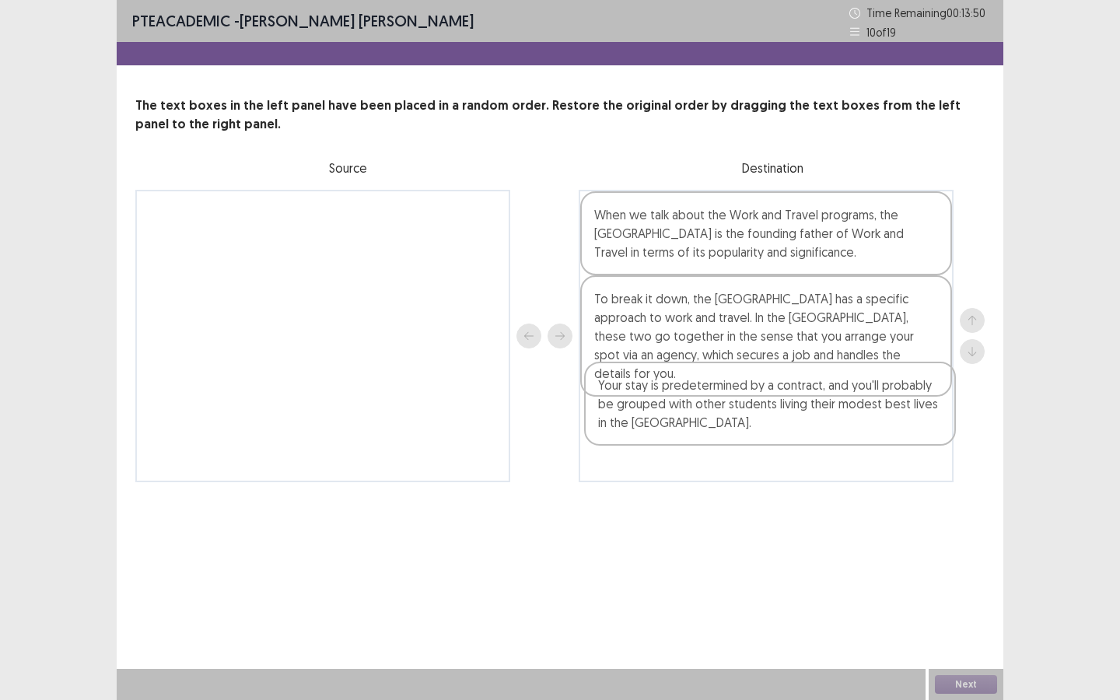
drag, startPoint x: 267, startPoint y: 243, endPoint x: 720, endPoint y: 414, distance: 484.5
click at [720, 414] on div "Your stay is predetermined by a contract, and you'll probably be grouped with o…" at bounding box center [559, 336] width 849 height 292
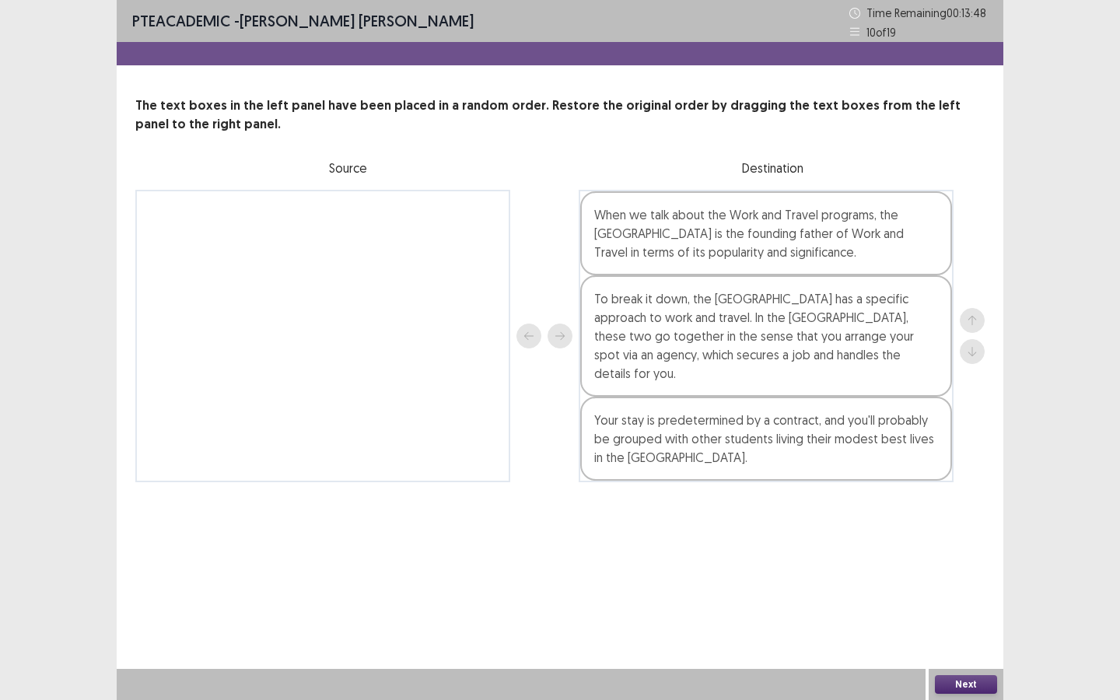
click at [918, 523] on button "Next" at bounding box center [966, 684] width 62 height 19
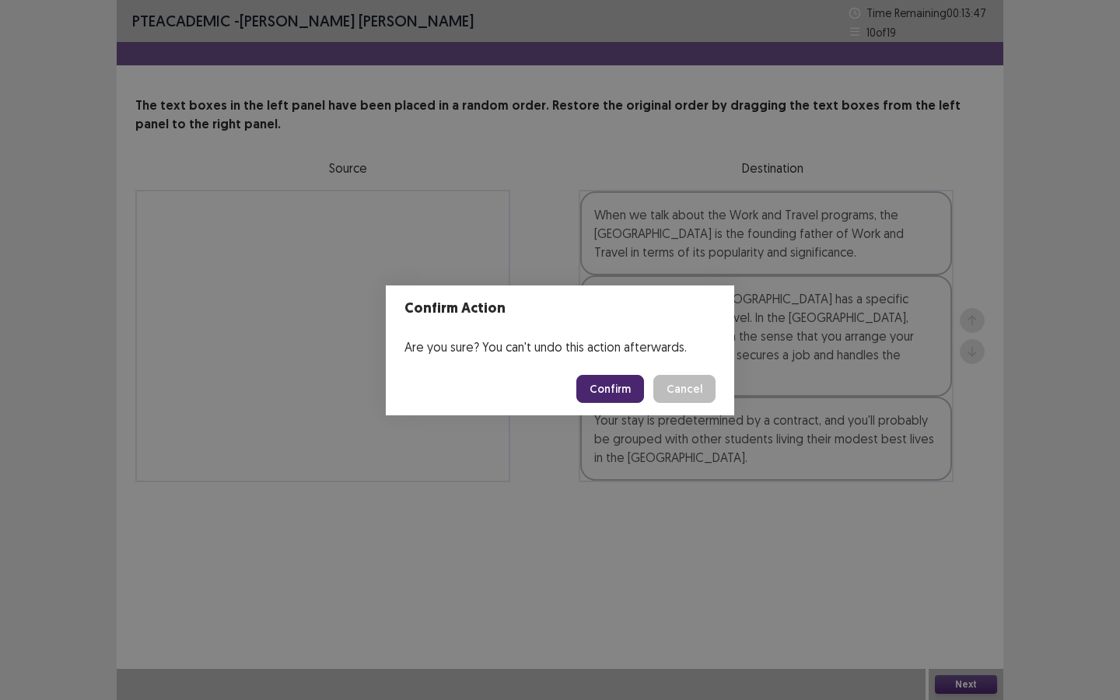
click at [595, 387] on button "Confirm" at bounding box center [610, 389] width 68 height 28
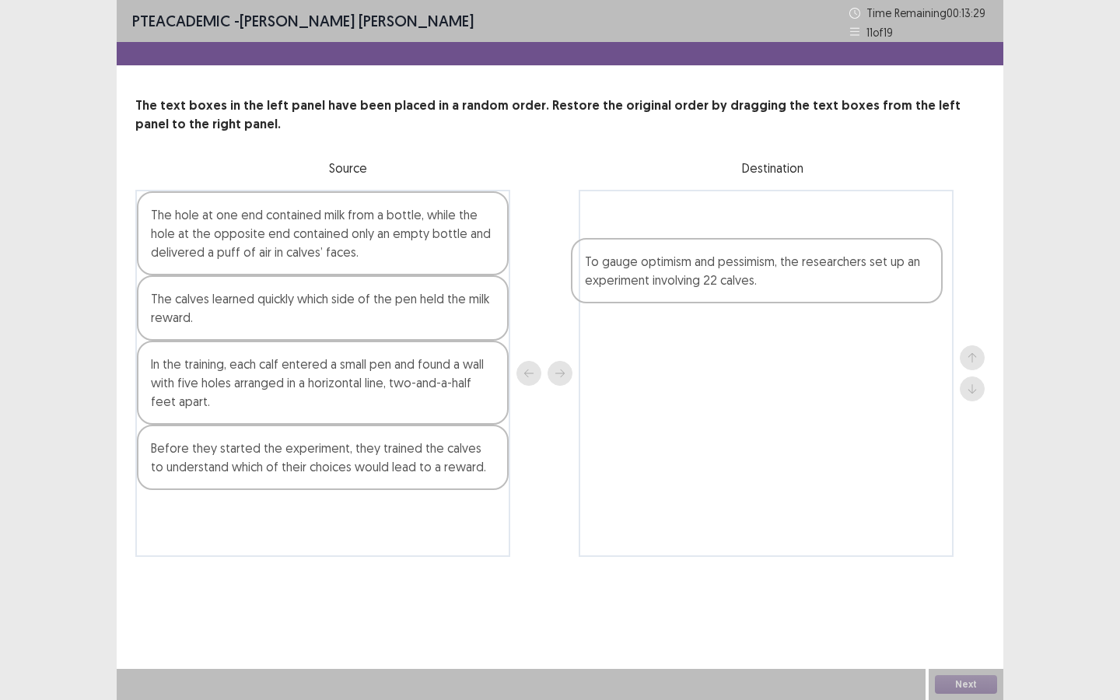
drag, startPoint x: 257, startPoint y: 246, endPoint x: 694, endPoint y: 295, distance: 440.5
click at [696, 293] on div "To gauge optimism and pessimism, the researchers set up an experiment involving…" at bounding box center [559, 373] width 849 height 367
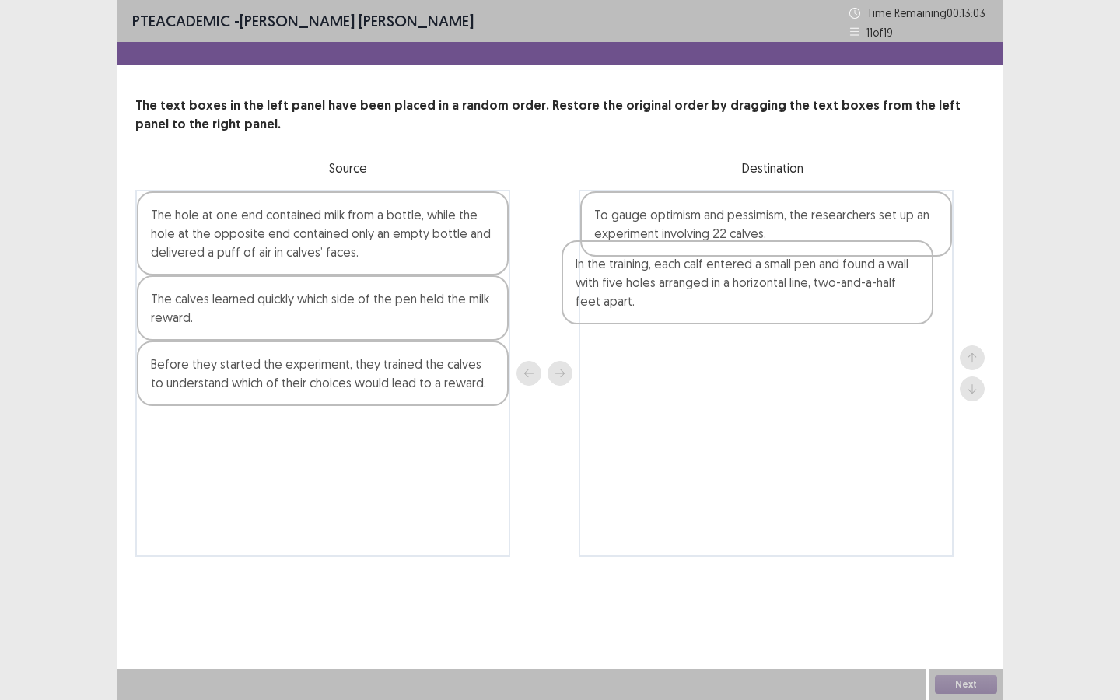
drag, startPoint x: 212, startPoint y: 403, endPoint x: 643, endPoint y: 300, distance: 442.8
click at [644, 300] on div "The hole at one end contained milk from a bottle, while the hole at the opposit…" at bounding box center [559, 373] width 849 height 367
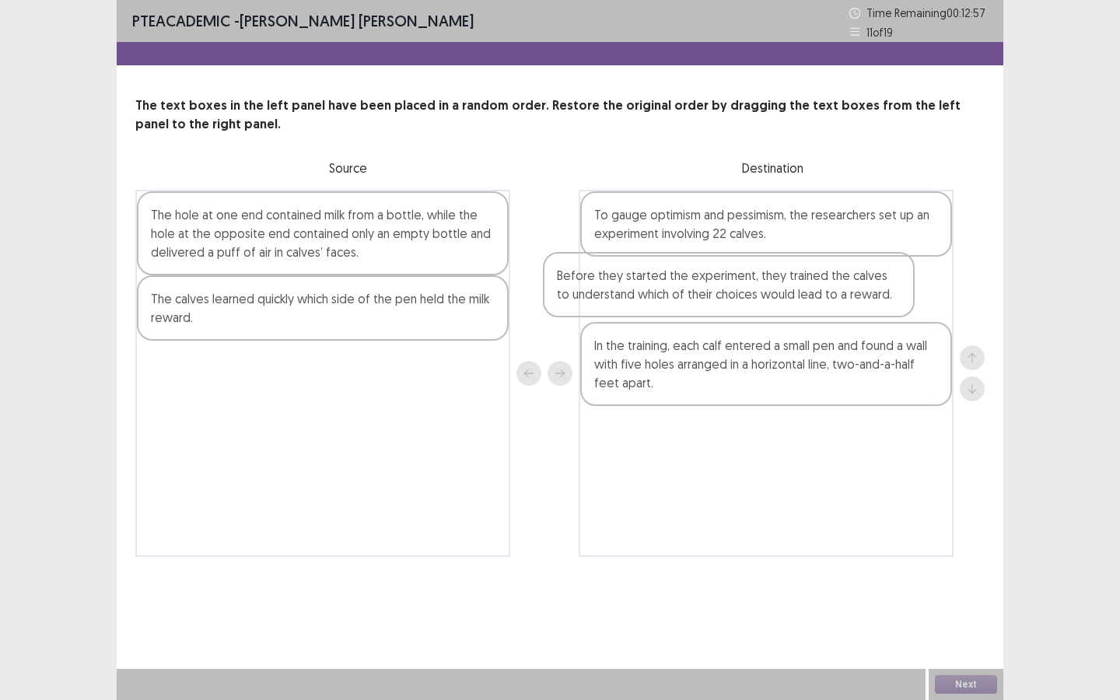
drag, startPoint x: 381, startPoint y: 386, endPoint x: 806, endPoint y: 293, distance: 434.5
click at [806, 293] on div "The hole at one end contained milk from a bottle, while the hole at the opposit…" at bounding box center [559, 373] width 849 height 367
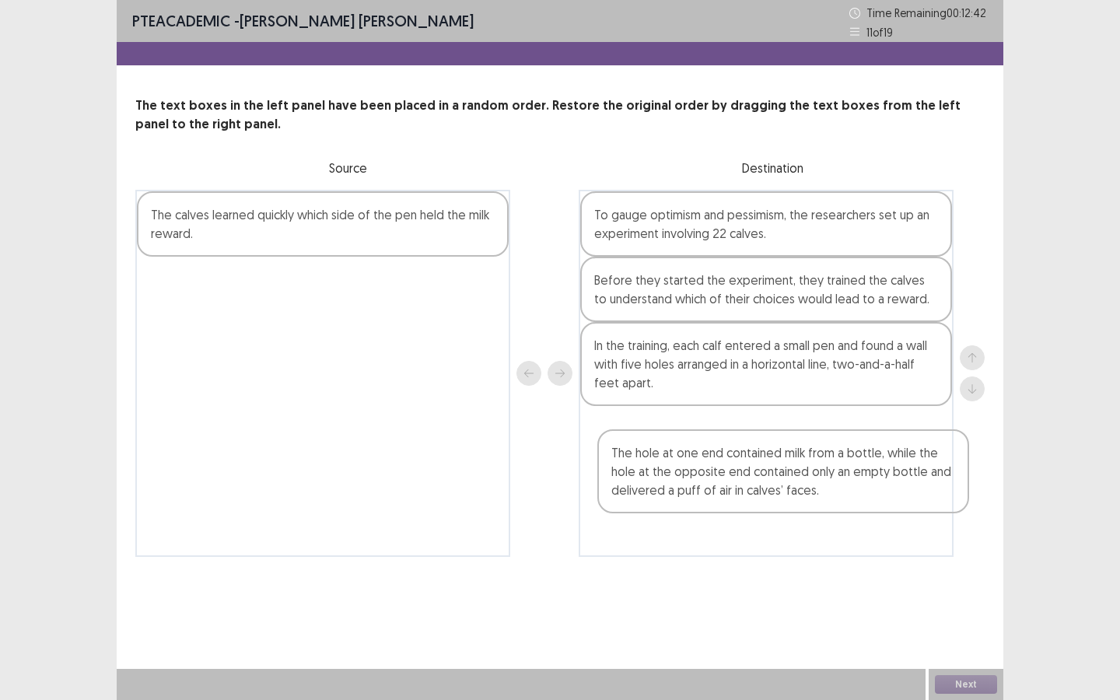
drag, startPoint x: 221, startPoint y: 243, endPoint x: 679, endPoint y: 469, distance: 510.8
click at [682, 473] on div "The hole at one end contained milk from a bottle, while the hole at the opposit…" at bounding box center [559, 373] width 849 height 367
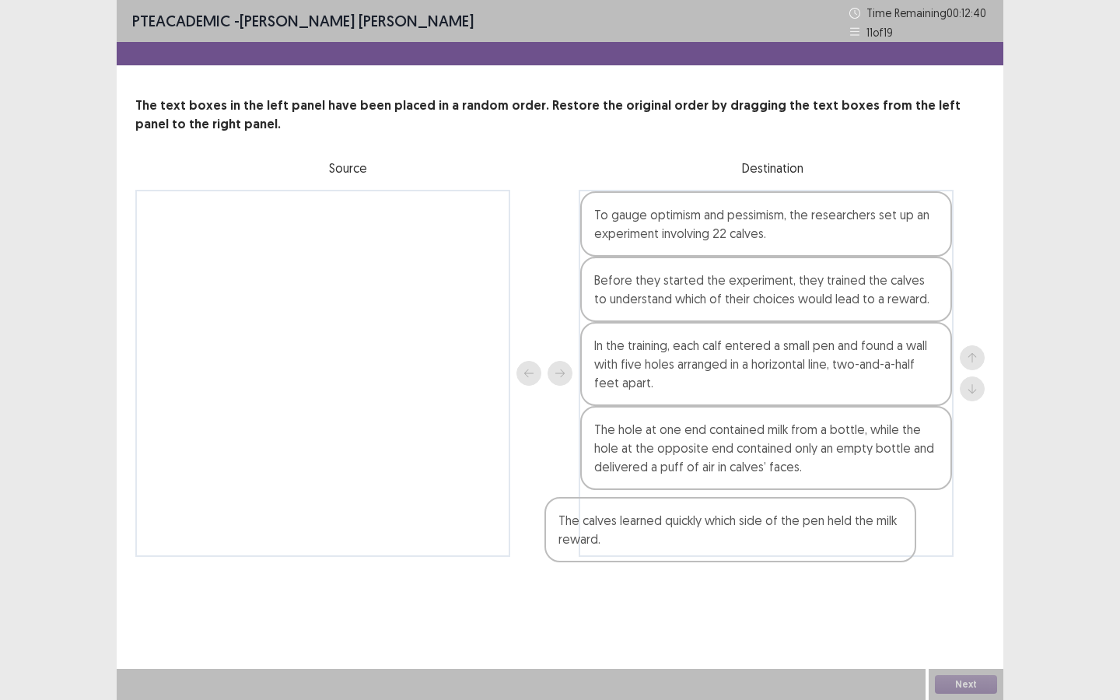
drag, startPoint x: 348, startPoint y: 231, endPoint x: 769, endPoint y: 540, distance: 522.2
click at [769, 523] on div "The calves learned quickly which side of the pen held the milk reward. To gauge…" at bounding box center [559, 373] width 849 height 367
click at [918, 523] on button "Next" at bounding box center [966, 684] width 62 height 19
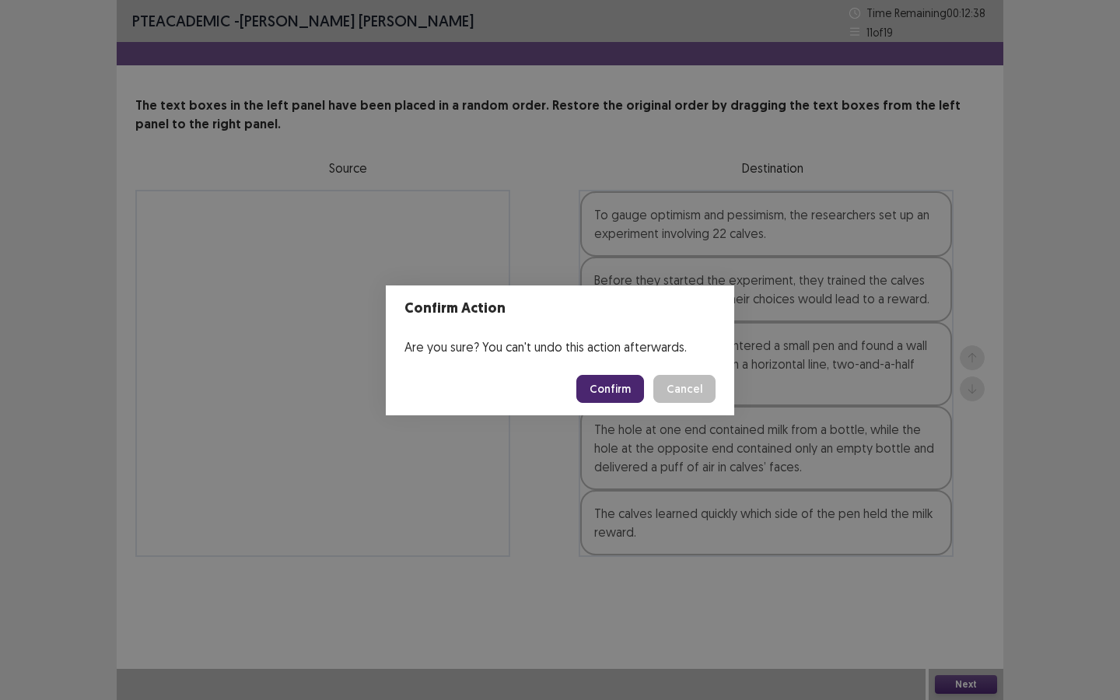
click at [593, 390] on button "Confirm" at bounding box center [610, 389] width 68 height 28
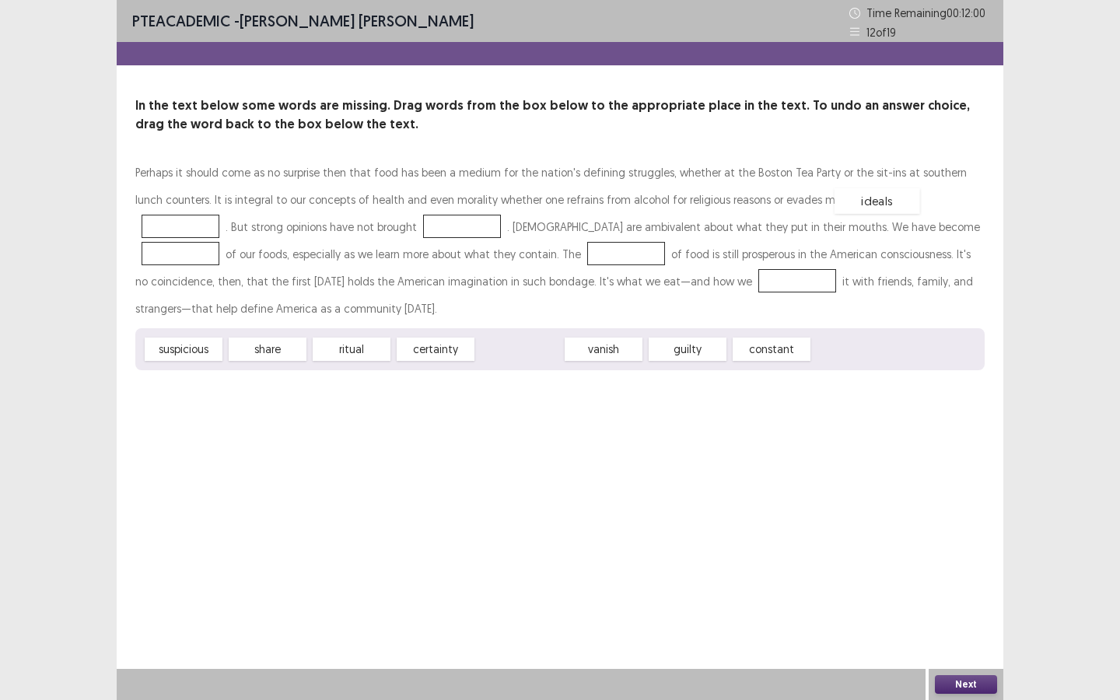
drag, startPoint x: 528, startPoint y: 351, endPoint x: 885, endPoint y: 203, distance: 386.6
drag, startPoint x: 452, startPoint y: 345, endPoint x: 357, endPoint y: 228, distance: 150.9
drag, startPoint x: 181, startPoint y: 351, endPoint x: 823, endPoint y: 228, distance: 653.3
drag, startPoint x: 825, startPoint y: 226, endPoint x: 446, endPoint y: 247, distance: 379.3
drag, startPoint x: 205, startPoint y: 355, endPoint x: 647, endPoint y: 283, distance: 447.4
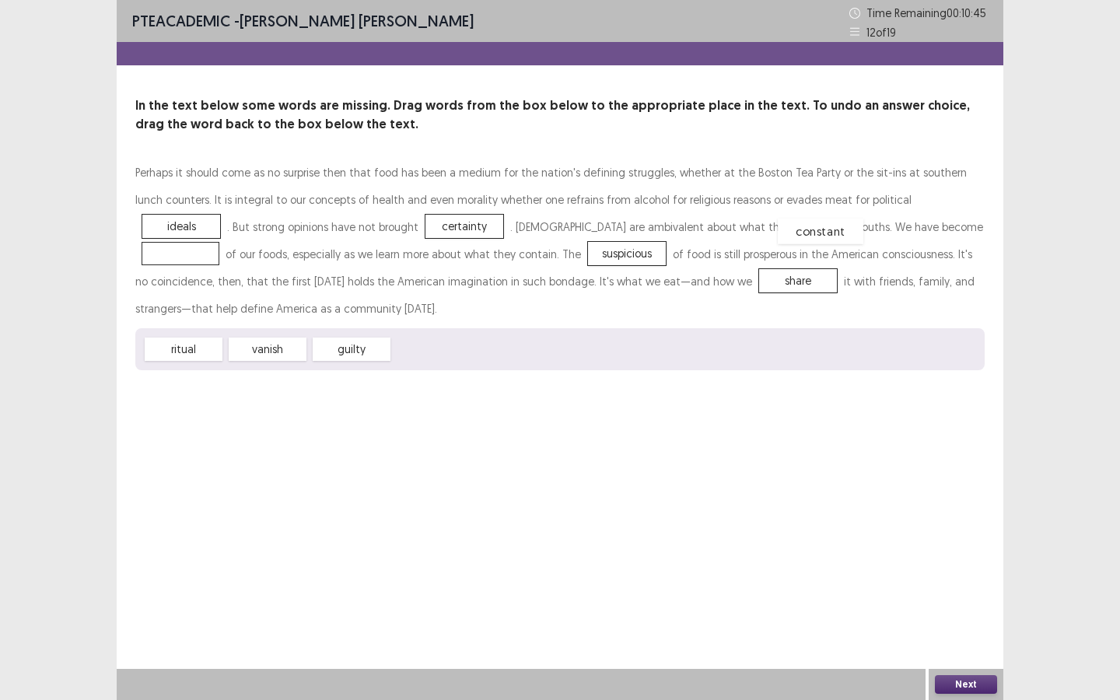
drag, startPoint x: 422, startPoint y: 352, endPoint x: 807, endPoint y: 234, distance: 402.6
click at [918, 523] on button "Next" at bounding box center [966, 684] width 62 height 19
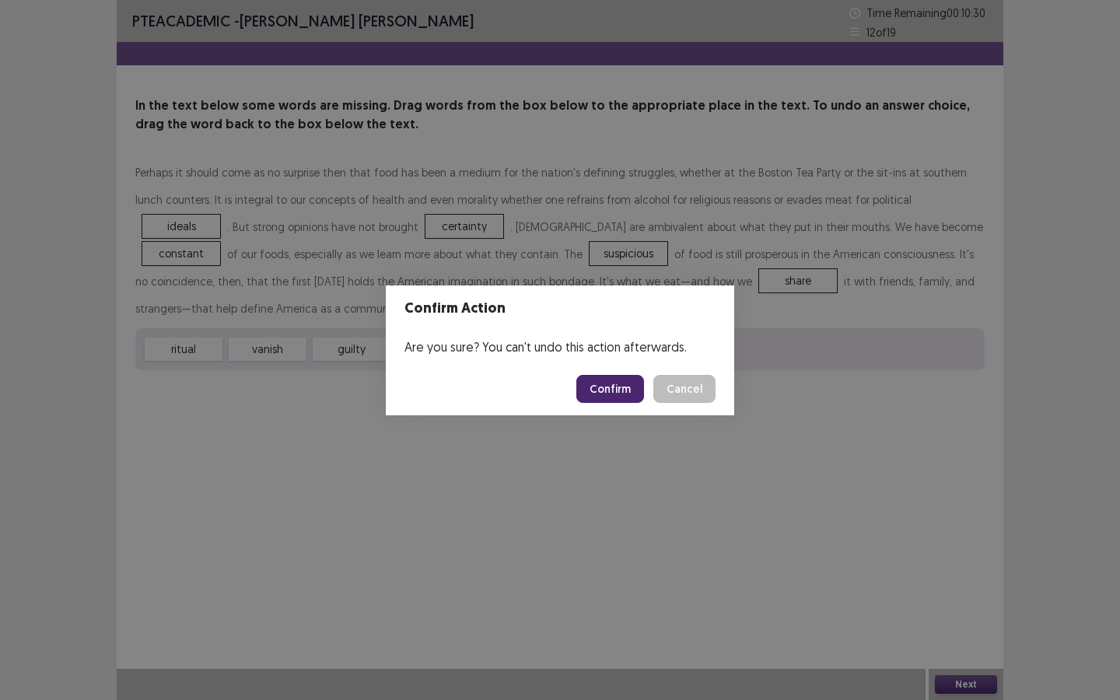
drag, startPoint x: 616, startPoint y: 404, endPoint x: 620, endPoint y: 396, distance: 9.4
click at [617, 404] on footer "Confirm Cancel" at bounding box center [560, 388] width 348 height 53
click at [621, 396] on button "Confirm" at bounding box center [610, 389] width 68 height 28
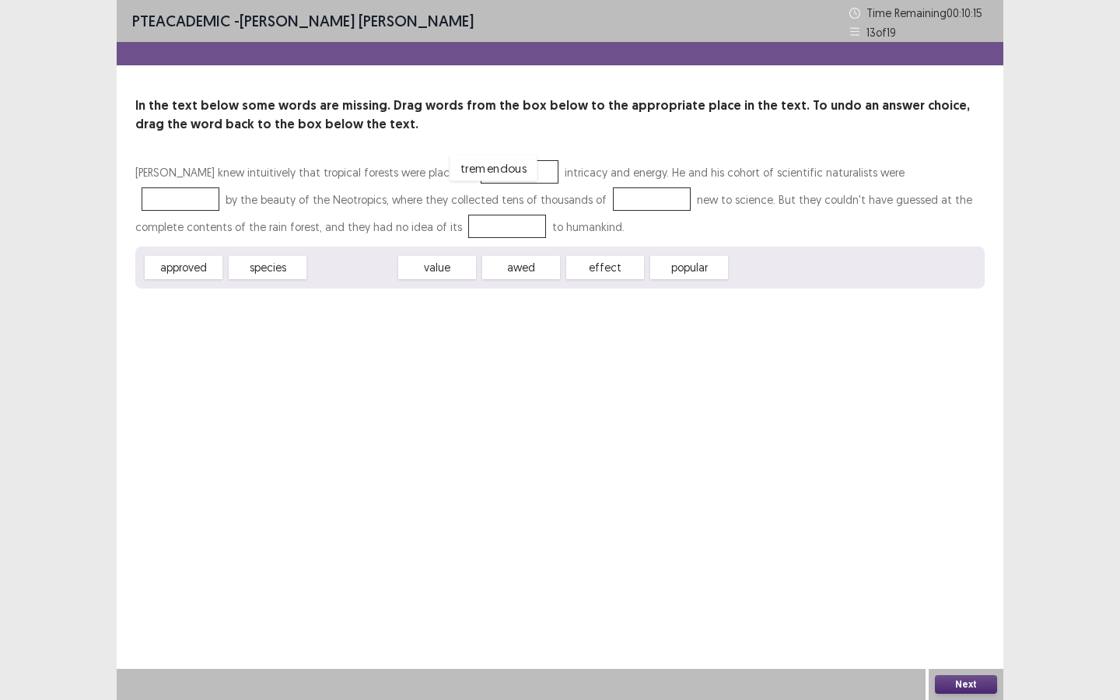
drag, startPoint x: 338, startPoint y: 269, endPoint x: 478, endPoint y: 170, distance: 171.3
drag, startPoint x: 425, startPoint y: 268, endPoint x: 890, endPoint y: 172, distance: 475.6
drag, startPoint x: 257, startPoint y: 267, endPoint x: 523, endPoint y: 199, distance: 274.6
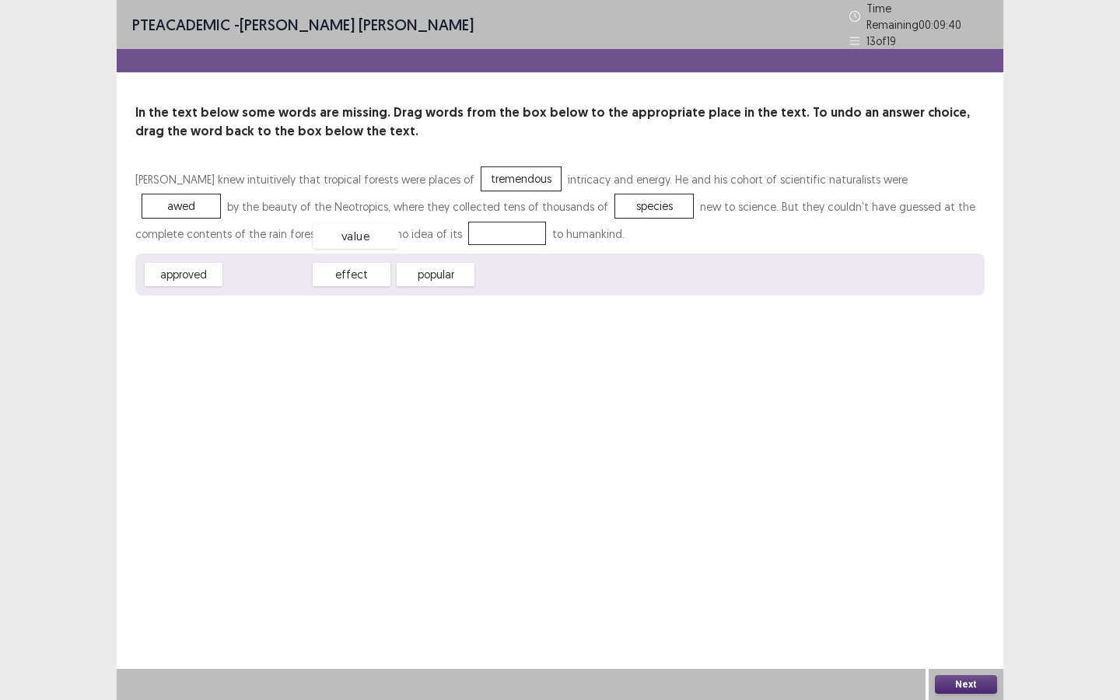
drag, startPoint x: 276, startPoint y: 272, endPoint x: 362, endPoint y: 233, distance: 94.7
click at [918, 523] on div "Next" at bounding box center [965, 684] width 75 height 31
click at [918, 523] on button "Next" at bounding box center [966, 684] width 62 height 19
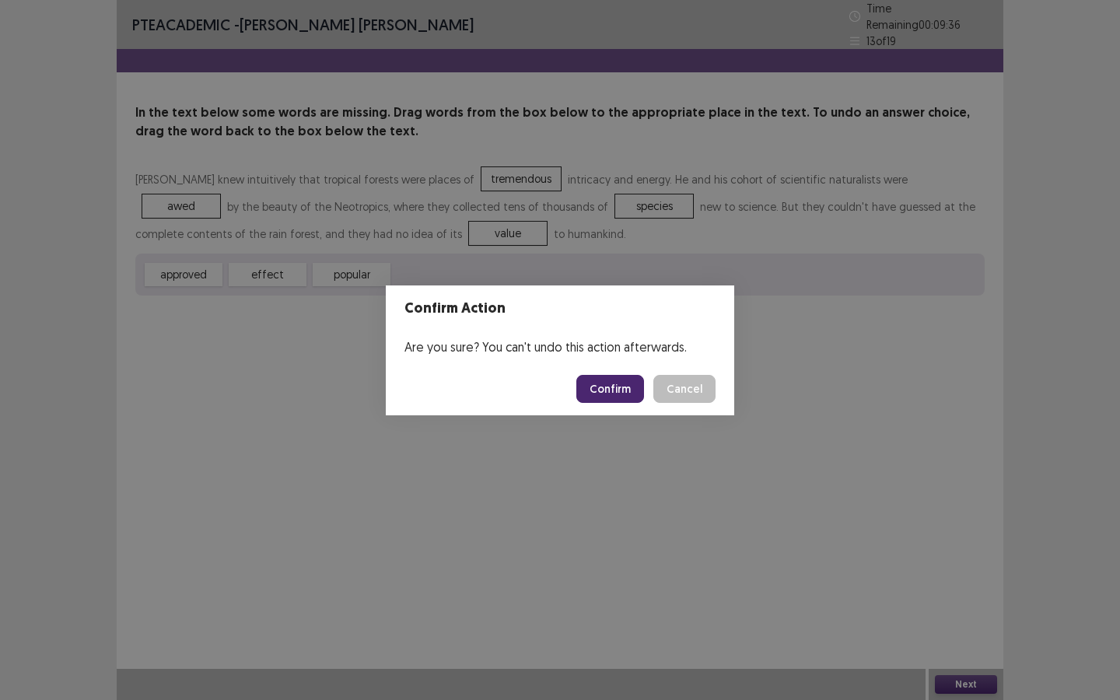
click at [617, 390] on button "Confirm" at bounding box center [610, 389] width 68 height 28
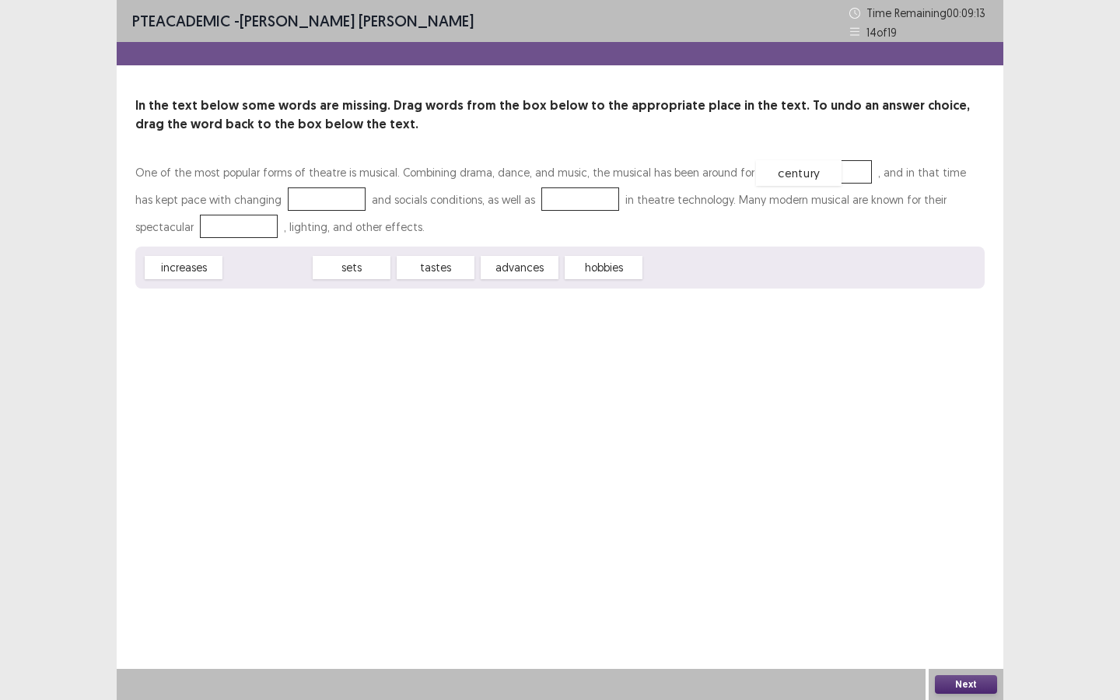
drag, startPoint x: 270, startPoint y: 271, endPoint x: 801, endPoint y: 176, distance: 539.5
drag, startPoint x: 204, startPoint y: 265, endPoint x: 535, endPoint y: 200, distance: 337.6
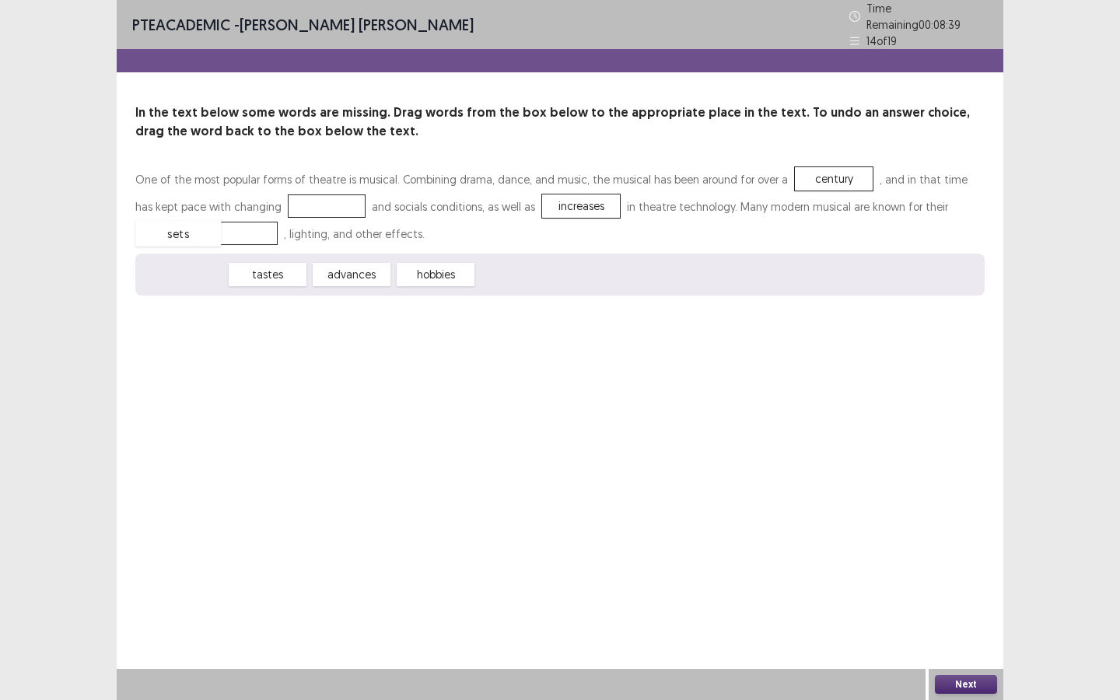
drag, startPoint x: 207, startPoint y: 271, endPoint x: 201, endPoint y: 230, distance: 41.6
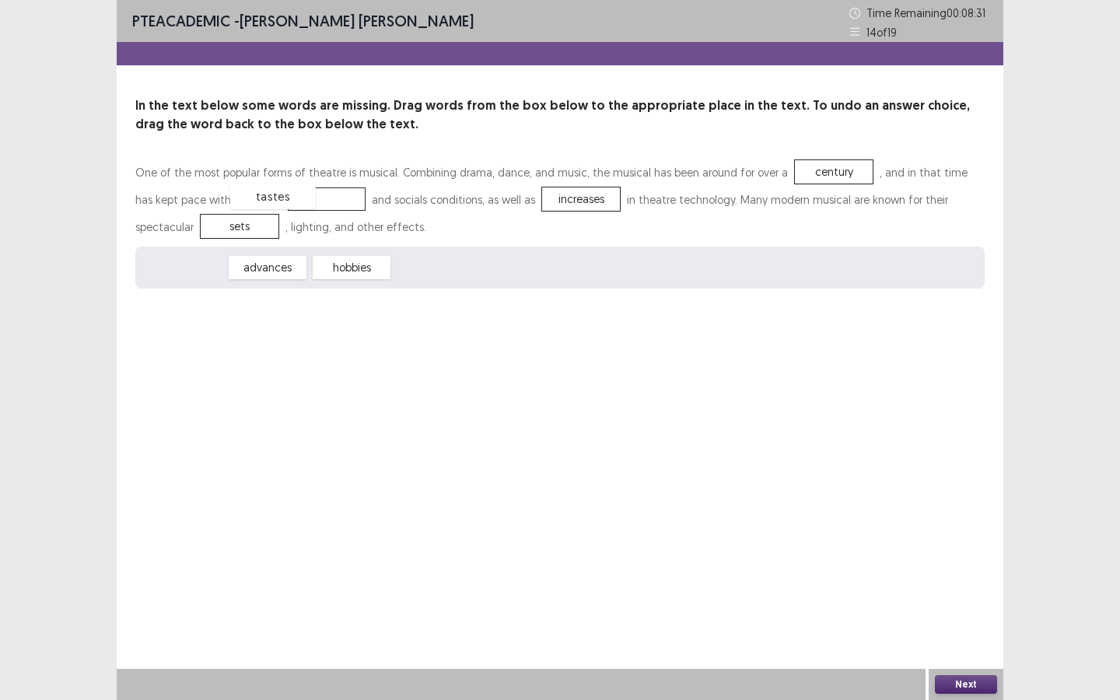
drag, startPoint x: 201, startPoint y: 274, endPoint x: 291, endPoint y: 203, distance: 114.0
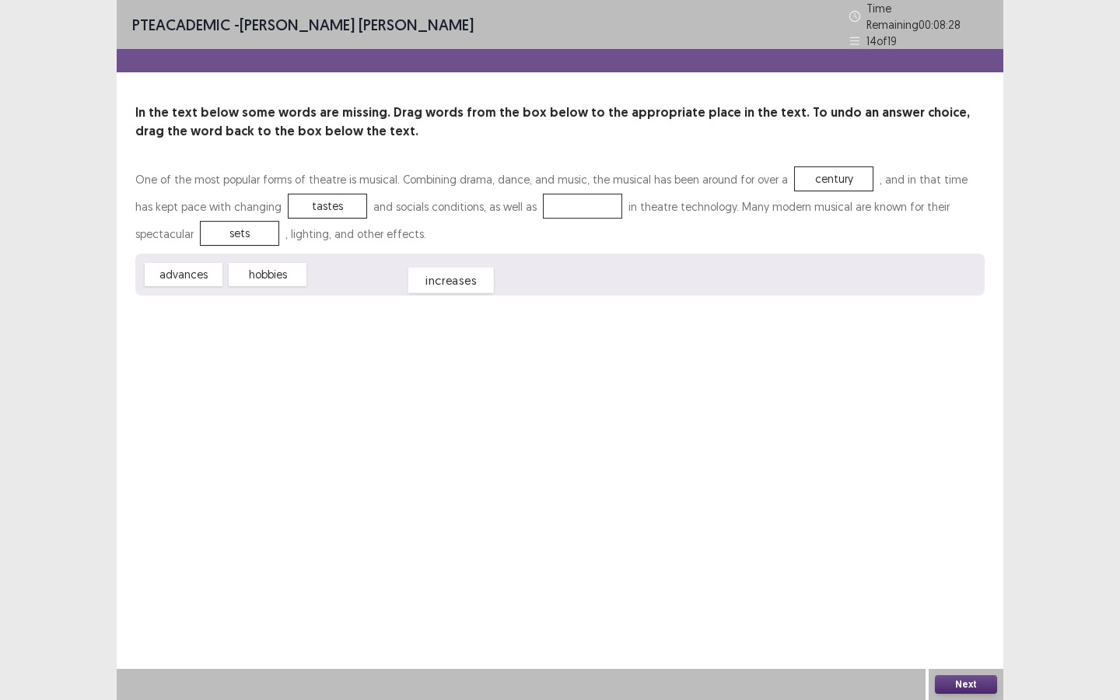
drag, startPoint x: 527, startPoint y: 194, endPoint x: 396, endPoint y: 268, distance: 150.7
drag, startPoint x: 180, startPoint y: 273, endPoint x: 532, endPoint y: 203, distance: 358.4
drag, startPoint x: 531, startPoint y: 194, endPoint x: 201, endPoint y: 12, distance: 376.6
click at [212, 12] on div "advances" at bounding box center [255, 22] width 86 height 26
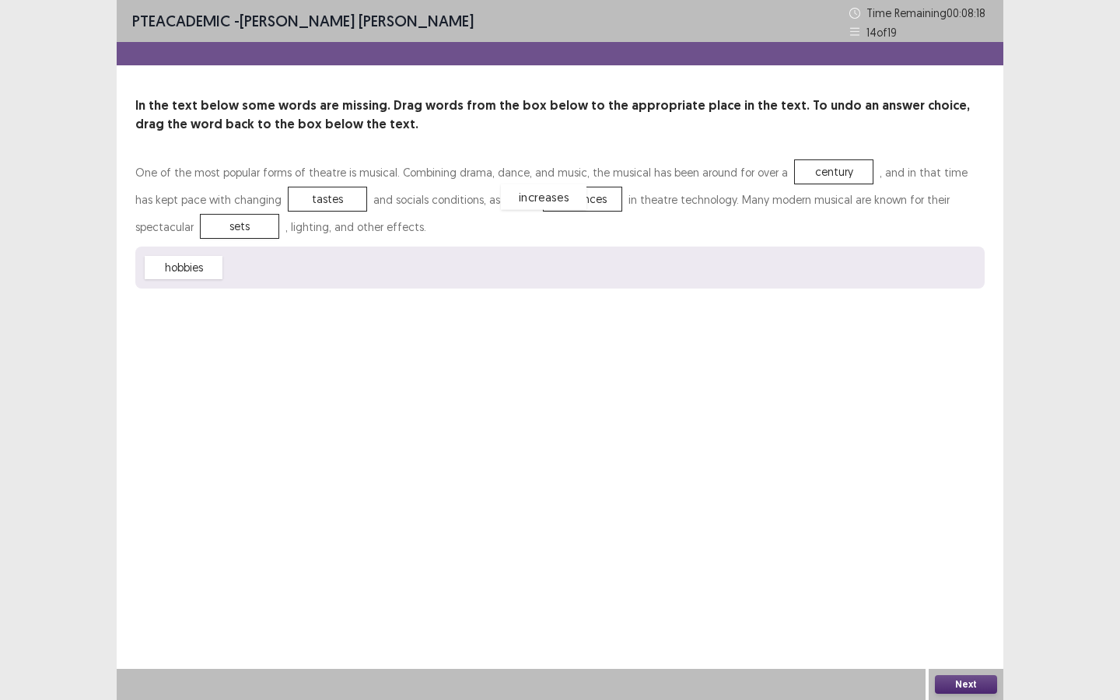
drag, startPoint x: 271, startPoint y: 259, endPoint x: 540, endPoint y: 189, distance: 277.2
click at [918, 523] on button "Next" at bounding box center [966, 684] width 62 height 19
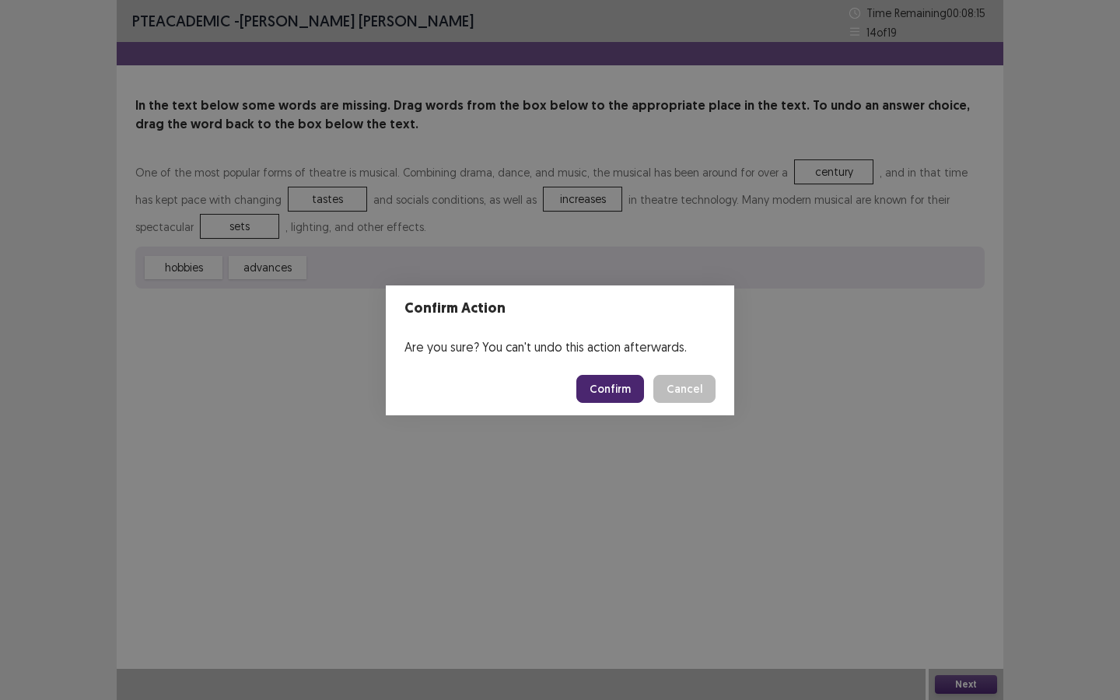
click at [620, 383] on button "Confirm" at bounding box center [610, 389] width 68 height 28
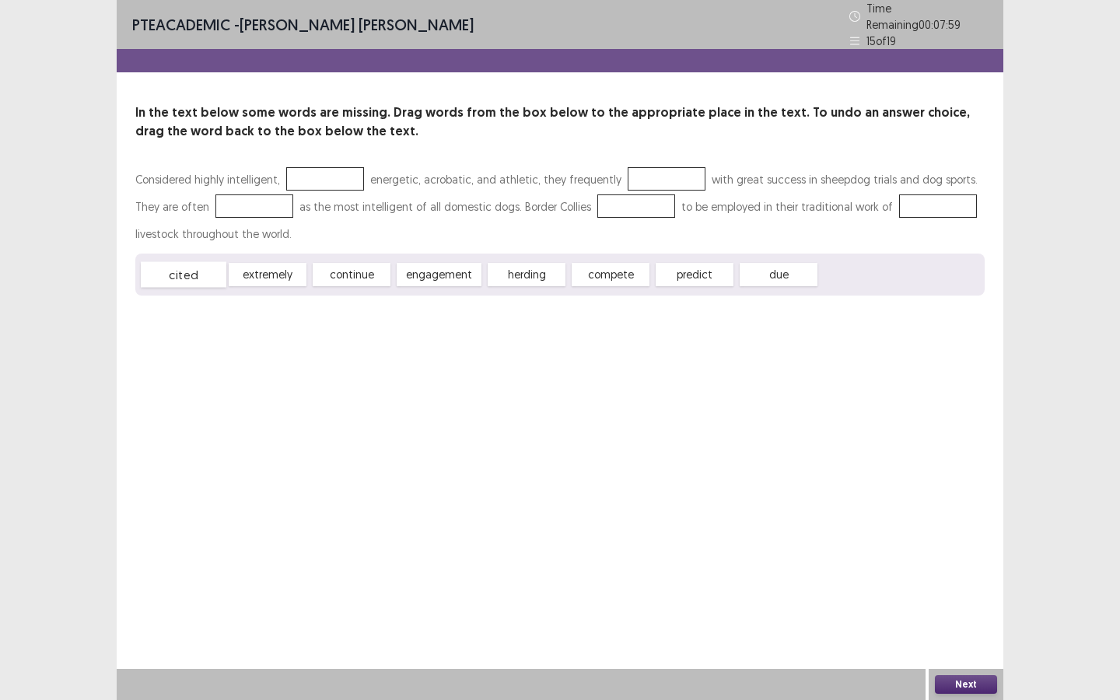
drag, startPoint x: 179, startPoint y: 271, endPoint x: 190, endPoint y: 269, distance: 11.1
click at [179, 271] on div "cited" at bounding box center [184, 275] width 86 height 26
click at [260, 271] on div "extremely" at bounding box center [270, 274] width 86 height 26
drag, startPoint x: 262, startPoint y: 267, endPoint x: 336, endPoint y: 170, distance: 122.1
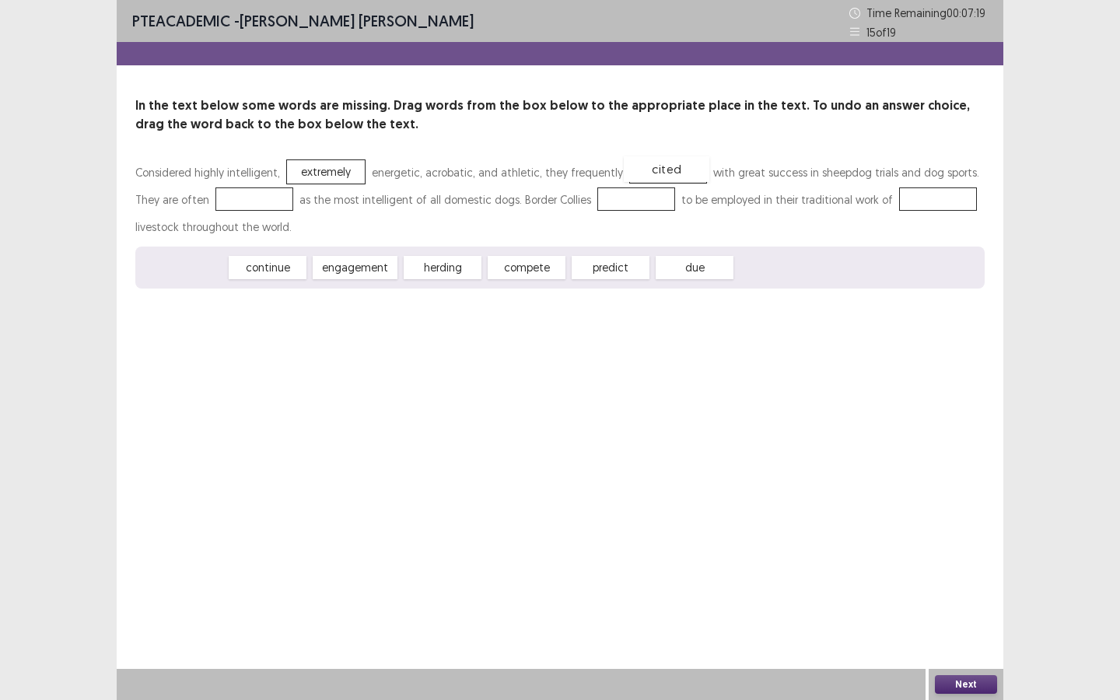
drag, startPoint x: 187, startPoint y: 266, endPoint x: 670, endPoint y: 167, distance: 492.9
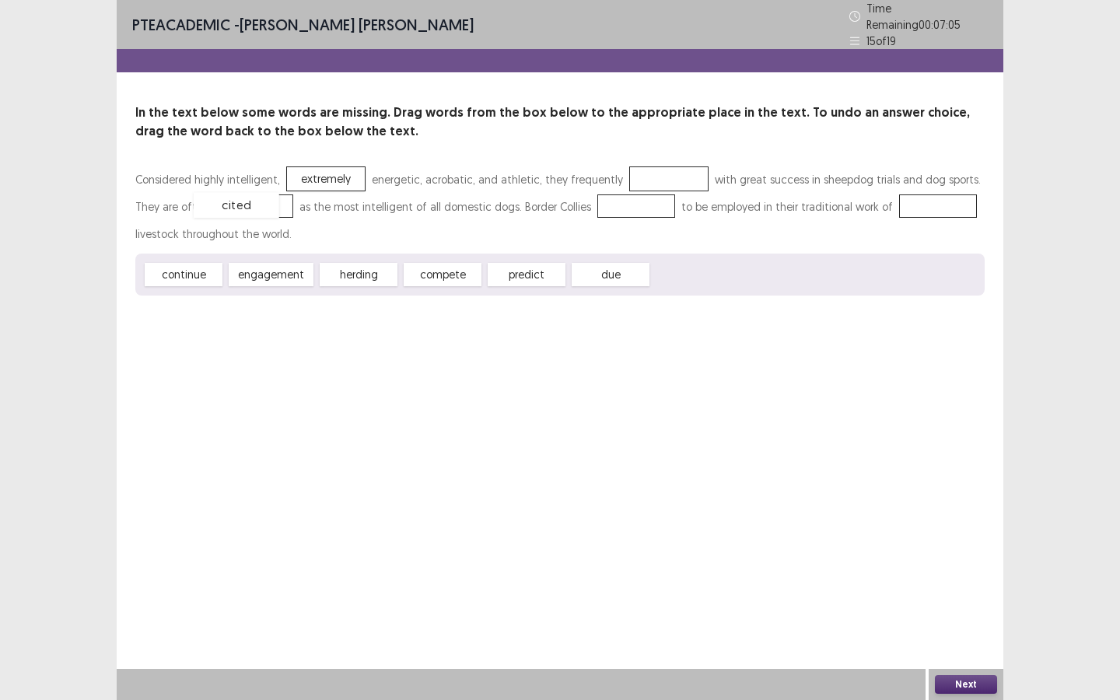
drag, startPoint x: 645, startPoint y: 165, endPoint x: 212, endPoint y: 190, distance: 433.8
drag, startPoint x: 419, startPoint y: 268, endPoint x: 634, endPoint y: 171, distance: 236.3
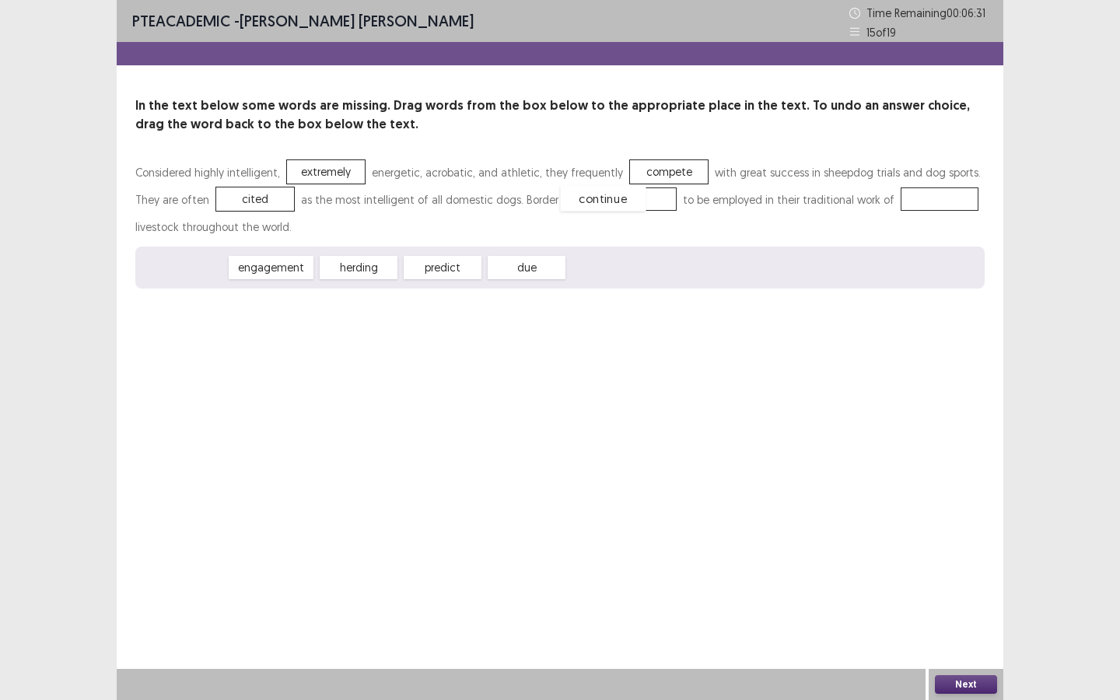
drag, startPoint x: 170, startPoint y: 265, endPoint x: 589, endPoint y: 196, distance: 424.8
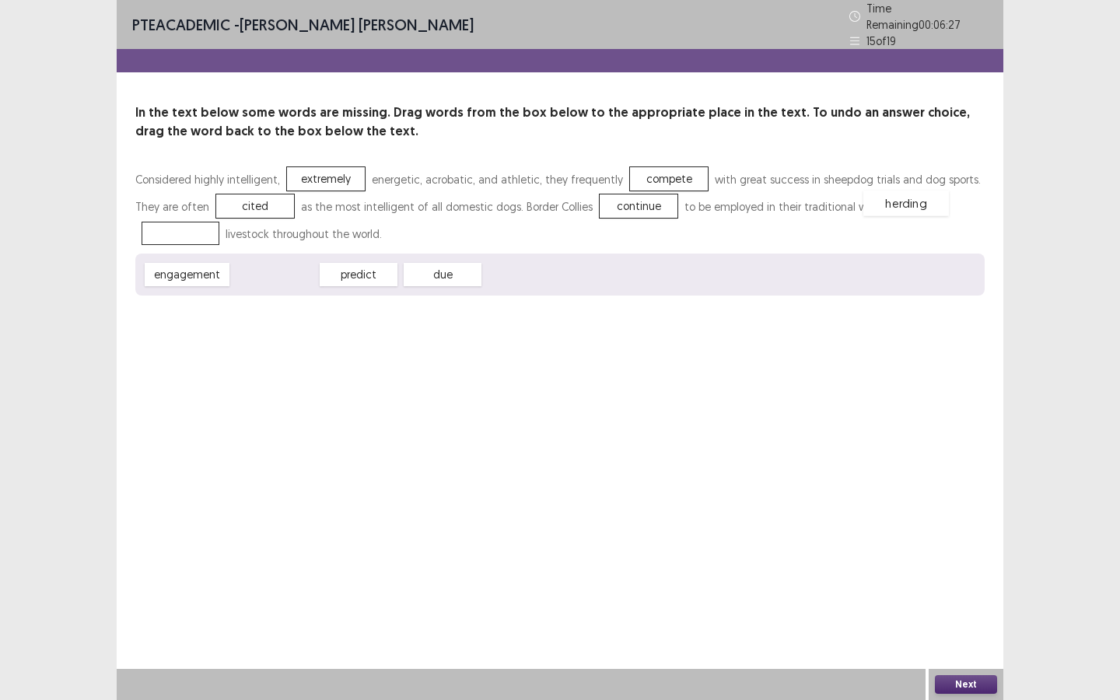
drag, startPoint x: 257, startPoint y: 271, endPoint x: 888, endPoint y: 200, distance: 635.4
click at [918, 523] on button "Next" at bounding box center [966, 684] width 62 height 19
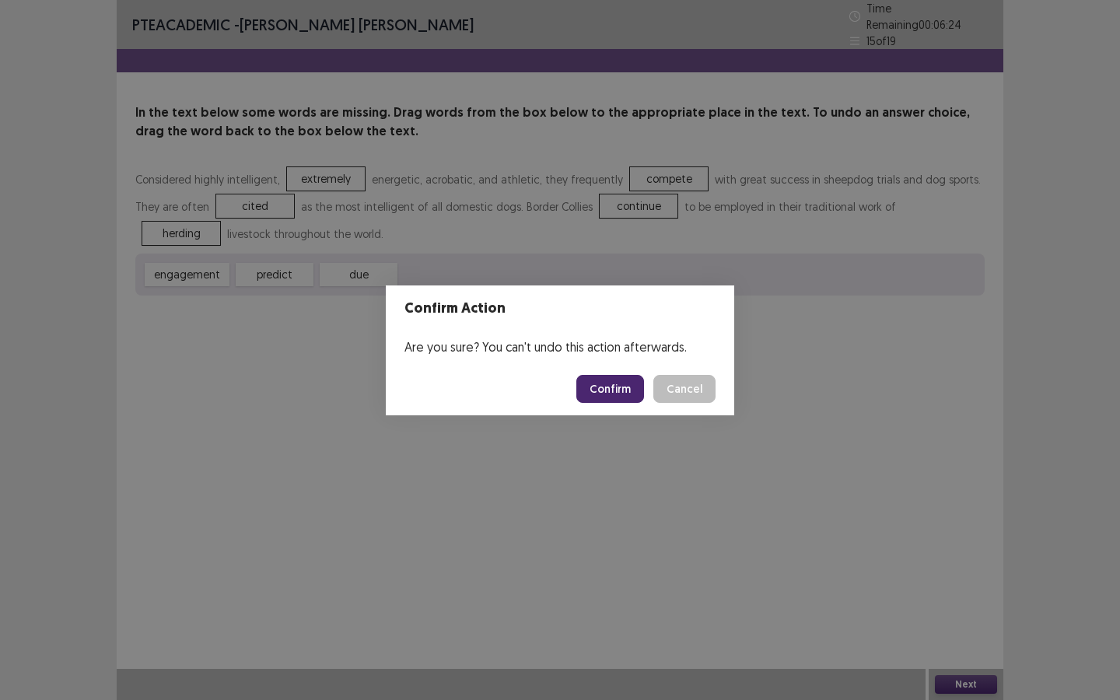
click at [625, 393] on button "Confirm" at bounding box center [610, 389] width 68 height 28
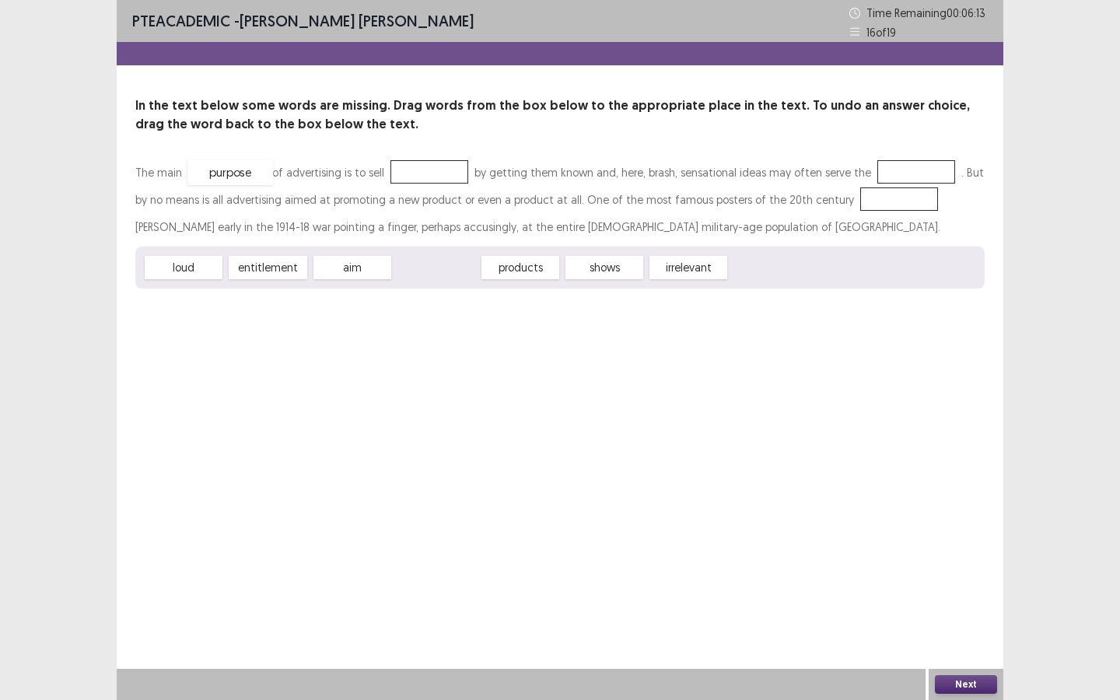
drag, startPoint x: 443, startPoint y: 260, endPoint x: 250, endPoint y: 168, distance: 214.6
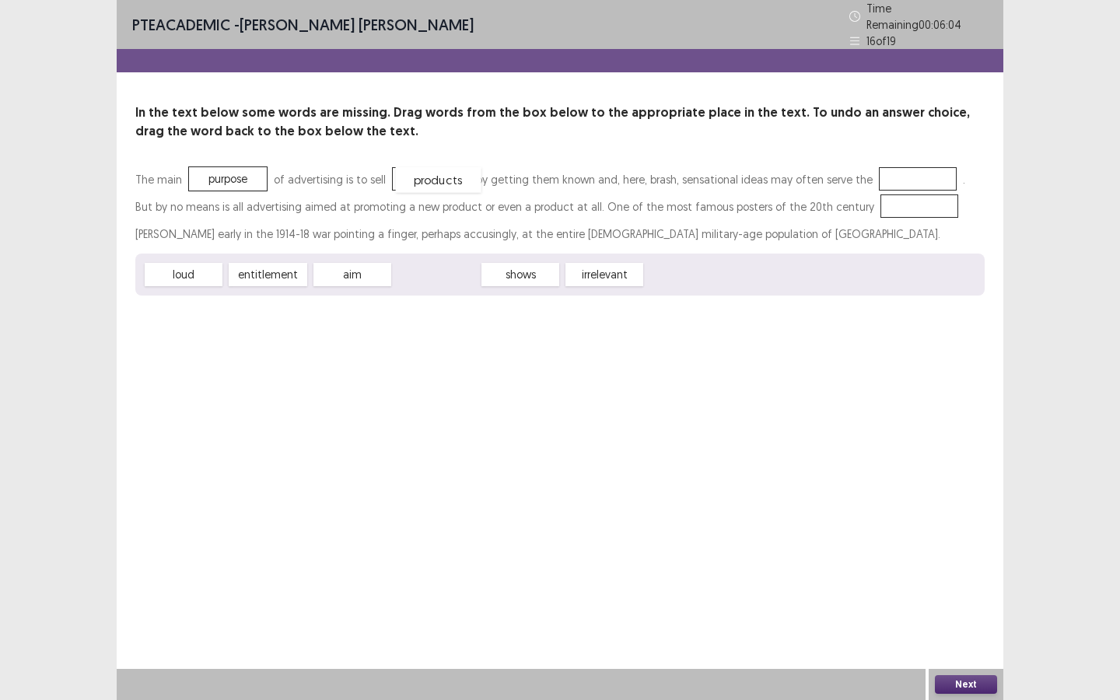
drag, startPoint x: 447, startPoint y: 268, endPoint x: 449, endPoint y: 174, distance: 94.1
drag, startPoint x: 350, startPoint y: 274, endPoint x: 909, endPoint y: 176, distance: 567.6
drag, startPoint x: 341, startPoint y: 269, endPoint x: 825, endPoint y: 196, distance: 489.1
click at [918, 523] on button "Next" at bounding box center [966, 684] width 62 height 19
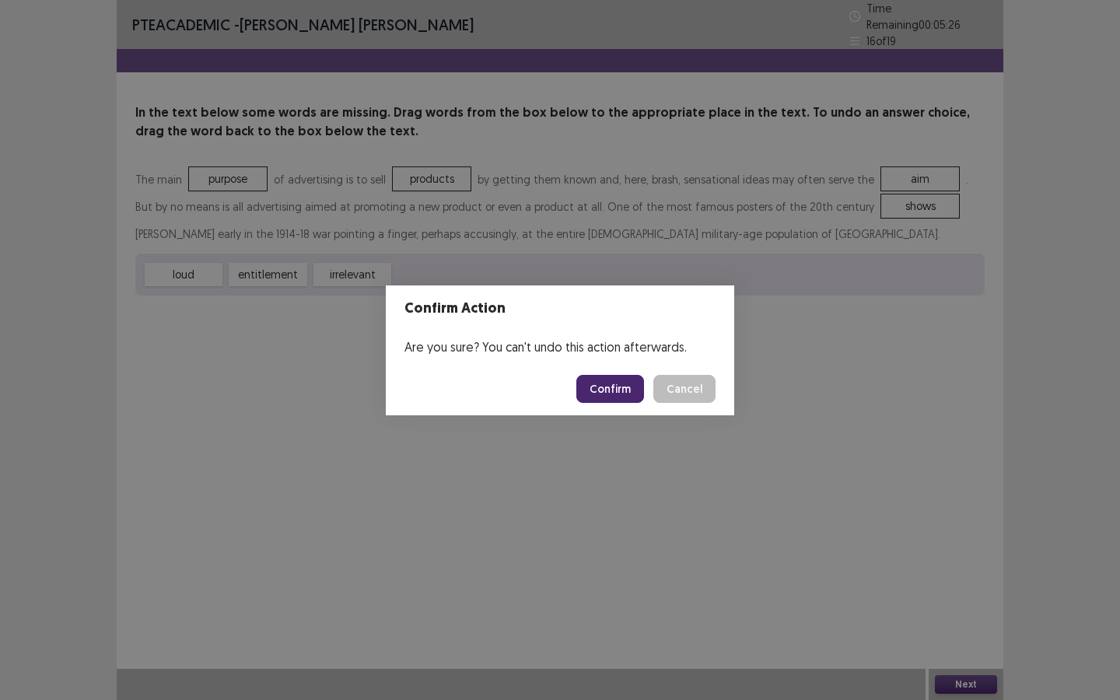
click at [586, 372] on footer "Confirm Cancel" at bounding box center [560, 388] width 348 height 53
click at [599, 403] on footer "Confirm Cancel" at bounding box center [560, 388] width 348 height 53
click at [601, 398] on button "Confirm" at bounding box center [610, 389] width 68 height 28
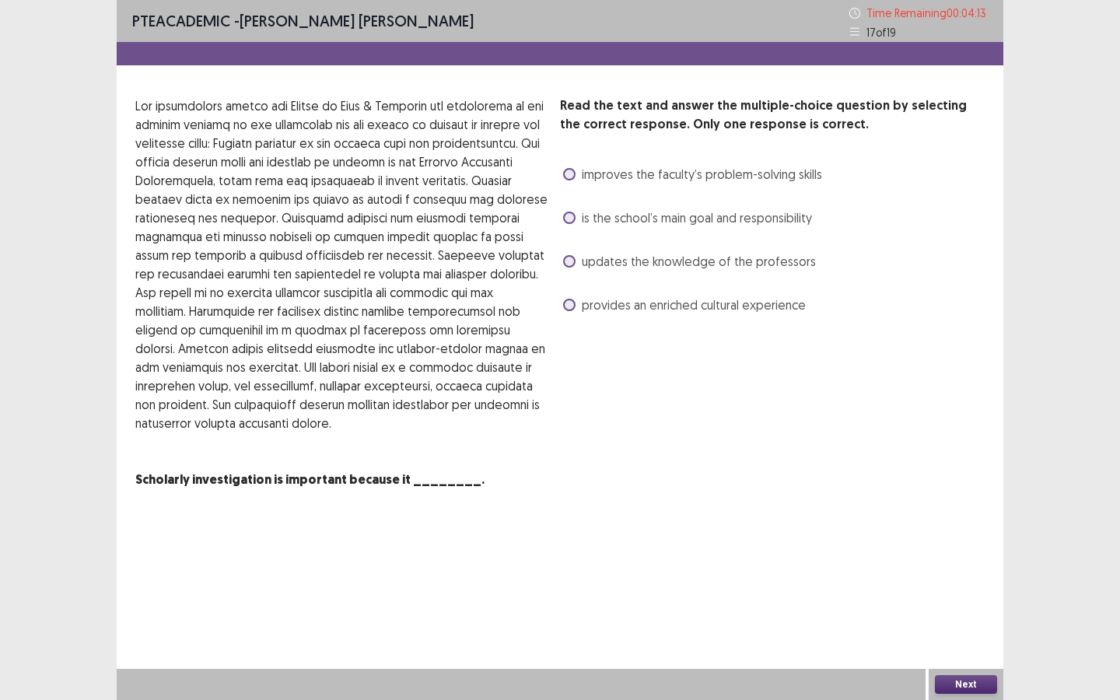
click at [575, 172] on span at bounding box center [569, 174] width 12 height 12
click at [918, 523] on button "Next" at bounding box center [966, 684] width 62 height 19
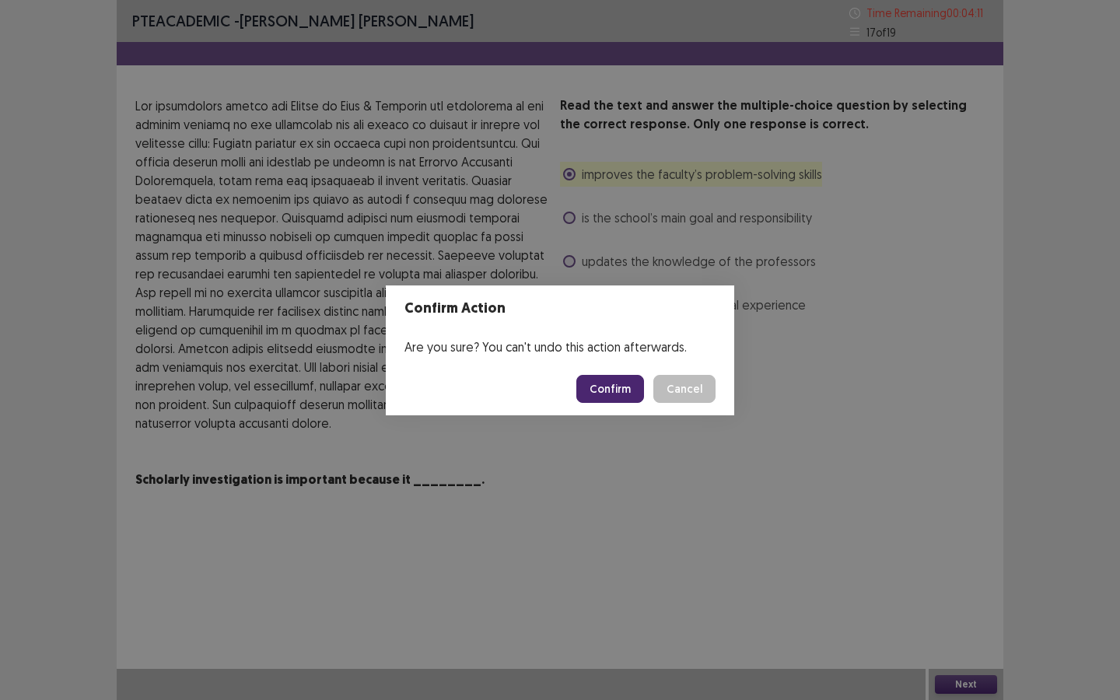
click at [618, 391] on button "Confirm" at bounding box center [610, 389] width 68 height 28
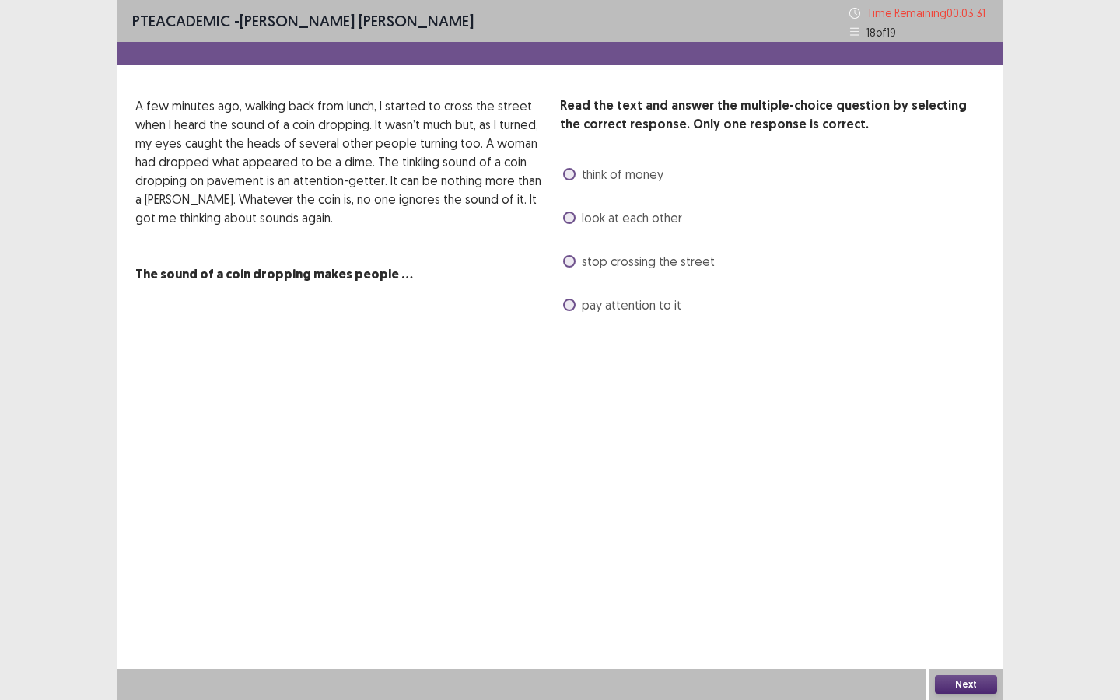
click at [568, 309] on span at bounding box center [569, 305] width 12 height 12
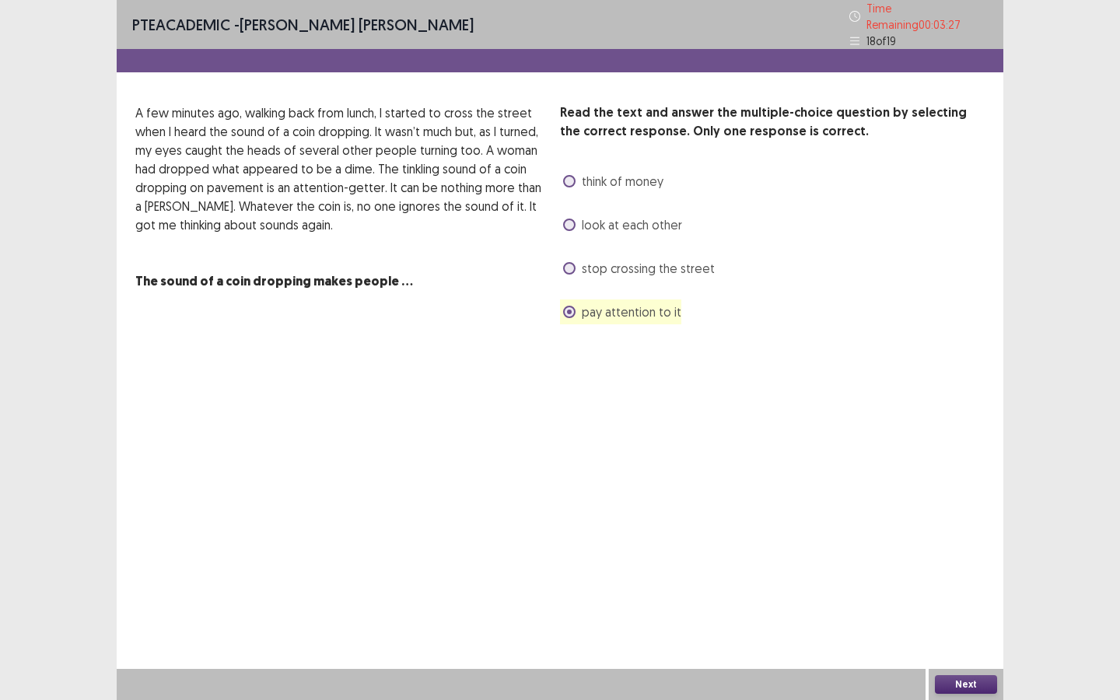
click at [918, 523] on button "Next" at bounding box center [966, 684] width 62 height 19
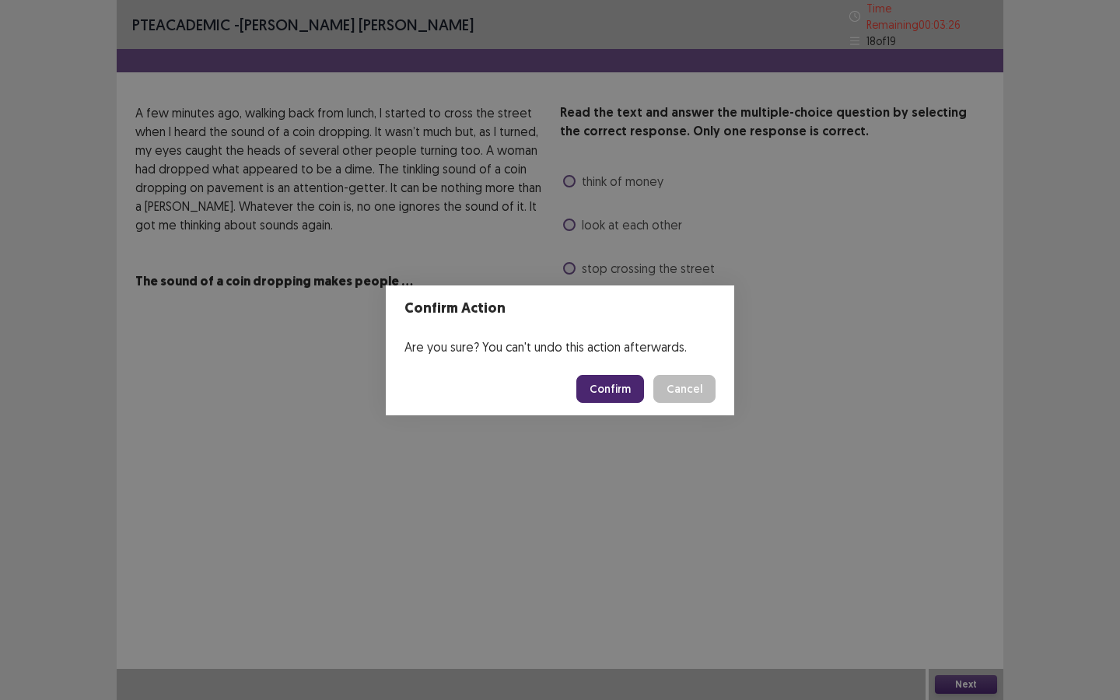
click at [626, 393] on button "Confirm" at bounding box center [610, 389] width 68 height 28
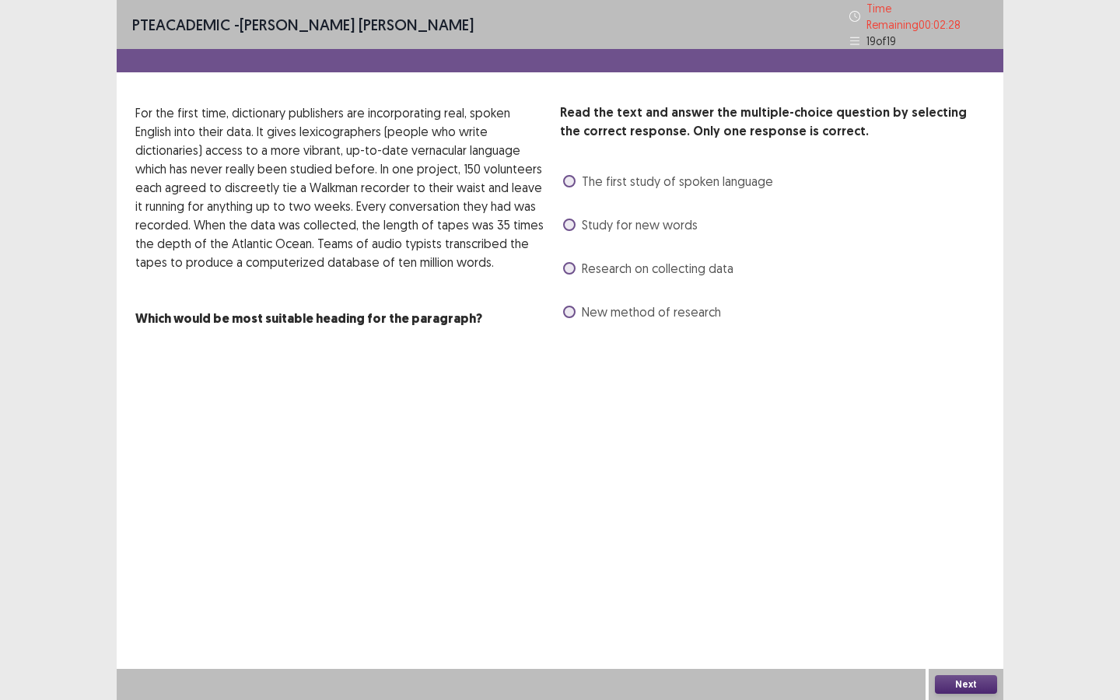
click at [584, 267] on span "Research on collecting data" at bounding box center [658, 268] width 152 height 19
click at [918, 523] on button "Next" at bounding box center [966, 684] width 62 height 19
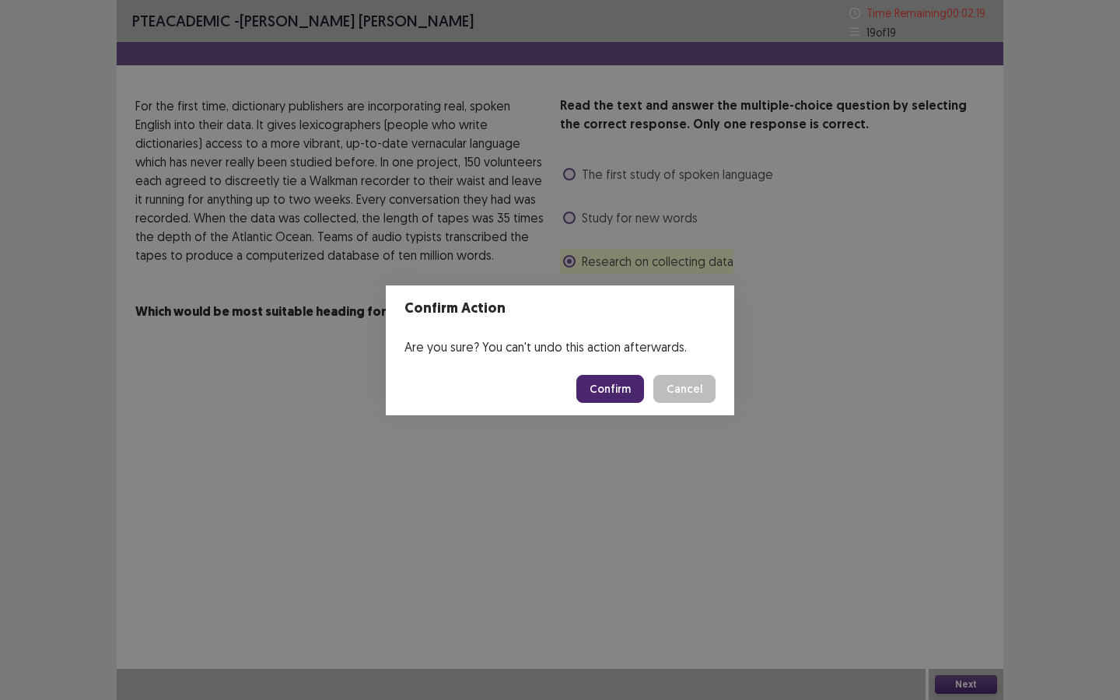
click at [633, 388] on button "Confirm" at bounding box center [610, 389] width 68 height 28
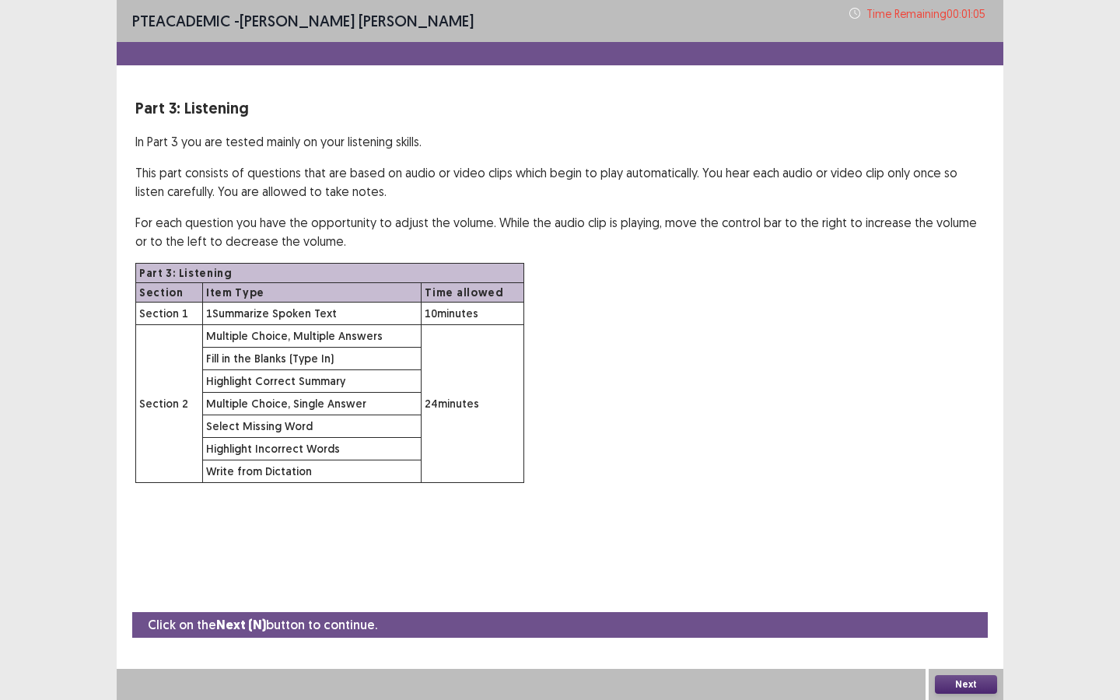
click at [918, 523] on button "Next" at bounding box center [966, 684] width 62 height 19
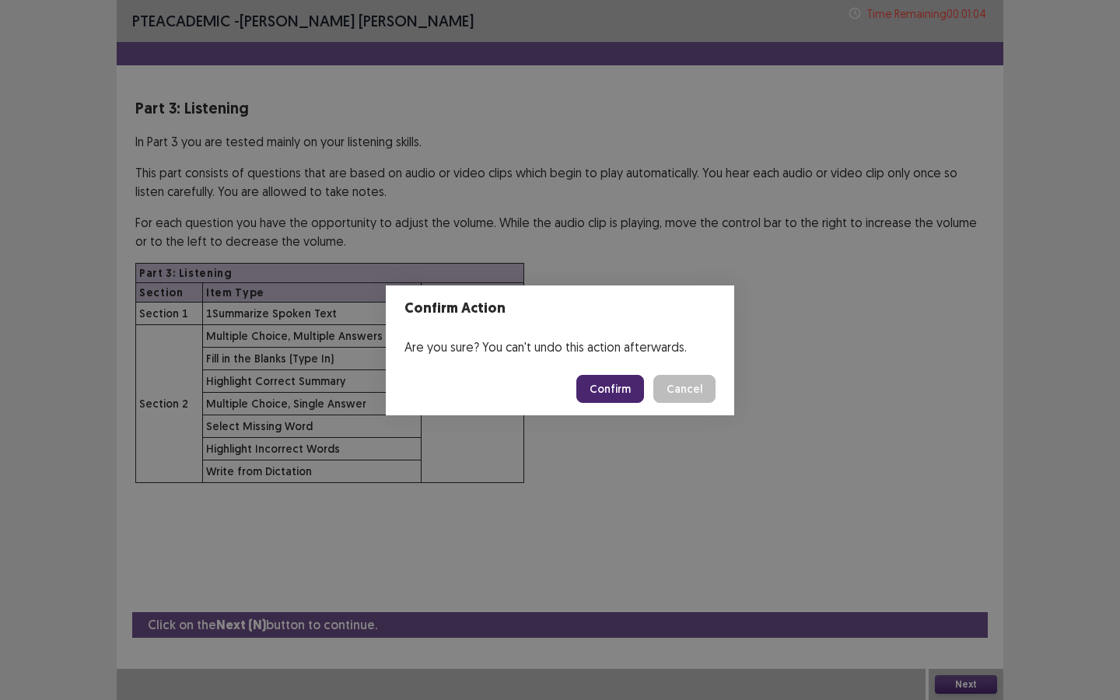
click at [632, 393] on button "Confirm" at bounding box center [610, 389] width 68 height 28
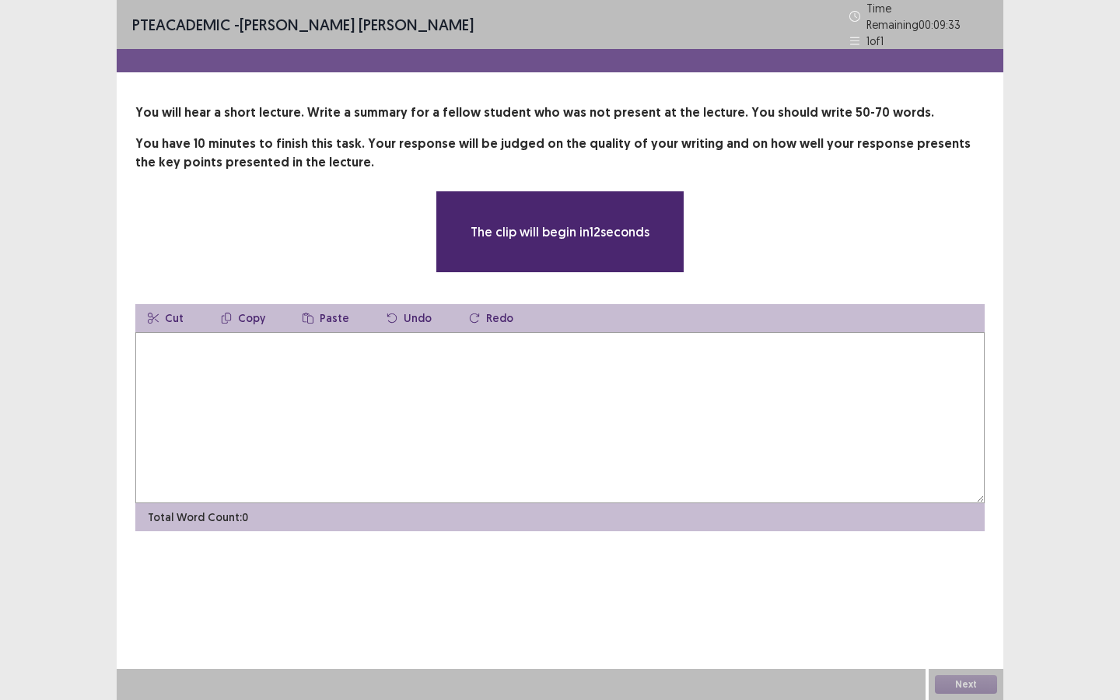
click at [502, 407] on textarea at bounding box center [559, 417] width 849 height 171
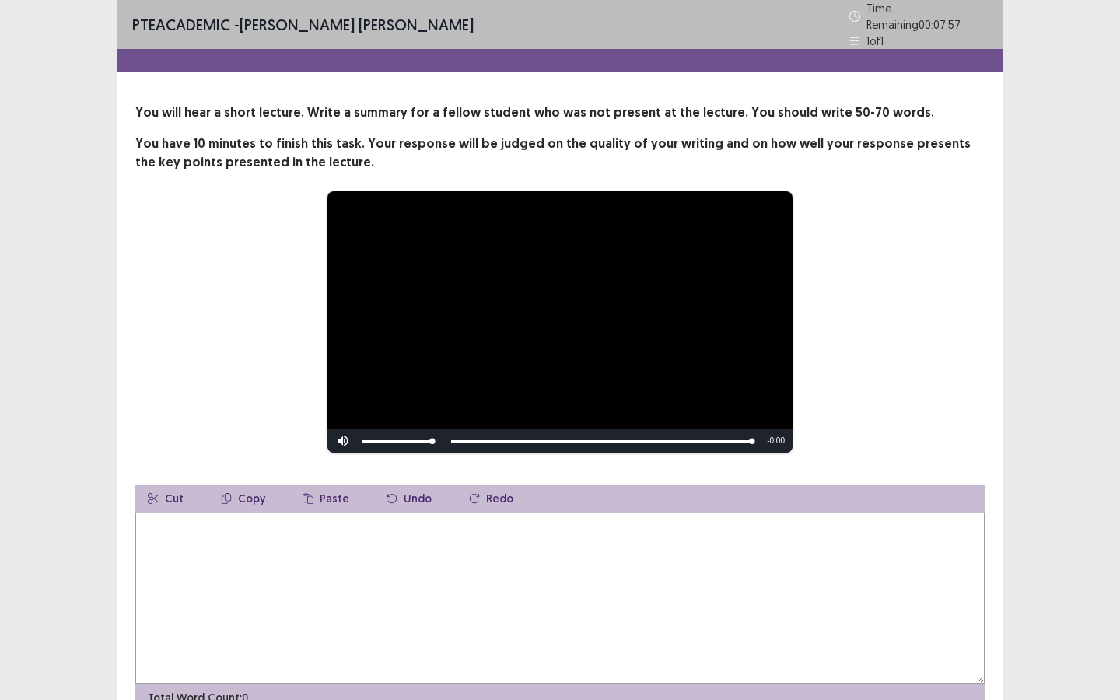
click at [409, 523] on textarea at bounding box center [559, 597] width 849 height 171
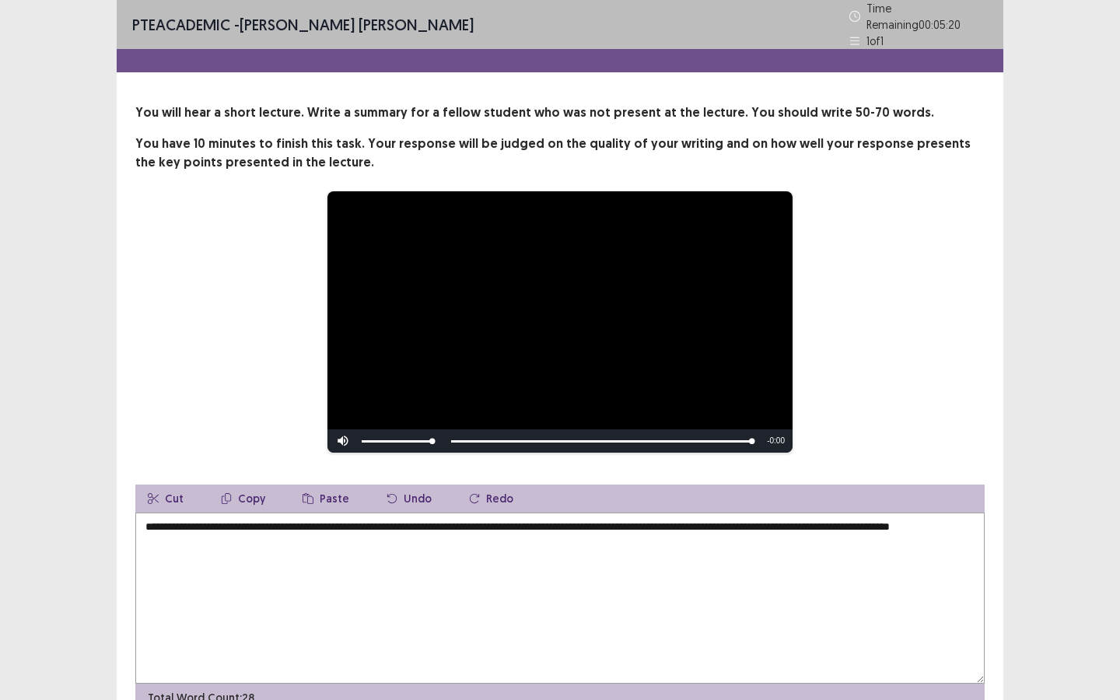
click at [911, 521] on textarea "**********" at bounding box center [559, 597] width 849 height 171
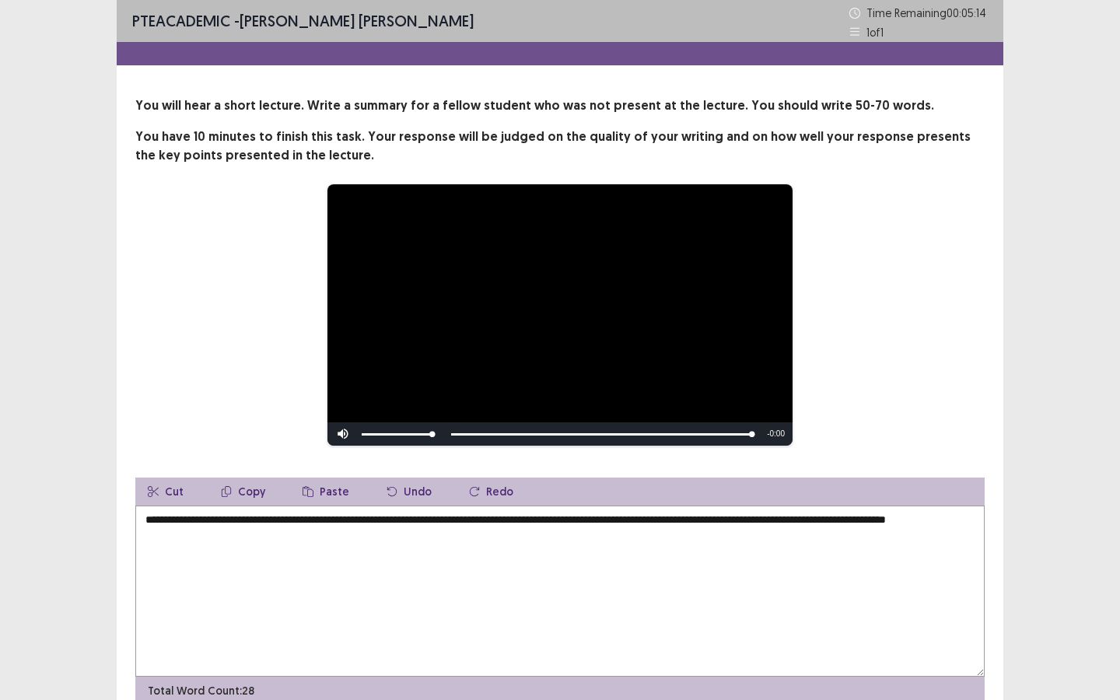
click at [294, 523] on textarea "**********" at bounding box center [559, 590] width 849 height 171
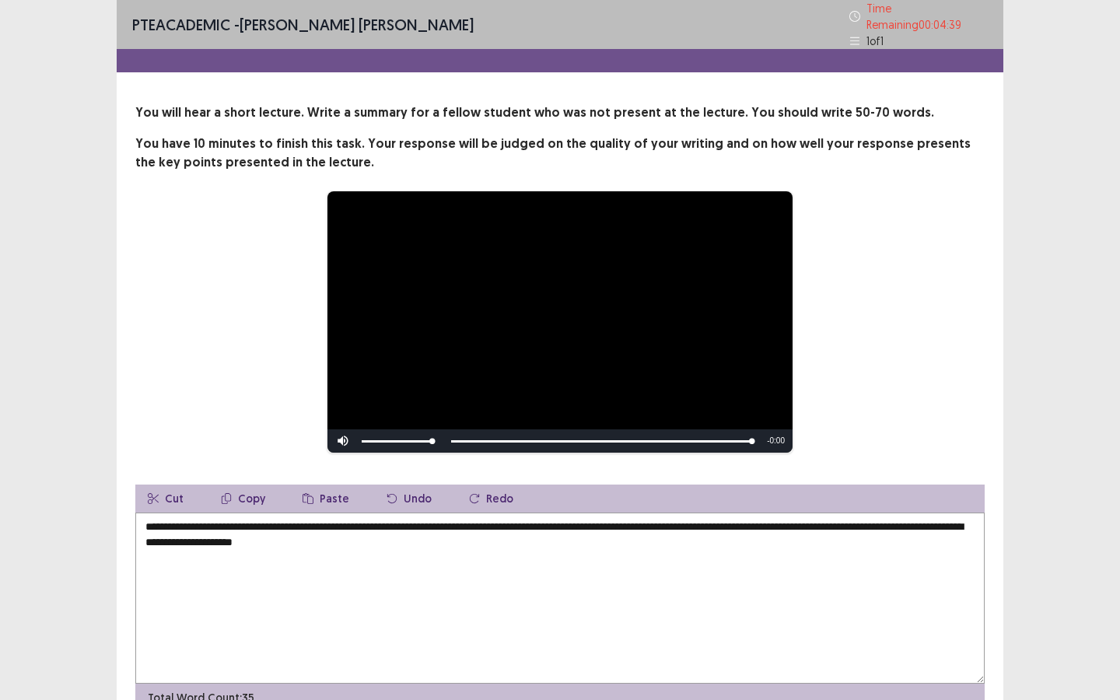
click at [257, 523] on textarea "**********" at bounding box center [559, 597] width 849 height 171
click at [505, 523] on textarea "**********" at bounding box center [559, 597] width 849 height 171
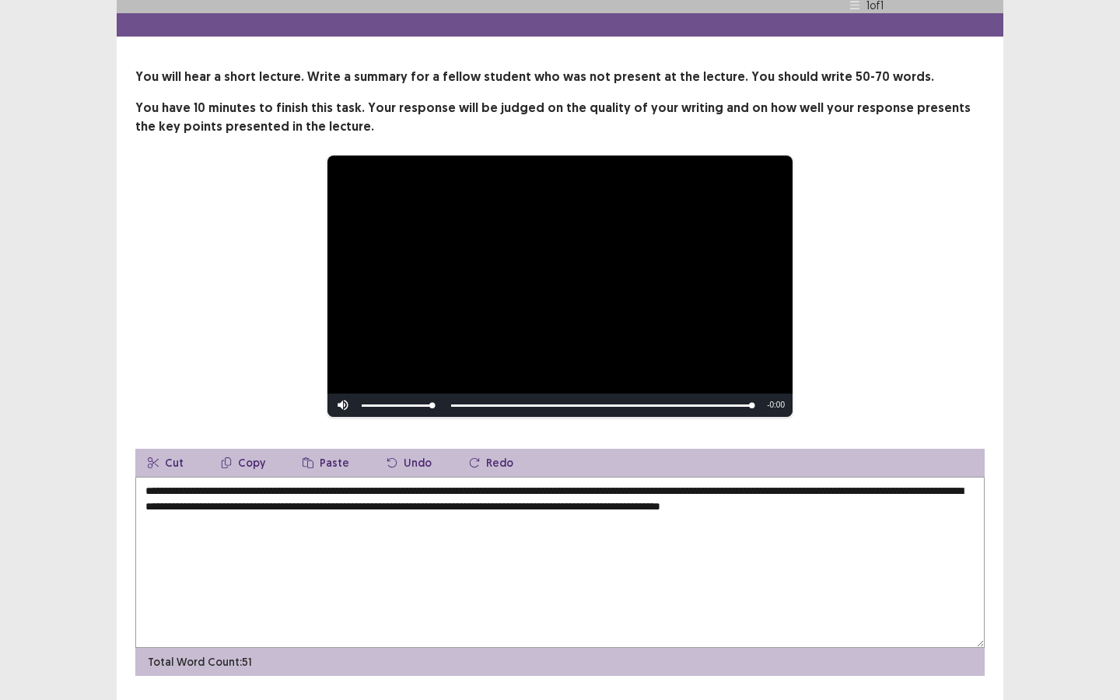
scroll to position [73, 0]
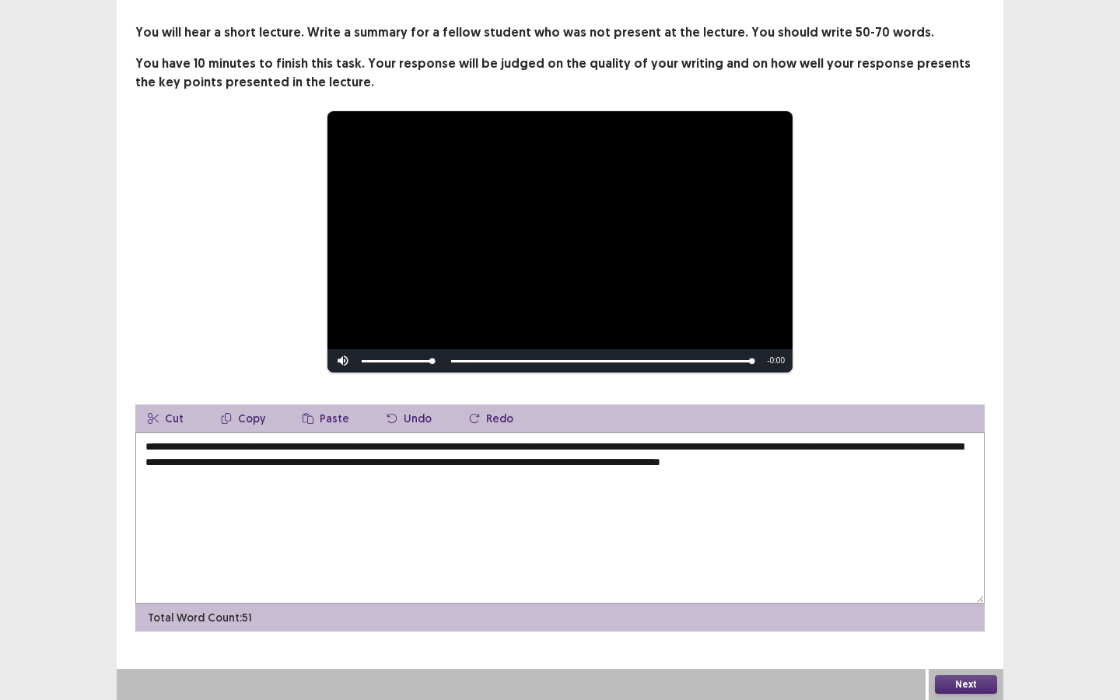
type textarea "**********"
click at [918, 523] on button "Next" at bounding box center [966, 684] width 62 height 19
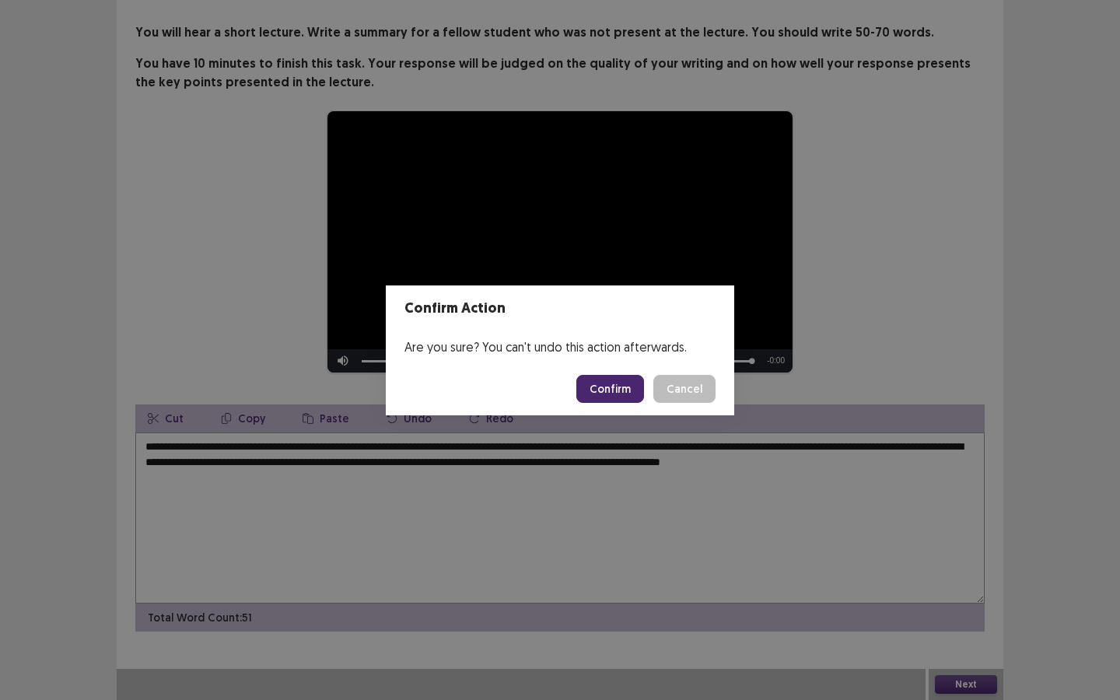
click at [603, 388] on button "Confirm" at bounding box center [610, 389] width 68 height 28
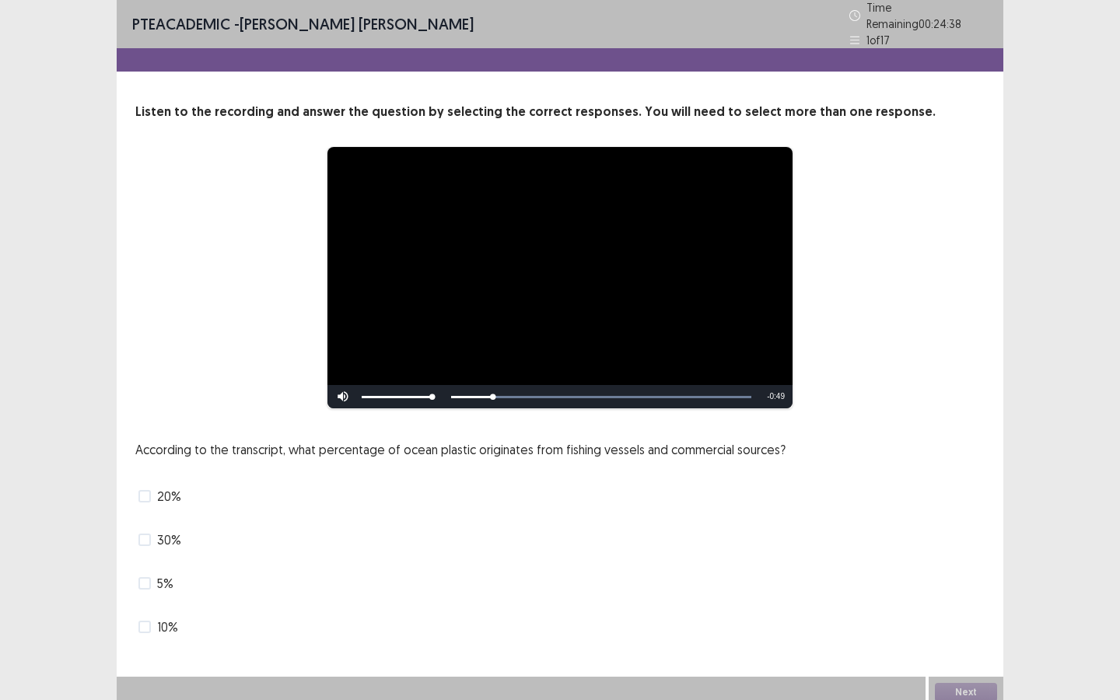
scroll to position [2, 0]
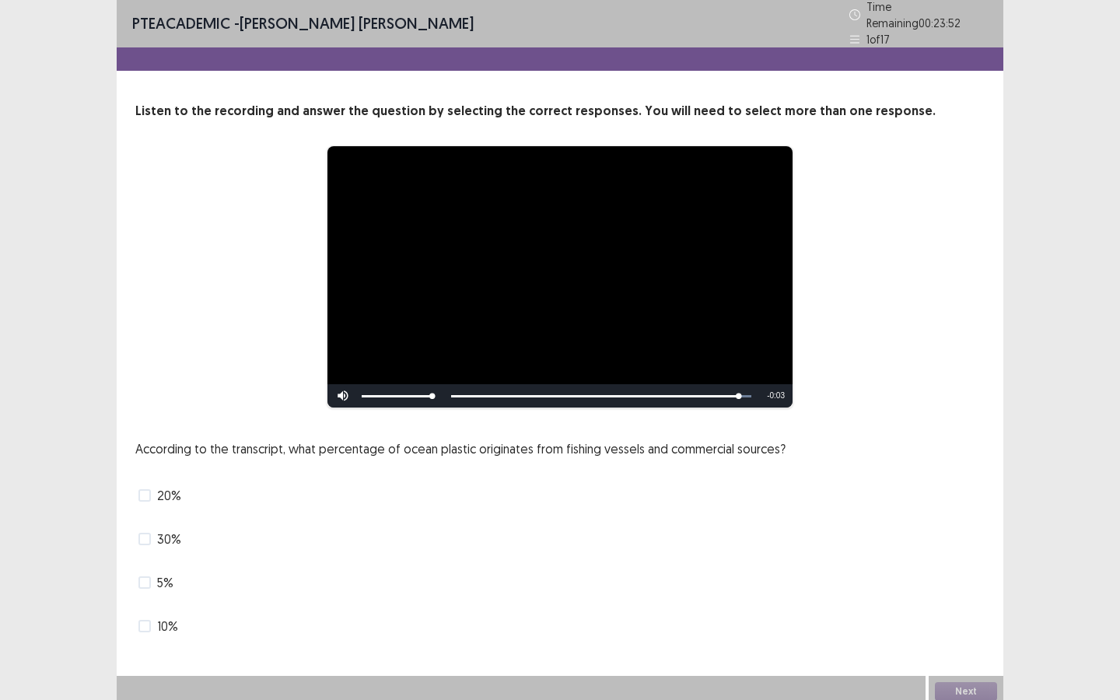
click at [141, 523] on span at bounding box center [144, 626] width 12 height 12
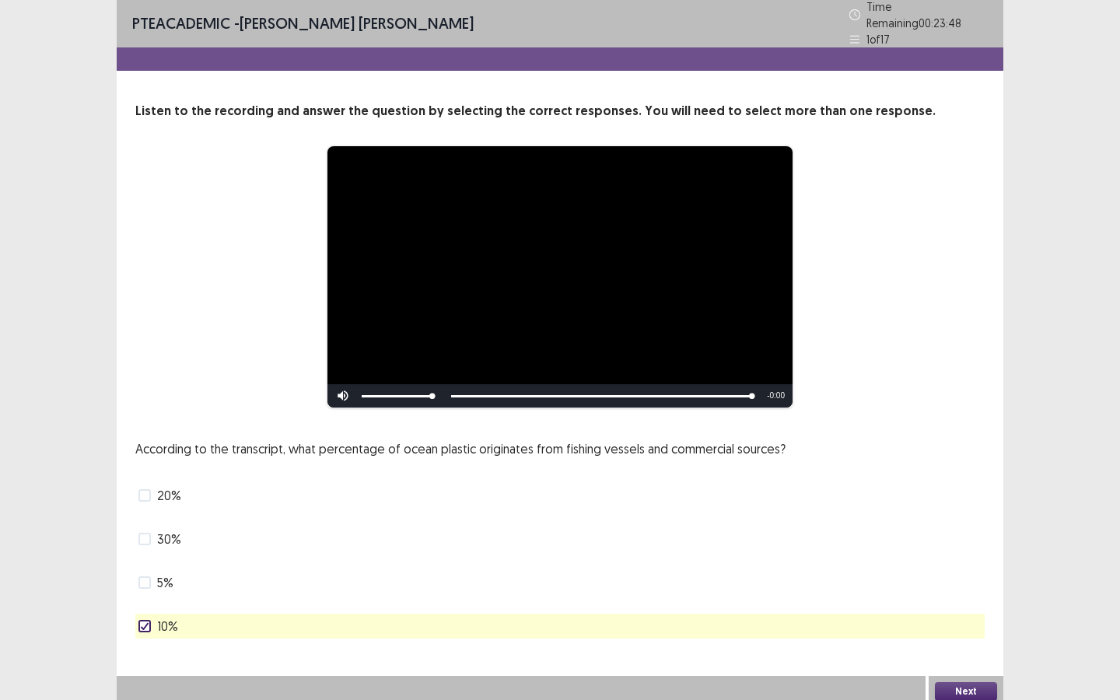
click at [918, 523] on button "Next" at bounding box center [966, 691] width 62 height 19
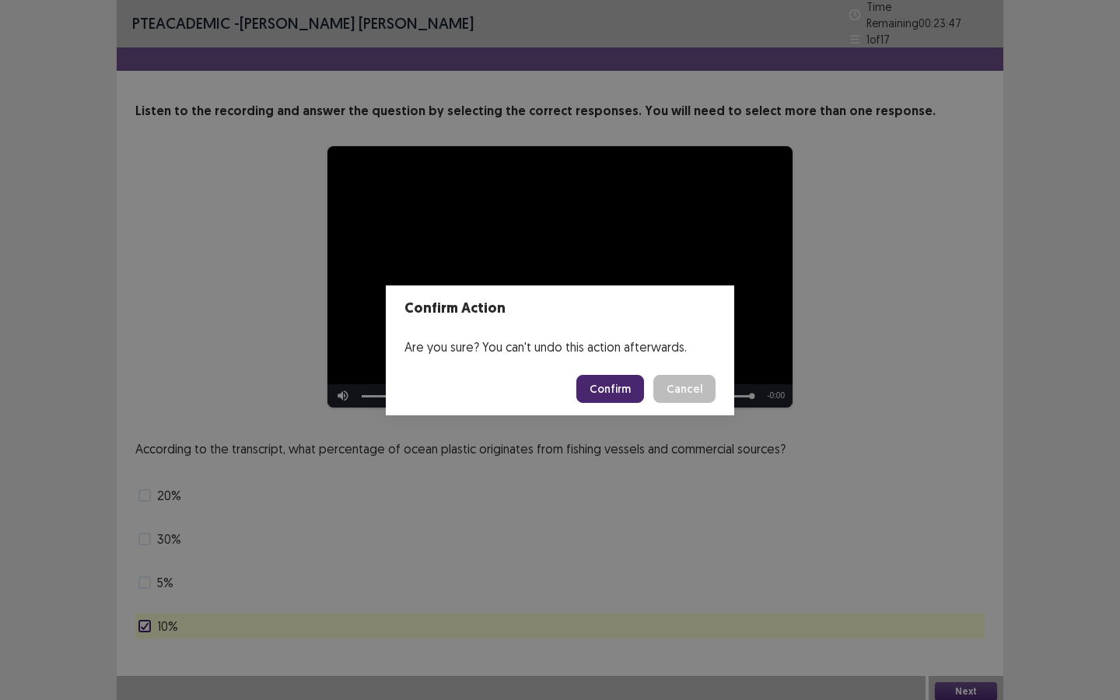
click at [617, 386] on button "Confirm" at bounding box center [610, 389] width 68 height 28
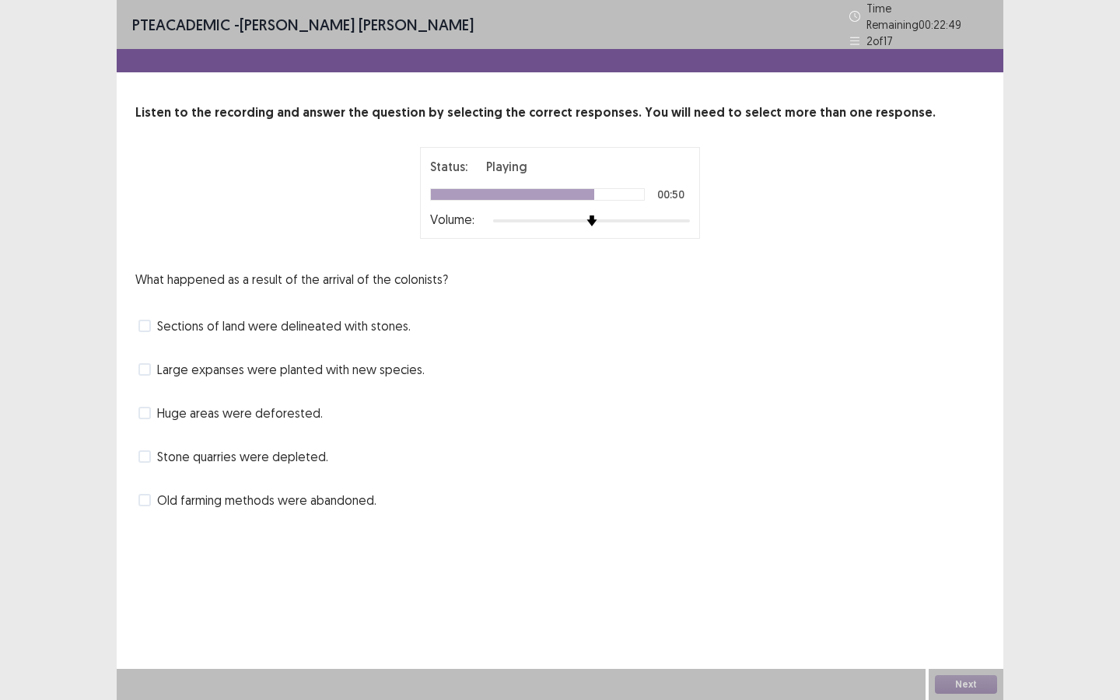
click at [150, 323] on label "Sections of land were delineated with stones." at bounding box center [274, 325] width 272 height 19
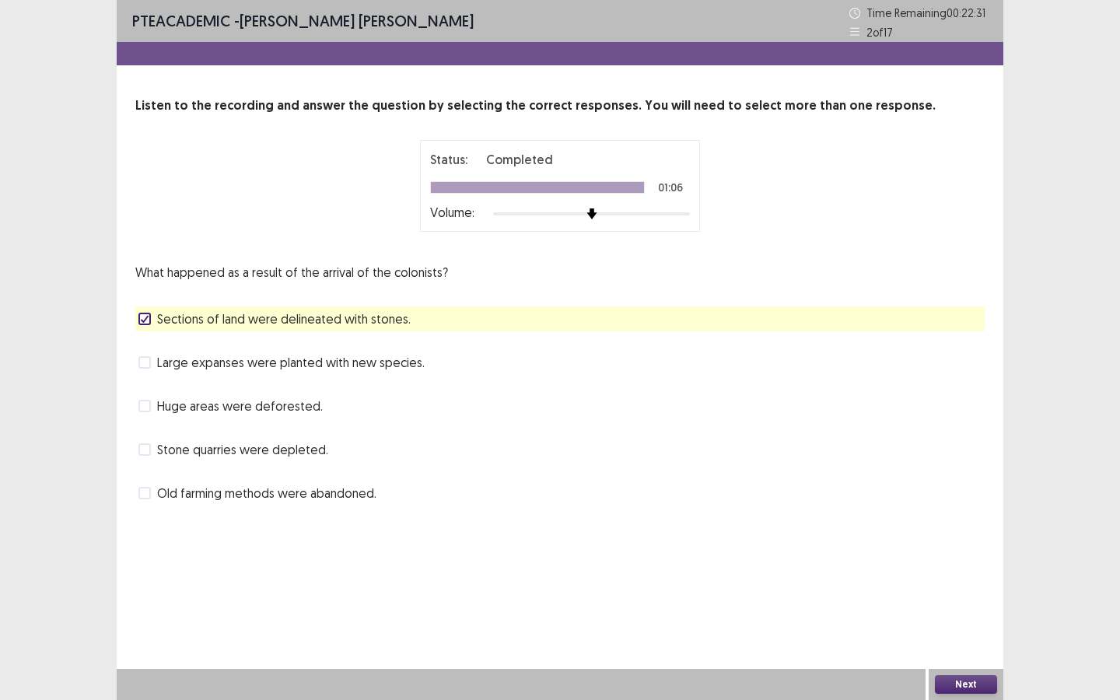
click at [164, 406] on span "Huge areas were deforested." at bounding box center [240, 406] width 166 height 19
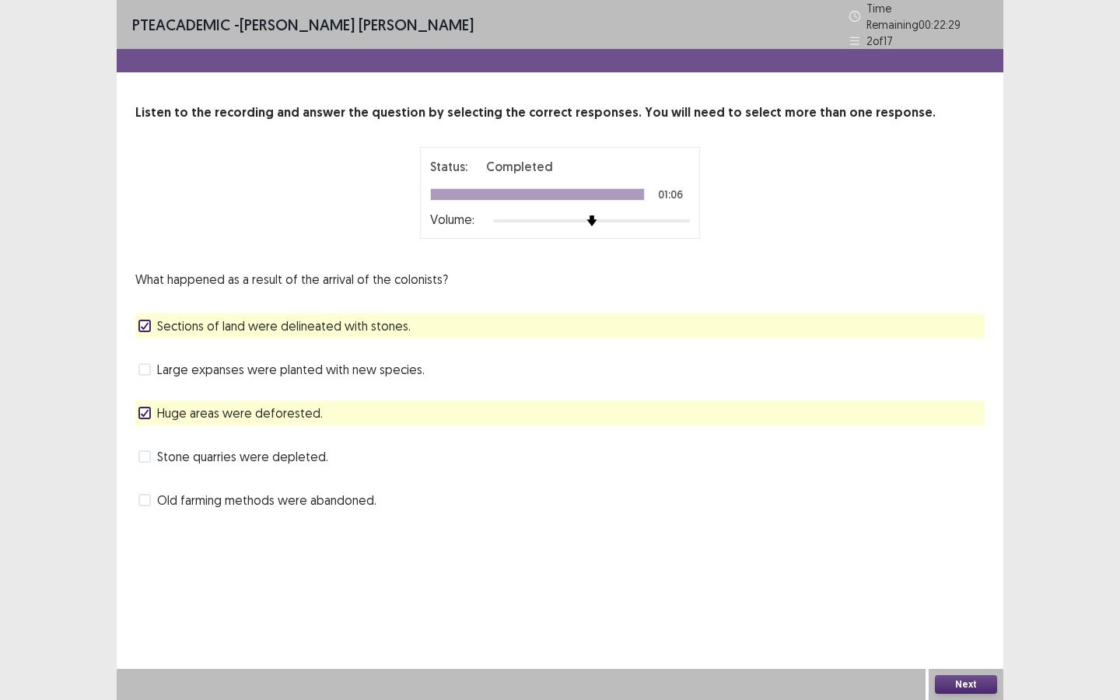
click at [918, 523] on button "Next" at bounding box center [966, 684] width 62 height 19
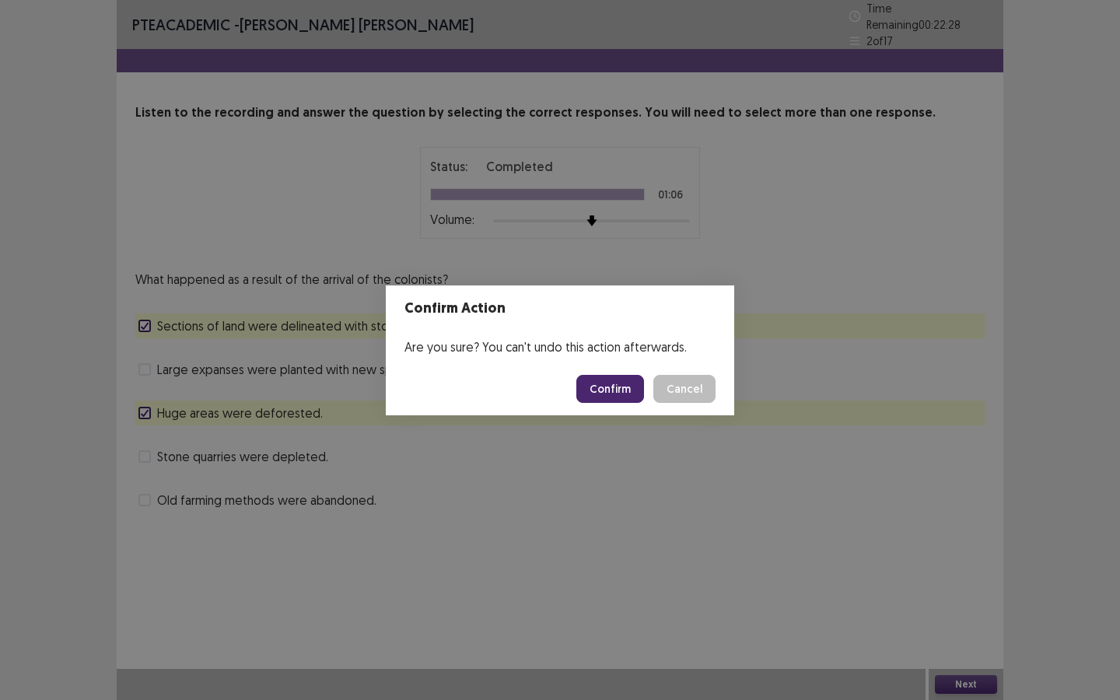
click at [602, 387] on button "Confirm" at bounding box center [610, 389] width 68 height 28
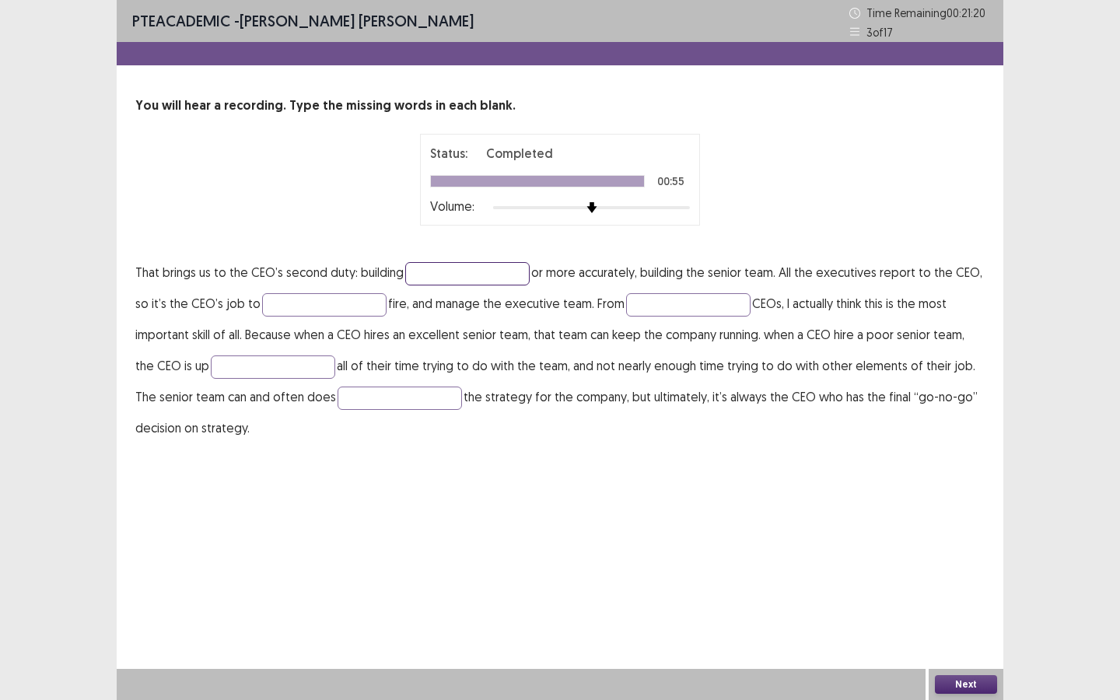
click at [459, 272] on input "text" at bounding box center [467, 273] width 124 height 23
type input "********"
click at [330, 304] on input "text" at bounding box center [324, 304] width 124 height 23
type input "****"
click at [663, 309] on input "text" at bounding box center [688, 304] width 124 height 23
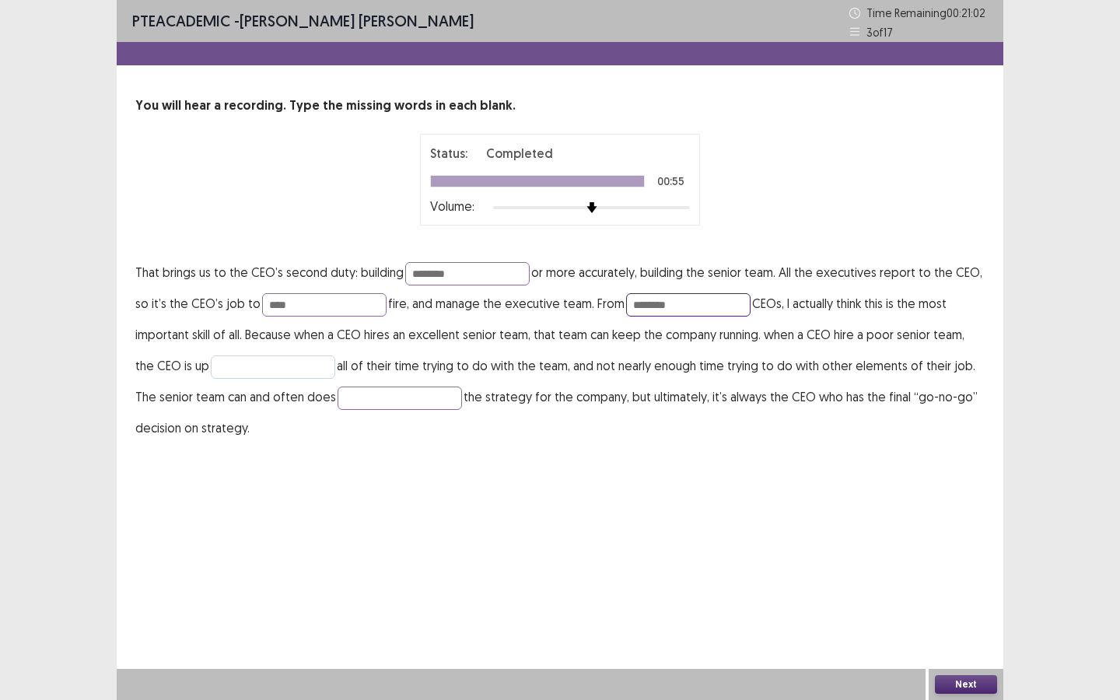
type input "********"
click at [279, 368] on input "text" at bounding box center [273, 366] width 124 height 23
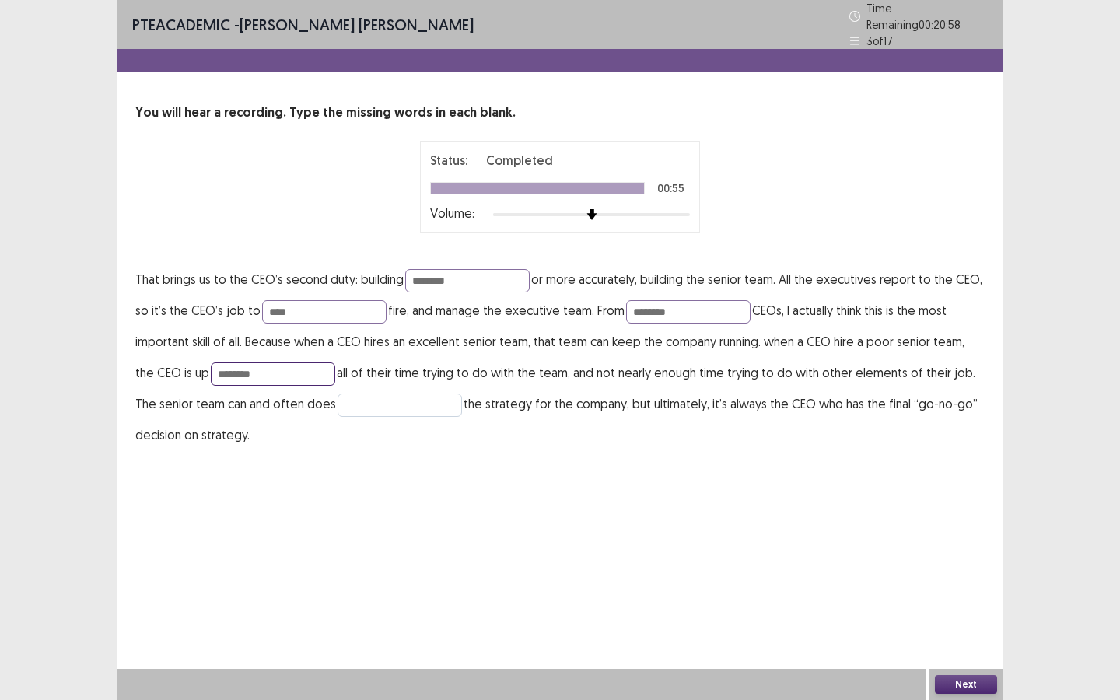
type input "********"
click at [337, 394] on input "text" at bounding box center [399, 404] width 124 height 23
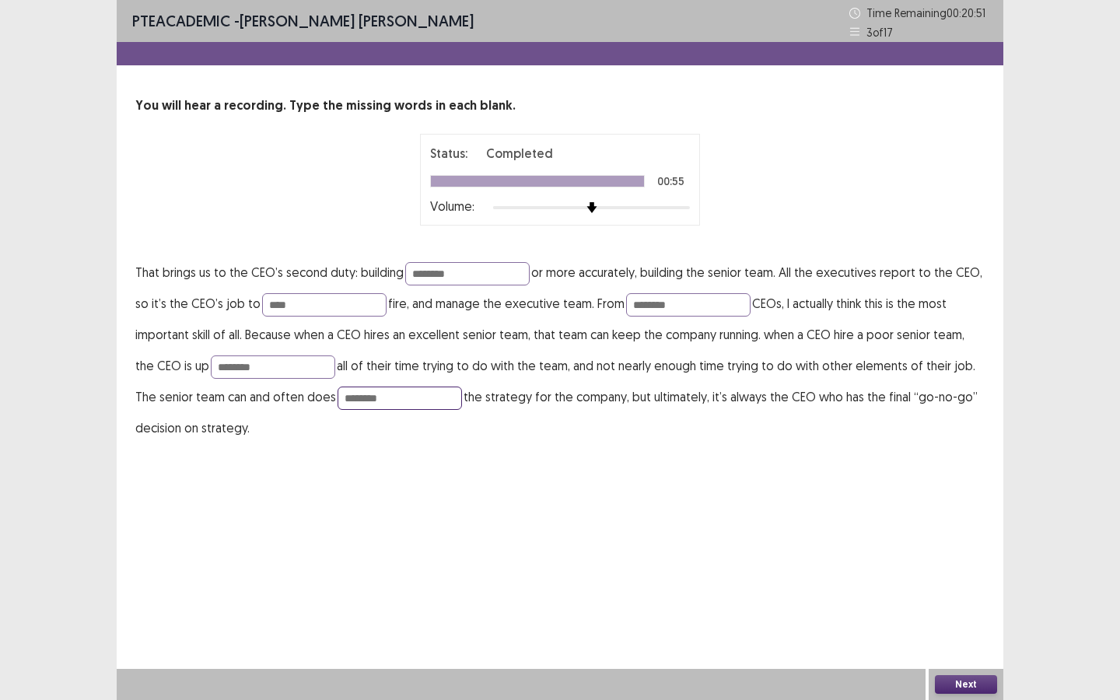
type input "********"
click at [918, 523] on button "Next" at bounding box center [966, 684] width 62 height 19
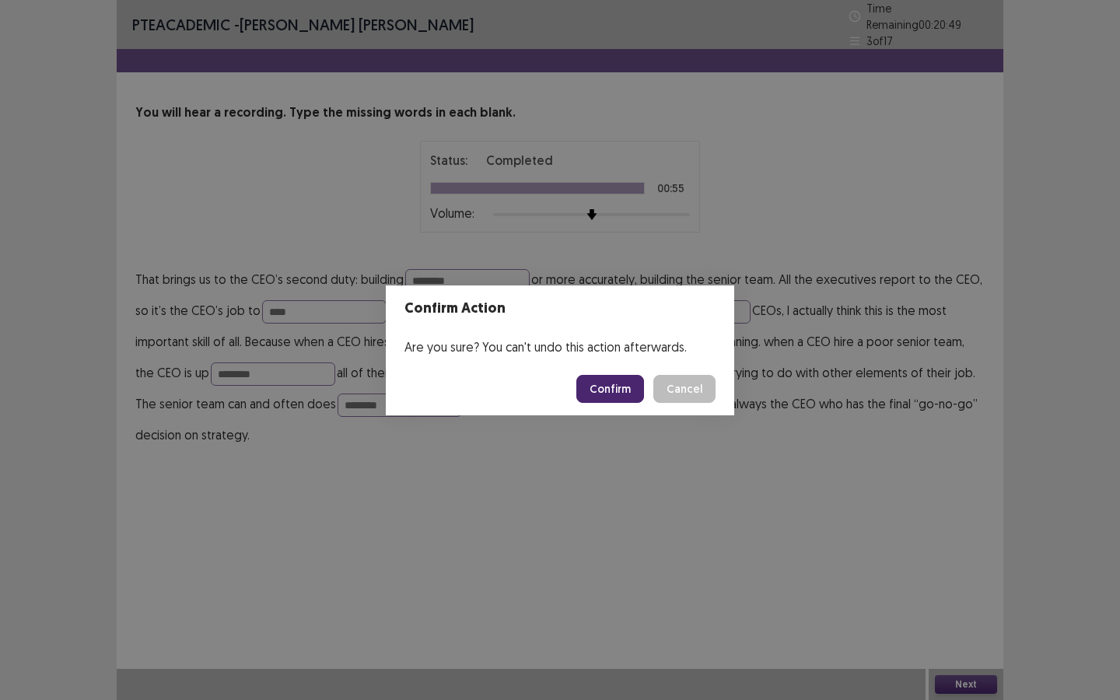
click at [613, 390] on button "Confirm" at bounding box center [610, 389] width 68 height 28
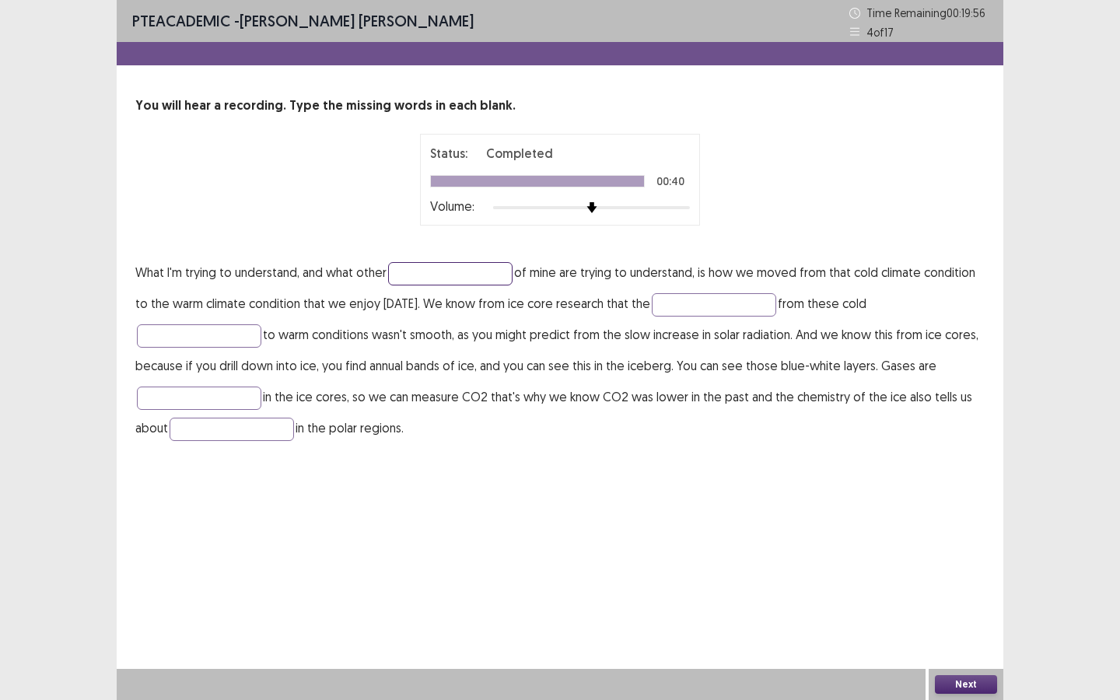
click at [463, 273] on input "text" at bounding box center [450, 273] width 124 height 23
type input "********"
click at [669, 316] on p "What I'm trying to understand, and what other ******** of mine are trying to un…" at bounding box center [559, 350] width 849 height 187
click at [682, 302] on input "text" at bounding box center [714, 304] width 124 height 23
type input "**********"
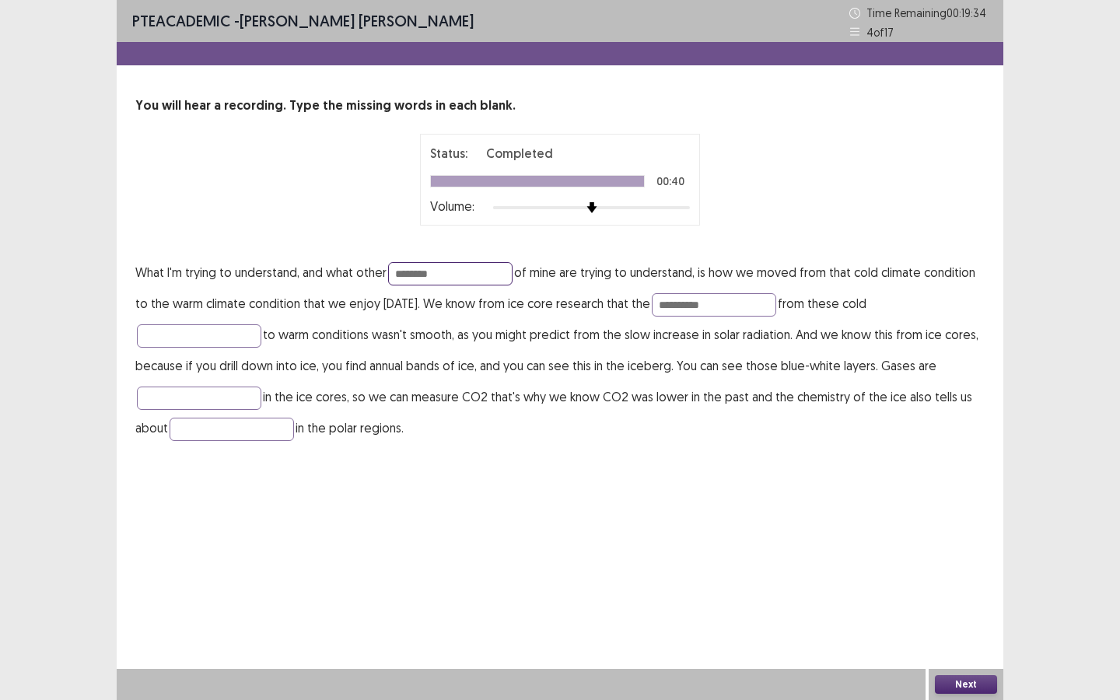
click at [449, 277] on input "********" at bounding box center [450, 273] width 124 height 23
type input "*******"
click at [205, 336] on input "text" at bounding box center [199, 335] width 124 height 23
type input "**********"
click at [213, 402] on input "text" at bounding box center [199, 397] width 124 height 23
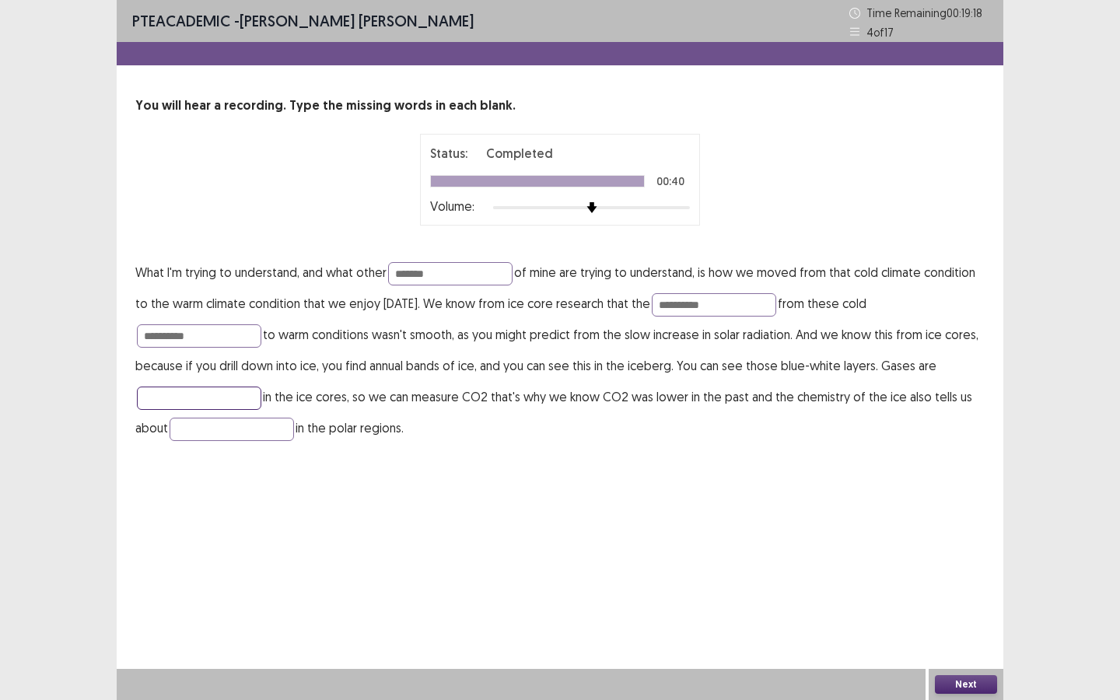
click at [202, 399] on input "text" at bounding box center [199, 397] width 124 height 23
type input "*******"
click at [241, 435] on input "text" at bounding box center [232, 429] width 124 height 23
type input "**********"
click at [454, 274] on input "*******" at bounding box center [450, 273] width 124 height 23
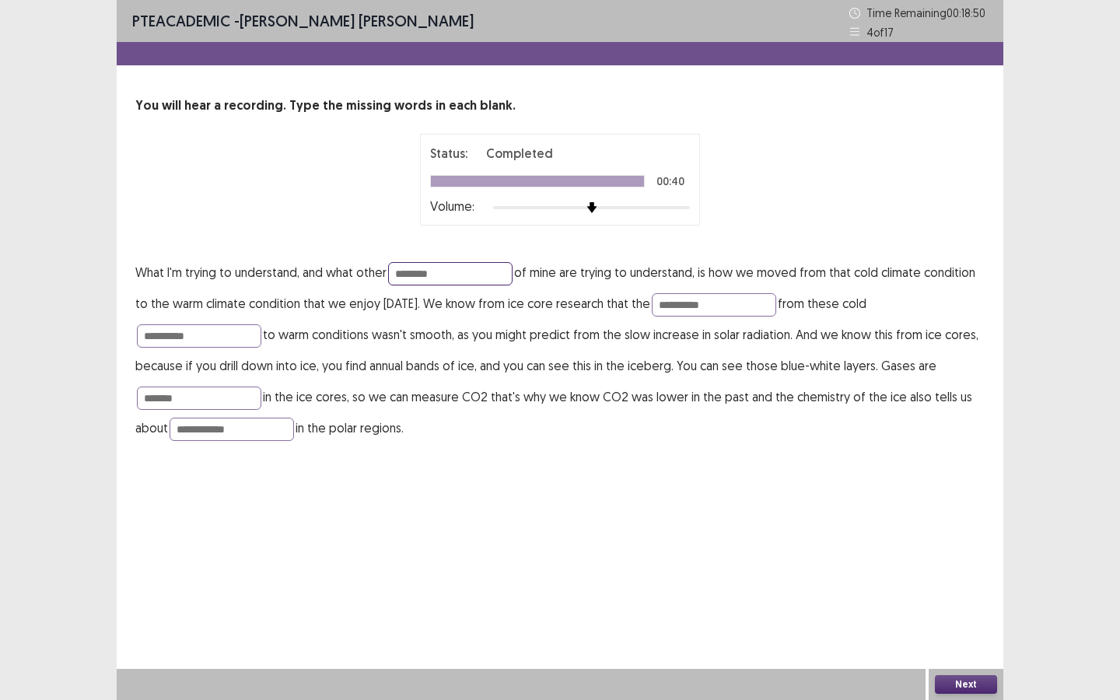
type input "********"
click at [918, 523] on button "Next" at bounding box center [966, 684] width 62 height 19
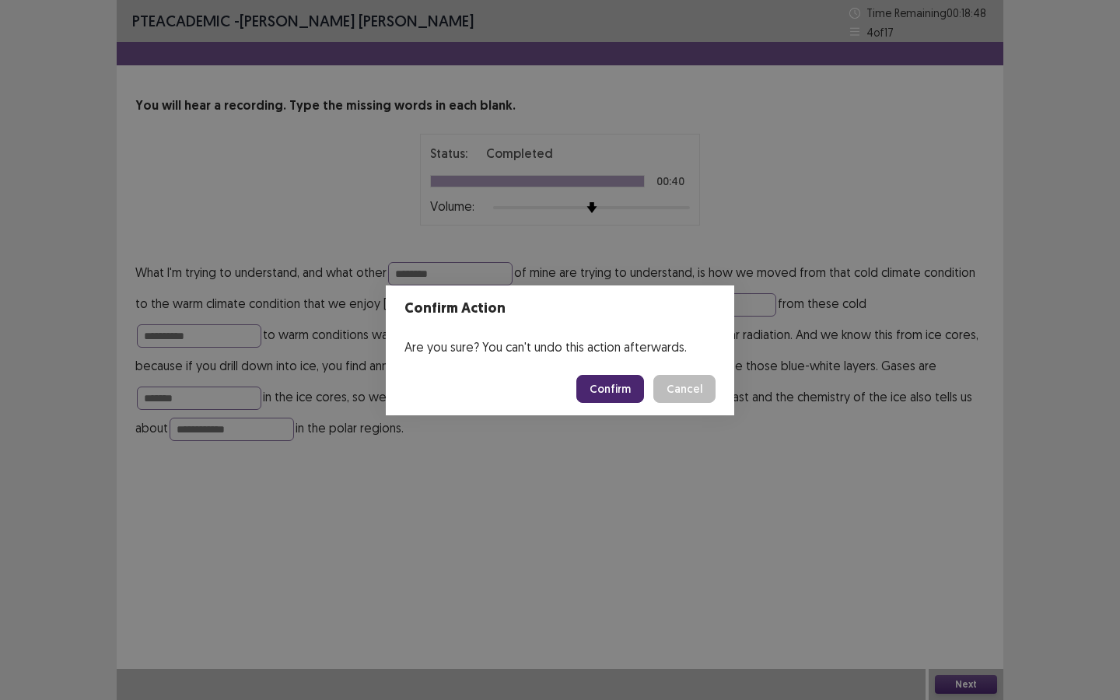
click at [614, 386] on button "Confirm" at bounding box center [610, 389] width 68 height 28
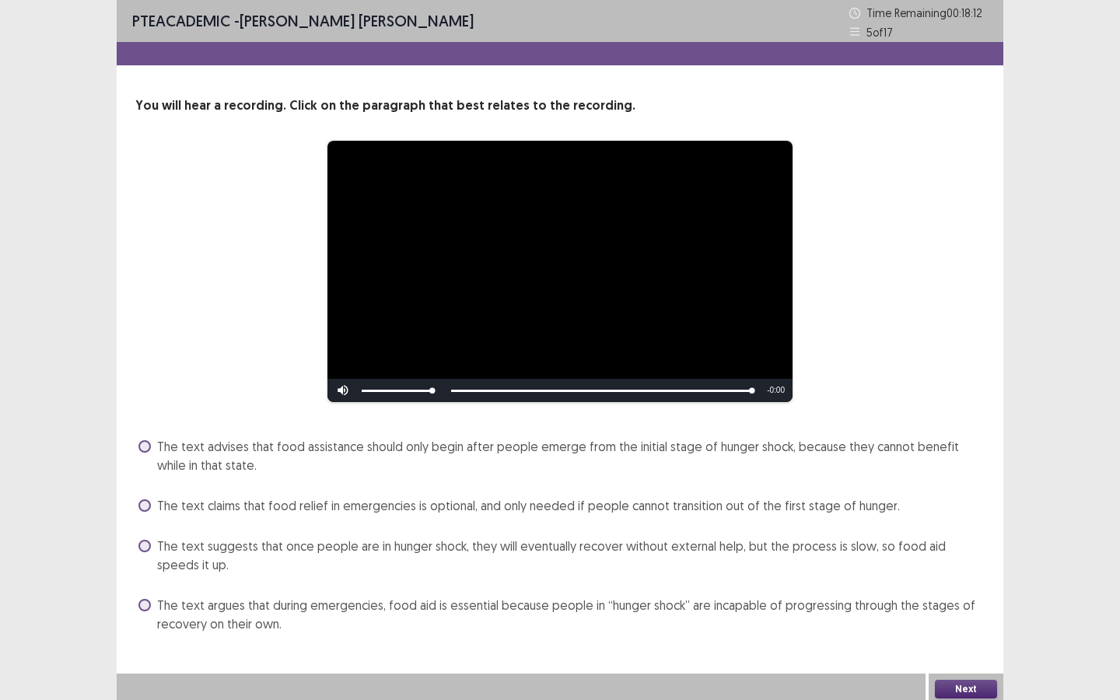
click at [157, 444] on span "The text advises that food assistance should only begin after people emerge fro…" at bounding box center [570, 455] width 827 height 37
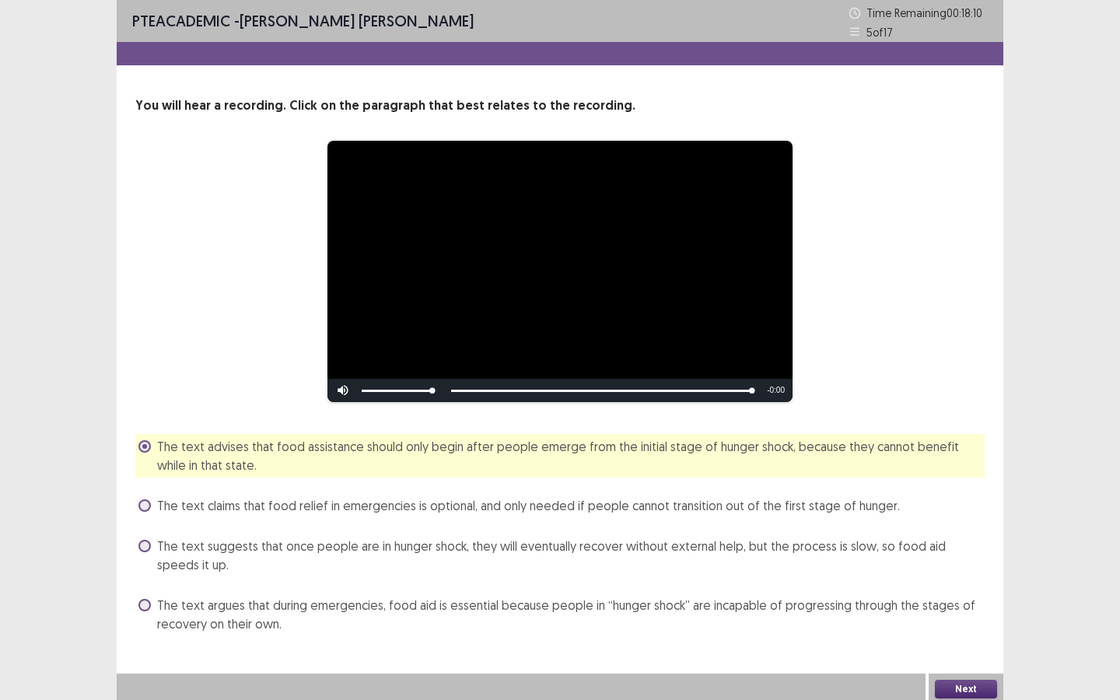
click at [918, 523] on button "Next" at bounding box center [966, 689] width 62 height 19
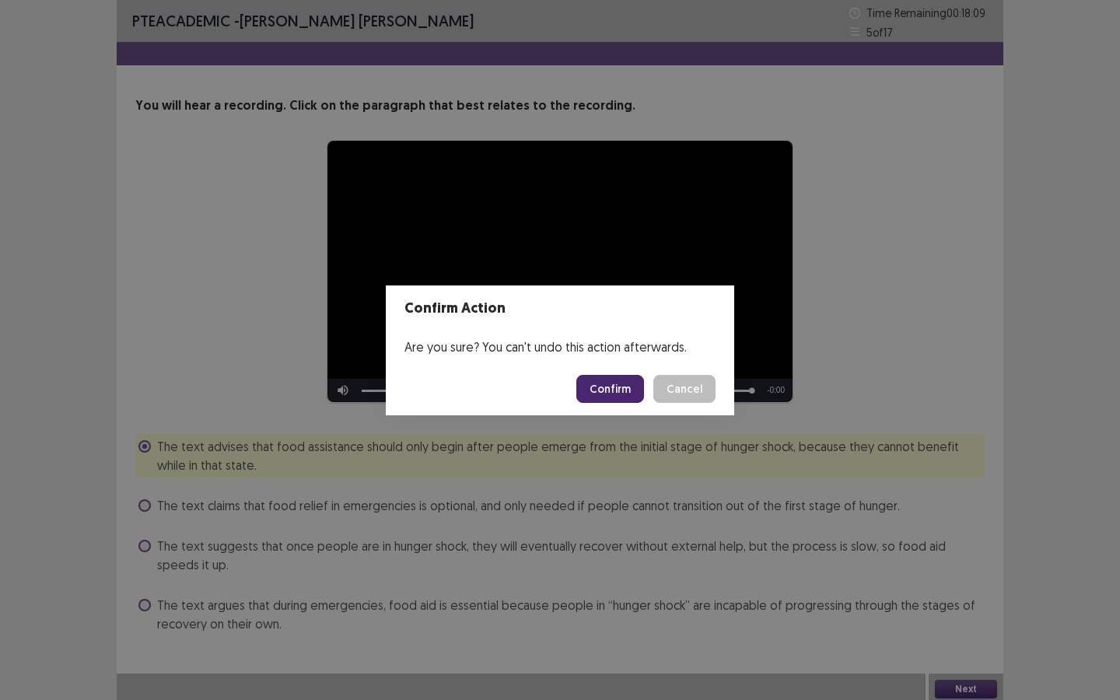
click at [601, 386] on button "Confirm" at bounding box center [610, 389] width 68 height 28
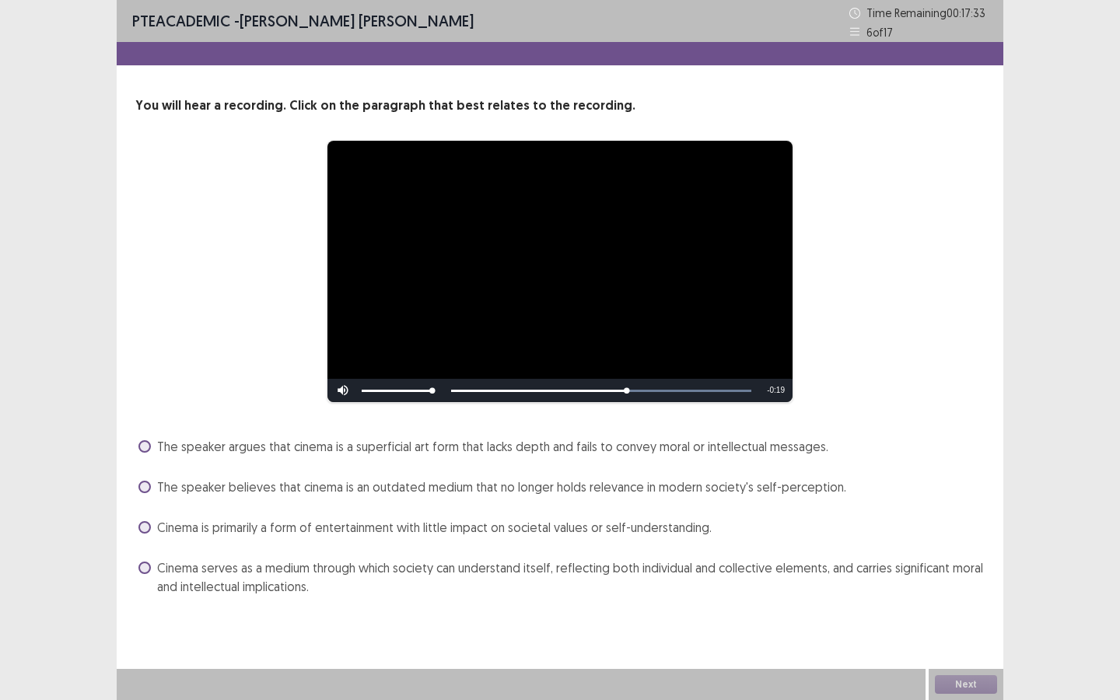
click at [320, 516] on div "Cinema is primarily a form of entertainment with little impact on societal valu…" at bounding box center [559, 527] width 849 height 25
click at [220, 520] on span "Cinema is primarily a form of entertainment with little impact on societal valu…" at bounding box center [434, 527] width 554 height 19
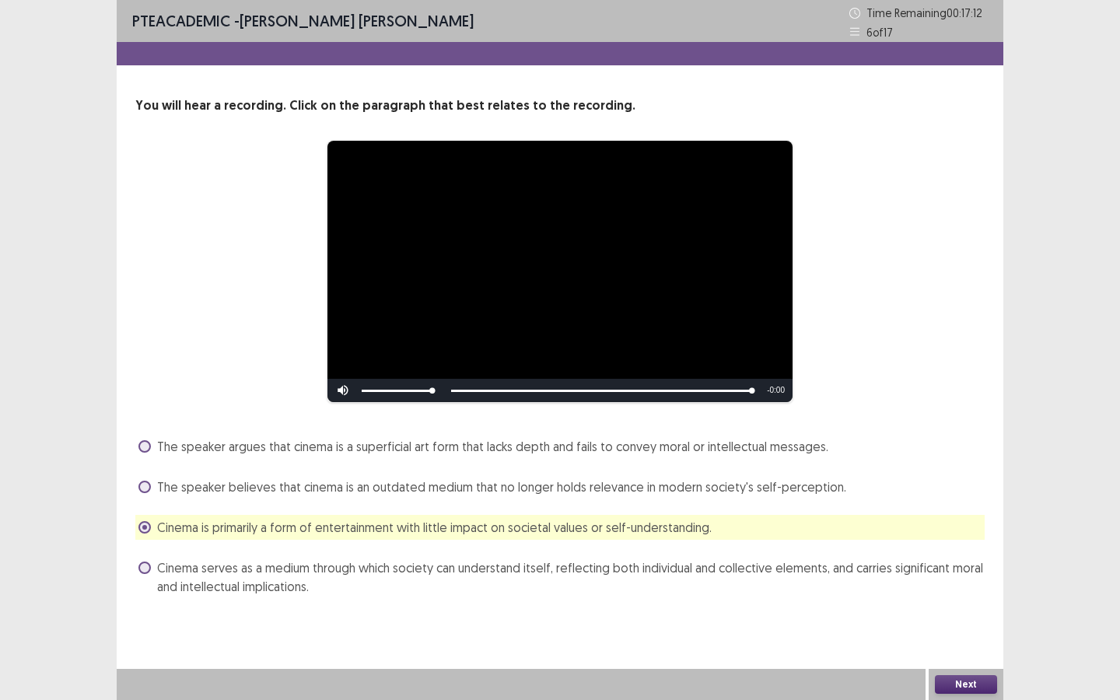
click at [918, 523] on button "Next" at bounding box center [966, 684] width 62 height 19
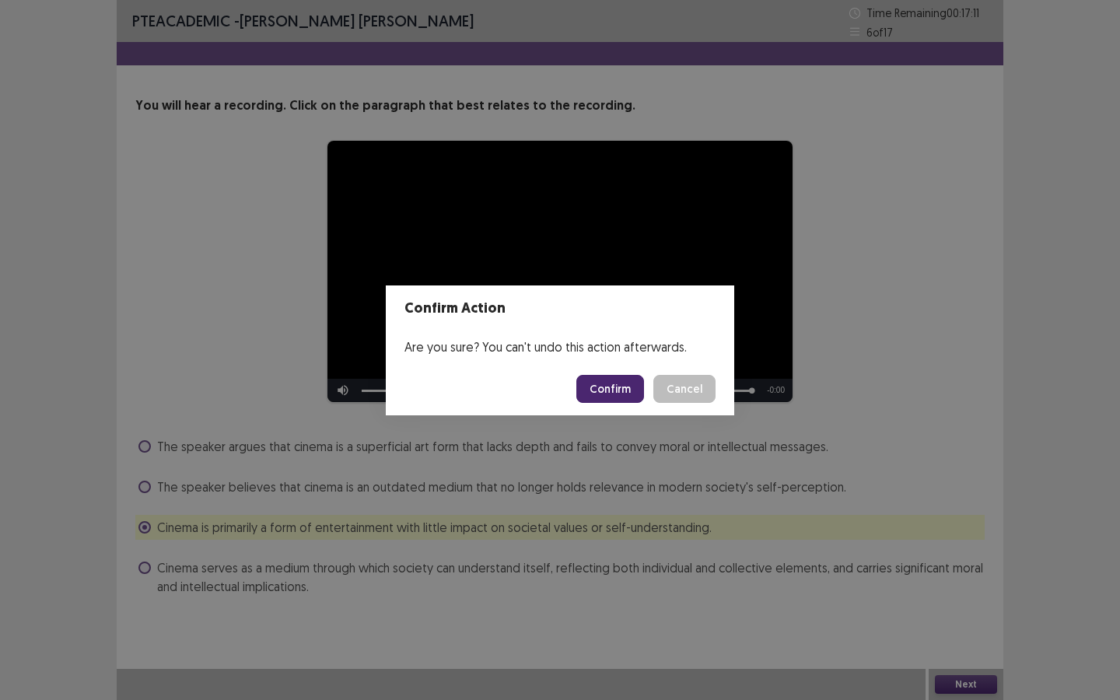
click at [608, 397] on button "Confirm" at bounding box center [610, 389] width 68 height 28
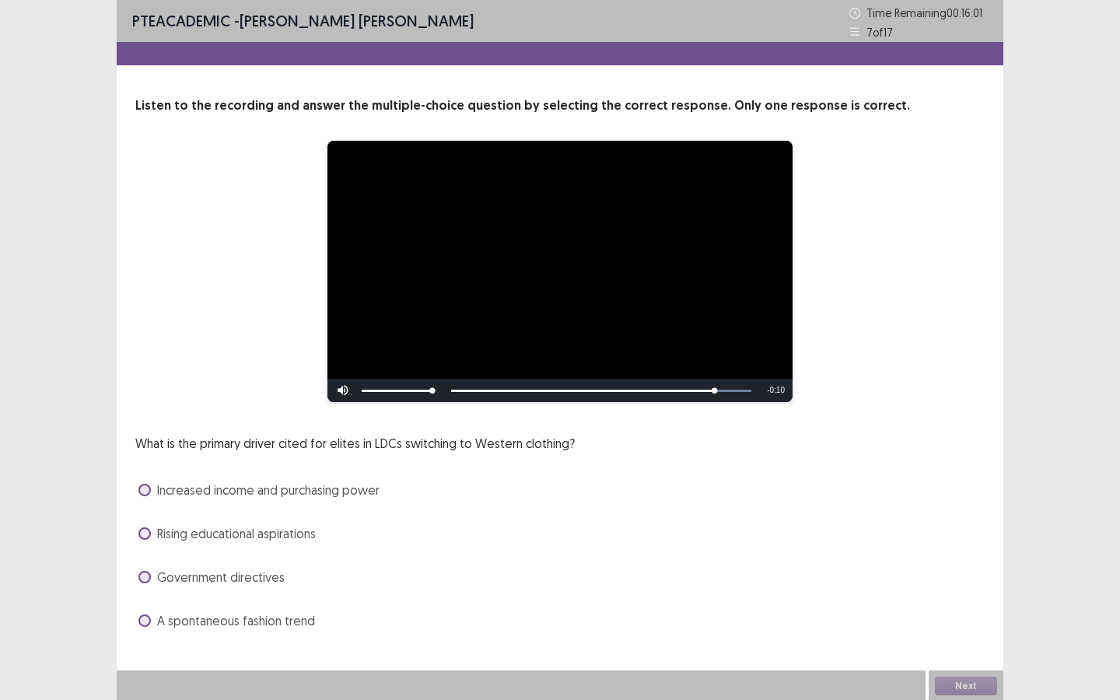
click at [305, 494] on span "Increased income and purchasing power" at bounding box center [268, 490] width 222 height 19
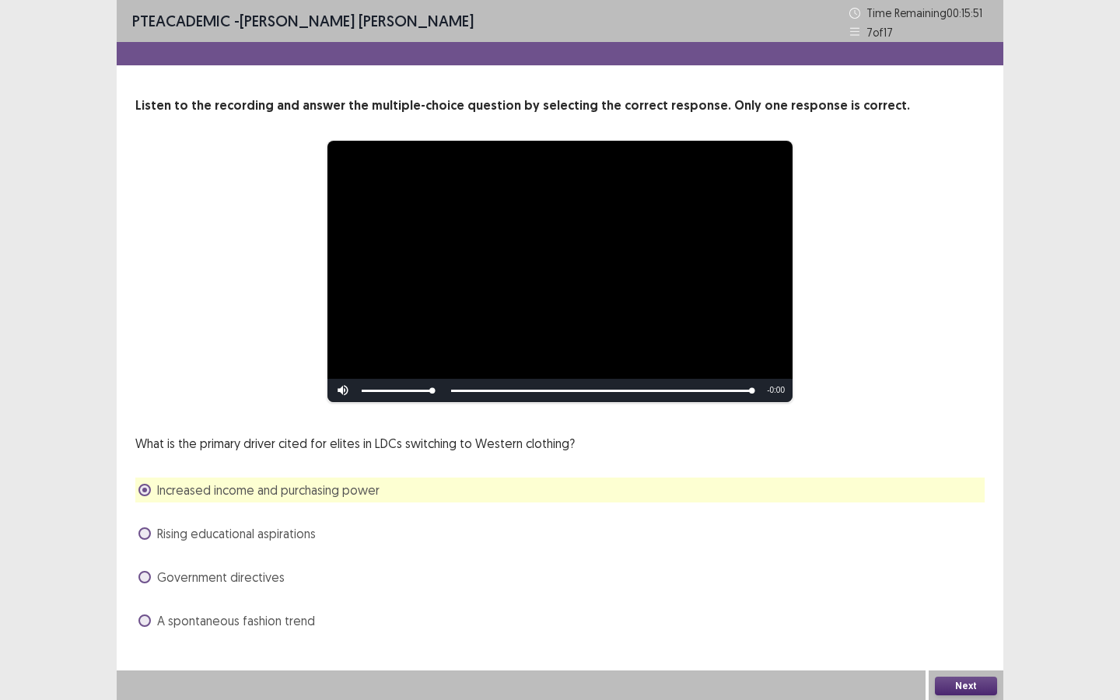
click at [918, 523] on button "Next" at bounding box center [966, 685] width 62 height 19
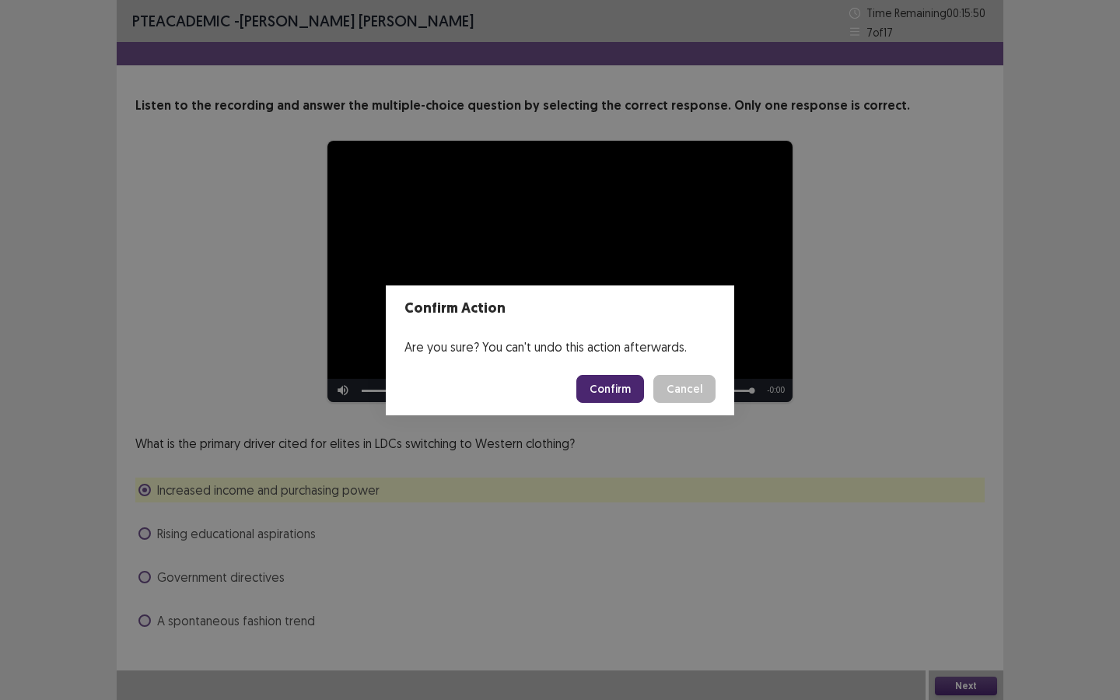
click at [613, 395] on button "Confirm" at bounding box center [610, 389] width 68 height 28
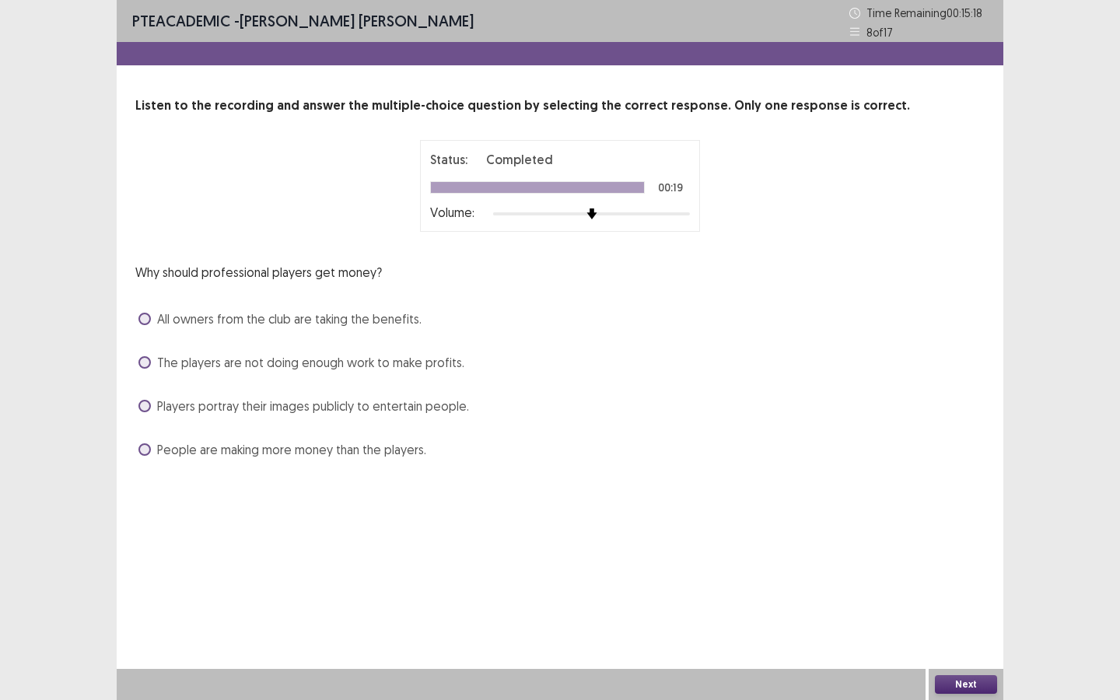
click at [232, 408] on span "Players portray their images publicly to entertain people." at bounding box center [313, 406] width 312 height 19
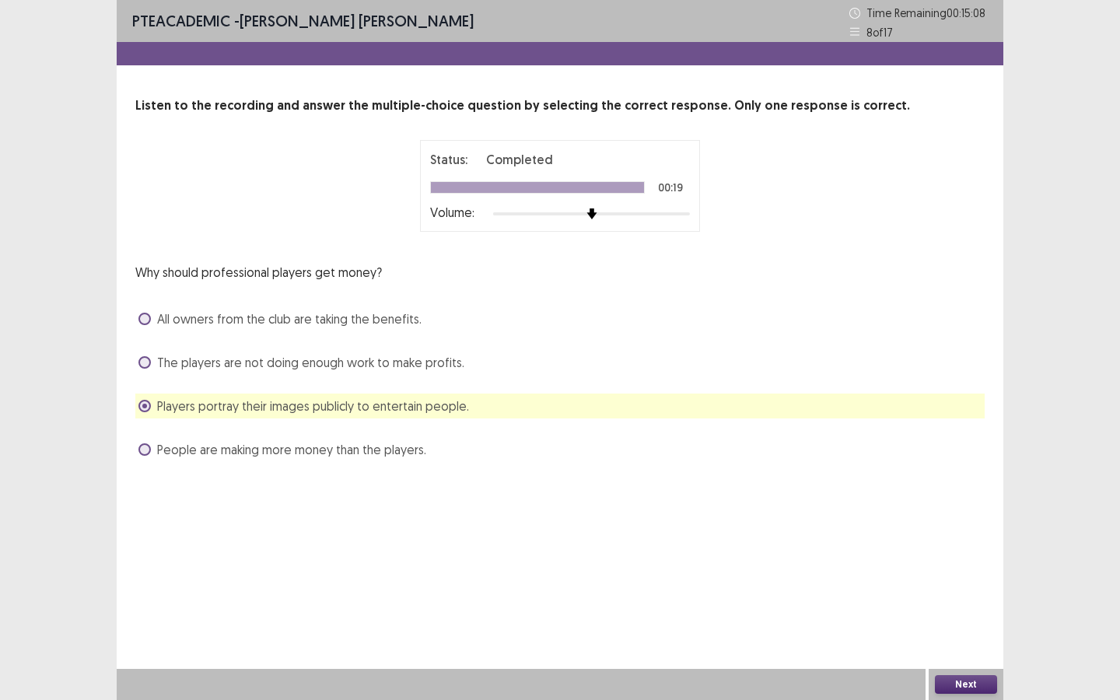
click at [918, 523] on button "Next" at bounding box center [966, 684] width 62 height 19
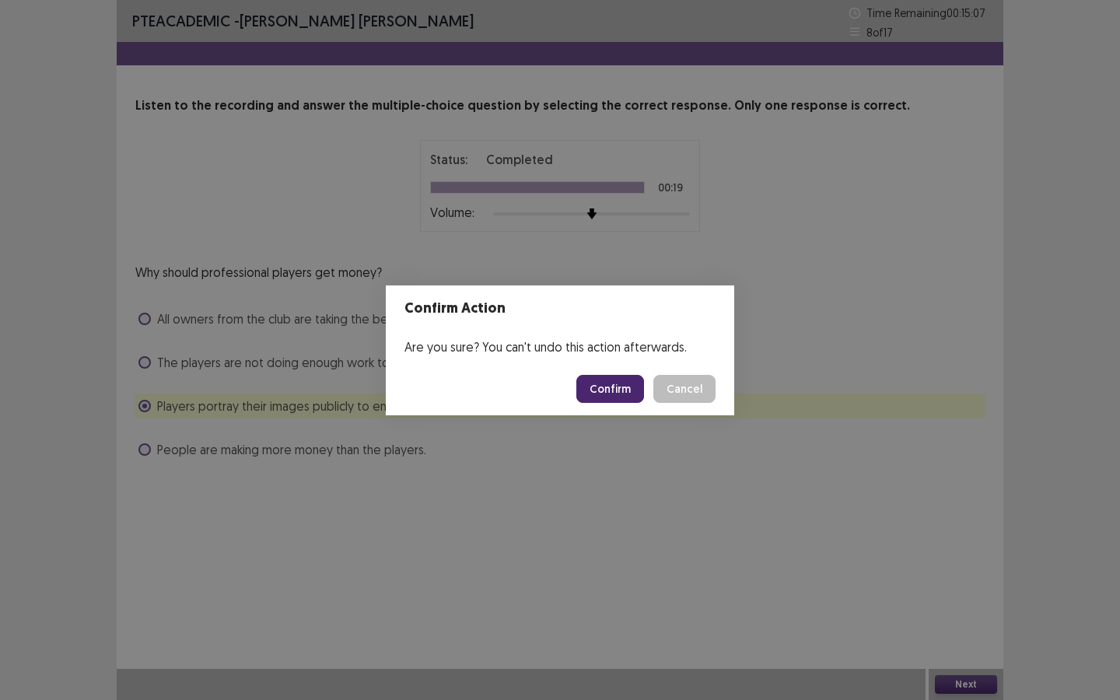
click at [612, 390] on button "Confirm" at bounding box center [610, 389] width 68 height 28
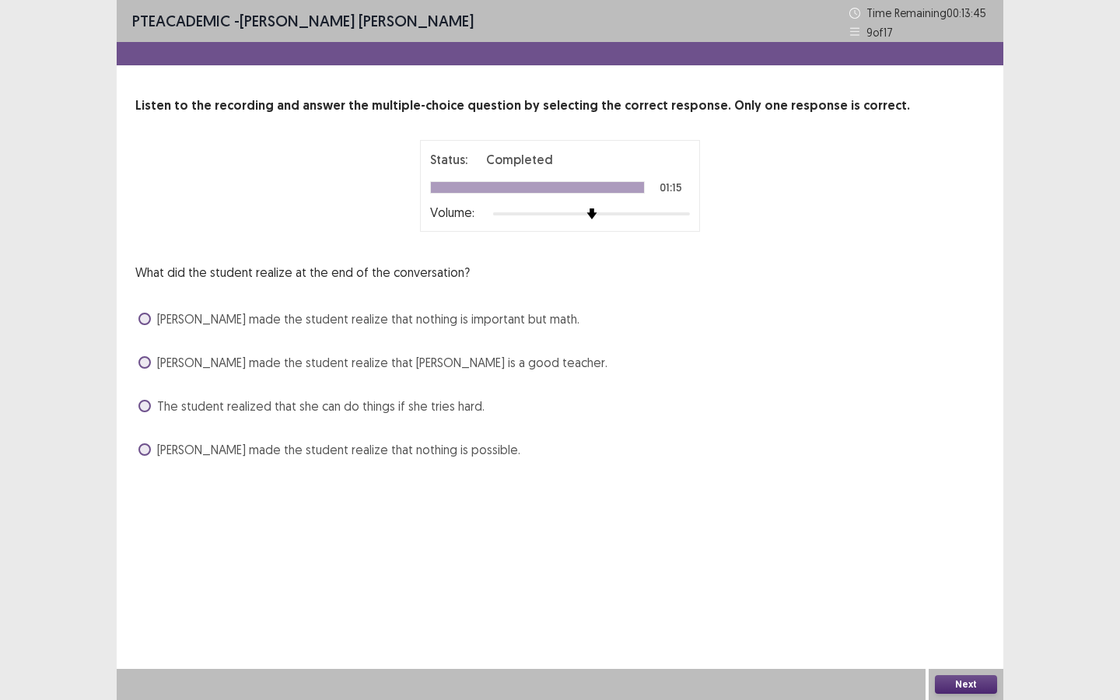
click at [195, 454] on span "[PERSON_NAME] made the student realize that nothing is possible." at bounding box center [338, 449] width 363 height 19
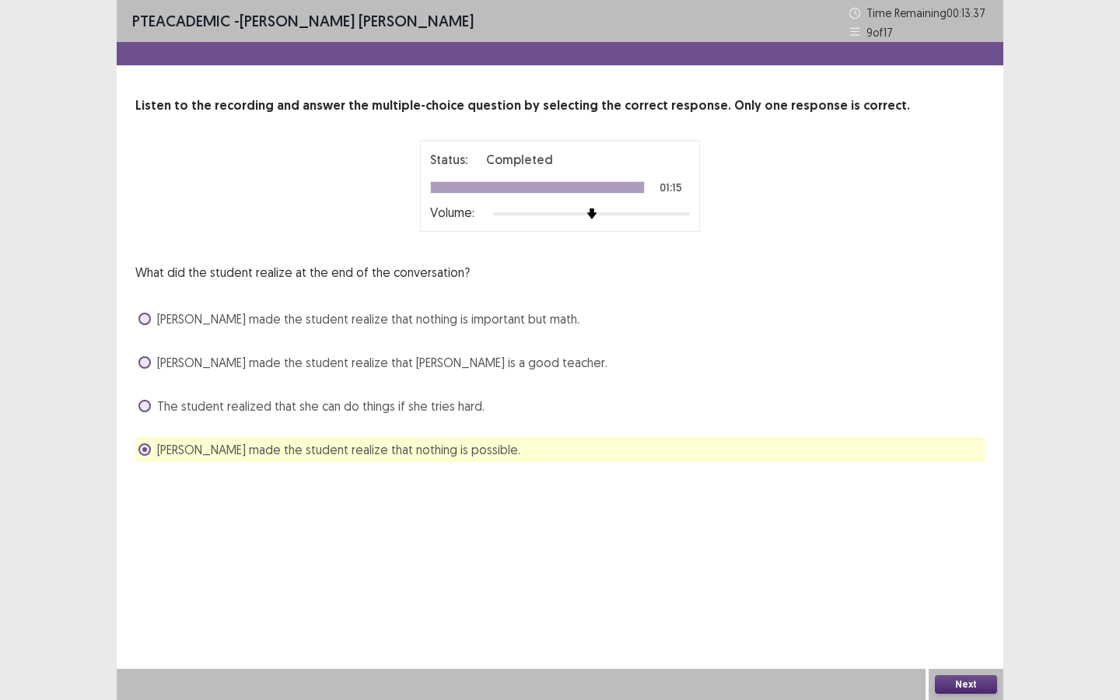
click at [420, 419] on div "What did the student realize at the end of the conversation? [PERSON_NAME] made…" at bounding box center [559, 362] width 849 height 199
click at [422, 407] on span "The student realized that she can do things if she tries hard." at bounding box center [320, 406] width 327 height 19
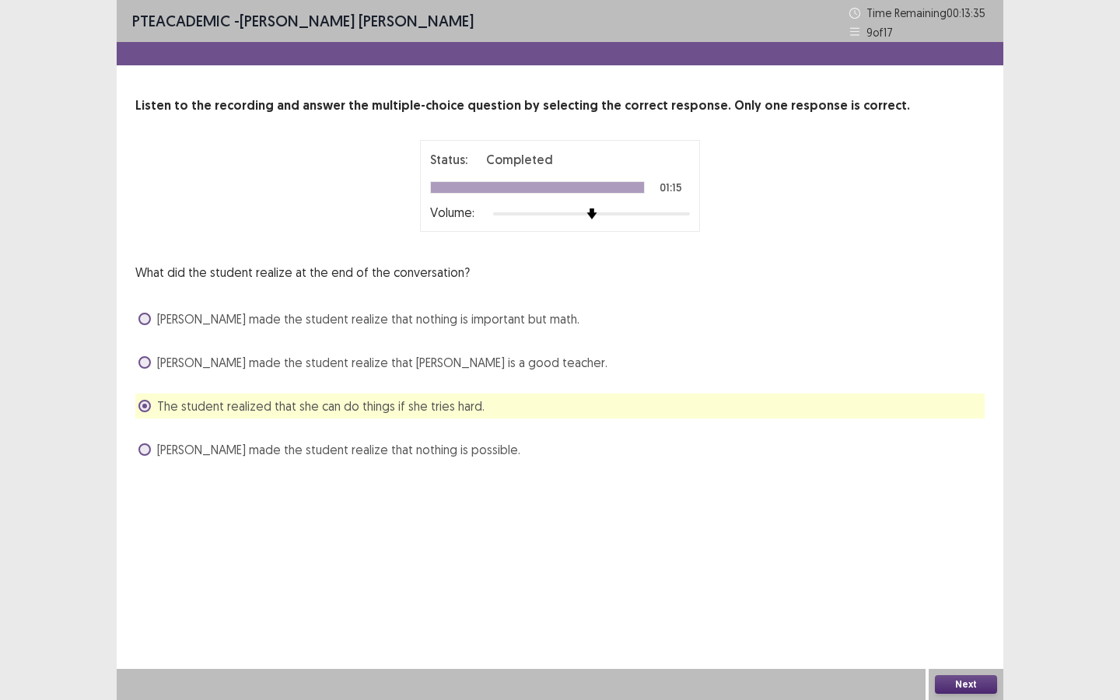
click at [918, 523] on button "Next" at bounding box center [966, 684] width 62 height 19
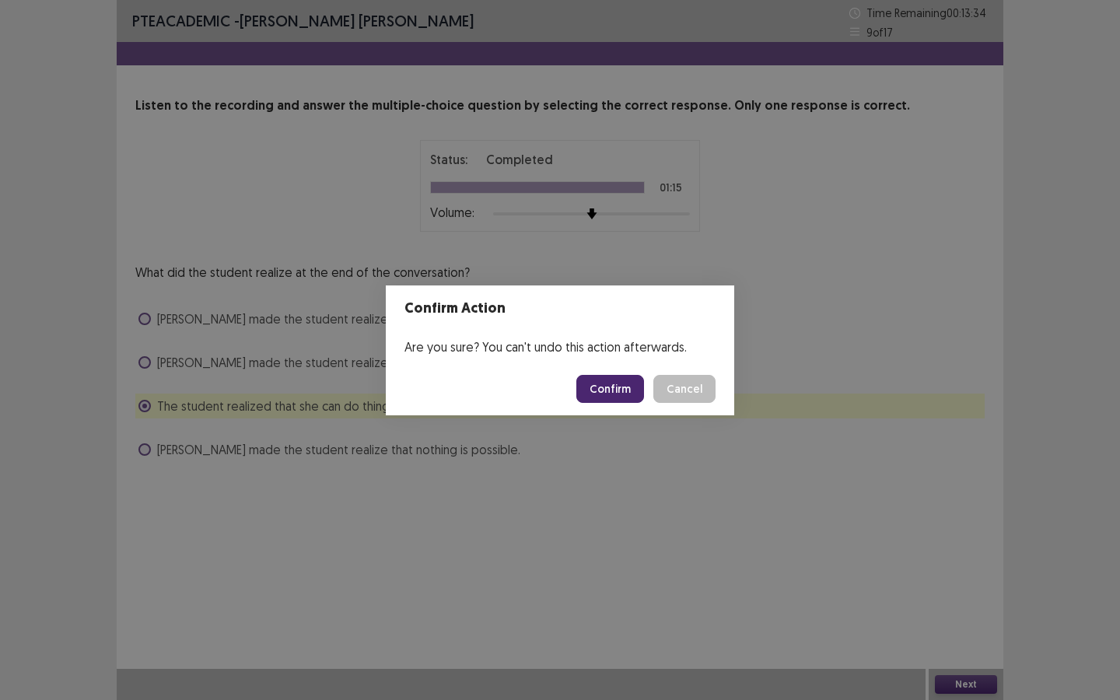
click at [638, 386] on button "Confirm" at bounding box center [610, 389] width 68 height 28
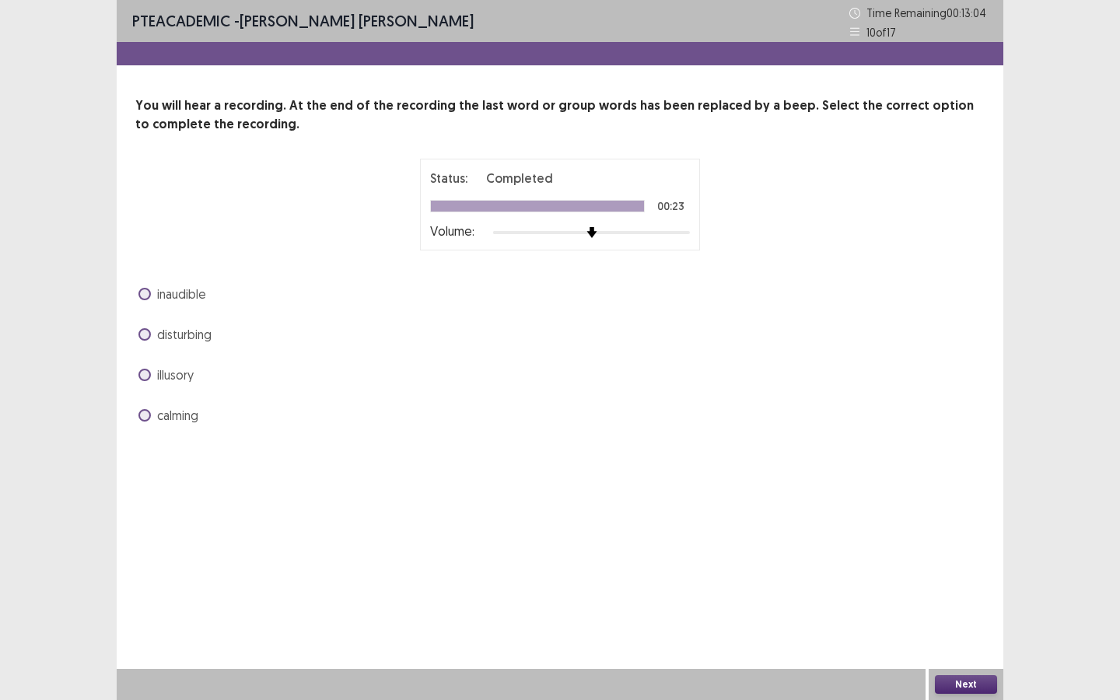
click at [149, 414] on span at bounding box center [144, 415] width 12 height 12
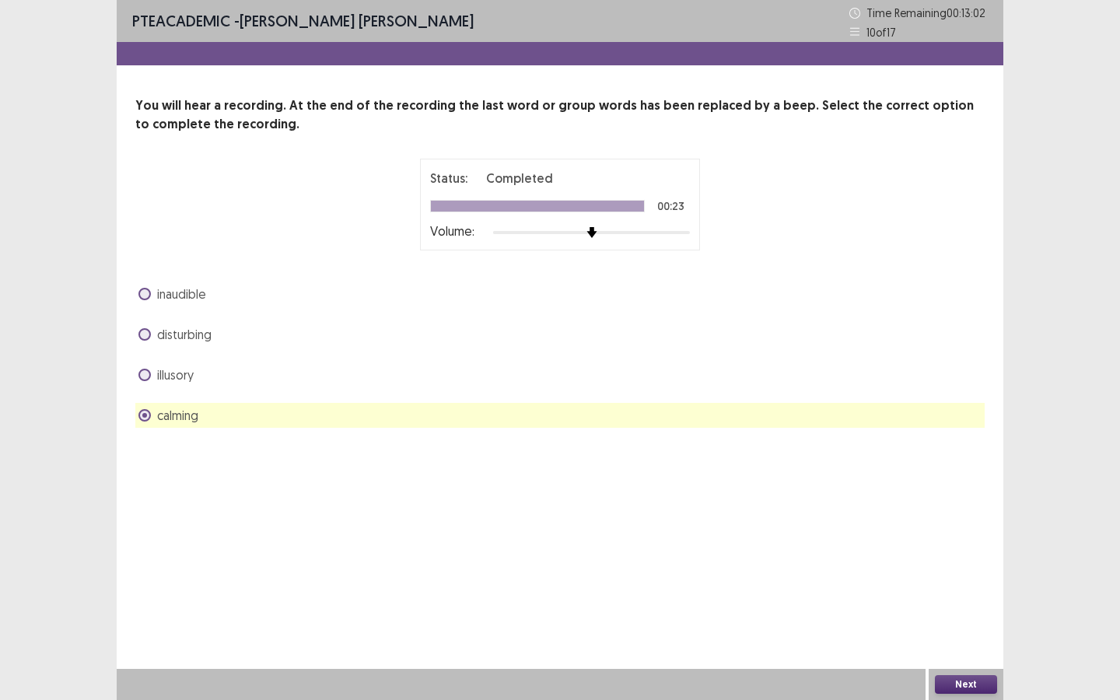
click at [918, 523] on button "Next" at bounding box center [966, 684] width 62 height 19
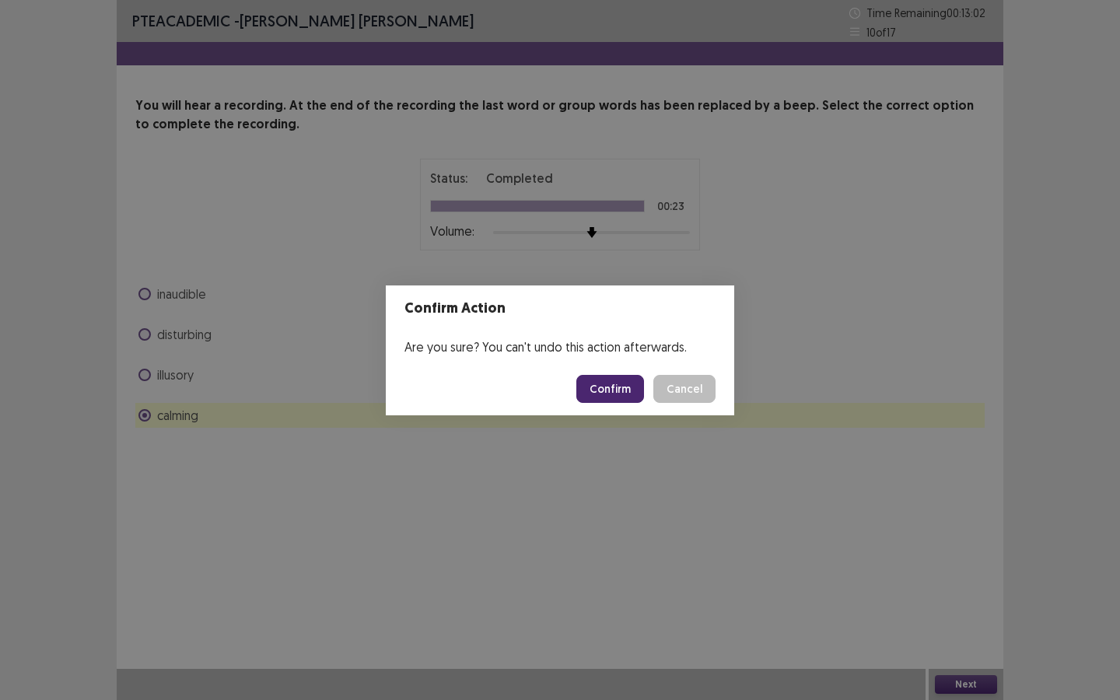
click at [589, 392] on button "Confirm" at bounding box center [610, 389] width 68 height 28
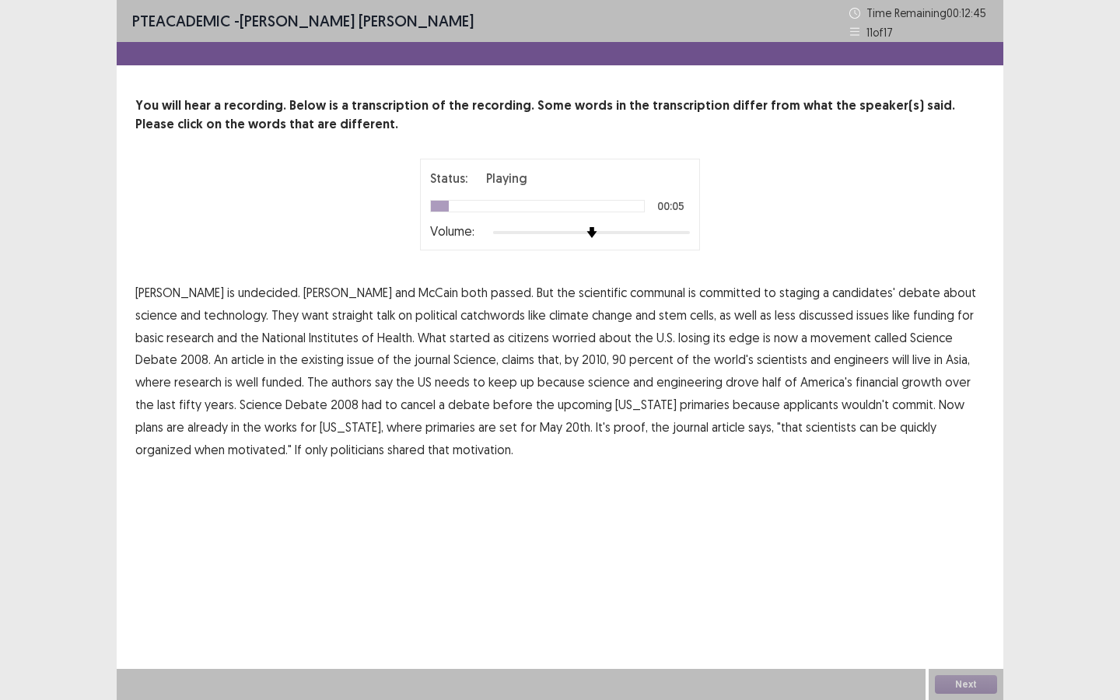
click at [630, 295] on span "communal" at bounding box center [657, 292] width 55 height 19
click at [460, 316] on span "catchwords" at bounding box center [492, 315] width 65 height 19
click at [301, 362] on span "existing" at bounding box center [322, 359] width 43 height 19
click at [855, 383] on span "financial" at bounding box center [876, 381] width 43 height 19
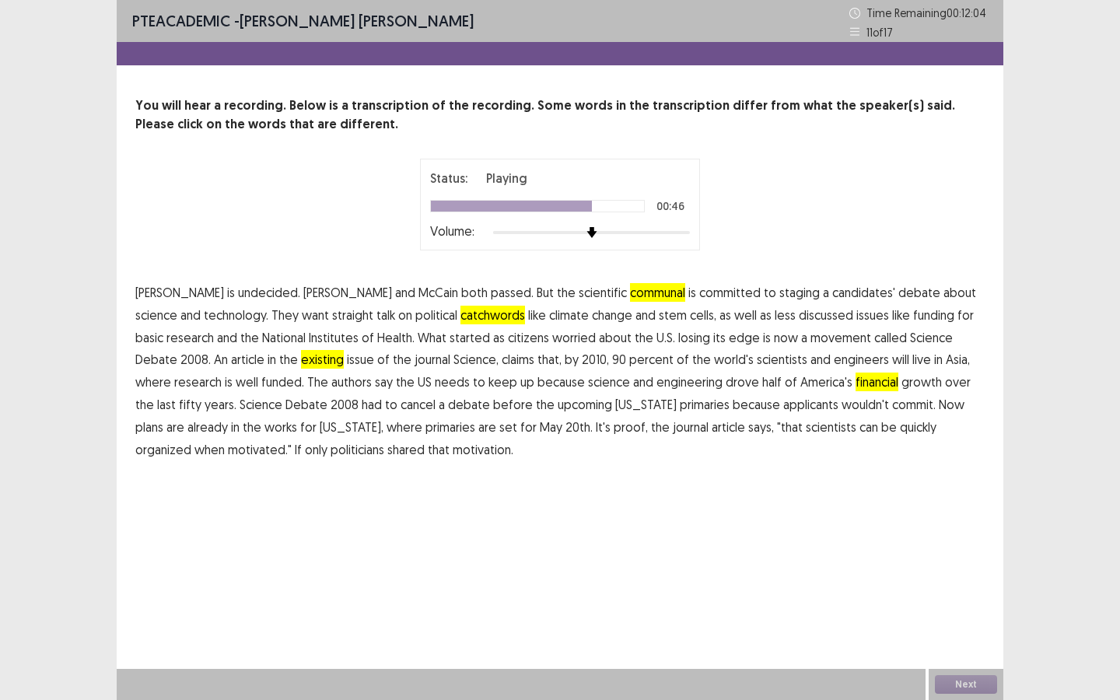
click at [783, 409] on span "applicants" at bounding box center [810, 404] width 55 height 19
click at [540, 432] on span "May" at bounding box center [551, 427] width 23 height 19
click at [970, 683] on button "Next" at bounding box center [966, 684] width 62 height 19
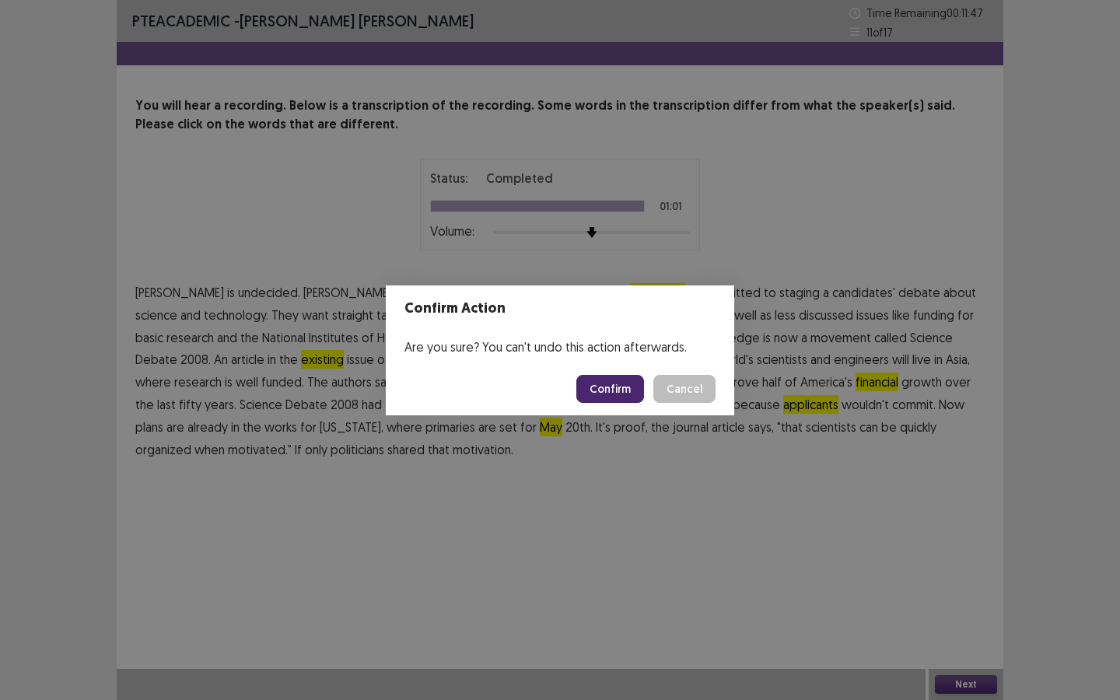
click at [612, 395] on button "Confirm" at bounding box center [610, 389] width 68 height 28
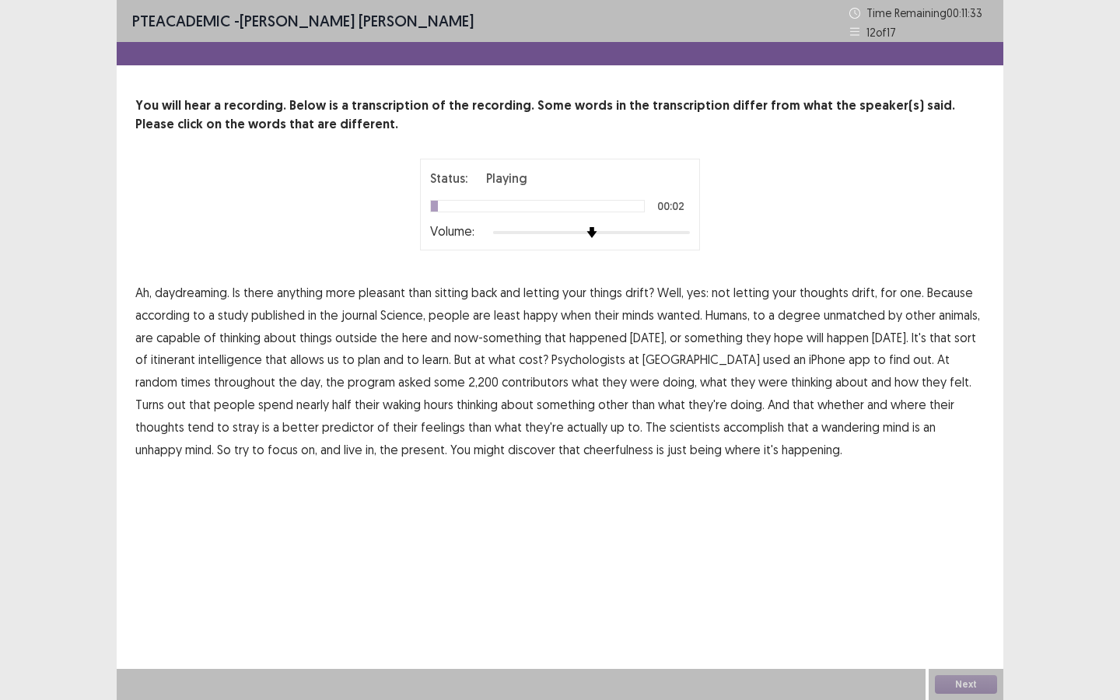
click at [145, 295] on span "Ah," at bounding box center [143, 292] width 16 height 19
click at [679, 318] on span "wanted." at bounding box center [679, 315] width 45 height 19
click at [502, 385] on span "contributors" at bounding box center [535, 381] width 67 height 19
click at [723, 428] on span "accomplish" at bounding box center [753, 427] width 61 height 19
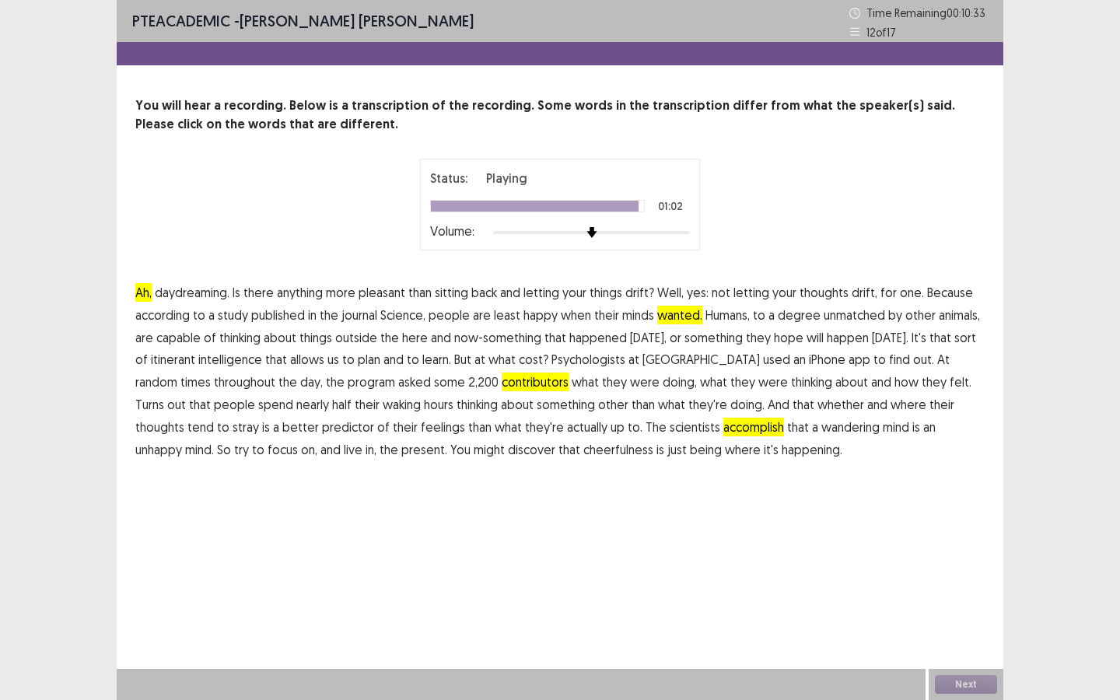
click at [583, 455] on span "cheerfulness" at bounding box center [618, 449] width 70 height 19
click at [982, 687] on button "Next" at bounding box center [966, 684] width 62 height 19
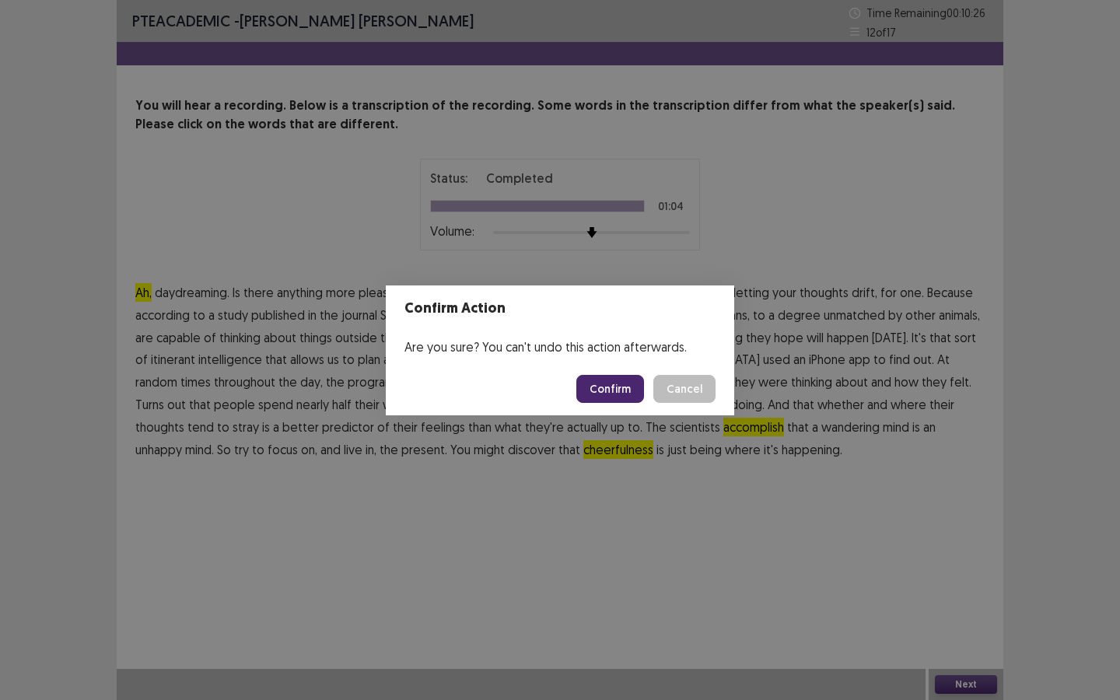
click at [599, 389] on button "Confirm" at bounding box center [610, 389] width 68 height 28
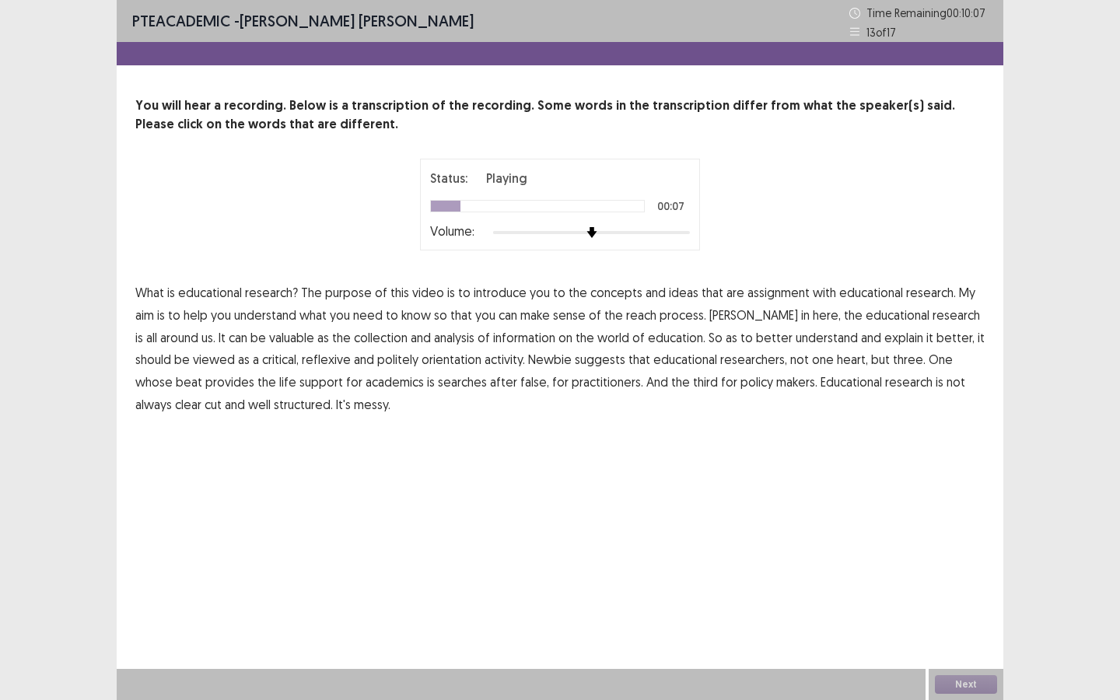
click at [771, 292] on span "assignment" at bounding box center [778, 292] width 62 height 19
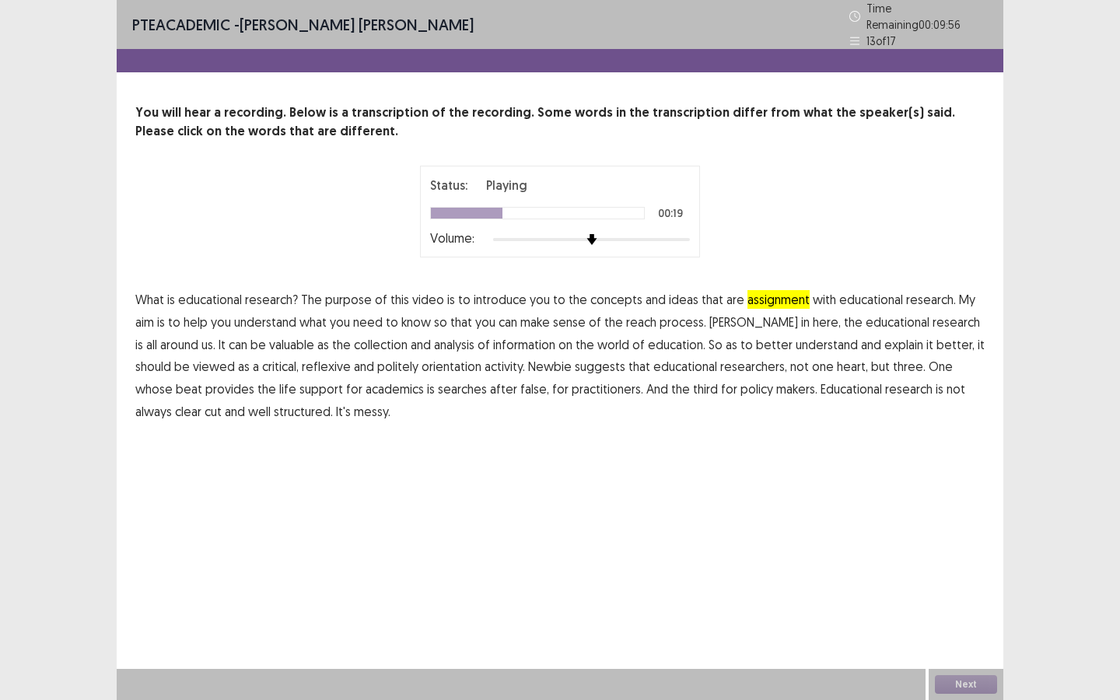
click at [865, 314] on span "educational" at bounding box center [897, 322] width 64 height 19
click at [275, 340] on span "valuable" at bounding box center [291, 344] width 45 height 19
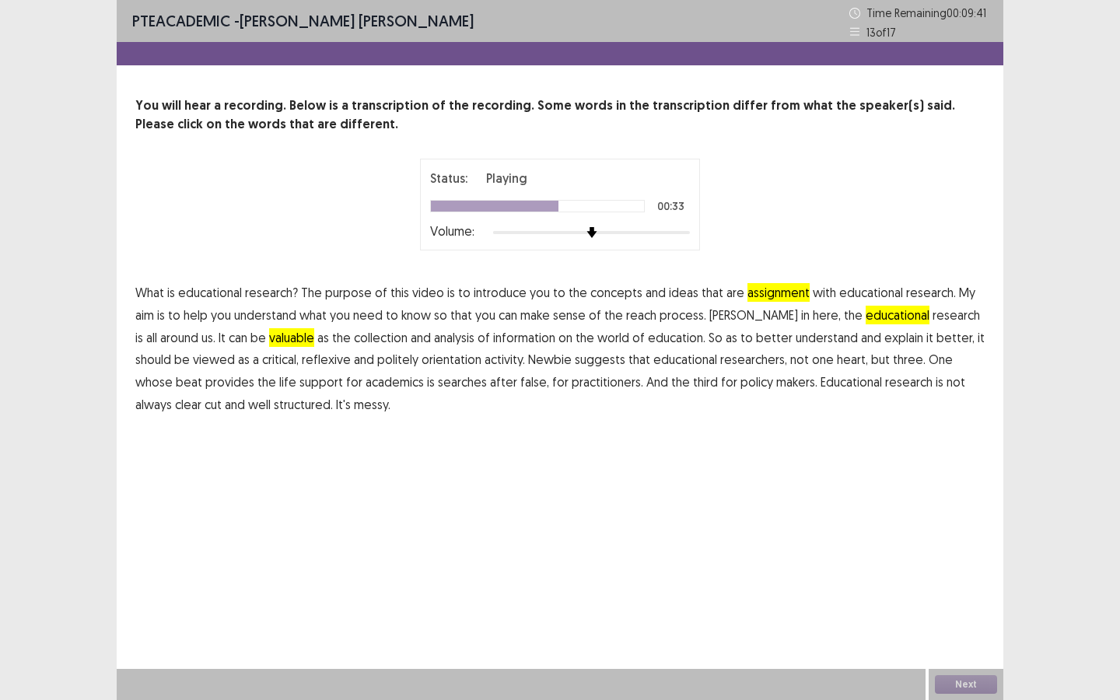
click at [387, 362] on span "politely" at bounding box center [397, 359] width 41 height 19
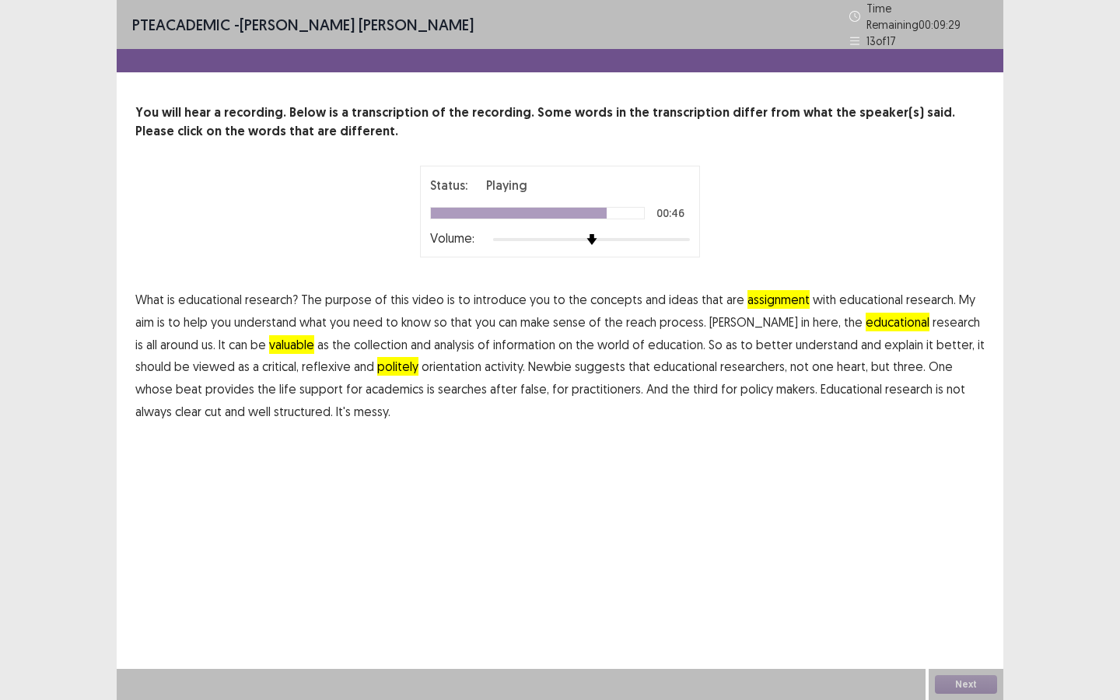
click at [520, 383] on span "false," at bounding box center [534, 388] width 29 height 19
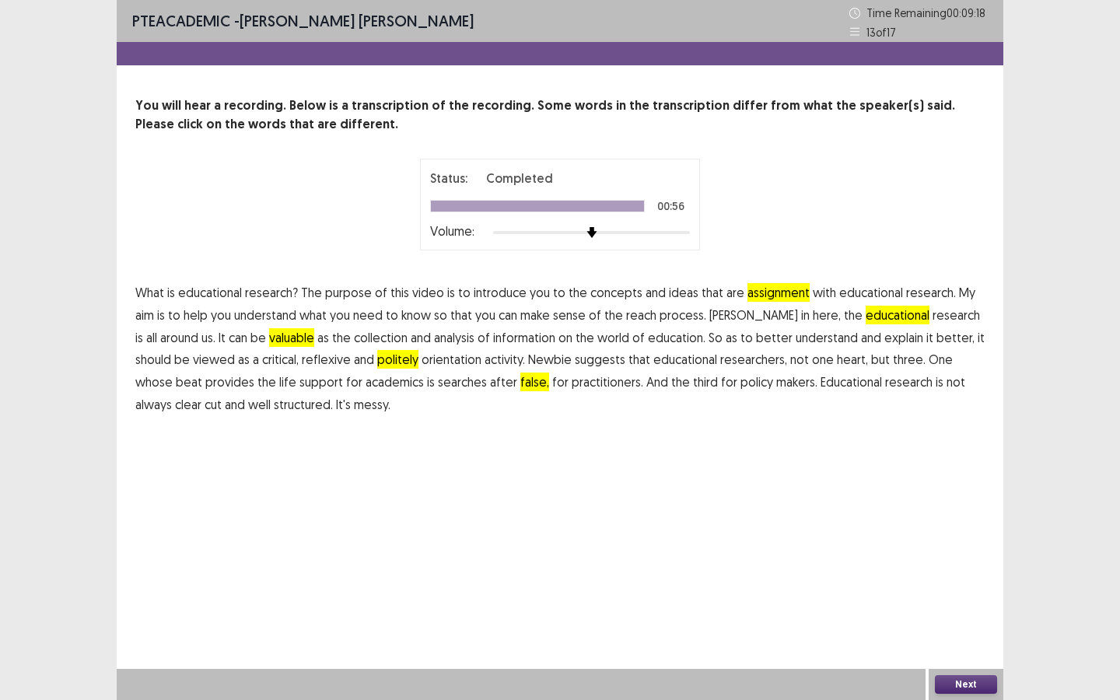
click at [950, 685] on button "Next" at bounding box center [966, 684] width 62 height 19
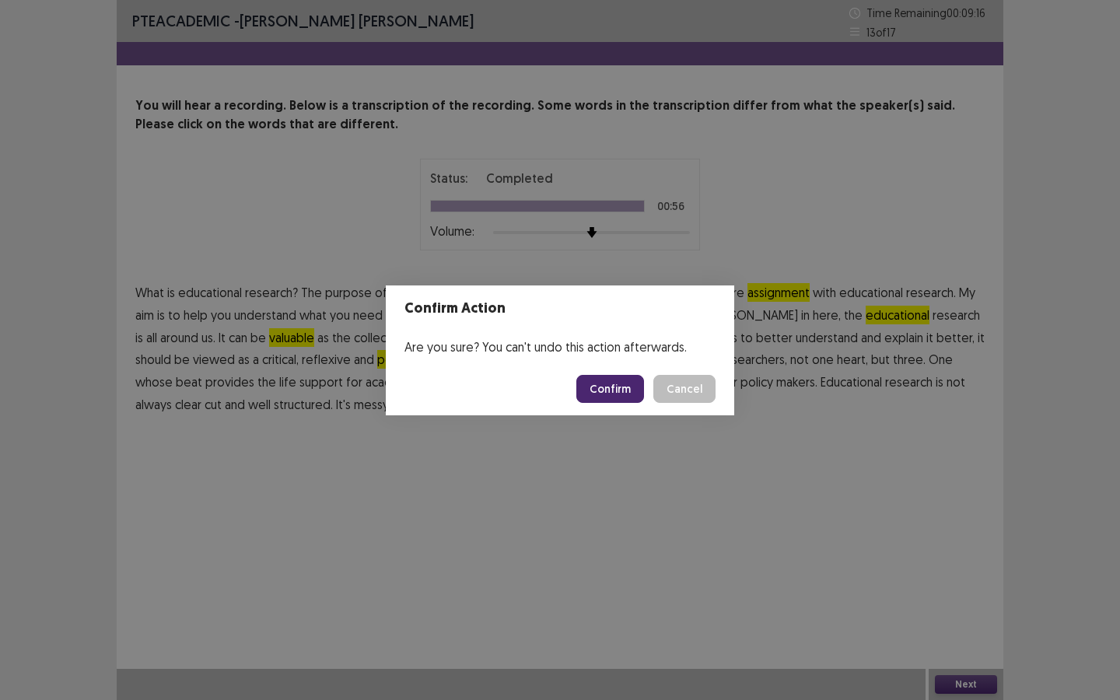
click at [596, 384] on button "Confirm" at bounding box center [610, 389] width 68 height 28
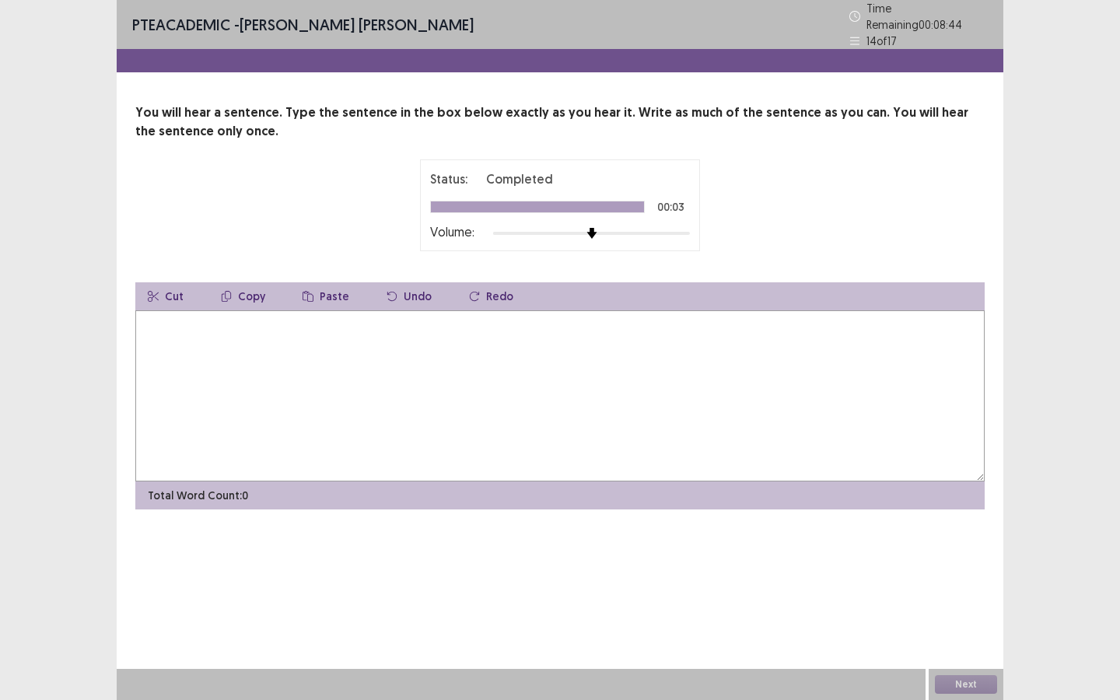
click at [238, 380] on textarea at bounding box center [559, 395] width 849 height 171
type textarea "**********"
click at [950, 681] on button "Next" at bounding box center [966, 684] width 62 height 19
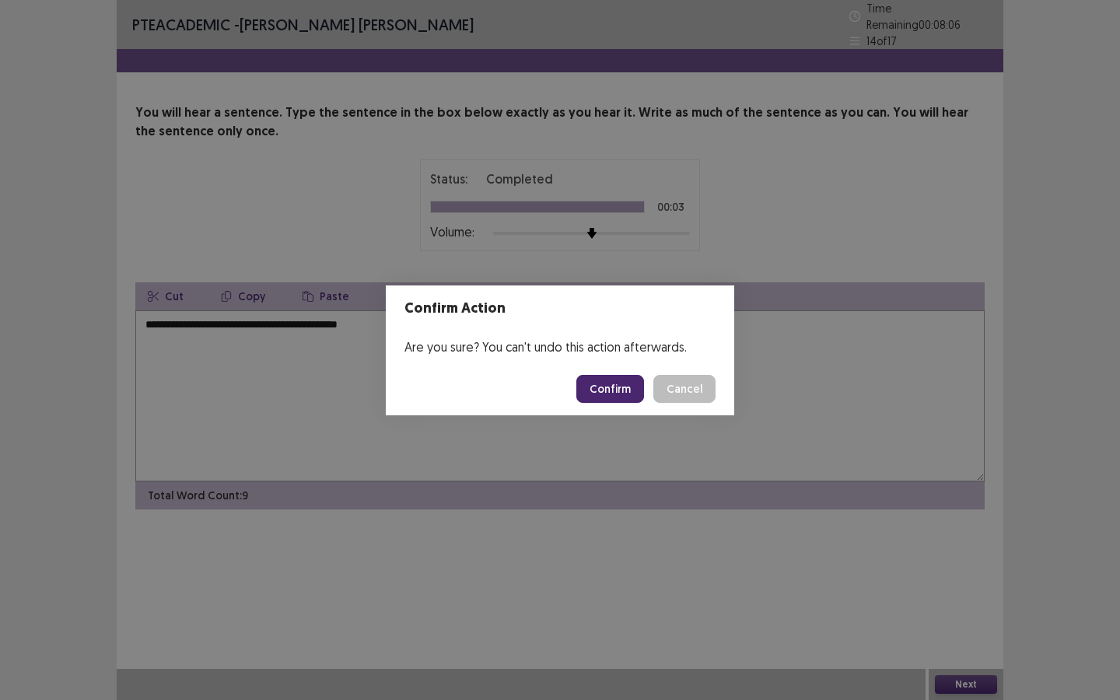
click at [596, 382] on button "Confirm" at bounding box center [610, 389] width 68 height 28
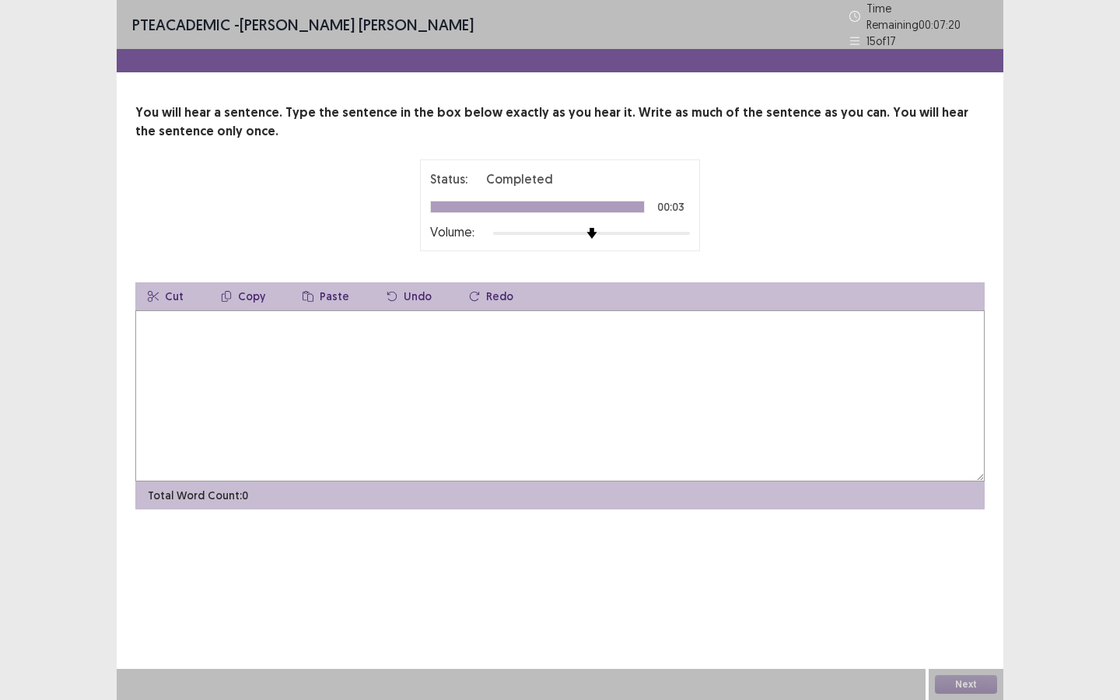
click at [425, 380] on textarea at bounding box center [559, 395] width 849 height 171
click at [168, 317] on textarea "**********" at bounding box center [559, 395] width 849 height 171
type textarea "**********"
click at [949, 687] on button "Next" at bounding box center [966, 684] width 62 height 19
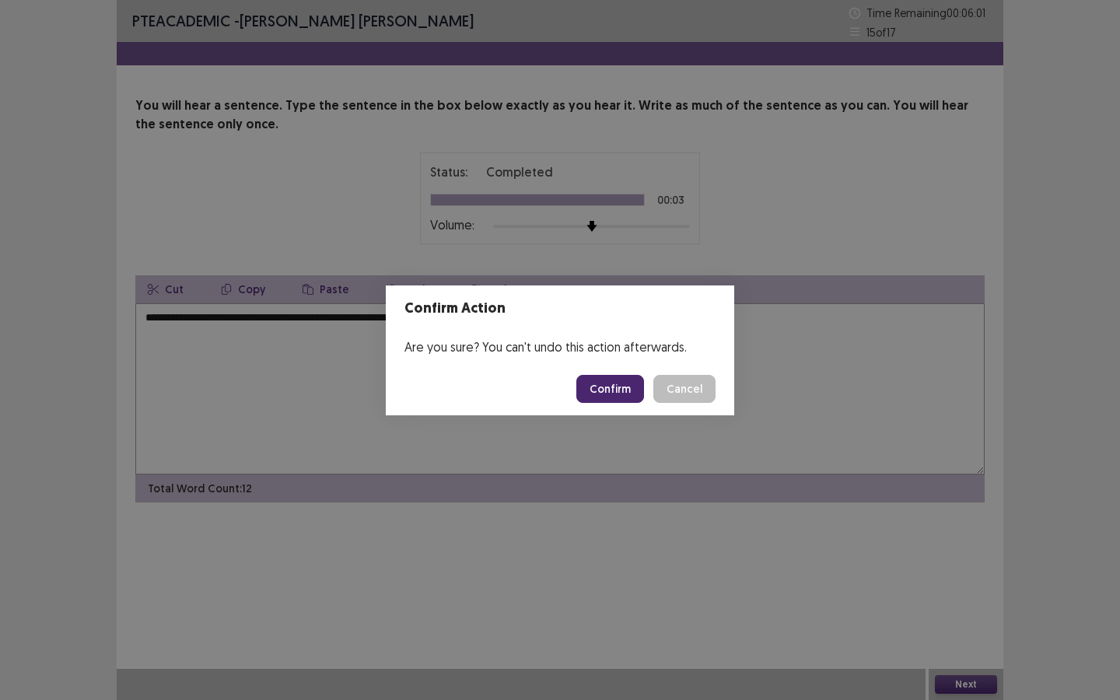
click at [621, 388] on button "Confirm" at bounding box center [610, 389] width 68 height 28
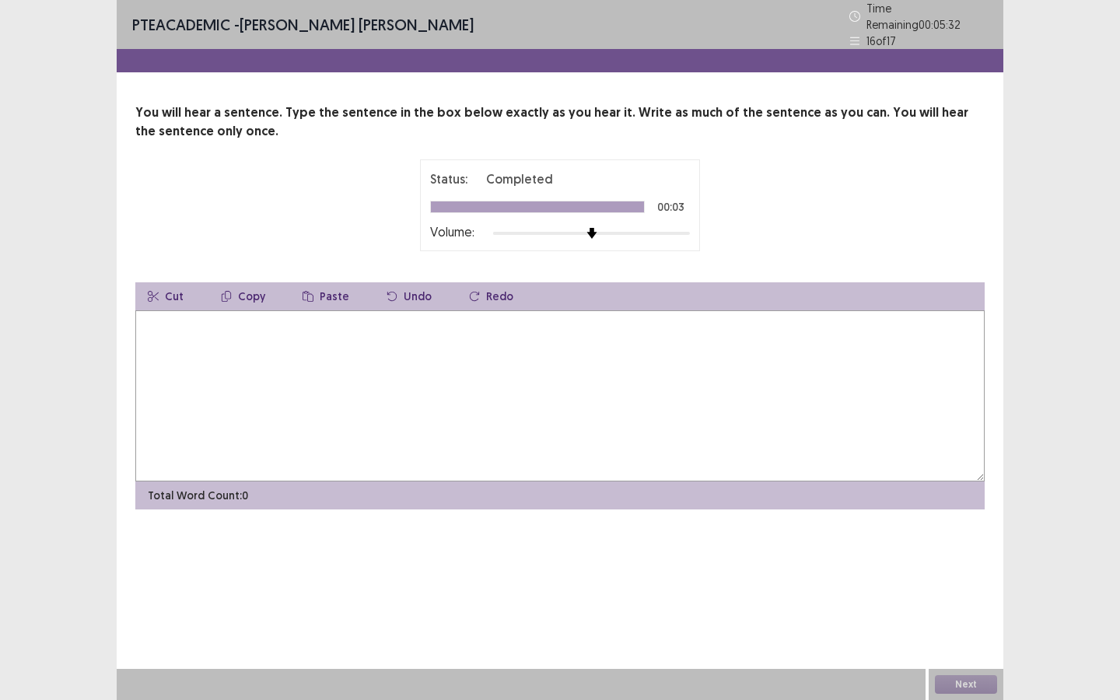
click at [607, 391] on textarea at bounding box center [559, 395] width 849 height 171
type textarea "**********"
click at [963, 679] on button "Next" at bounding box center [966, 684] width 62 height 19
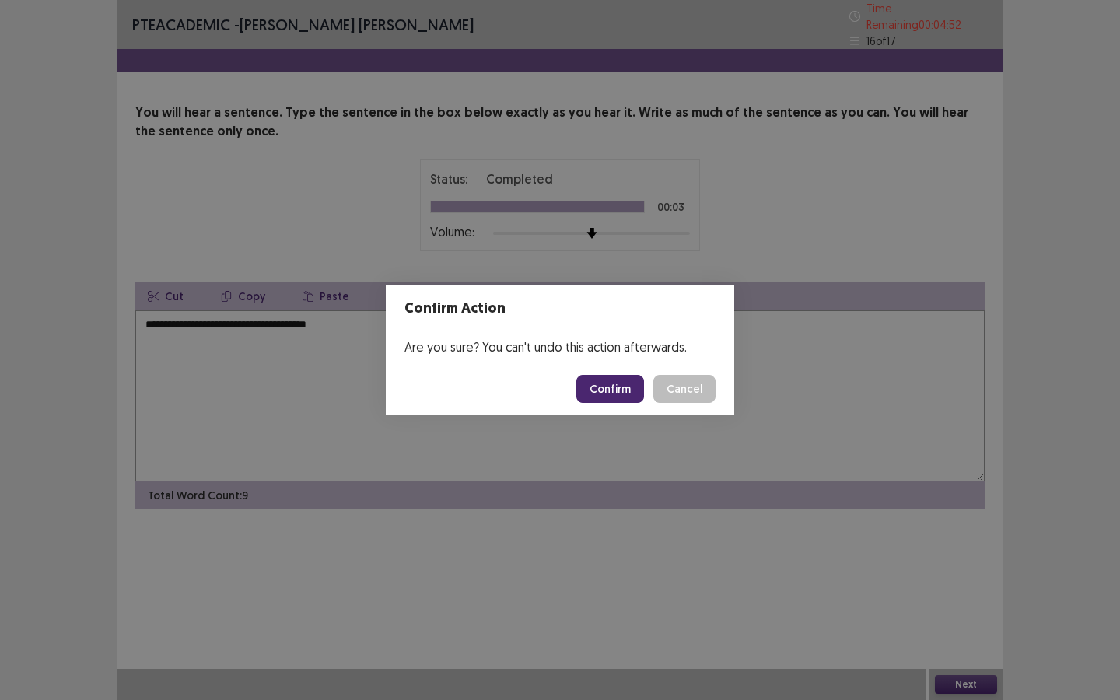
click at [600, 392] on button "Confirm" at bounding box center [610, 389] width 68 height 28
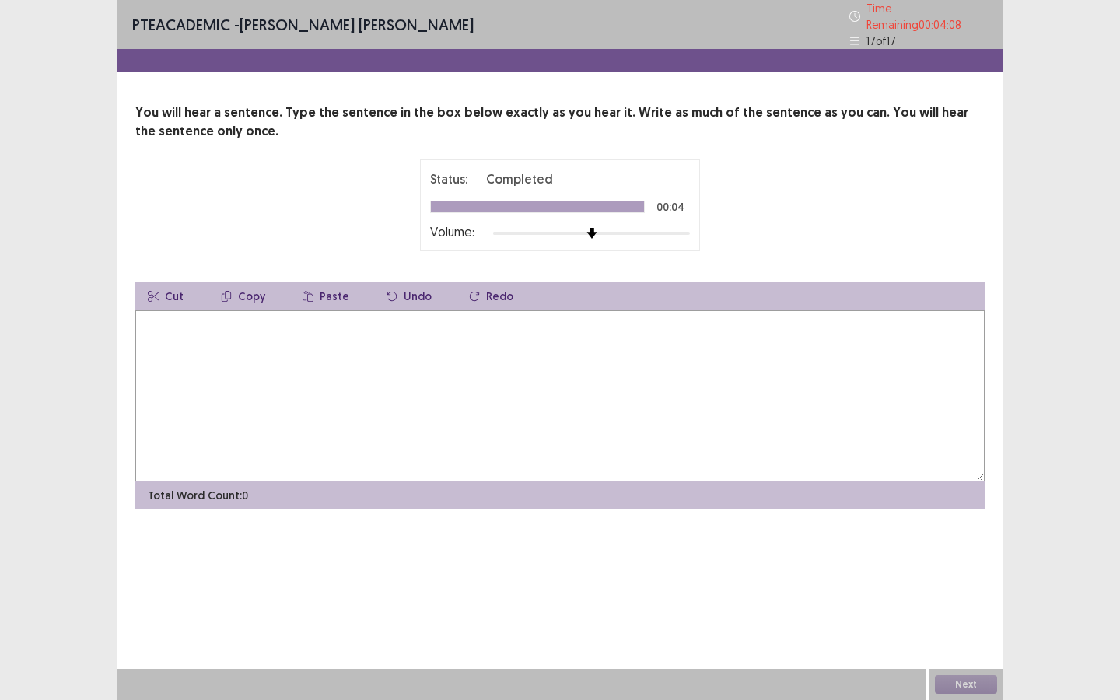
click at [599, 392] on textarea at bounding box center [559, 395] width 849 height 171
type textarea "**********"
click at [970, 684] on button "Next" at bounding box center [966, 684] width 62 height 19
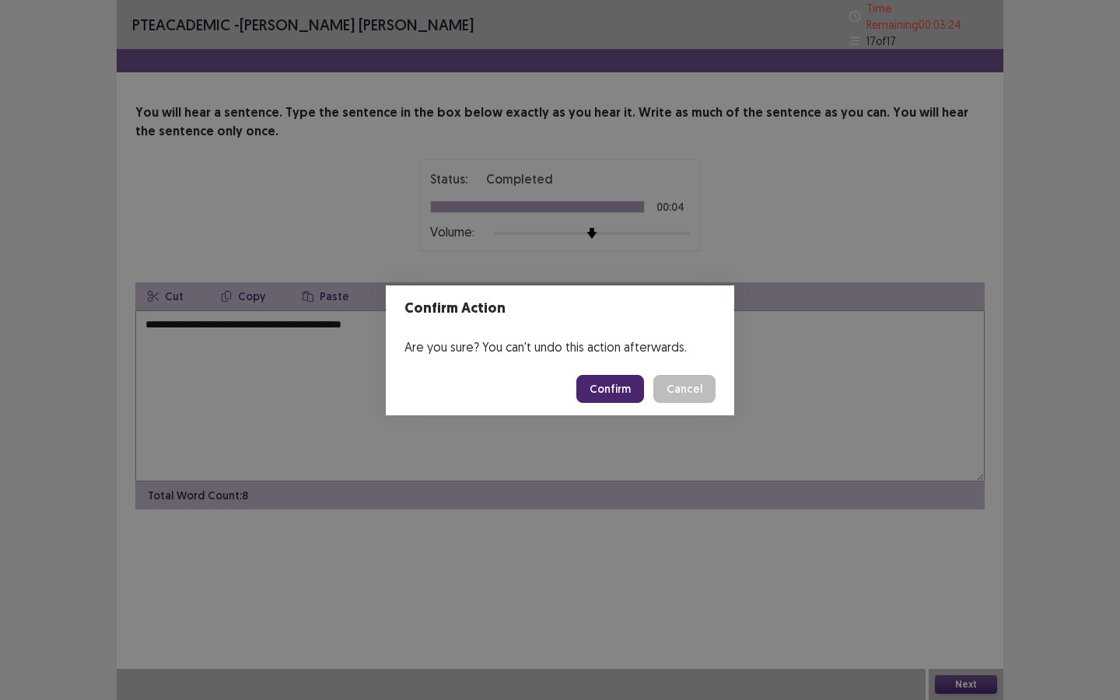
click at [596, 397] on button "Confirm" at bounding box center [610, 389] width 68 height 28
